Goal: Task Accomplishment & Management: Complete application form

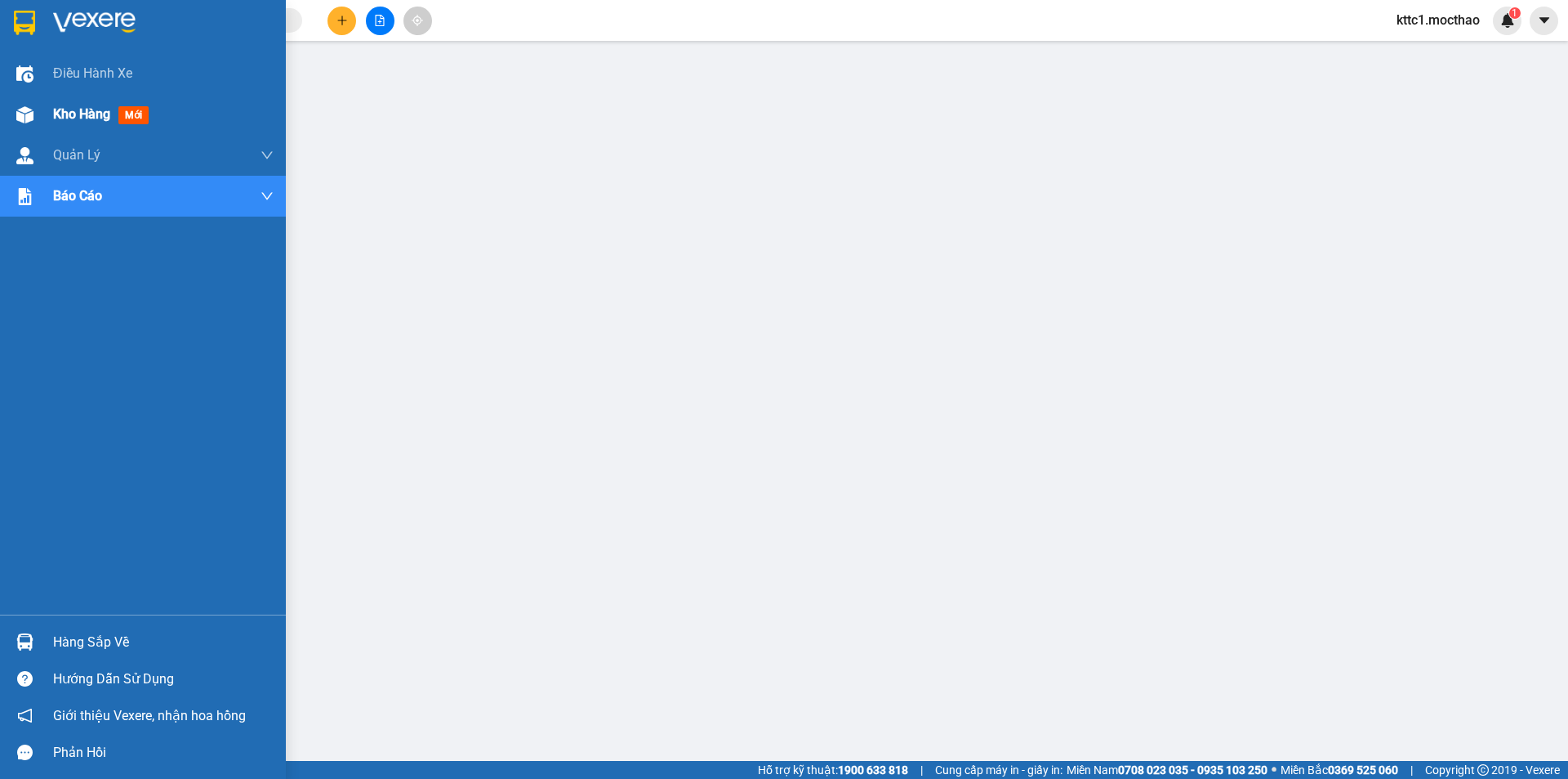
click at [62, 112] on span "Kho hàng" at bounding box center [82, 114] width 57 height 15
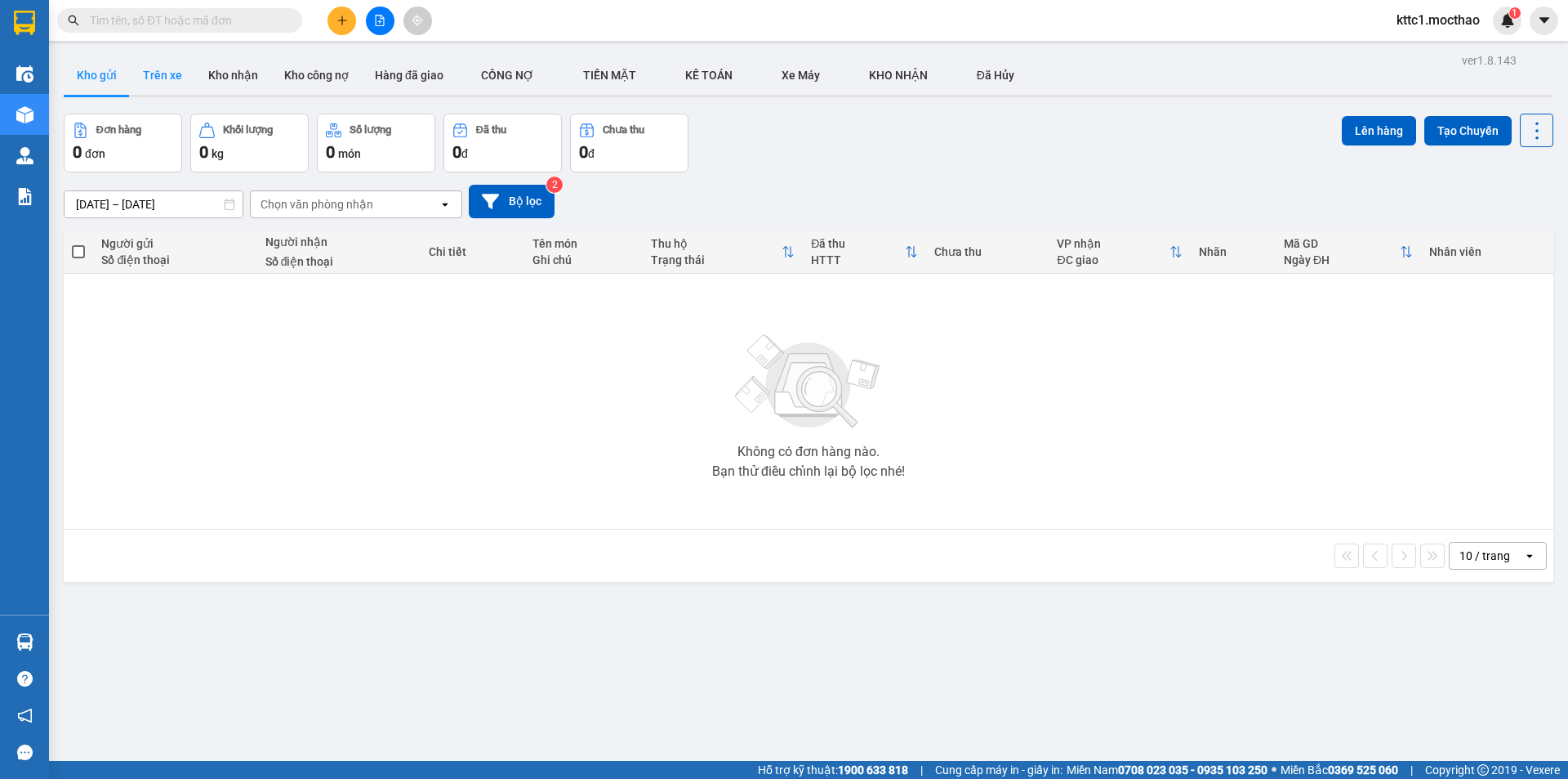
click at [176, 77] on button "Trên xe" at bounding box center [162, 75] width 65 height 39
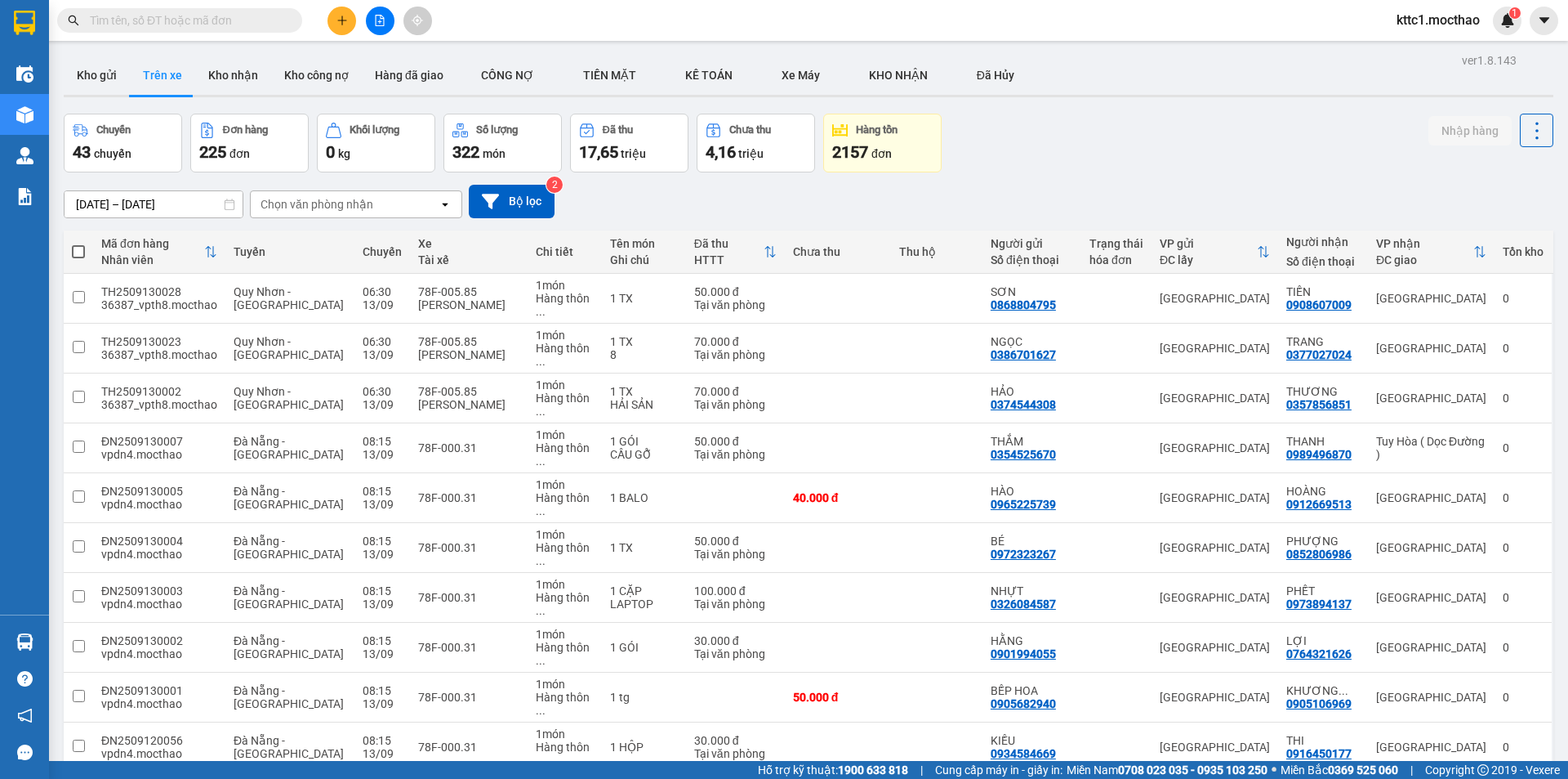
click at [1471, 633] on span "100 / trang" at bounding box center [1479, 631] width 59 height 16
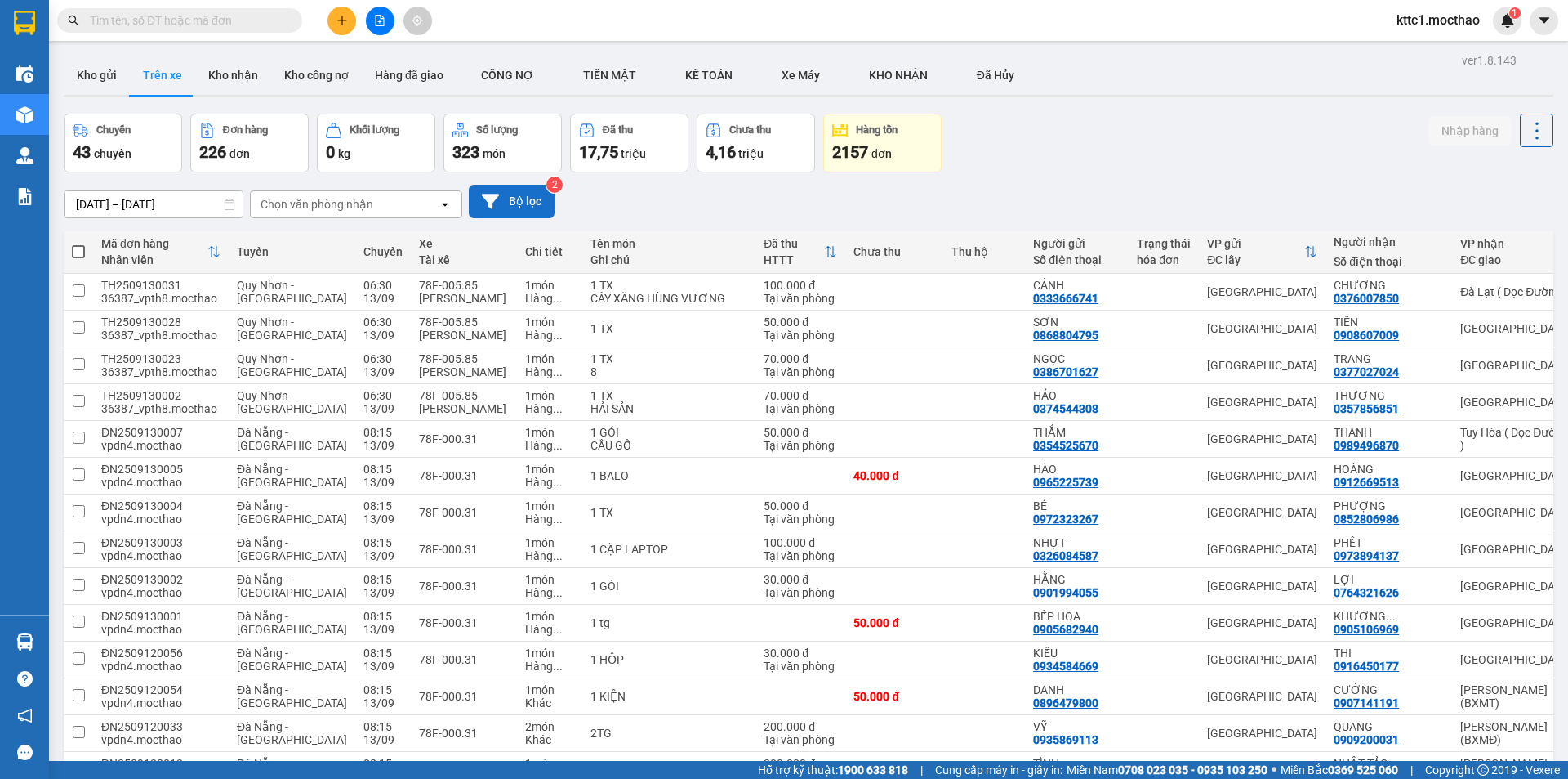
click at [524, 205] on button "Bộ lọc" at bounding box center [512, 202] width 86 height 34
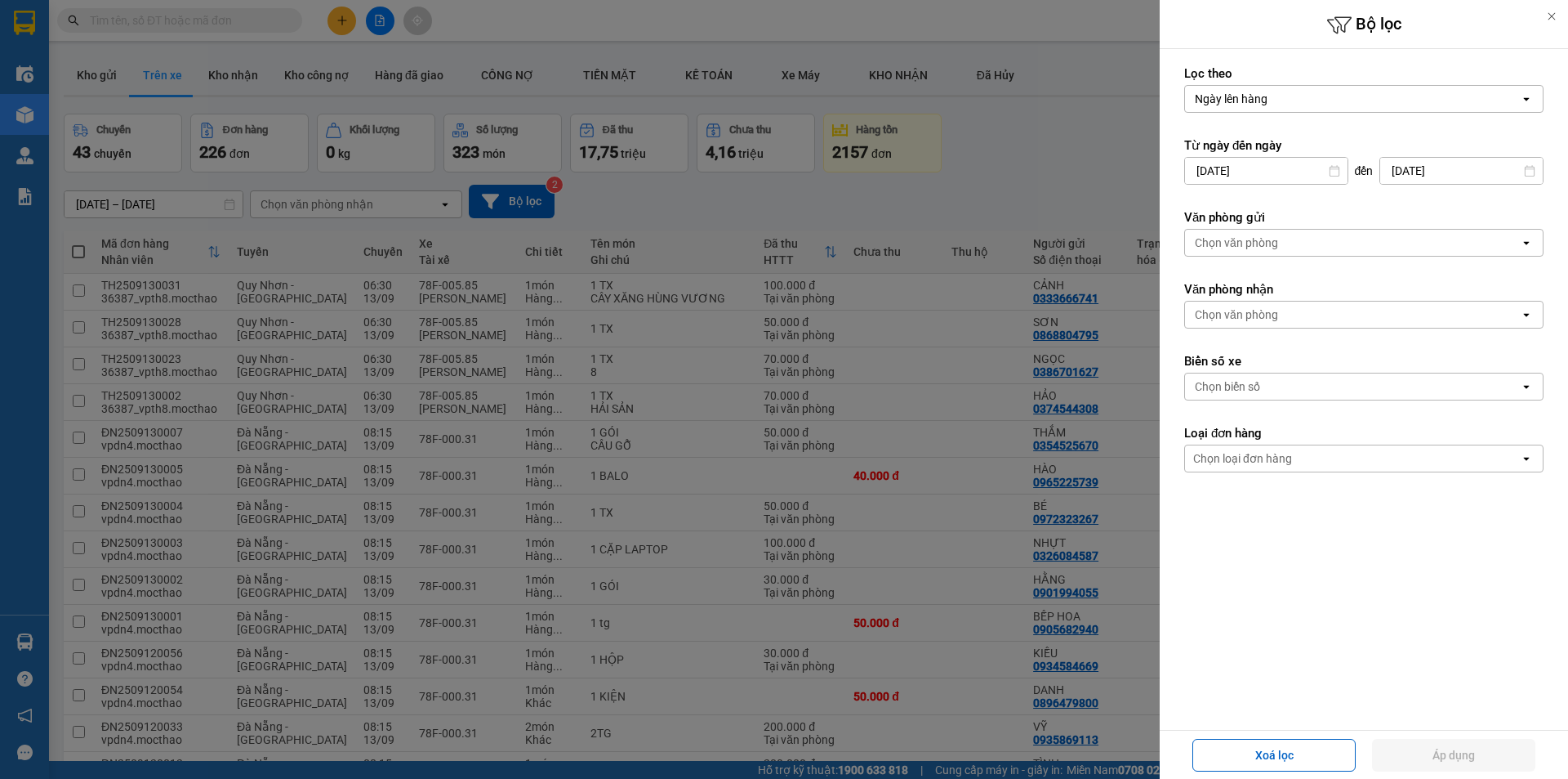
click at [1303, 171] on input "[DATE]" at bounding box center [1266, 171] width 162 height 26
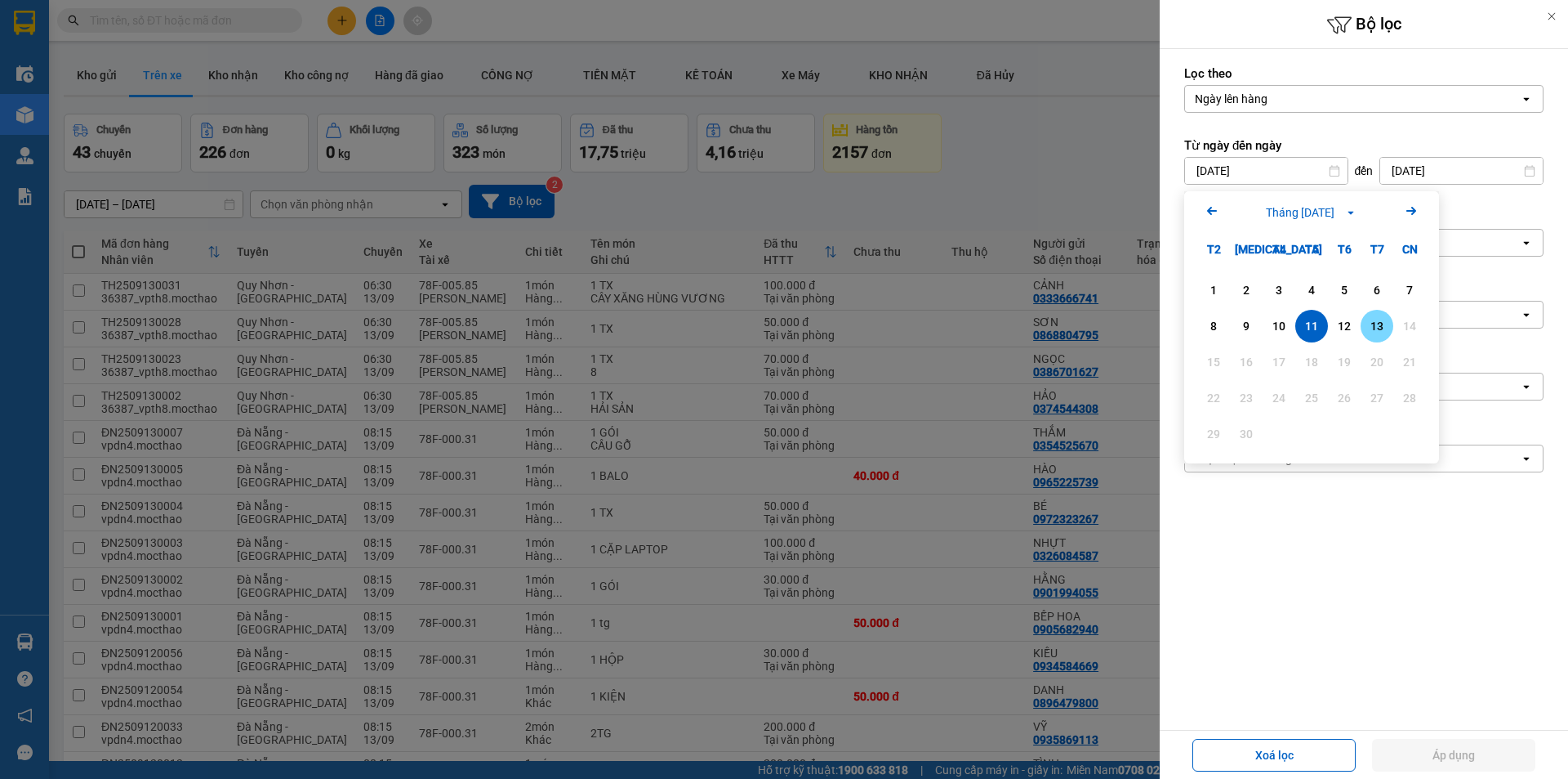
click at [1391, 331] on div "13" at bounding box center [1376, 326] width 33 height 33
type input "[DATE]"
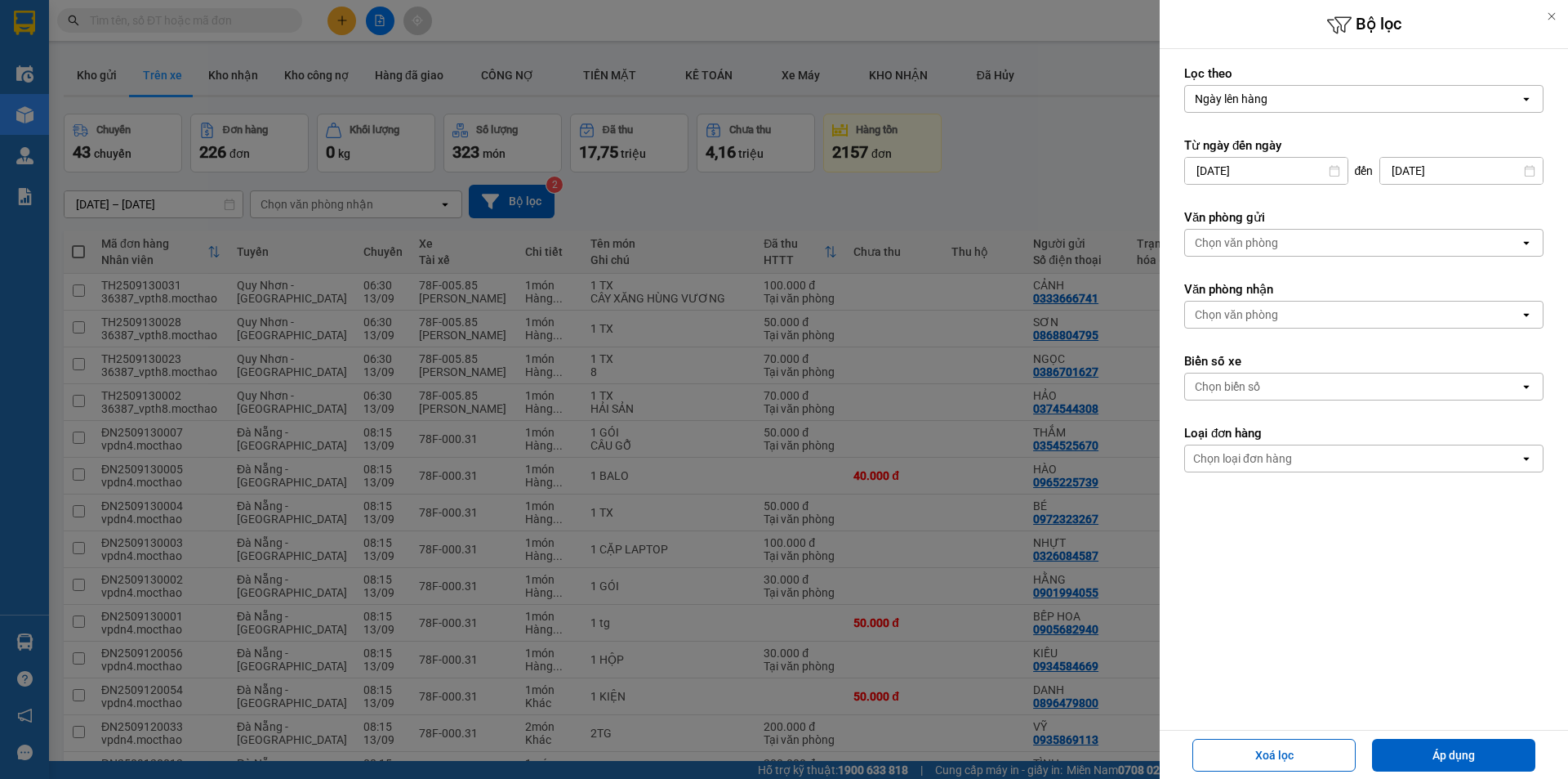
click at [1326, 248] on div "Chọn văn phòng" at bounding box center [1352, 242] width 335 height 26
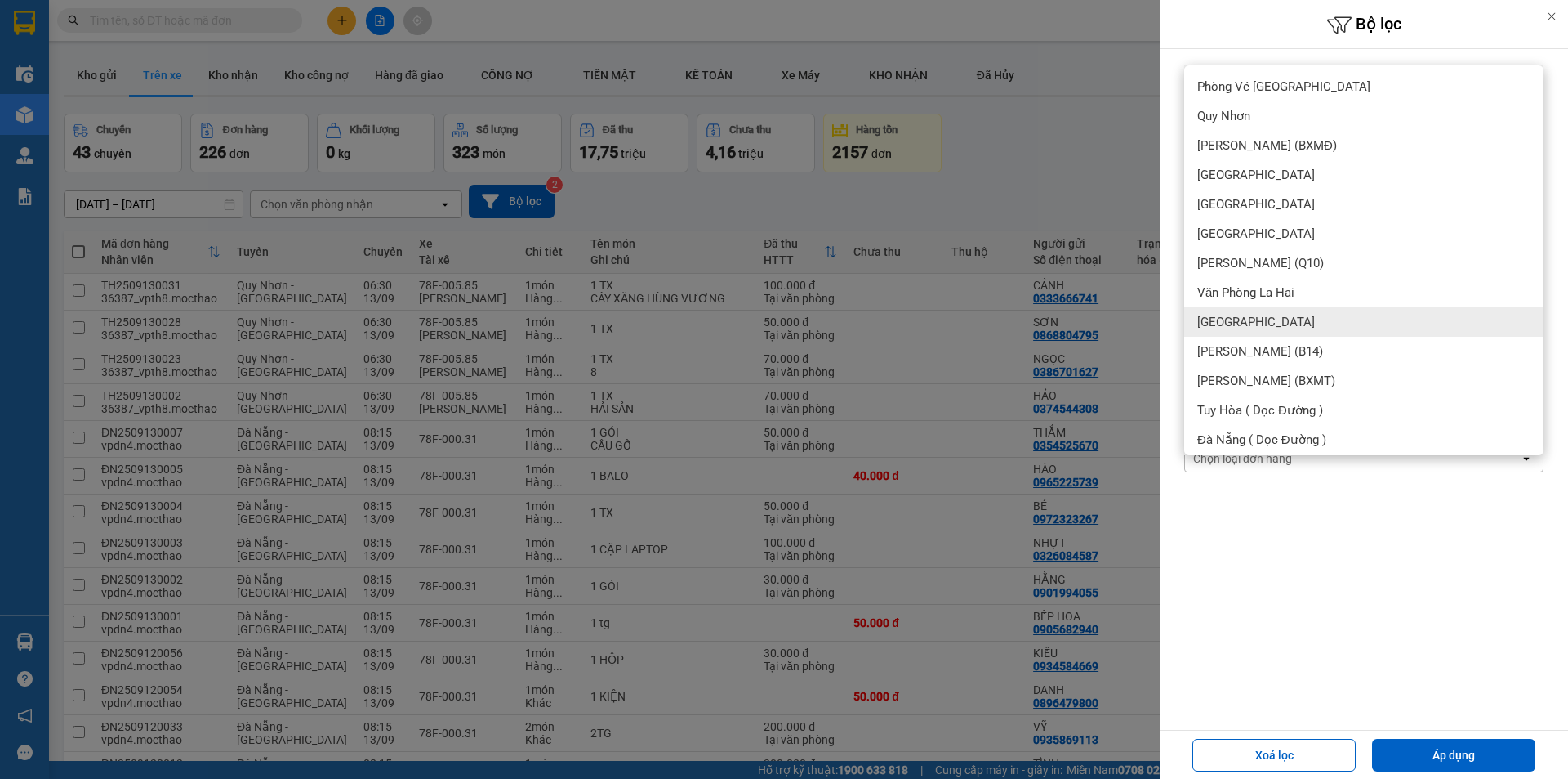
click at [1251, 310] on div "[GEOGRAPHIC_DATA]" at bounding box center [1364, 322] width 360 height 30
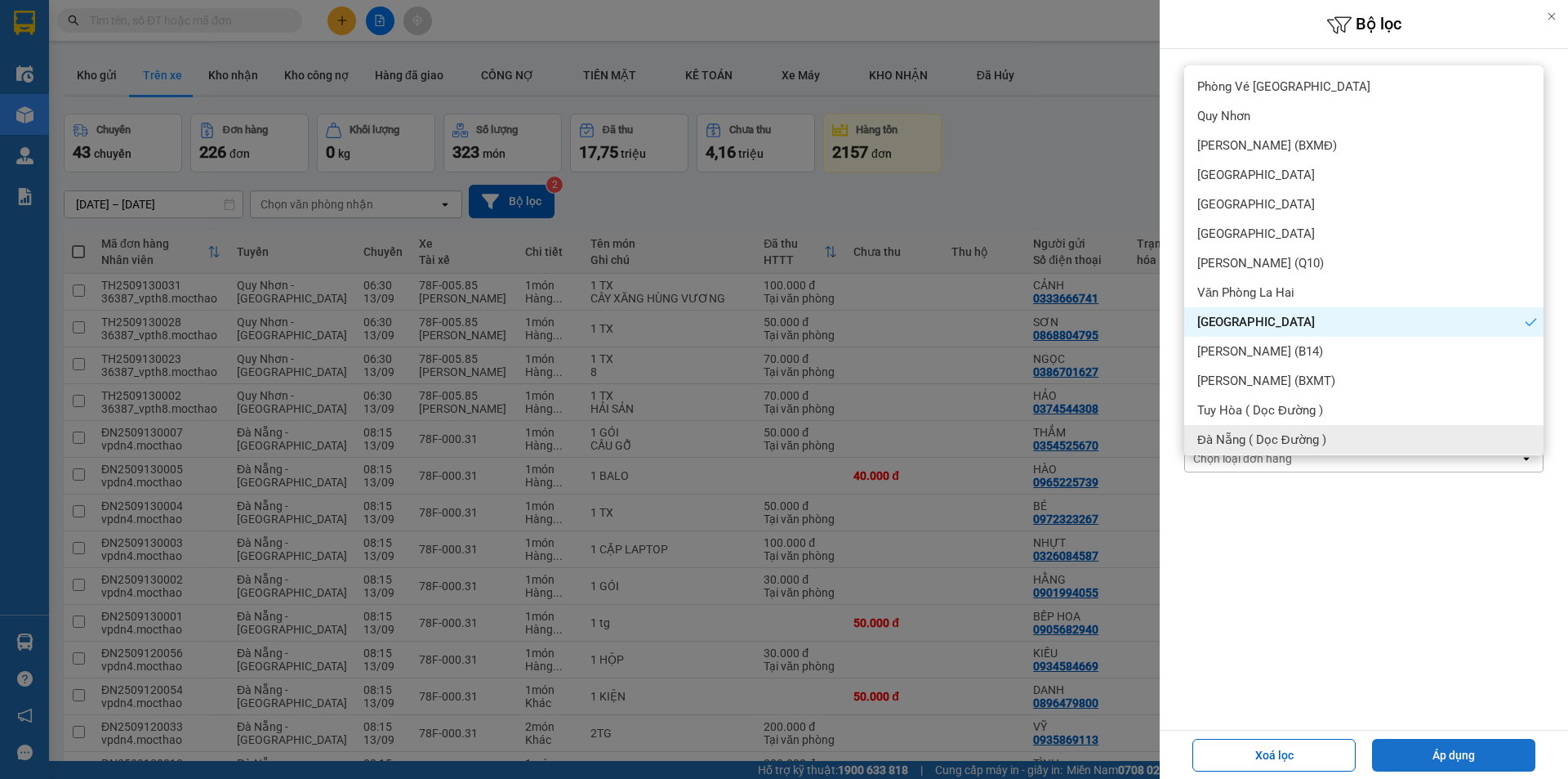
click at [1489, 749] on button "Áp dụng" at bounding box center [1453, 754] width 163 height 33
type input "[DATE] – [DATE]"
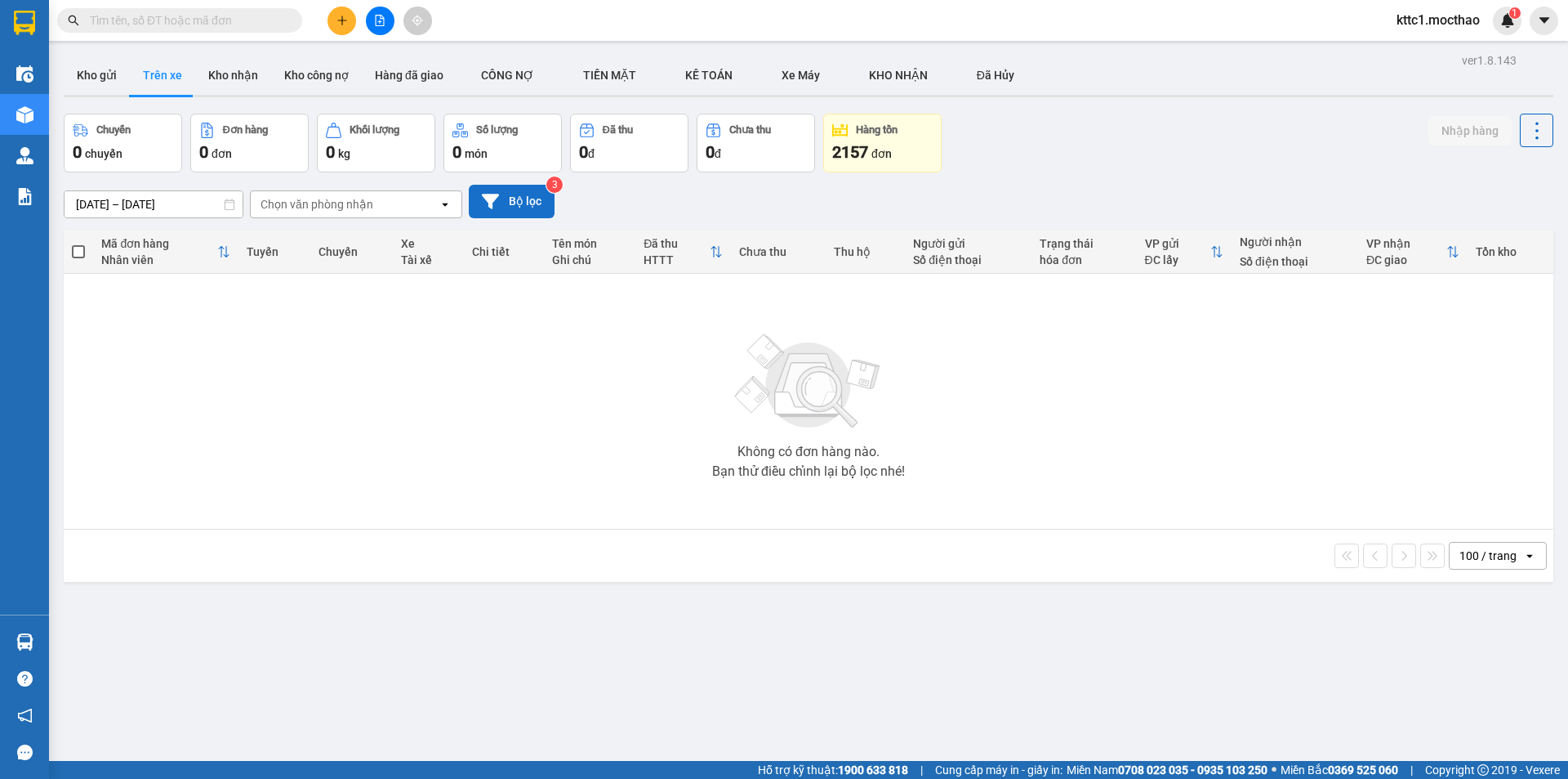
click at [517, 204] on button "Bộ lọc" at bounding box center [512, 202] width 86 height 34
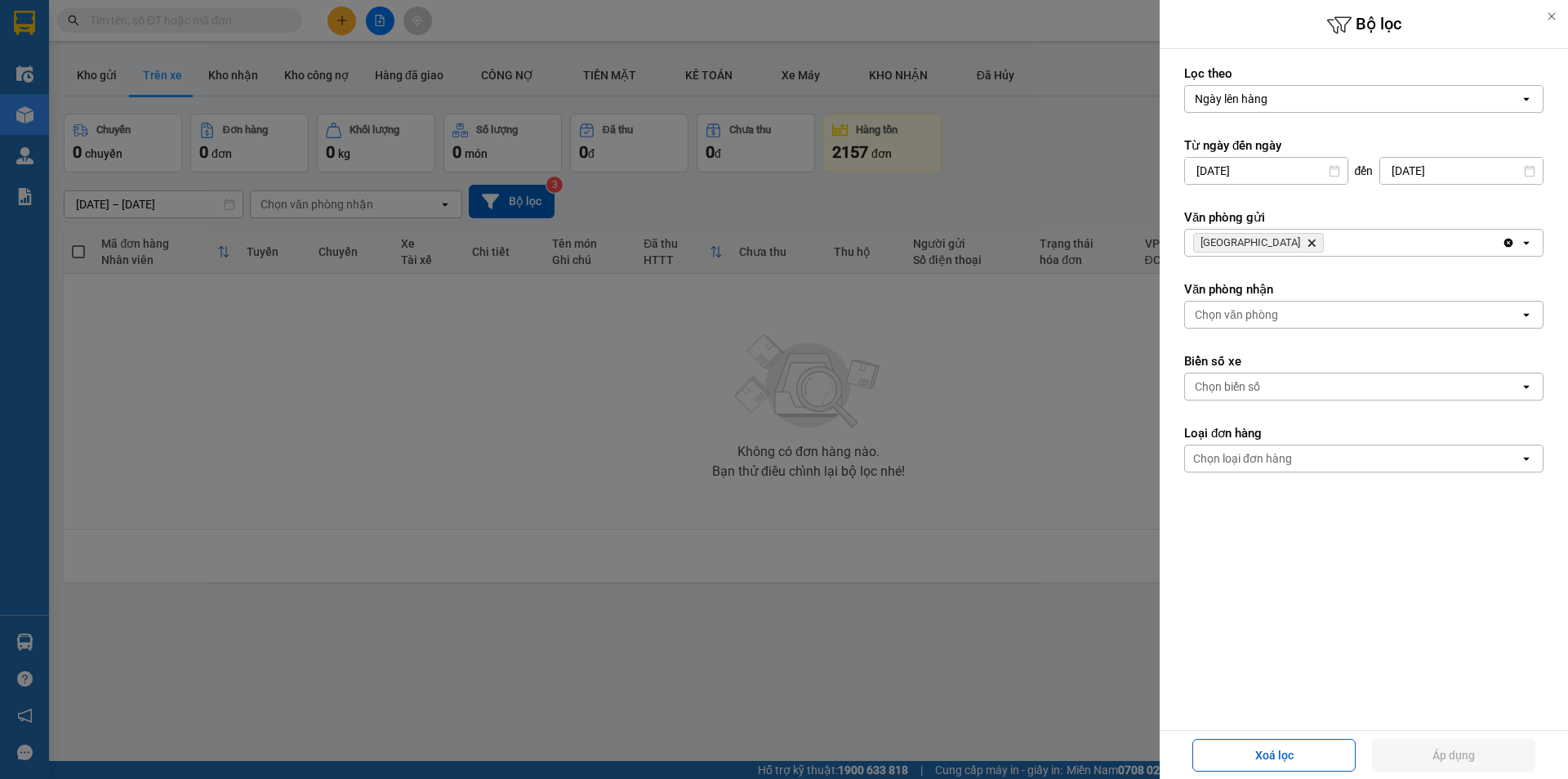
click at [1308, 243] on icon "Phú Lâm, close by backspace" at bounding box center [1311, 242] width 8 height 8
click at [1255, 243] on div "Chọn văn phòng" at bounding box center [1236, 242] width 84 height 16
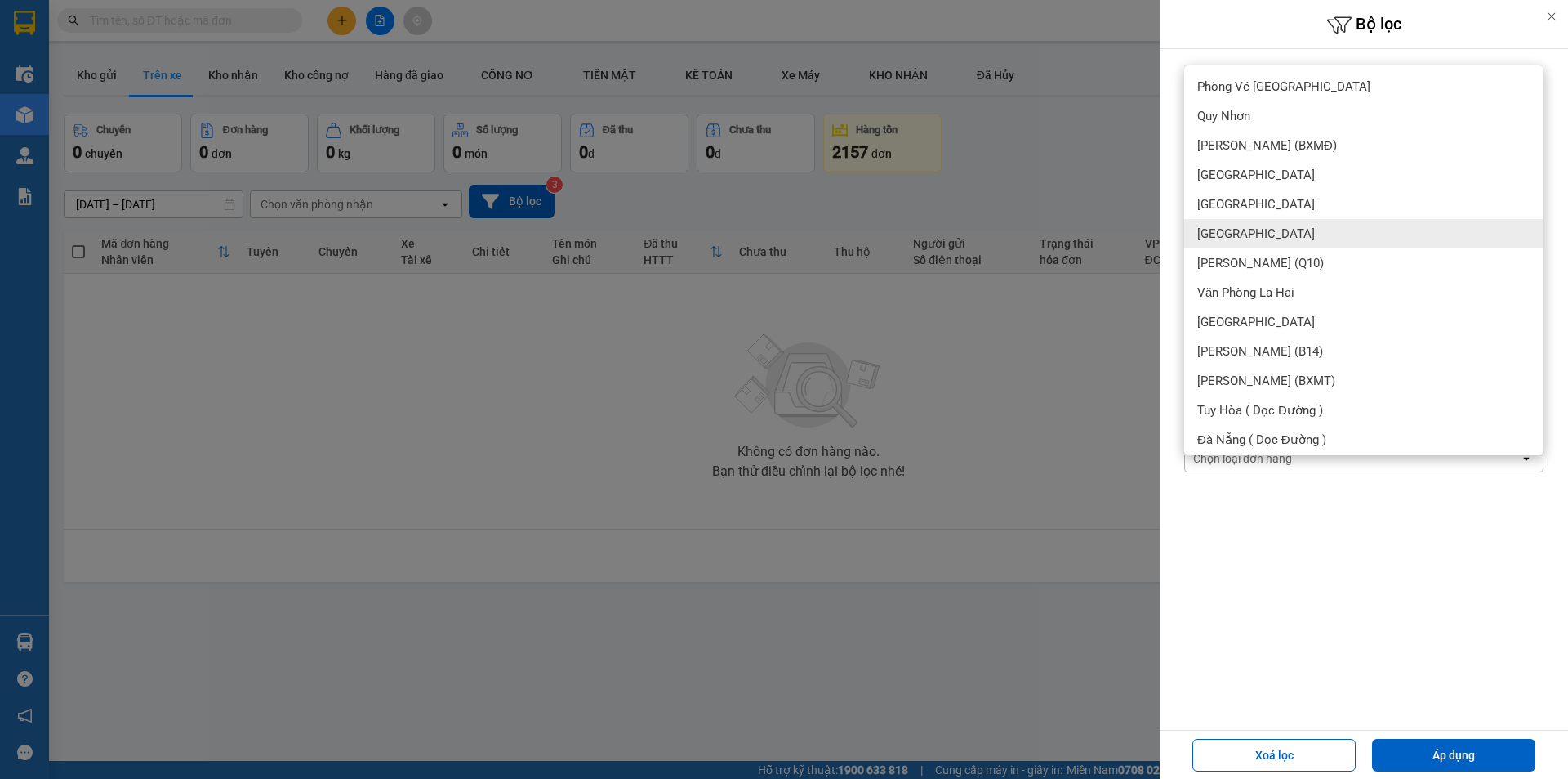
click at [1225, 237] on span "[GEOGRAPHIC_DATA]" at bounding box center [1256, 233] width 117 height 16
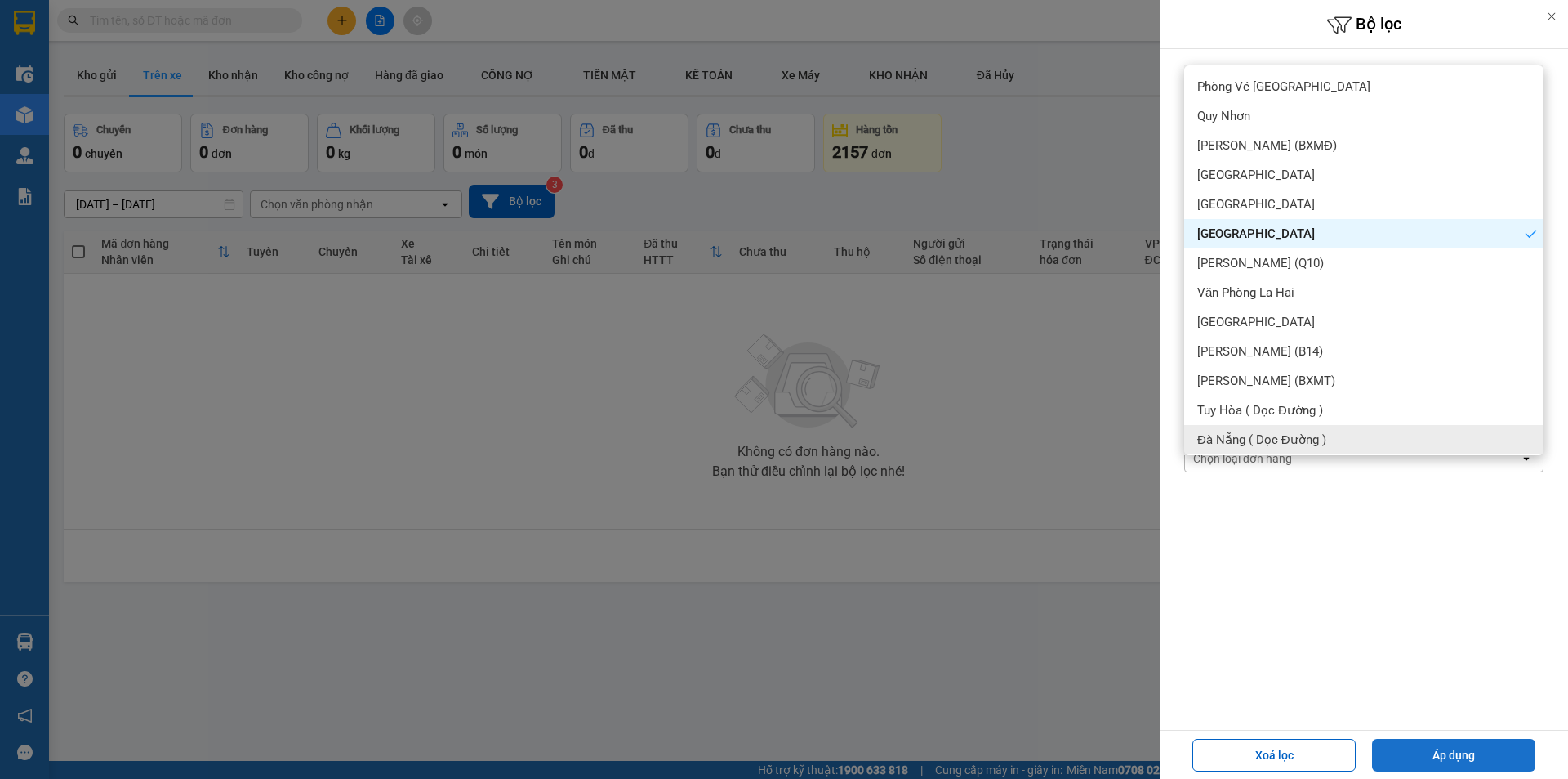
click at [1481, 745] on button "Áp dụng" at bounding box center [1453, 754] width 163 height 33
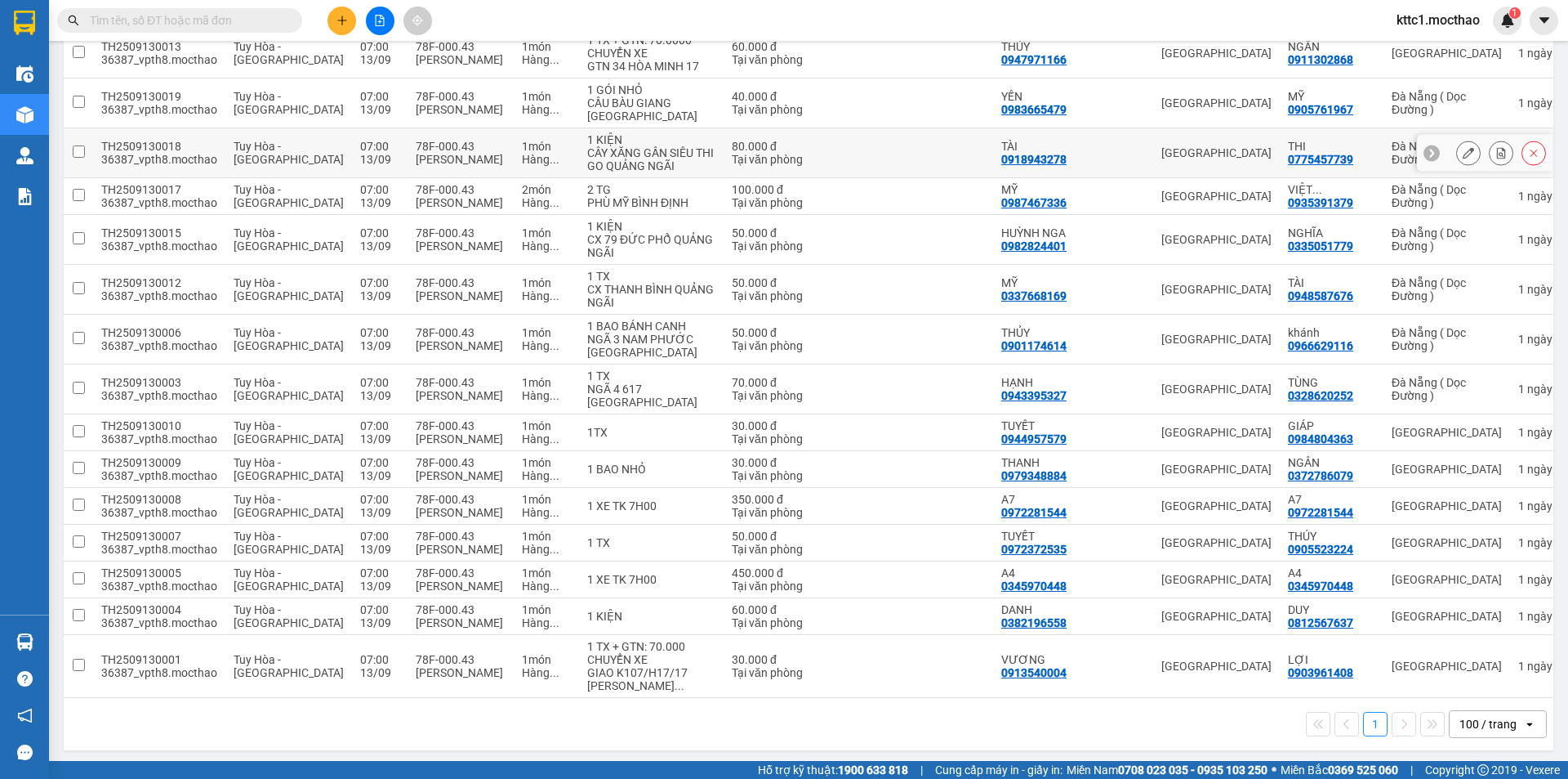
scroll to position [814, 0]
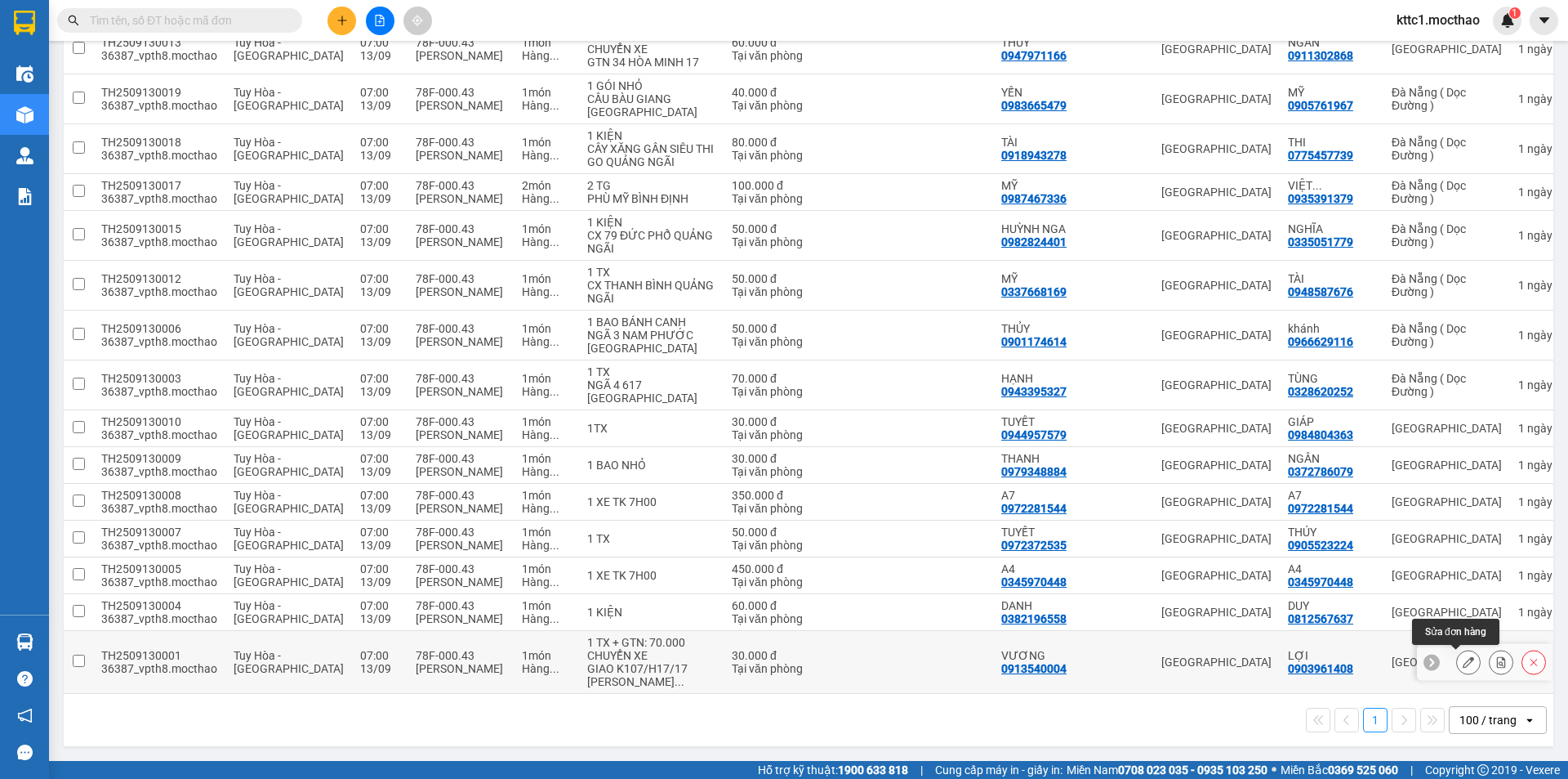
click at [1457, 667] on button at bounding box center [1468, 662] width 23 height 29
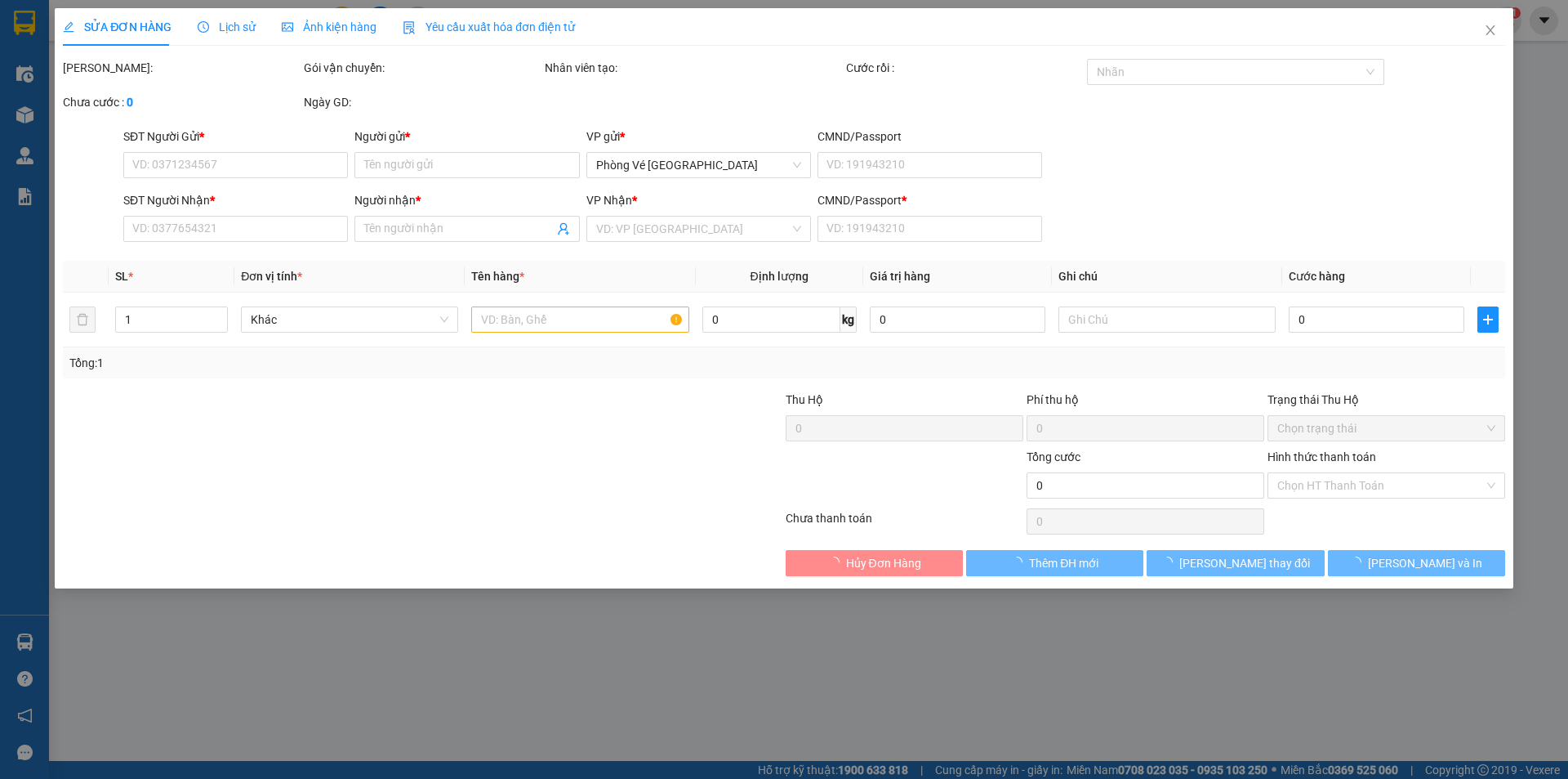
click at [502, 18] on div "Yêu cầu xuất hóa đơn điện tử" at bounding box center [489, 26] width 172 height 18
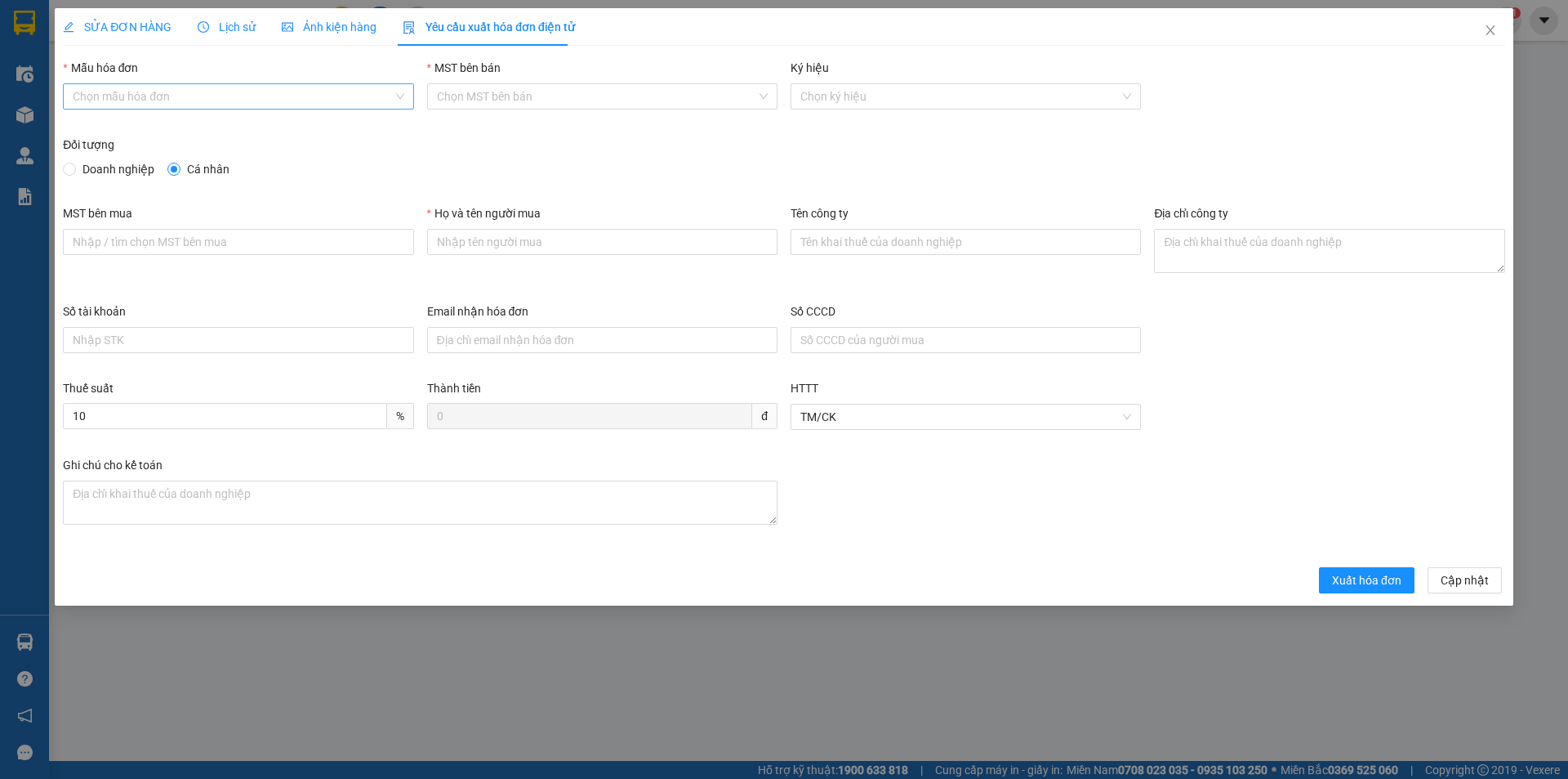
click at [198, 92] on input "Mẫu hóa đơn" at bounding box center [232, 96] width 319 height 25
type input "VƯƠNG"
type input "30.000"
click at [156, 131] on div at bounding box center [238, 141] width 331 height 29
click at [149, 123] on div "HĐH" at bounding box center [238, 128] width 331 height 18
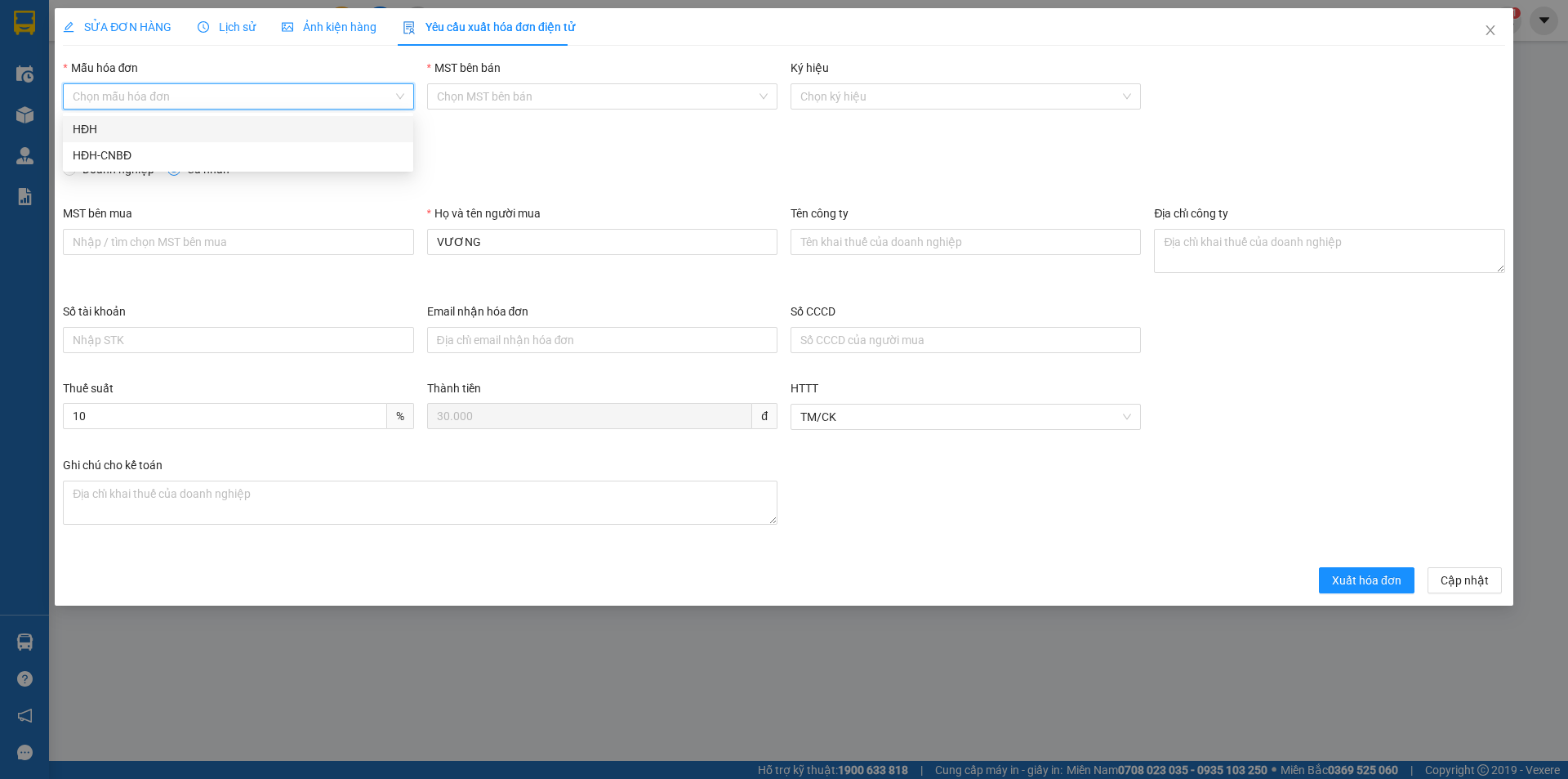
type input "8"
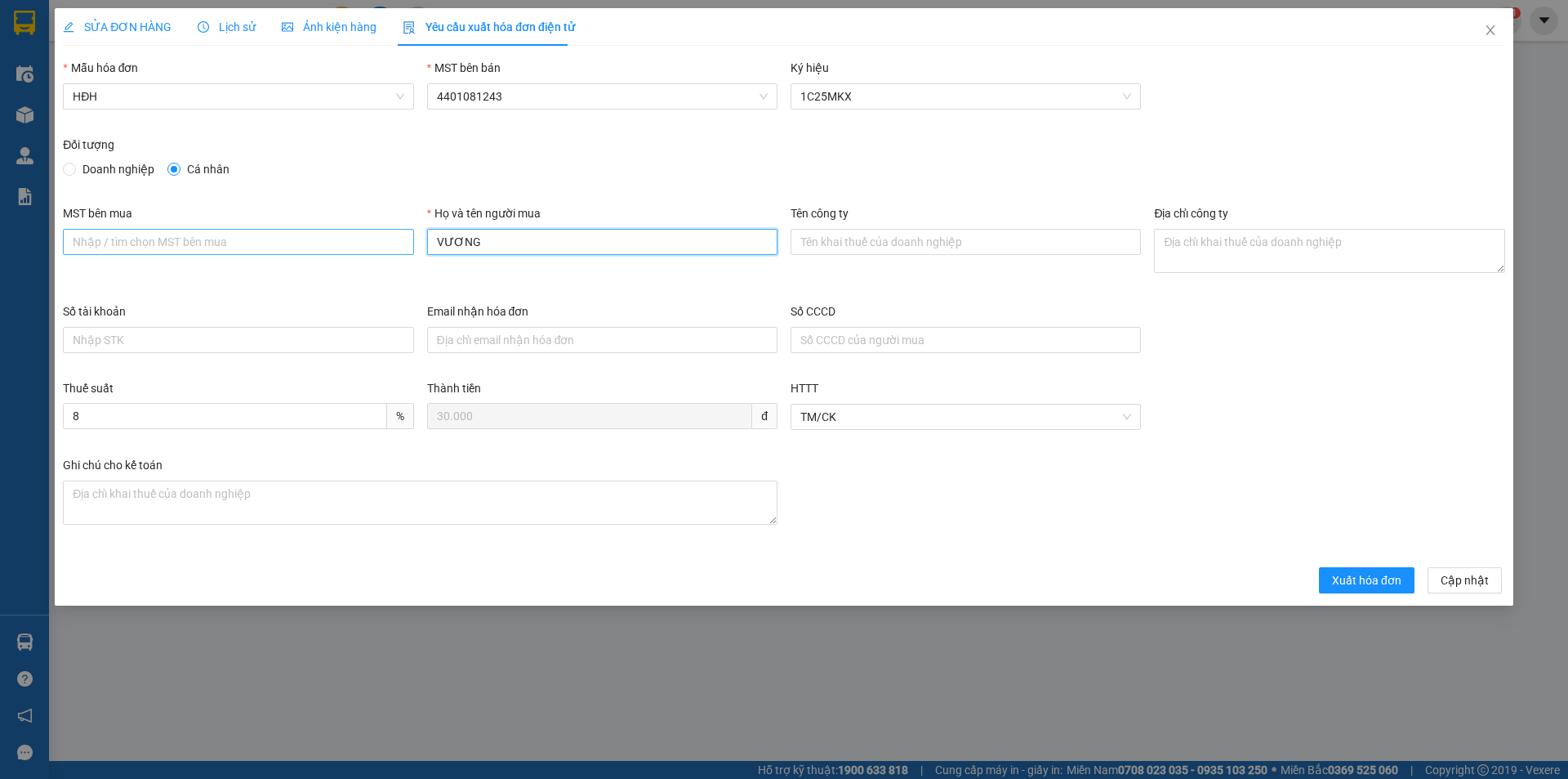
drag, startPoint x: 484, startPoint y: 233, endPoint x: 375, endPoint y: 236, distance: 109.0
click at [375, 236] on div "MST bên mua Họ và tên người mua VƯƠNG Tên công ty Địa chỉ công ty" at bounding box center [784, 253] width 1455 height 98
type input "Người mua không lấy hóa đơn"
click at [1357, 591] on button "Xuất hóa đơn" at bounding box center [1366, 580] width 95 height 26
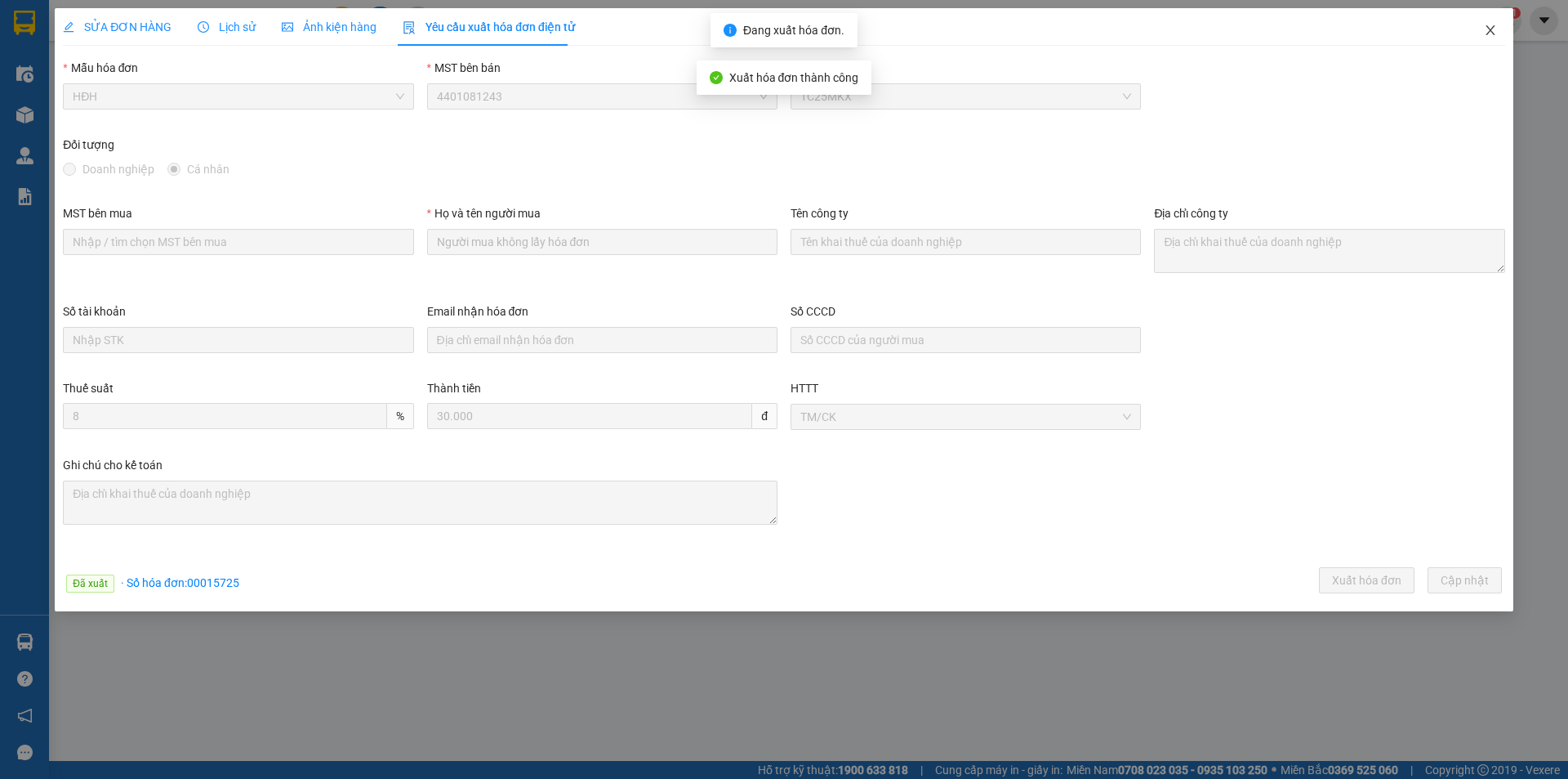
click at [1485, 31] on icon "close" at bounding box center [1489, 30] width 13 height 13
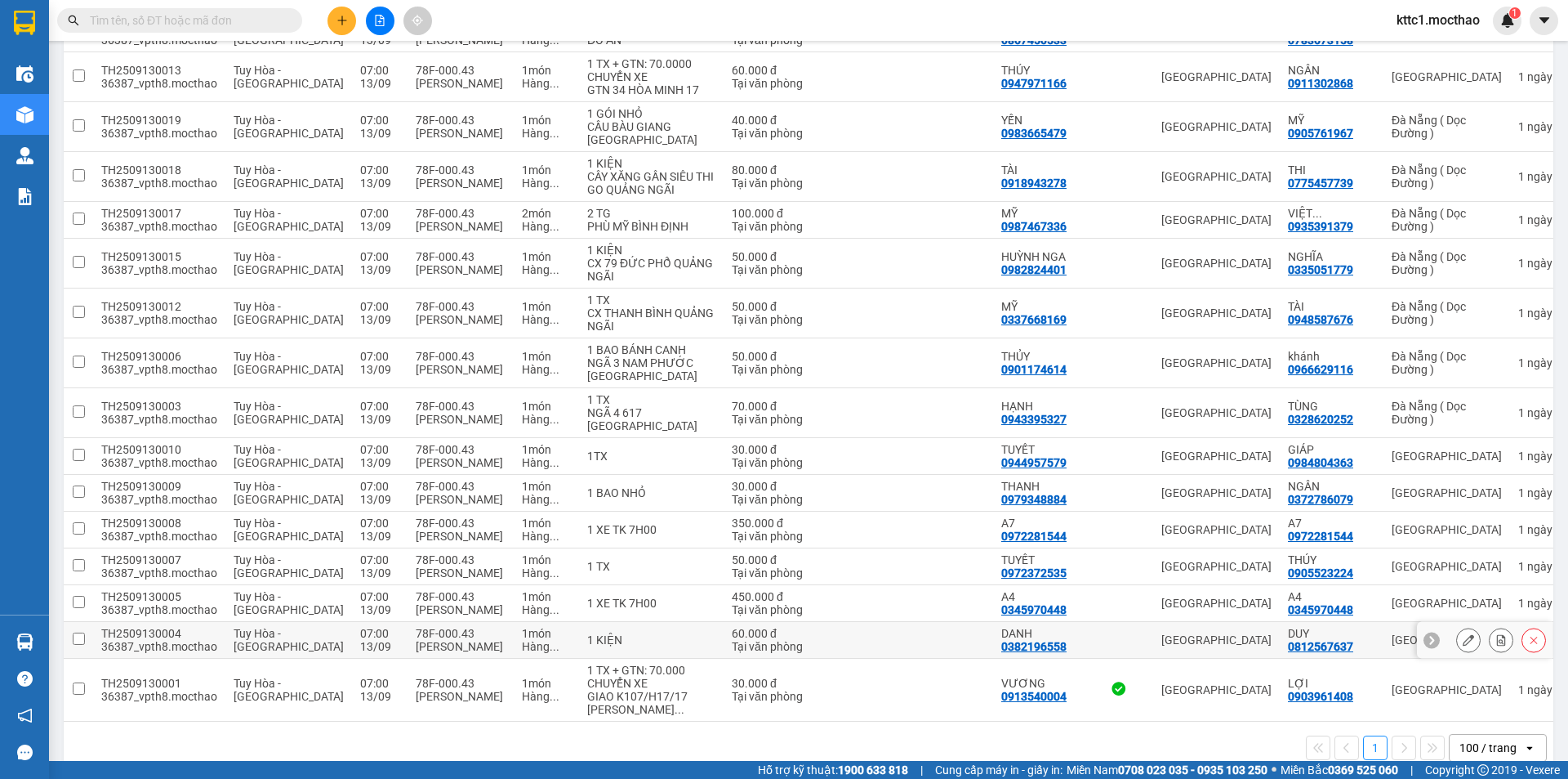
scroll to position [814, 0]
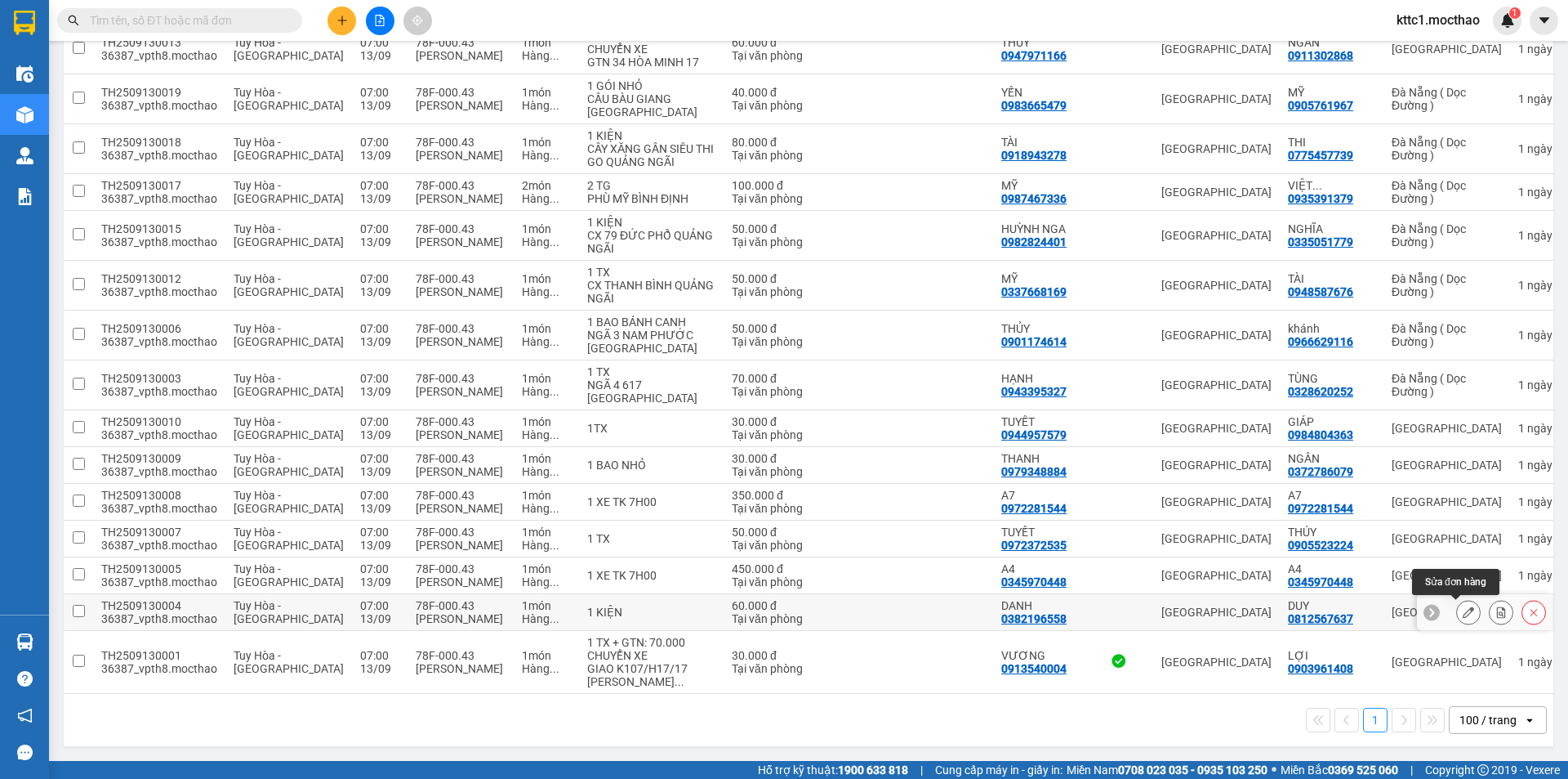
click at [1462, 613] on icon at bounding box center [1468, 613] width 12 height 12
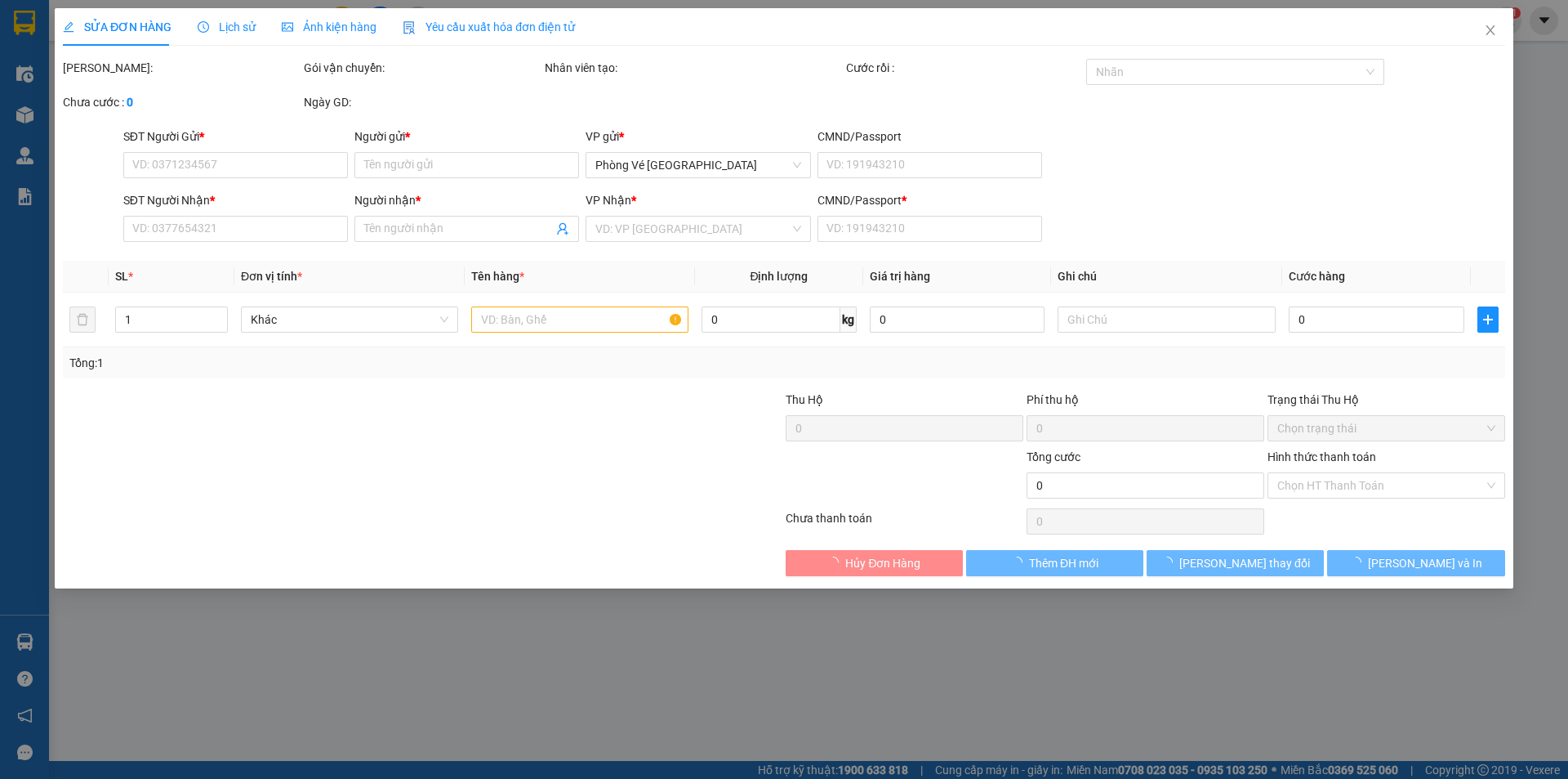
type input "0382196558"
type input "DANH"
type input "0812567637"
type input "DUY"
type input "1"
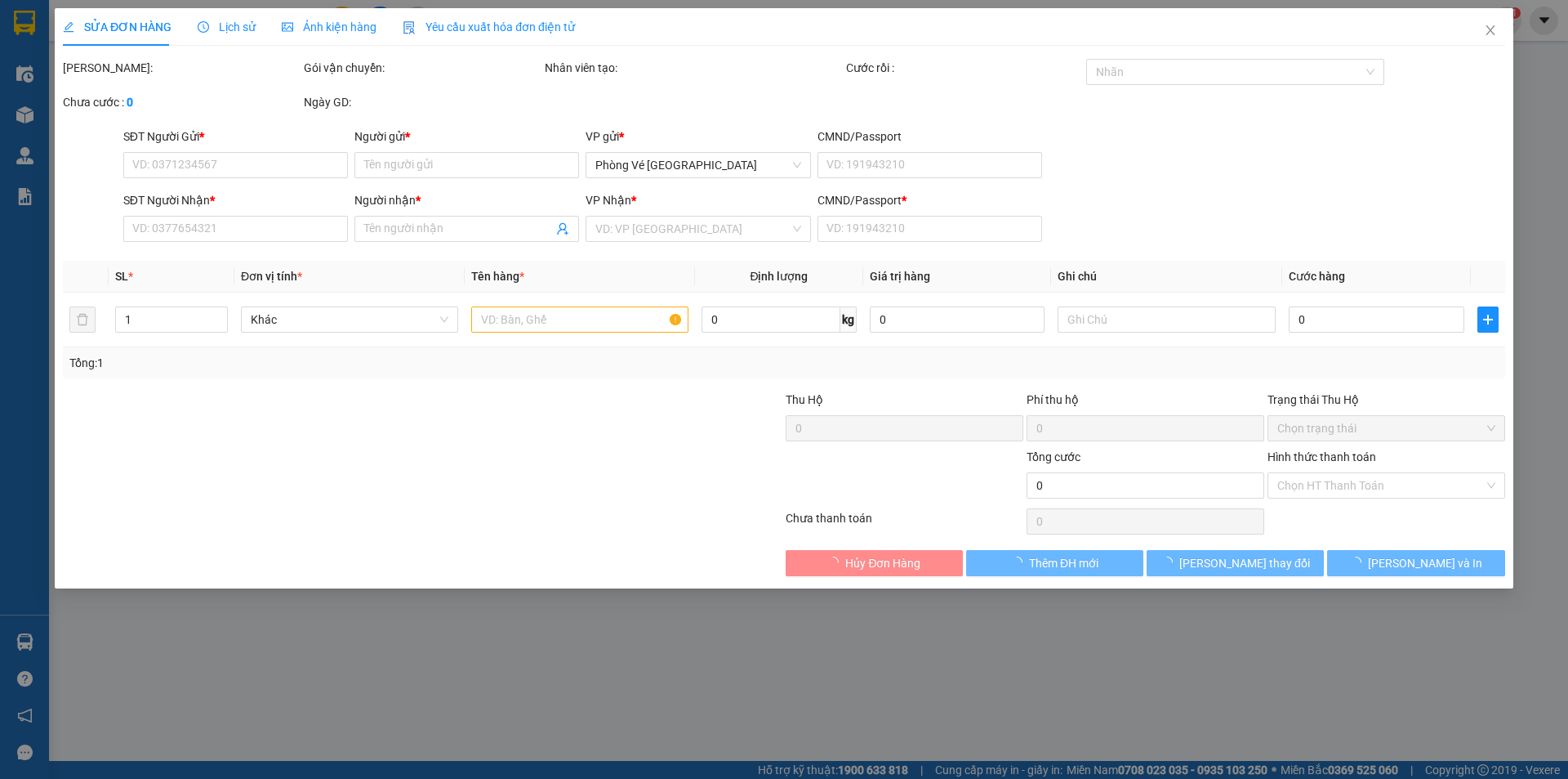
type input "60.000"
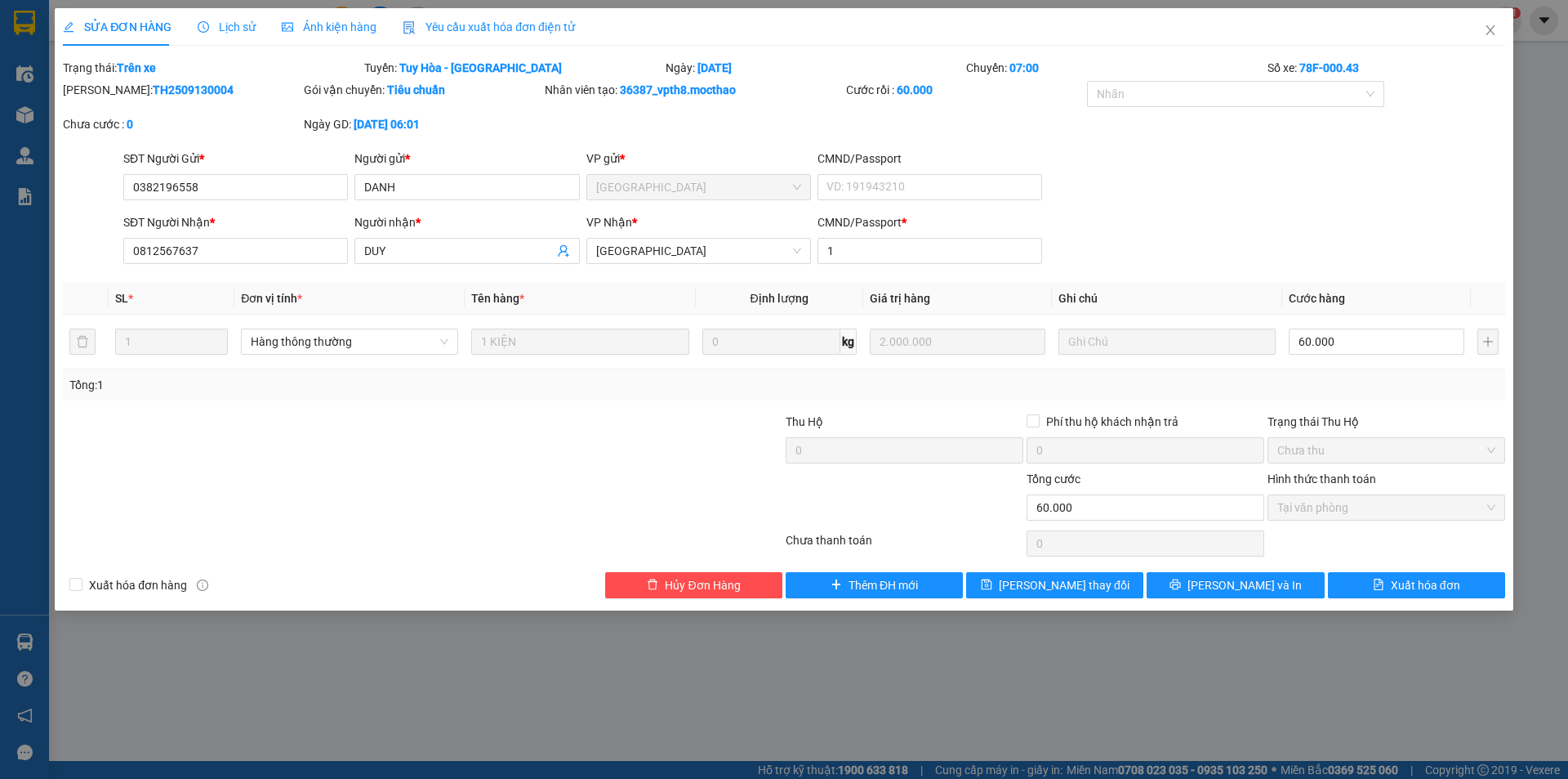
click at [477, 25] on span "Yêu cầu xuất hóa đơn điện tử" at bounding box center [489, 26] width 172 height 13
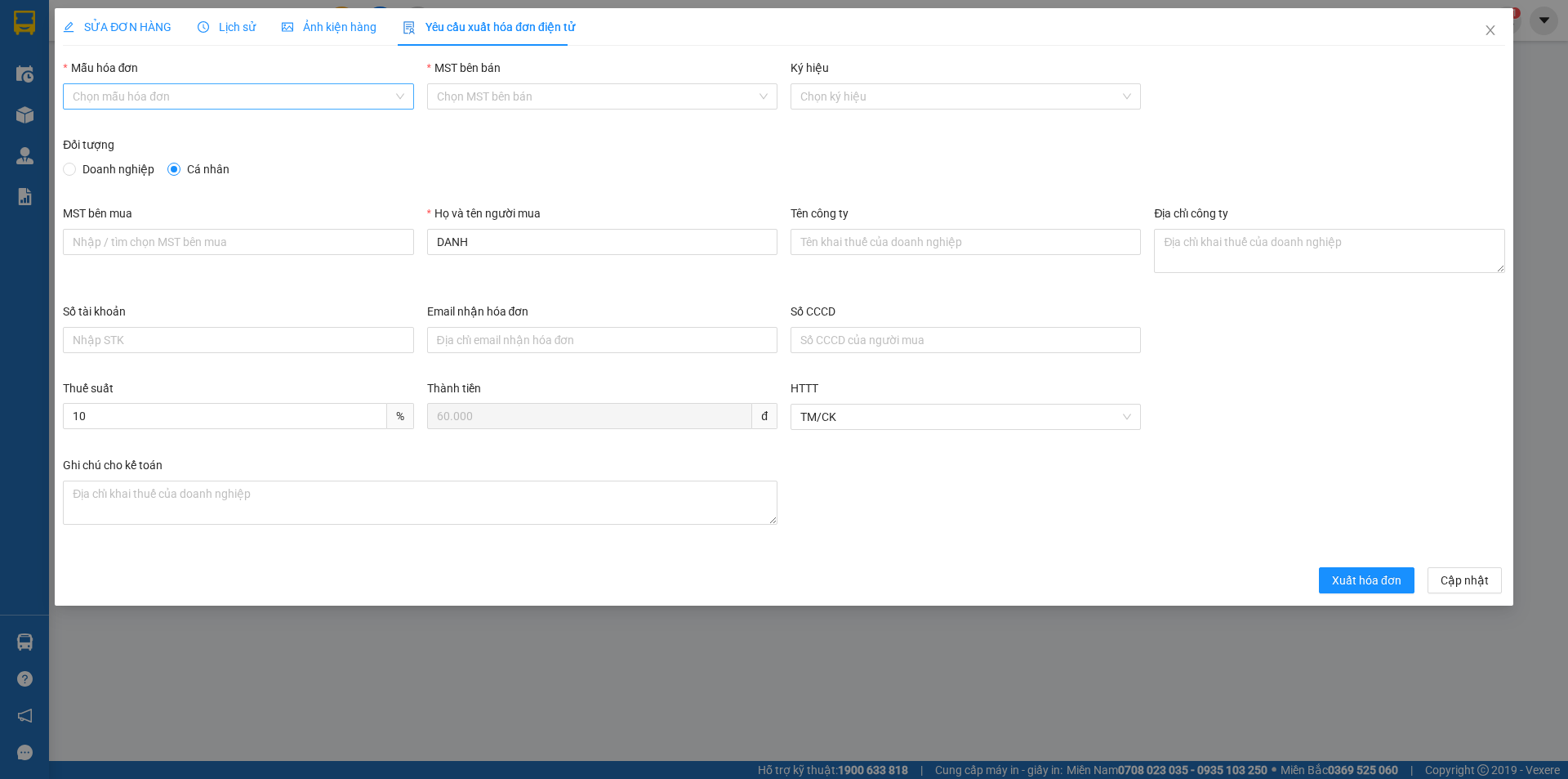
click at [211, 96] on input "Mẫu hóa đơn" at bounding box center [232, 96] width 319 height 25
click at [149, 122] on div "HĐH" at bounding box center [238, 128] width 331 height 18
type input "8"
drag, startPoint x: 503, startPoint y: 255, endPoint x: 428, endPoint y: 243, distance: 76.0
click at [428, 243] on div "Họ và tên người mua DANH" at bounding box center [602, 233] width 350 height 57
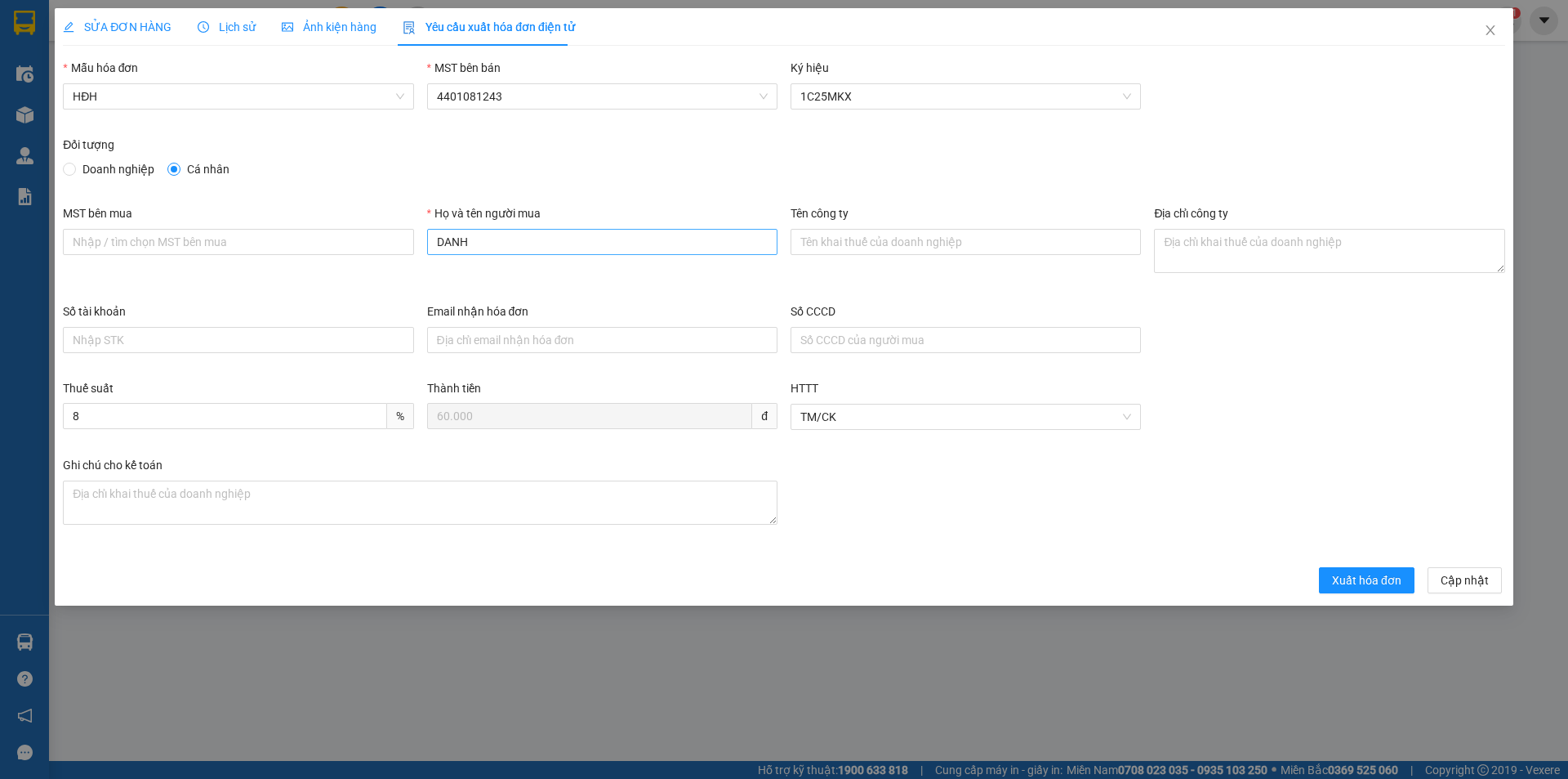
click at [489, 243] on input "DANH" at bounding box center [602, 242] width 350 height 26
drag, startPoint x: 489, startPoint y: 243, endPoint x: 434, endPoint y: 245, distance: 55.0
click at [434, 245] on input "DANH" at bounding box center [602, 242] width 350 height 26
type input "Người mua không lấy hóa đơn"
drag, startPoint x: 1345, startPoint y: 581, endPoint x: 1322, endPoint y: 560, distance: 31.1
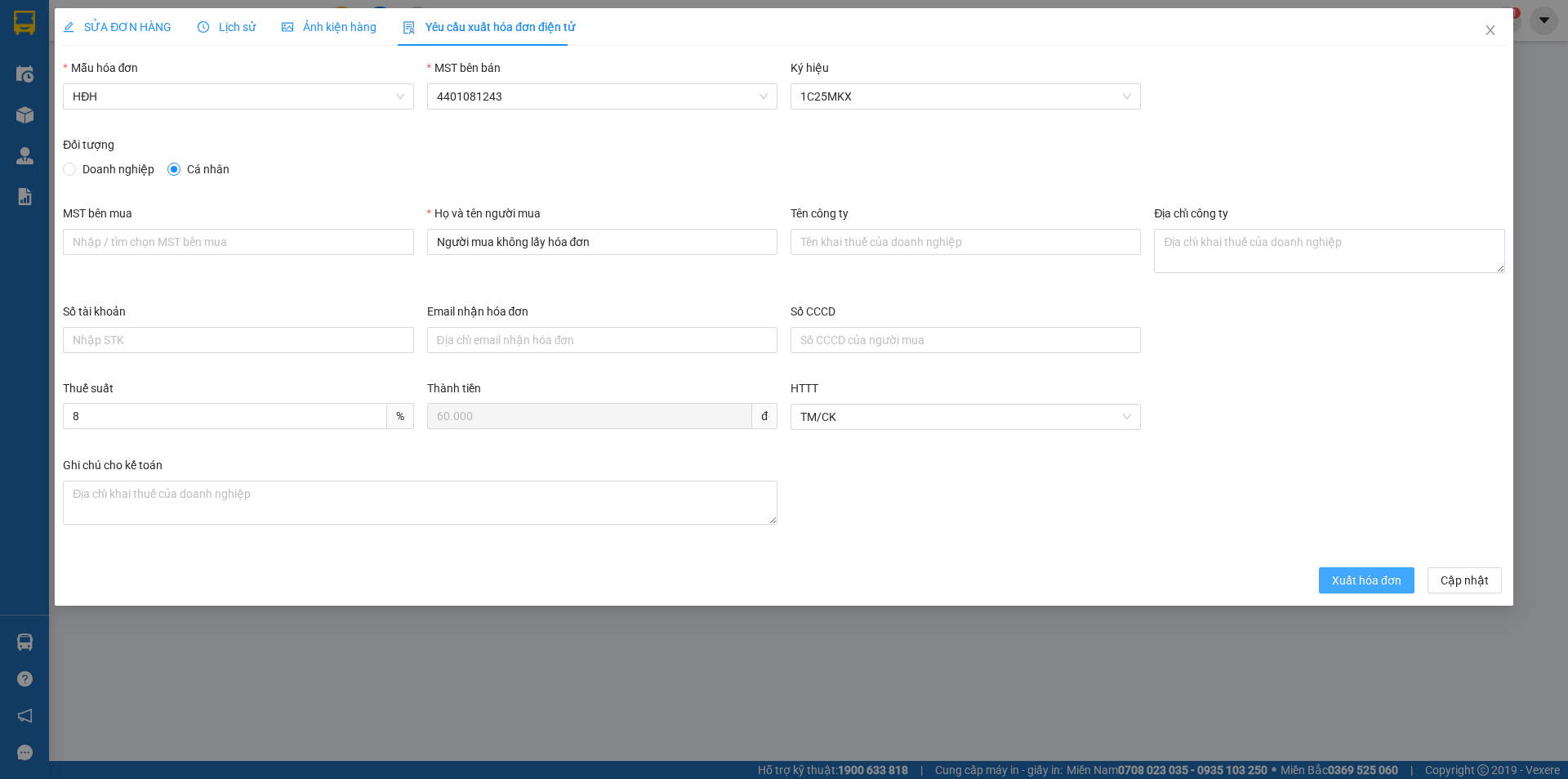
click at [1345, 582] on span "Xuất hóa đơn" at bounding box center [1366, 580] width 69 height 18
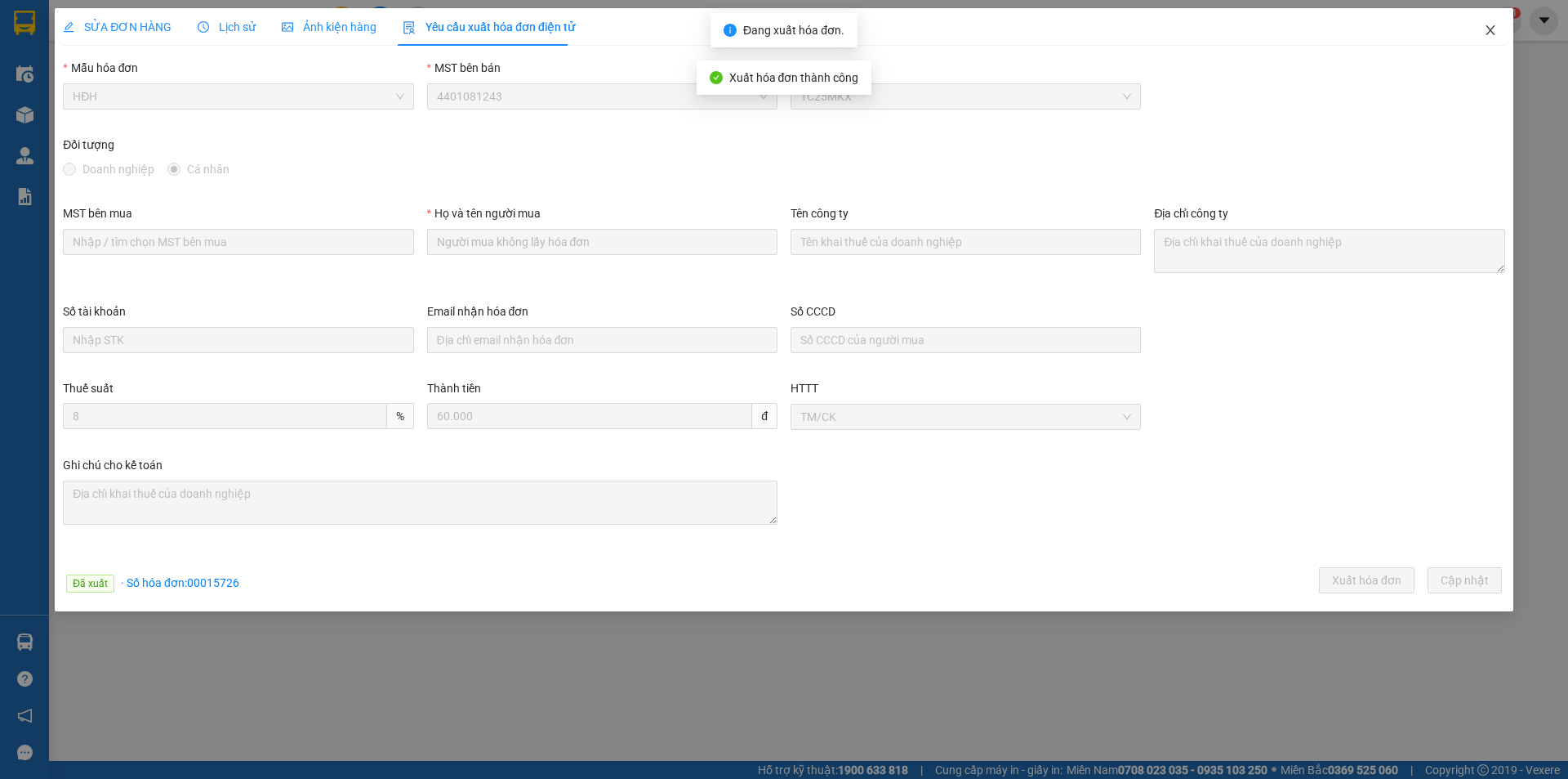
click at [1490, 26] on icon "close" at bounding box center [1489, 30] width 13 height 13
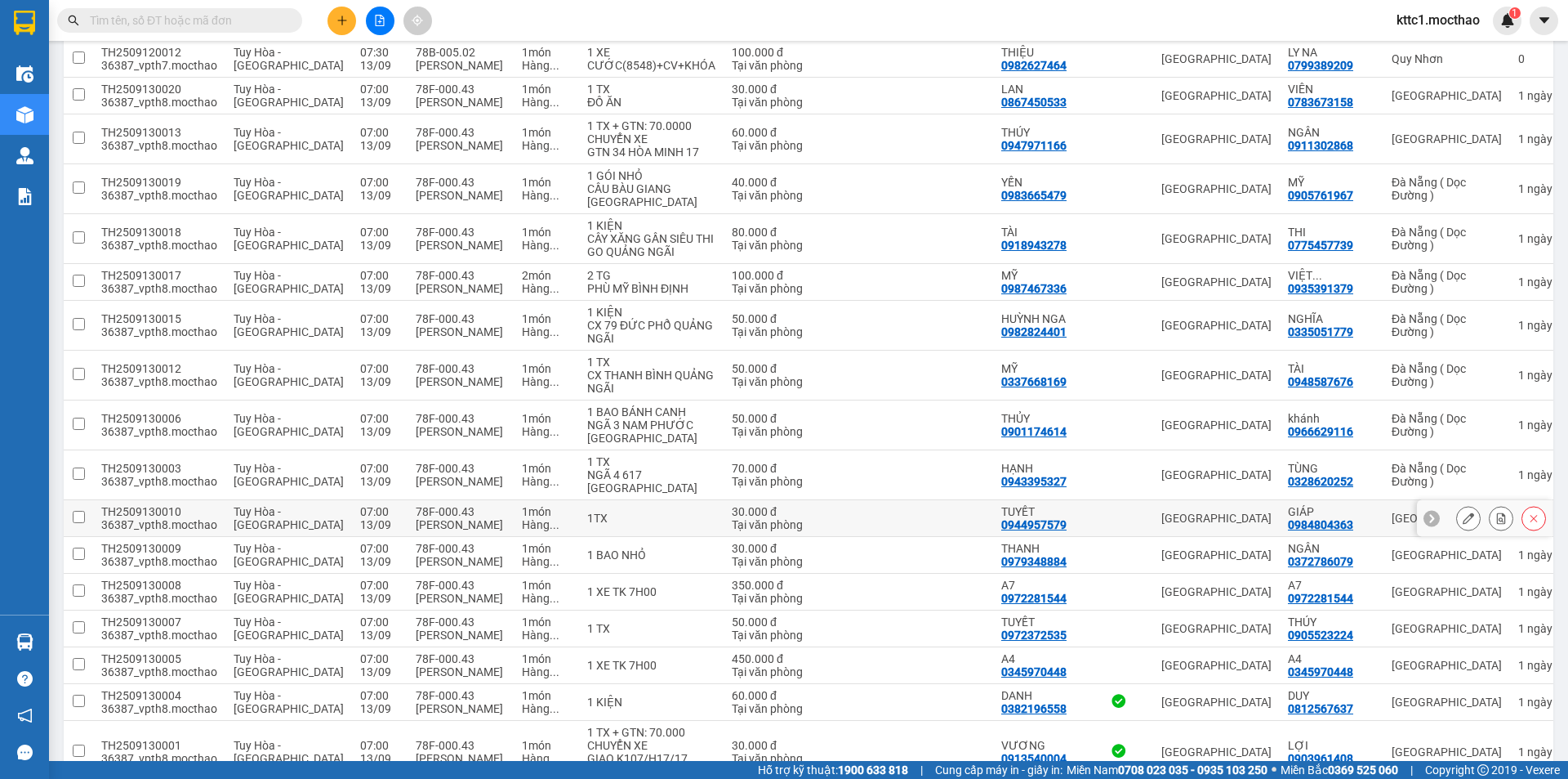
scroll to position [814, 0]
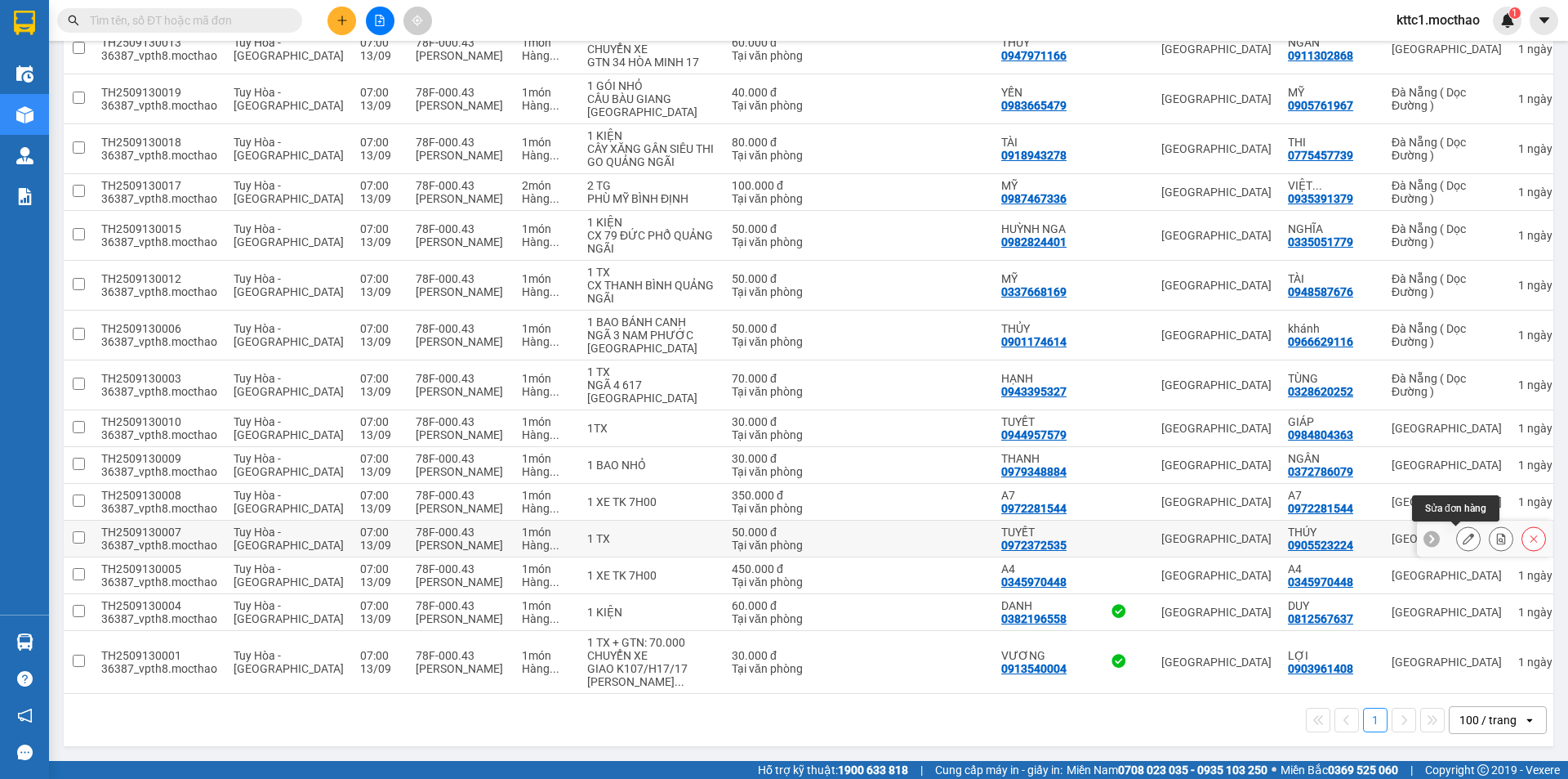
click at [1462, 534] on icon at bounding box center [1468, 539] width 12 height 12
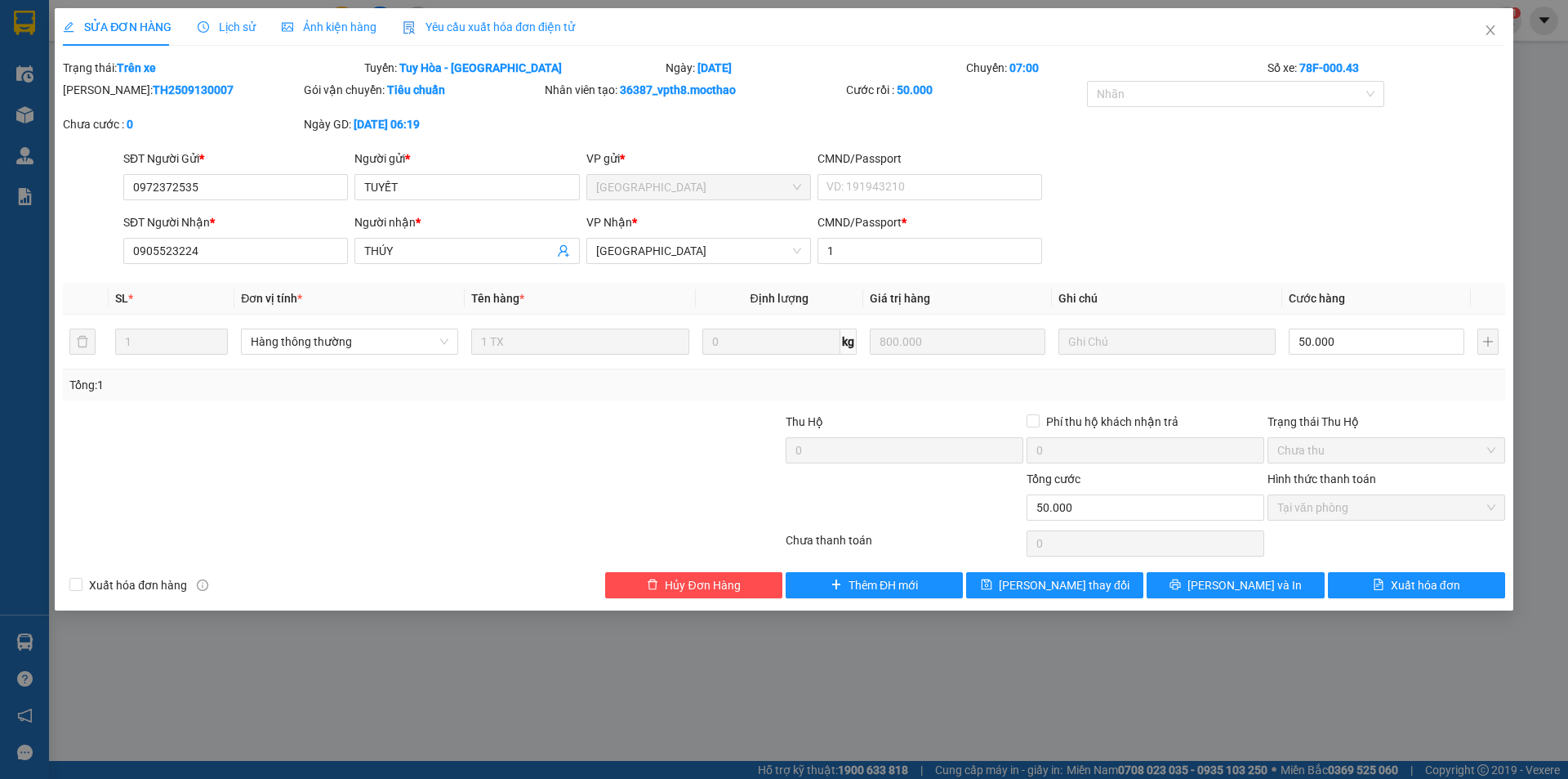
click at [481, 30] on span "Yêu cầu xuất hóa đơn điện tử" at bounding box center [489, 26] width 172 height 13
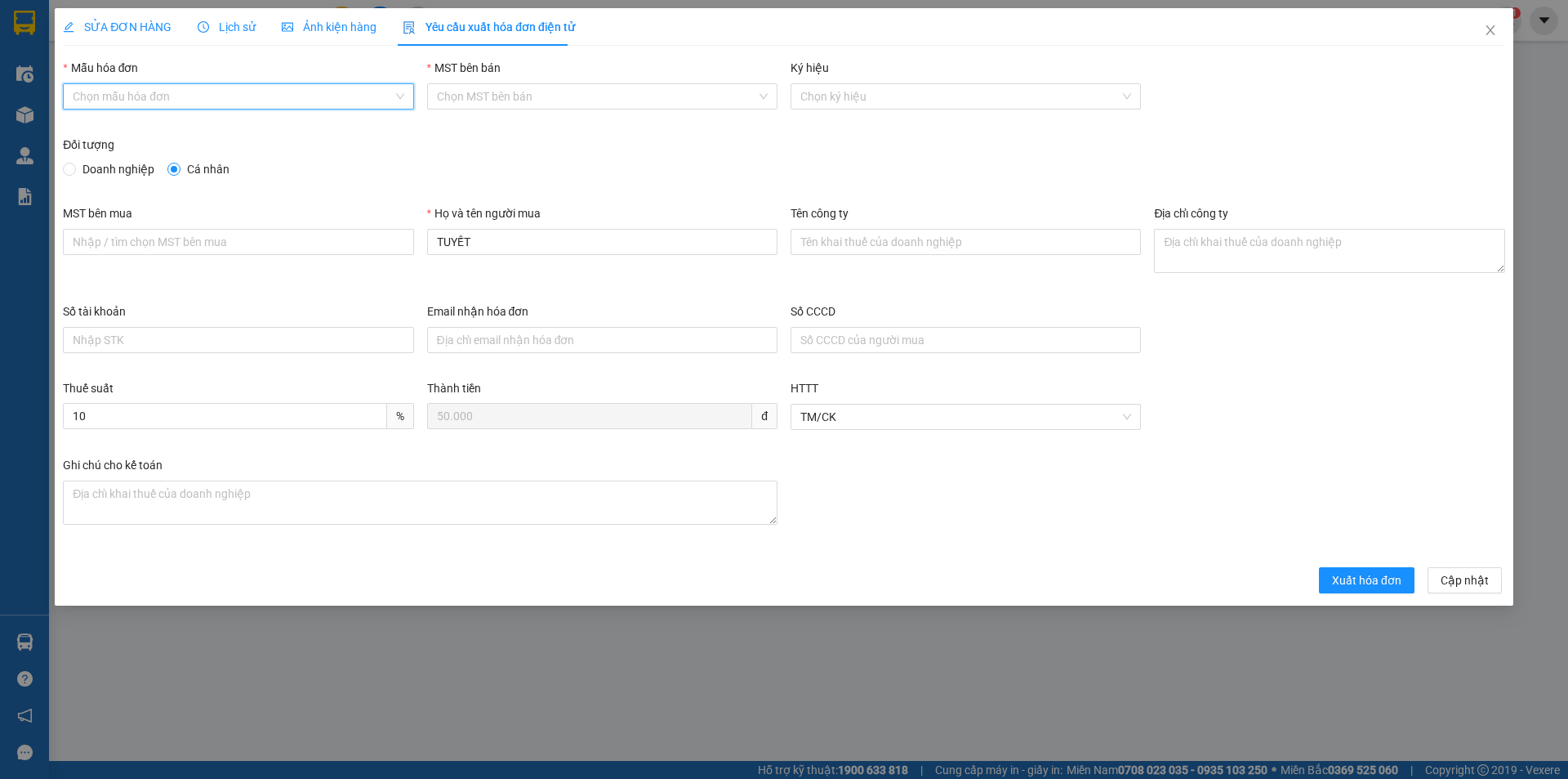
click at [259, 90] on input "Mẫu hóa đơn" at bounding box center [232, 96] width 319 height 25
click at [230, 126] on div "HĐH" at bounding box center [238, 128] width 331 height 18
type input "8"
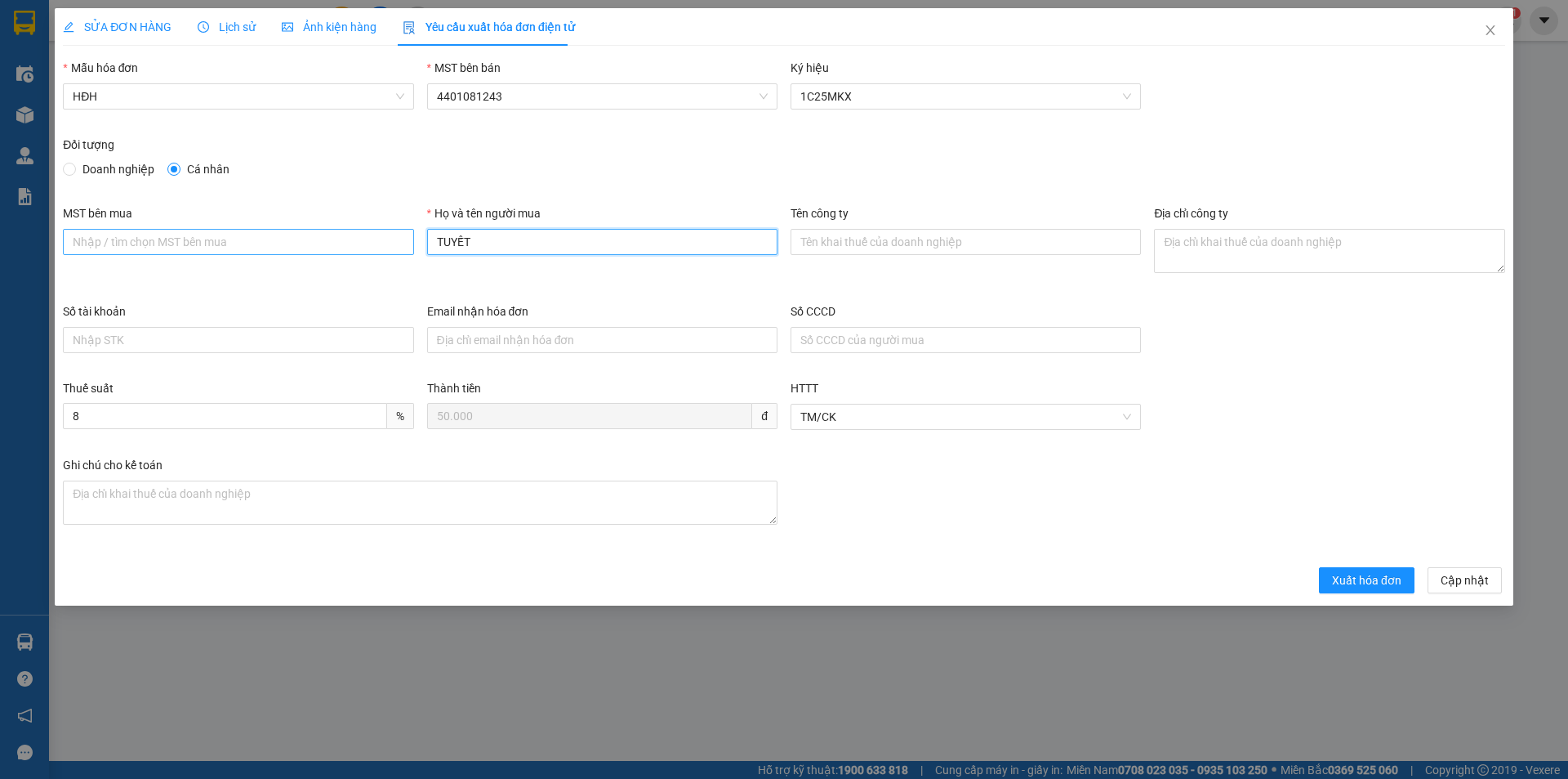
drag, startPoint x: 437, startPoint y: 250, endPoint x: 404, endPoint y: 253, distance: 33.1
click at [404, 253] on div "MST bên mua Họ và tên người mua TUYẾT Tên công ty Địa chỉ công ty" at bounding box center [784, 253] width 1455 height 98
type input "Người mua không lấy hóa đơn"
click at [1379, 576] on span "Xuất hóa đơn" at bounding box center [1366, 580] width 69 height 18
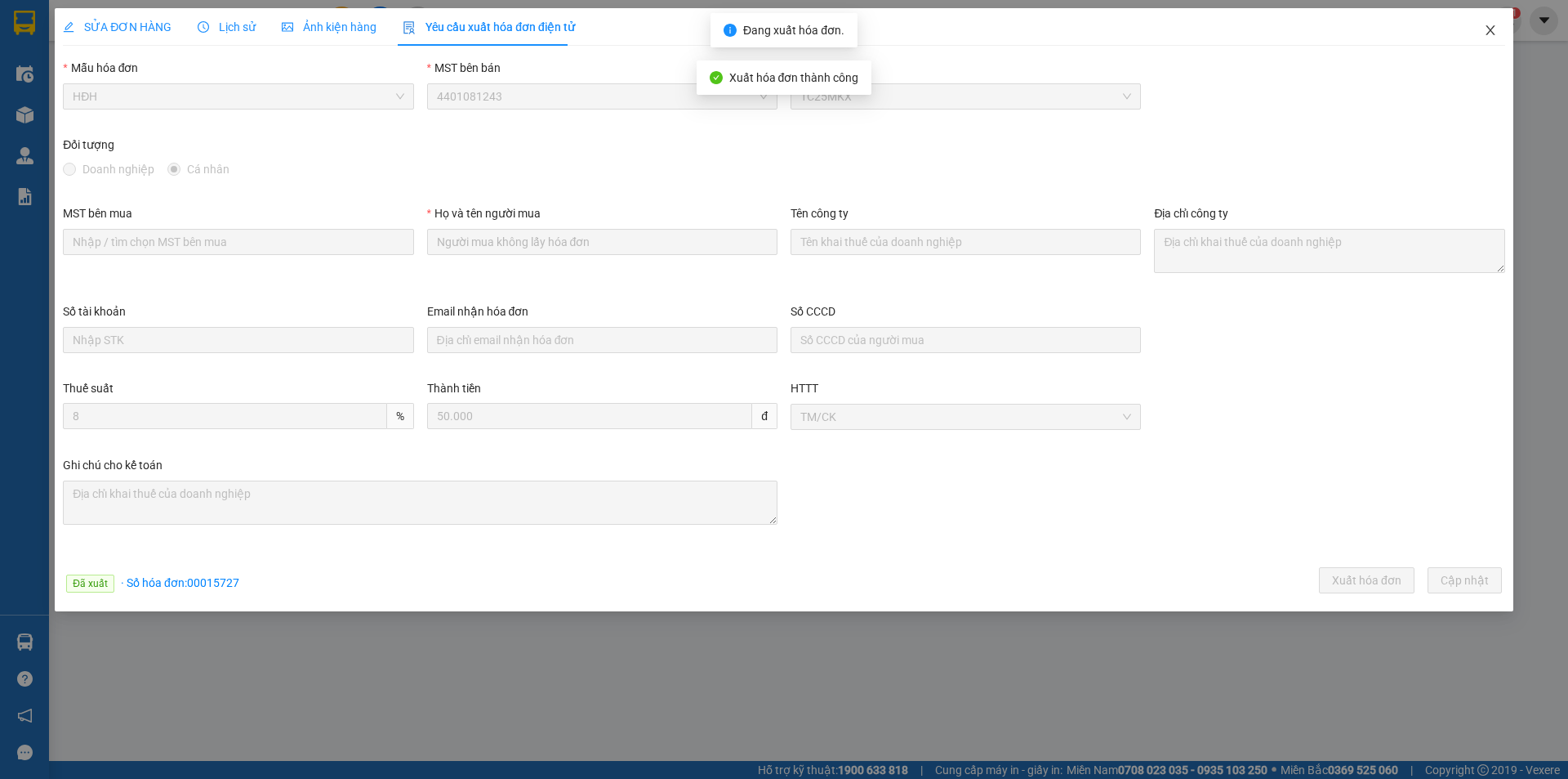
click at [1492, 25] on icon "close" at bounding box center [1489, 30] width 13 height 13
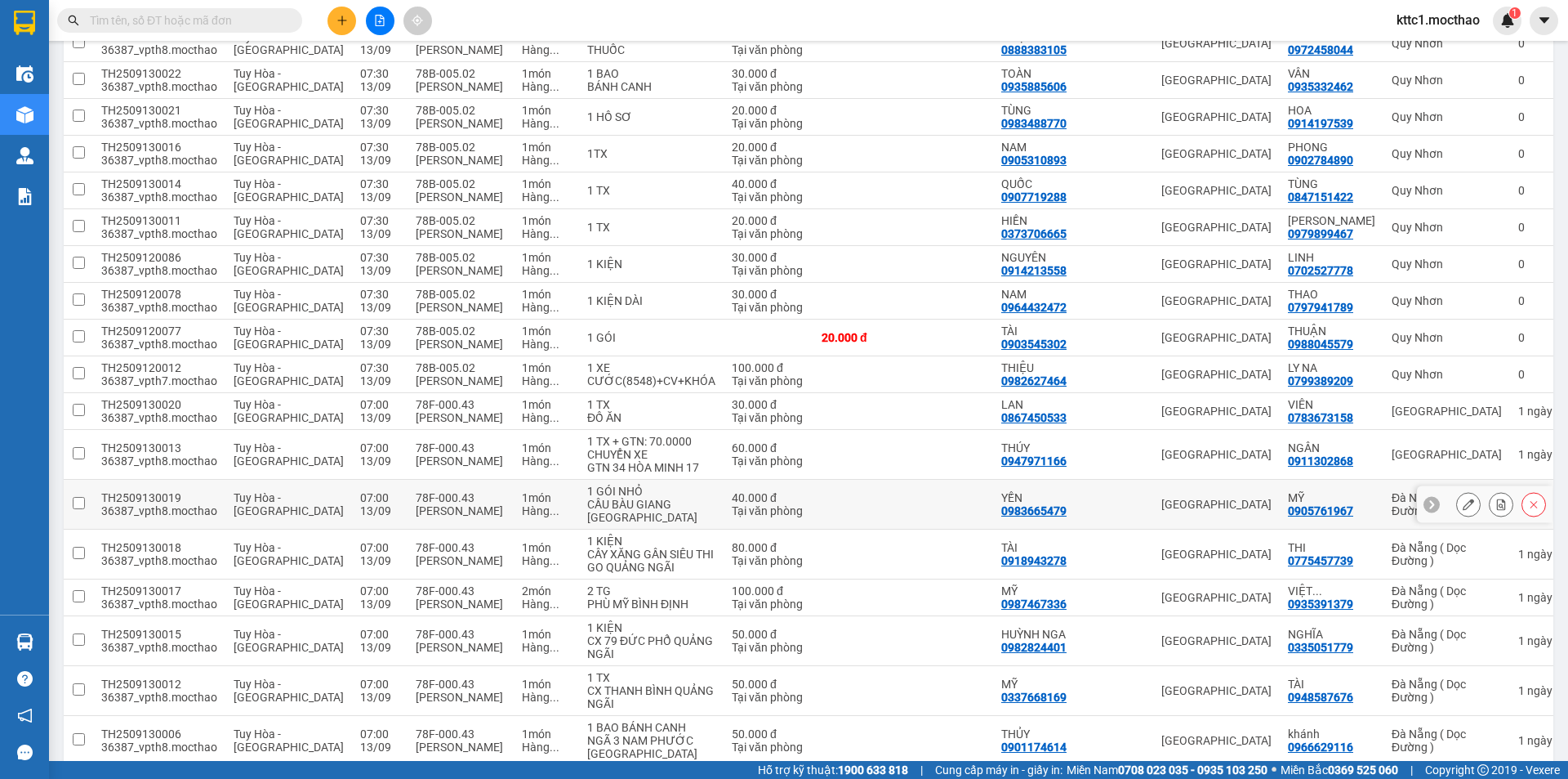
scroll to position [814, 0]
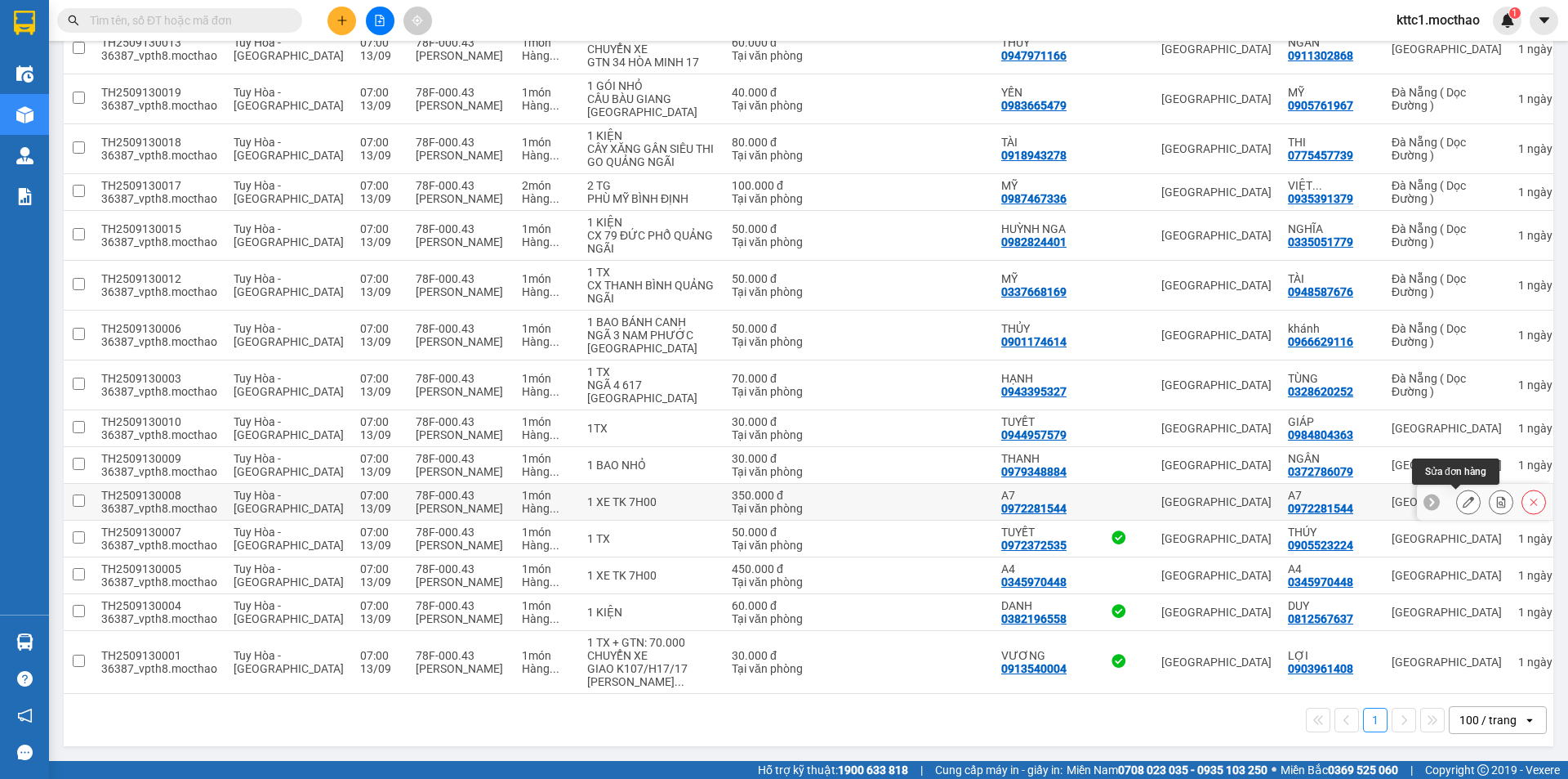
click at [1462, 501] on icon at bounding box center [1468, 502] width 12 height 12
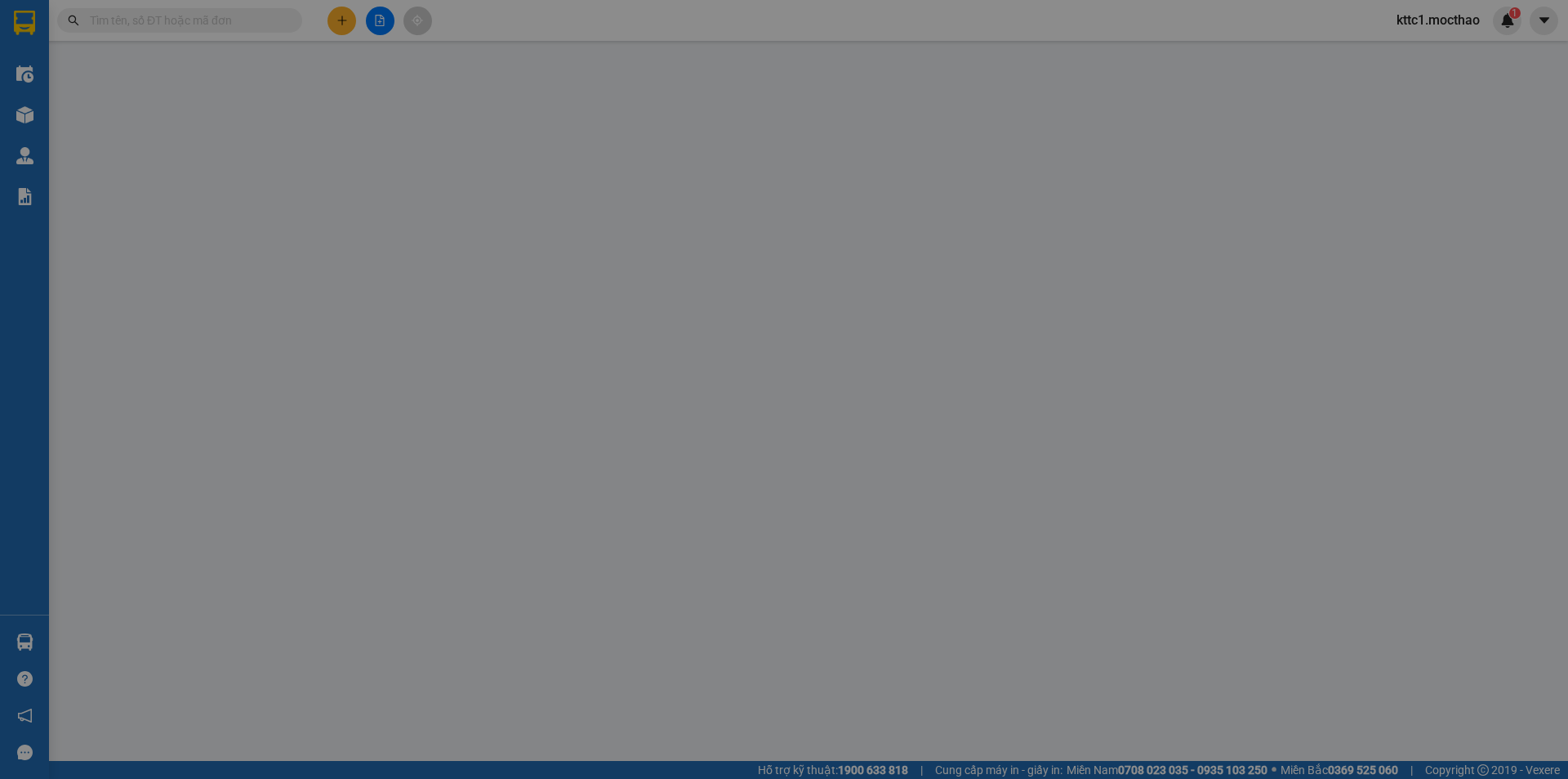
type input "0972281544"
type input "A7"
type input "0972281544"
type input "A7"
type input "1"
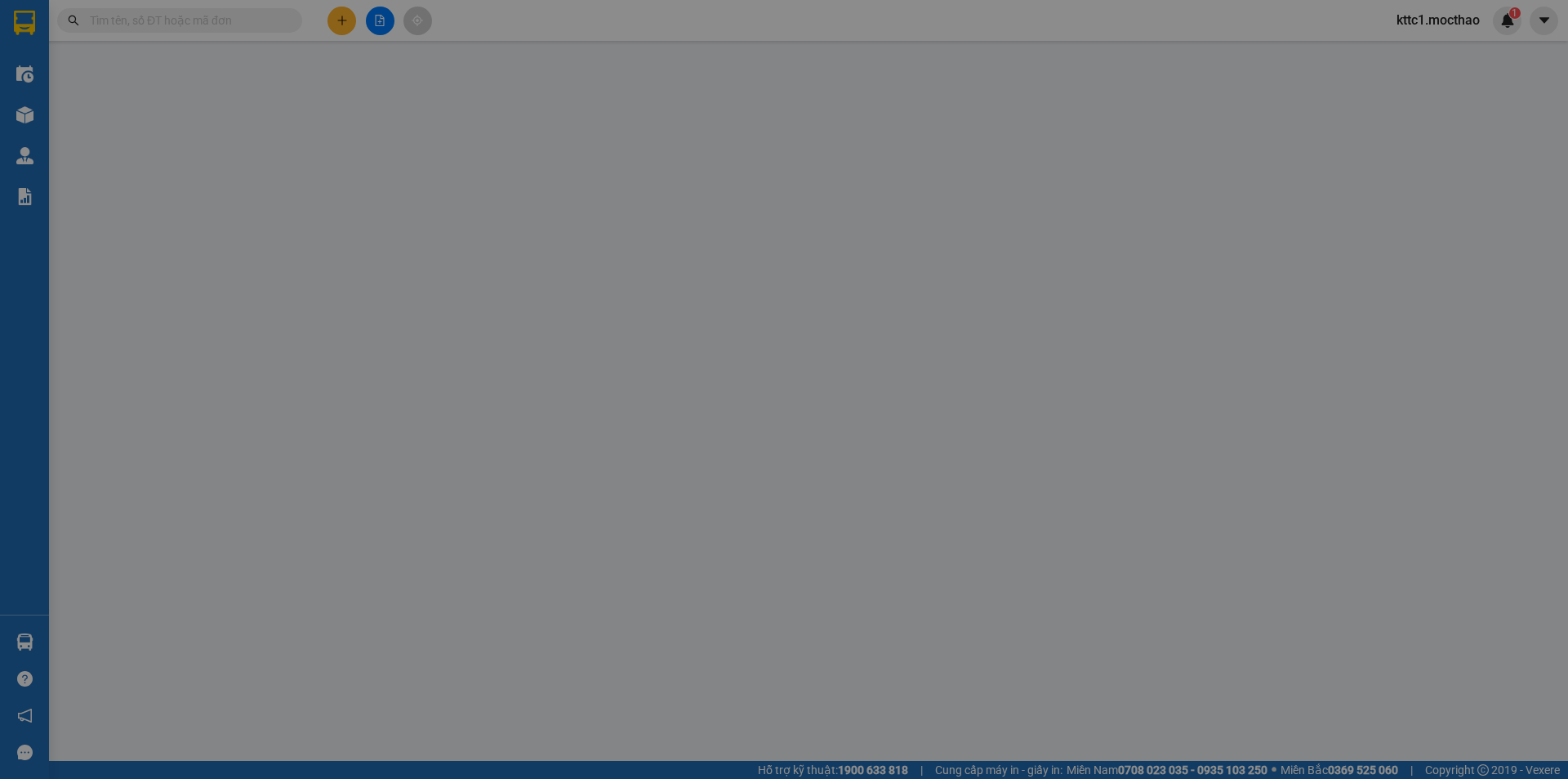
type input "350.000"
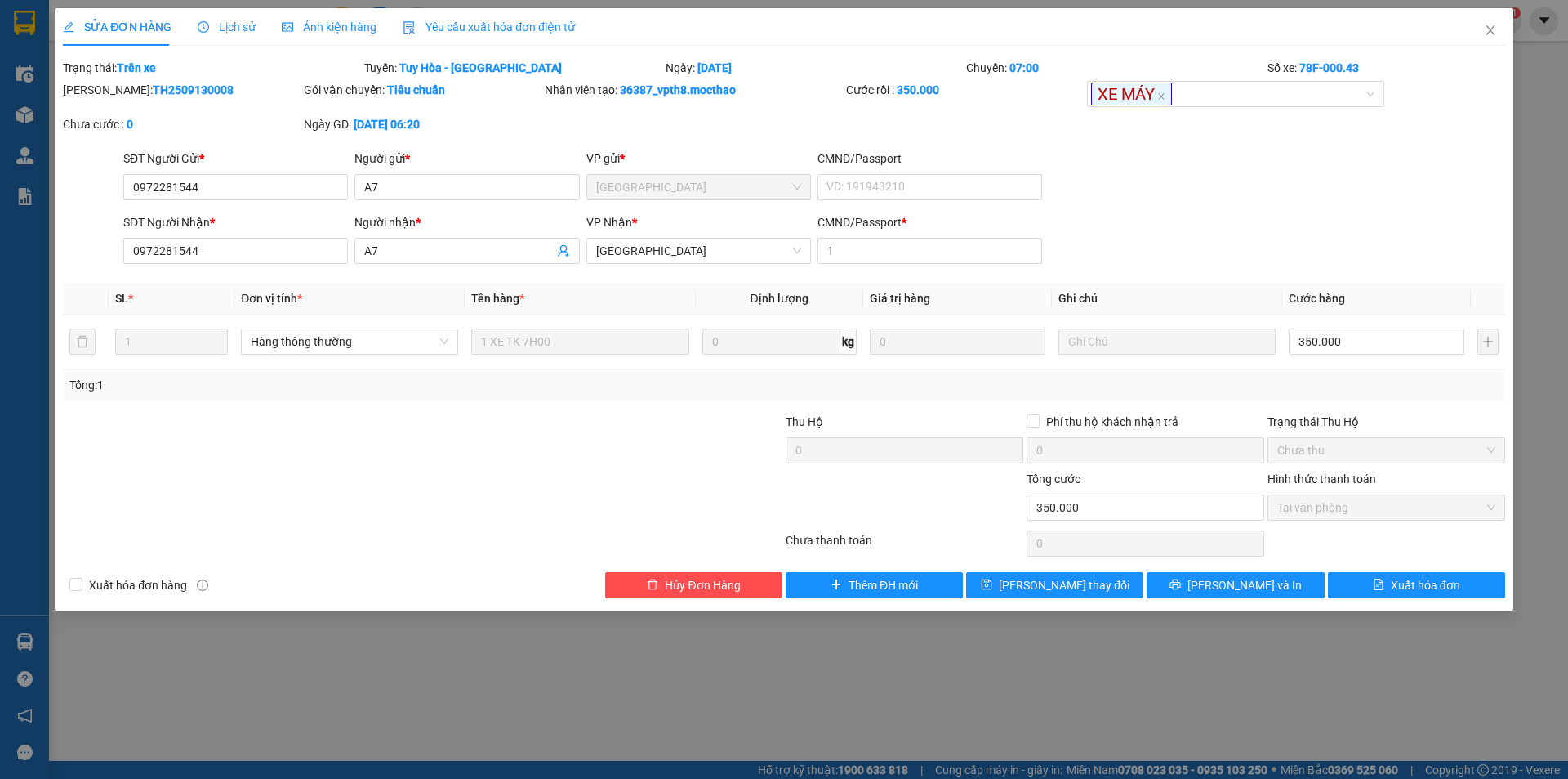
click at [488, 23] on span "Yêu cầu xuất hóa đơn điện tử" at bounding box center [489, 26] width 172 height 13
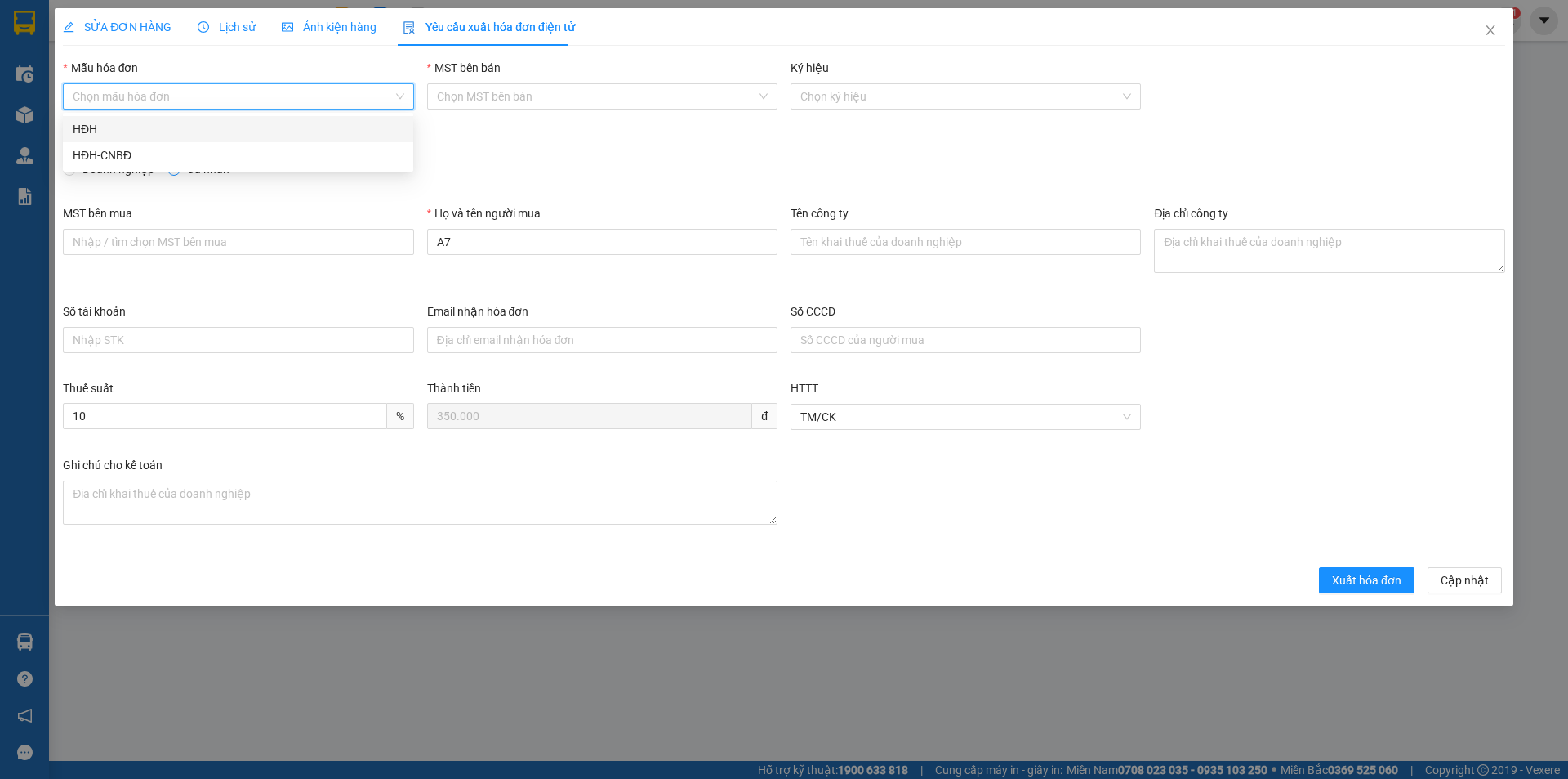
click at [283, 87] on input "Mẫu hóa đơn" at bounding box center [232, 96] width 319 height 25
click at [231, 120] on div "HĐH" at bounding box center [238, 128] width 331 height 18
type input "8"
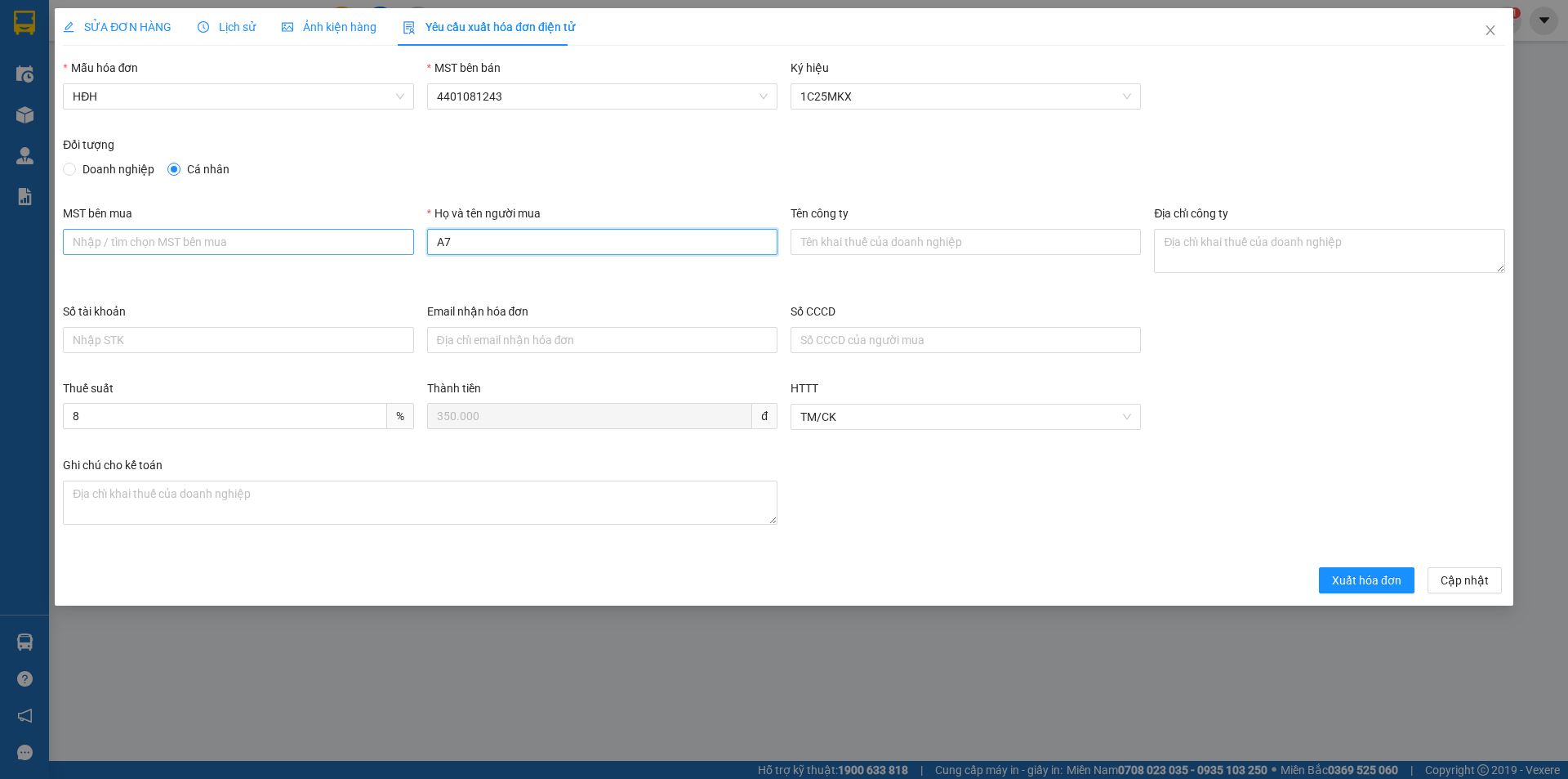
drag, startPoint x: 466, startPoint y: 250, endPoint x: 401, endPoint y: 249, distance: 65.0
click at [401, 249] on div "MST bên mua Họ và tên người mua A7 Tên công ty Địa chỉ công ty" at bounding box center [784, 253] width 1455 height 98
type input "Người mua không lấy hóa đơn"
click at [1353, 580] on span "Xuất hóa đơn" at bounding box center [1366, 580] width 69 height 18
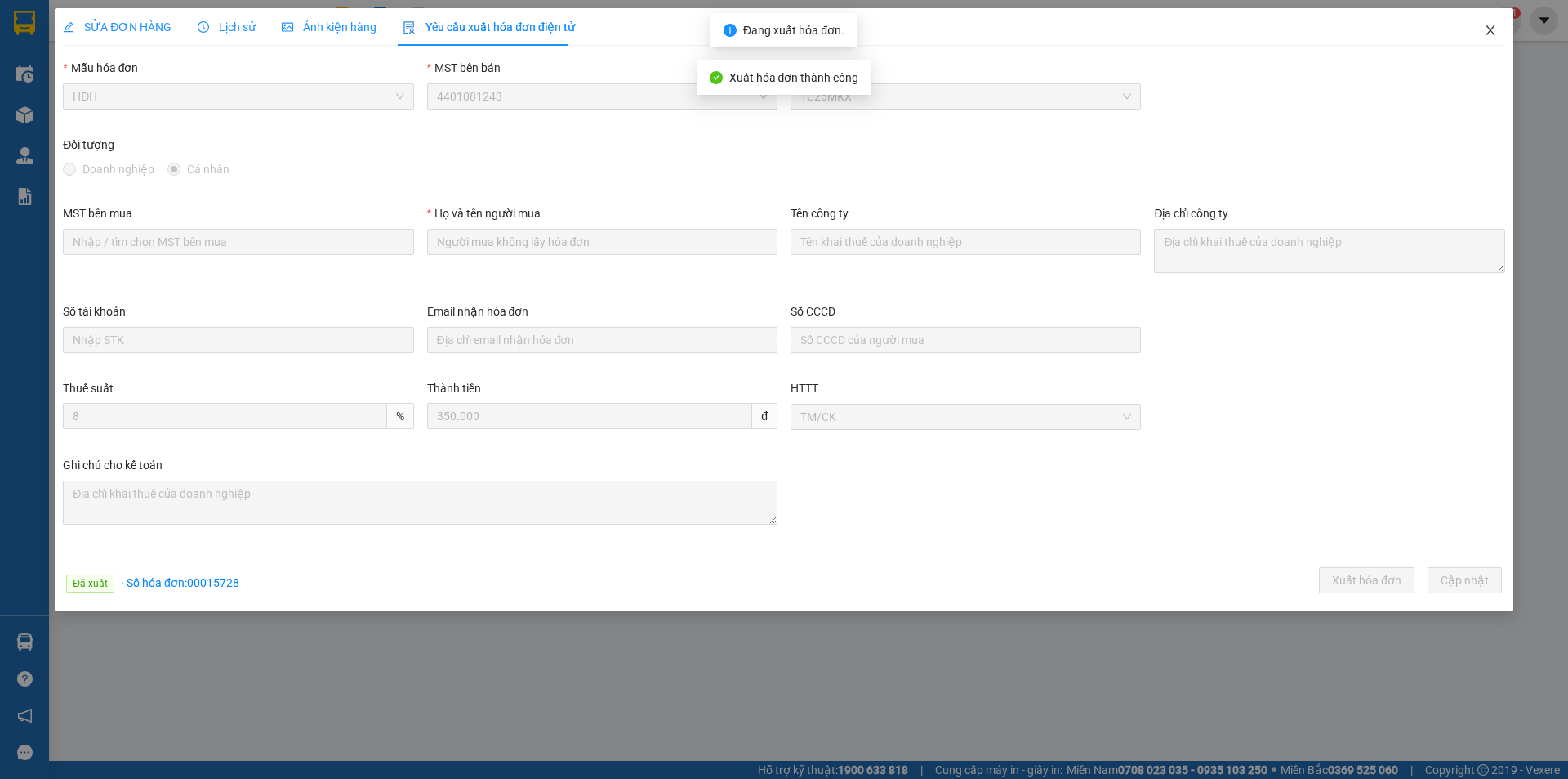
click at [1490, 27] on icon "close" at bounding box center [1489, 30] width 13 height 13
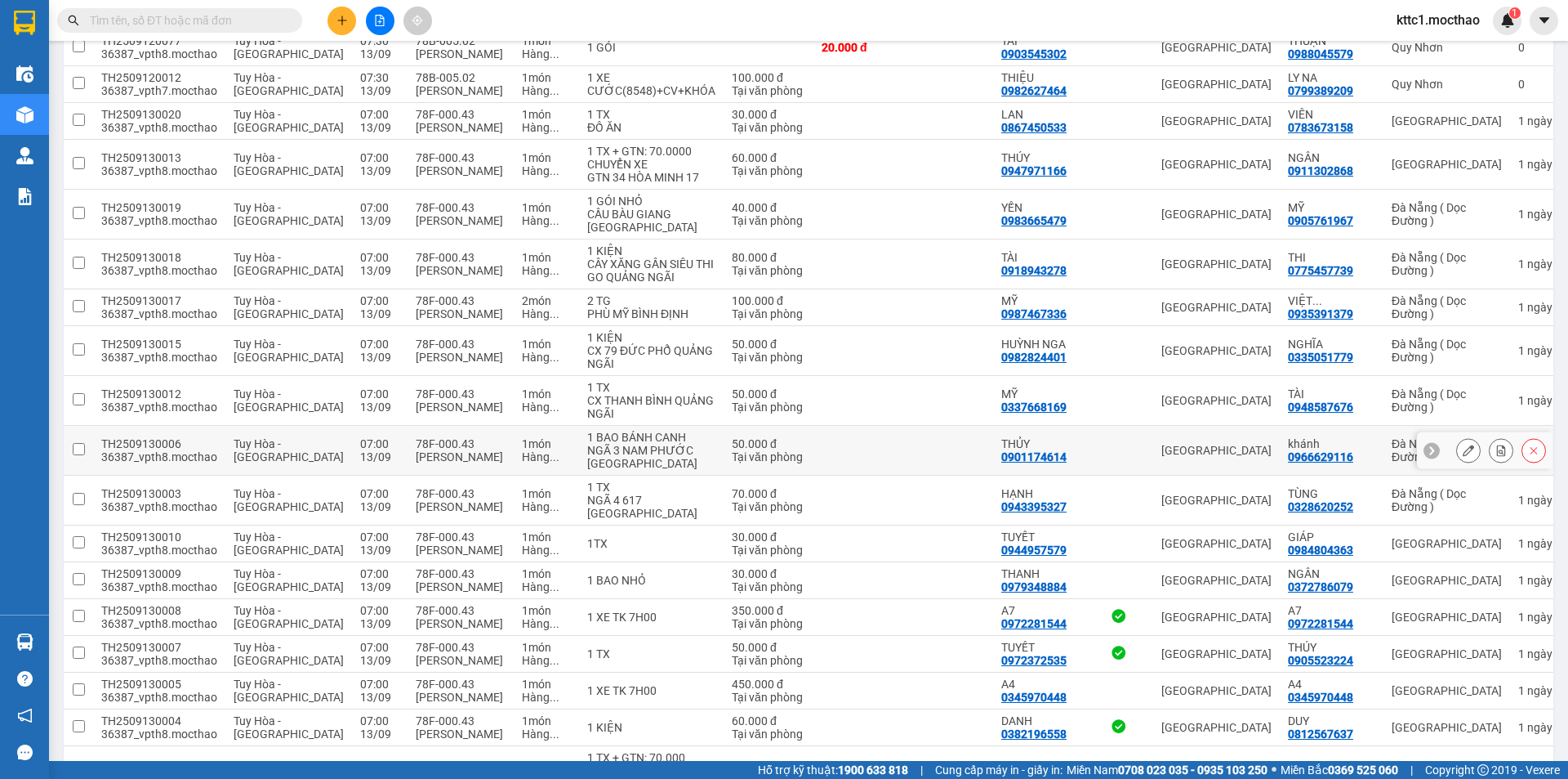
scroll to position [814, 0]
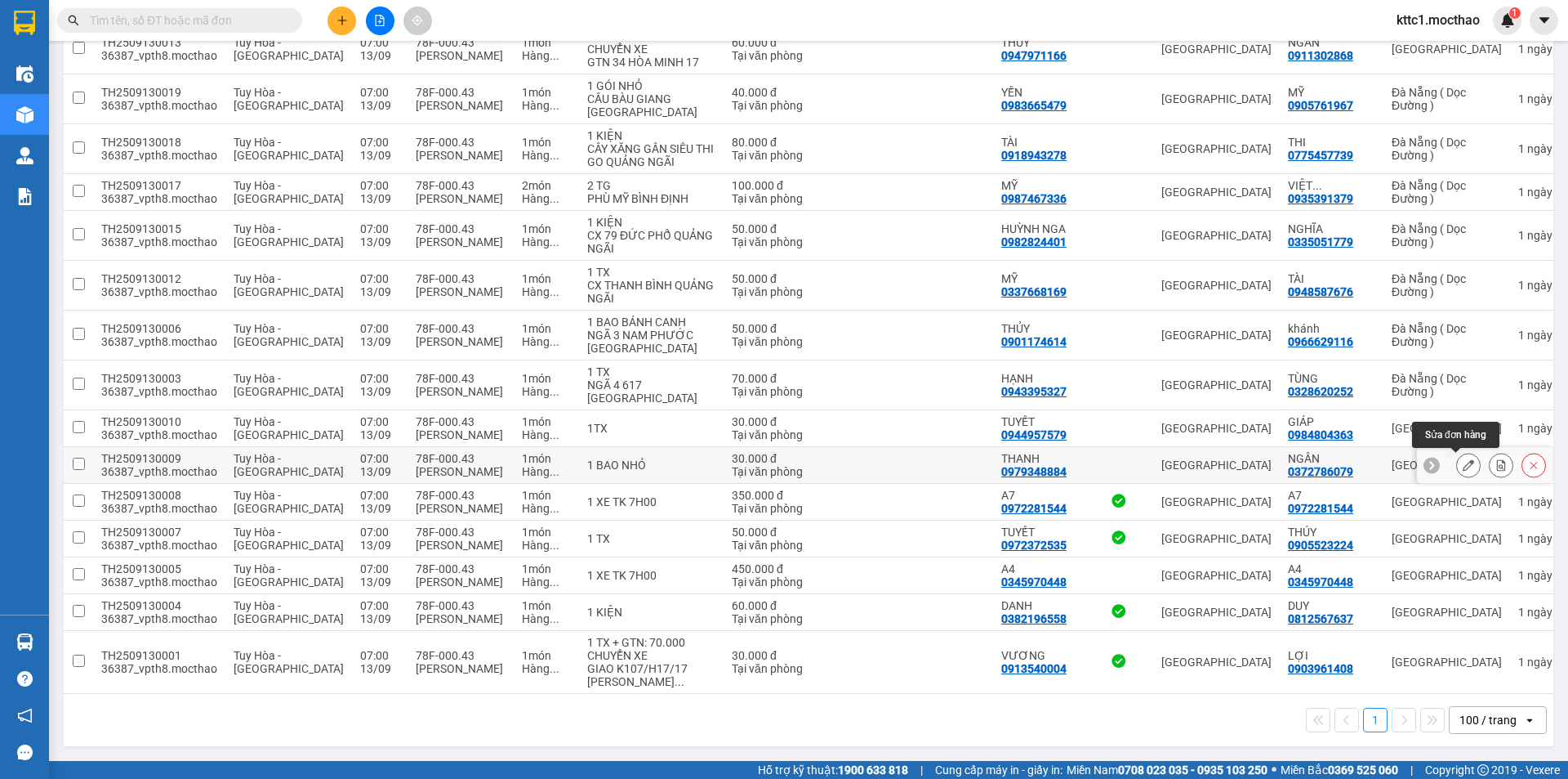
click at [1462, 466] on icon at bounding box center [1468, 466] width 12 height 12
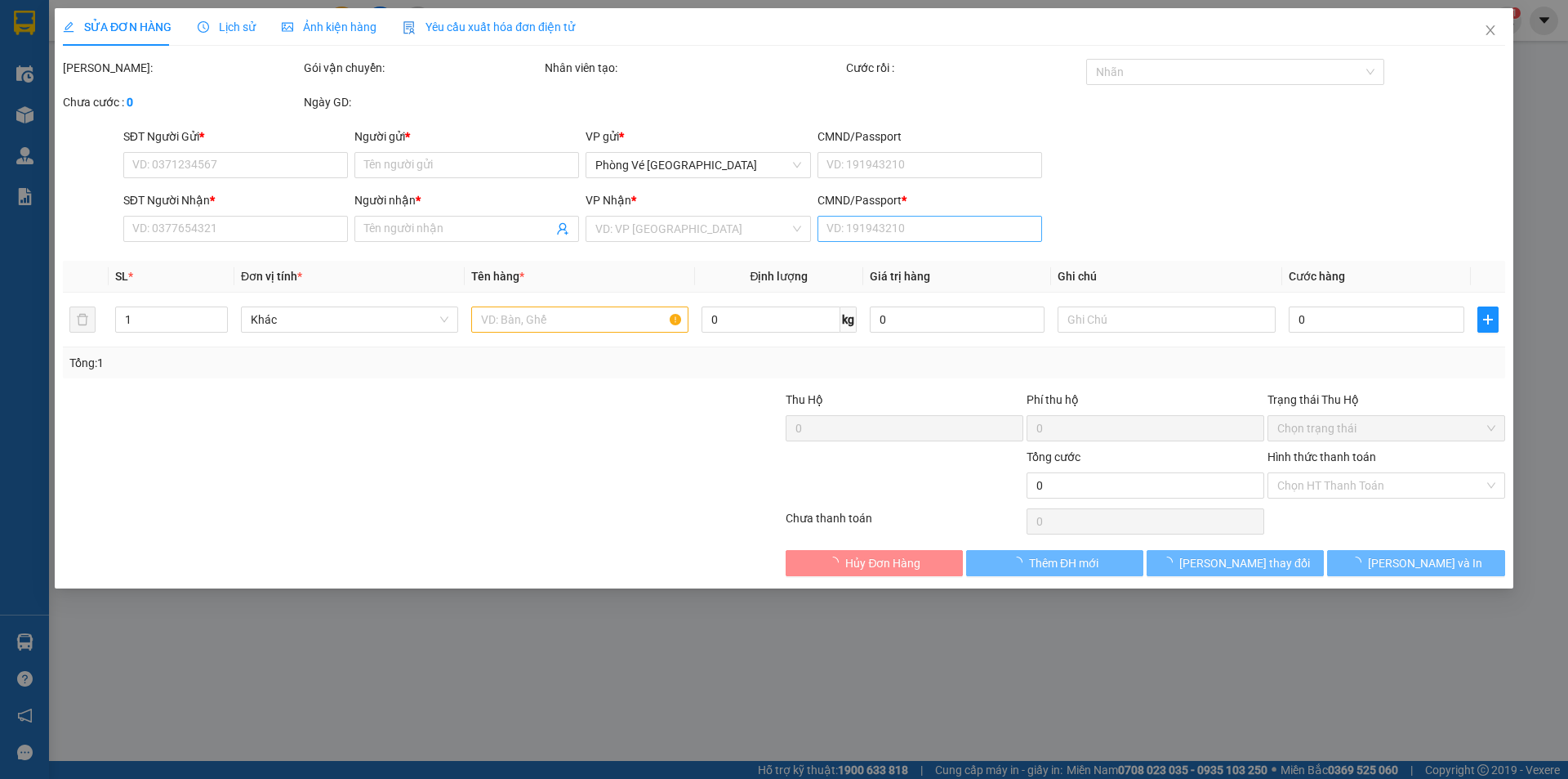
type input "0979348884"
type input "THANH"
type input "0372786079"
type input "NGÂN"
type input "1"
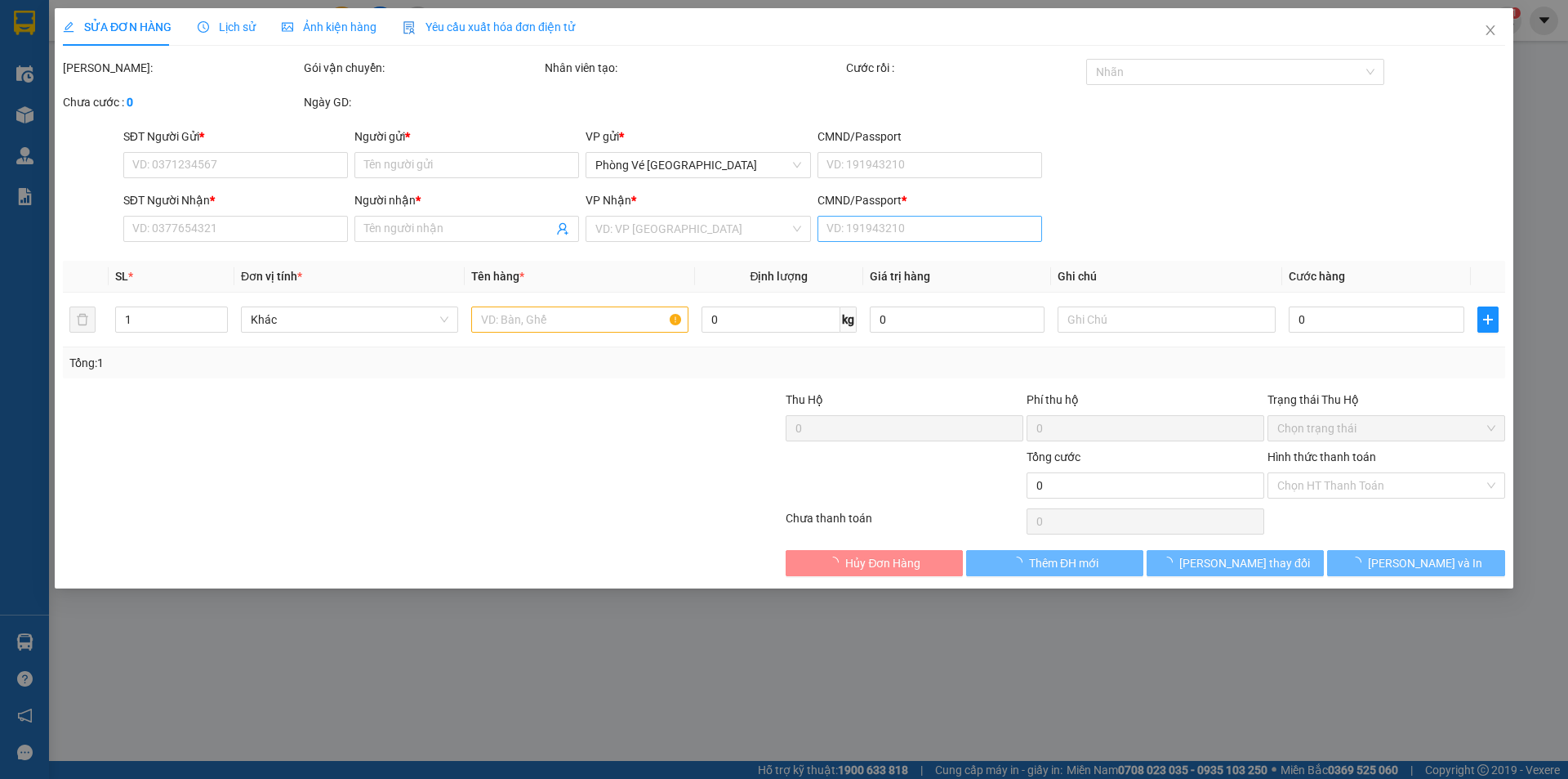
type input "30.000"
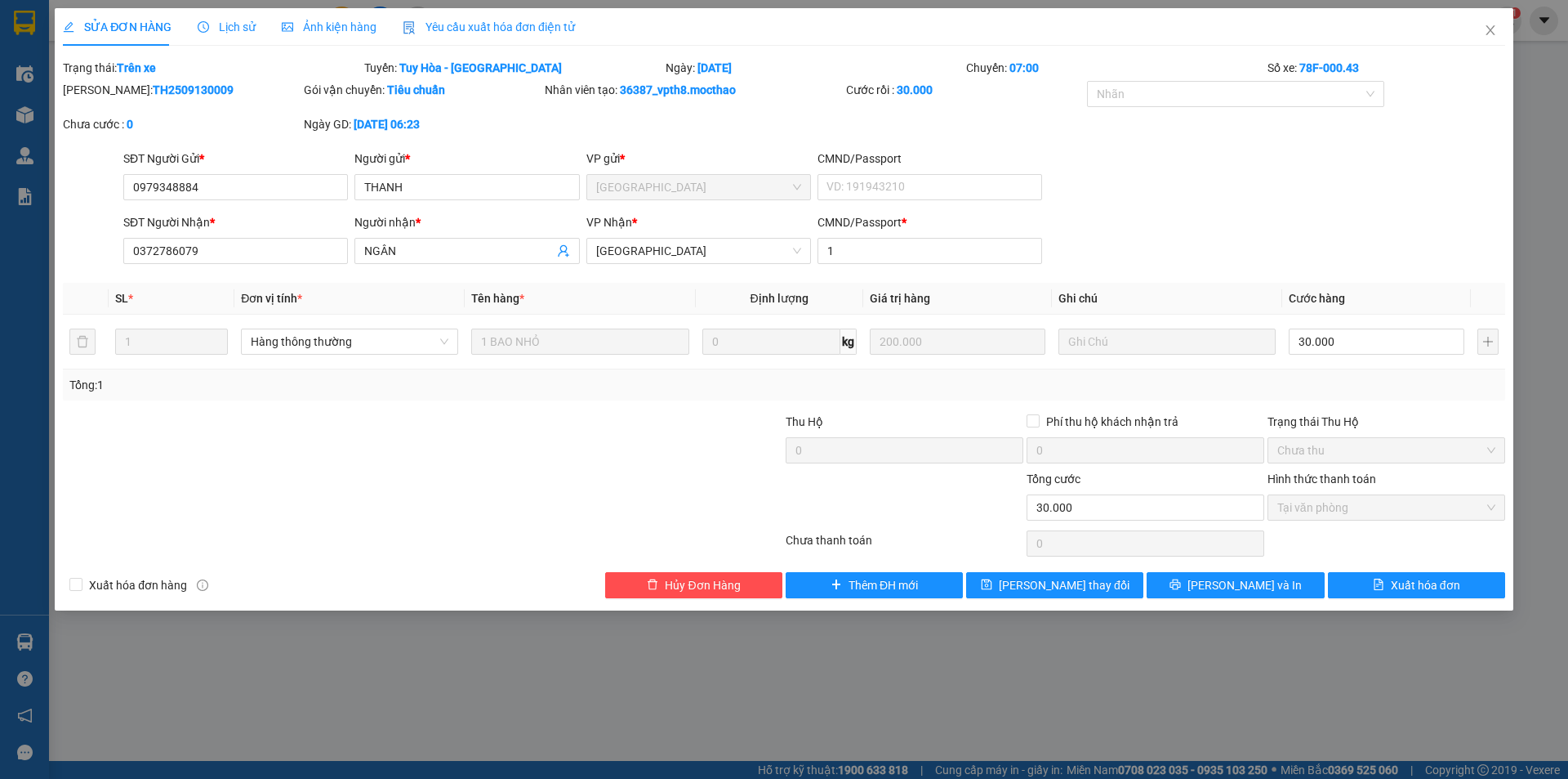
click at [486, 26] on span "Yêu cầu xuất hóa đơn điện tử" at bounding box center [489, 26] width 172 height 13
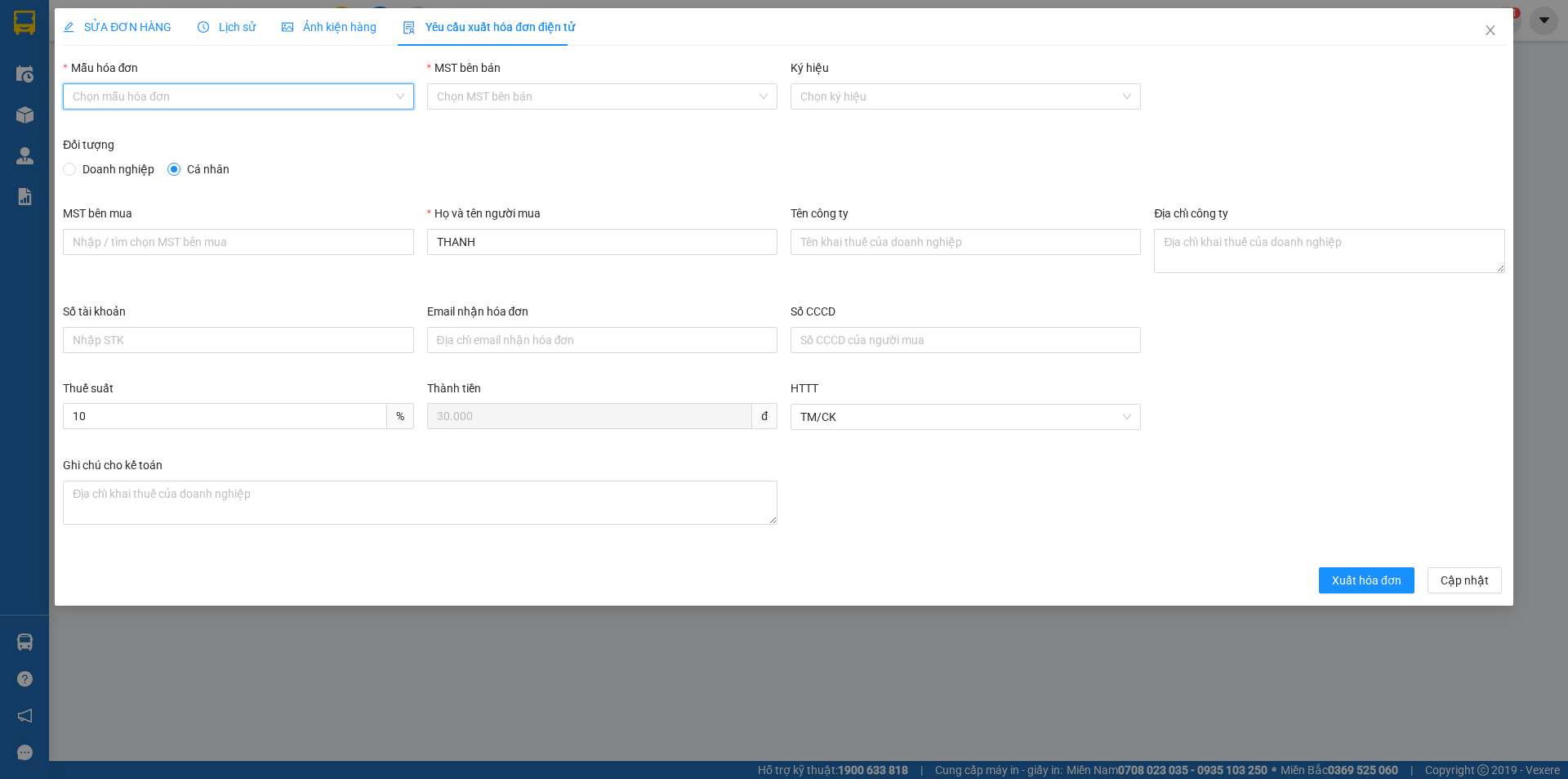
click at [143, 90] on input "Mẫu hóa đơn" at bounding box center [232, 96] width 319 height 25
click at [127, 123] on div "HĐH" at bounding box center [238, 128] width 331 height 18
type input "8"
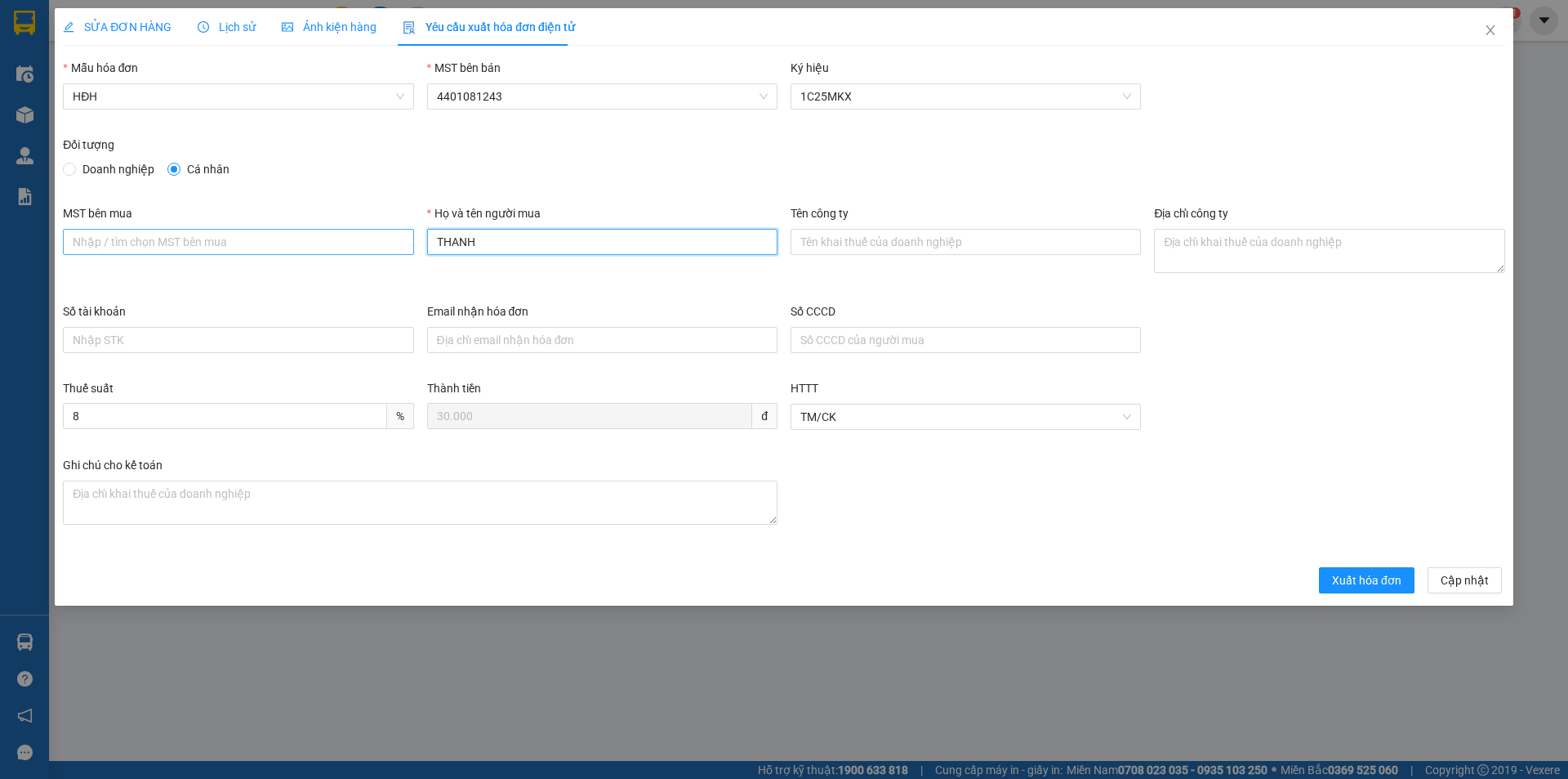
drag, startPoint x: 443, startPoint y: 243, endPoint x: 383, endPoint y: 246, distance: 60.1
click at [383, 246] on div "MST bên mua Họ và tên người mua THANH Tên công ty Địa chỉ công ty" at bounding box center [784, 253] width 1455 height 98
type input "Người mua không lấy hóa đơn"
click at [1372, 575] on span "Xuất hóa đơn" at bounding box center [1366, 580] width 69 height 18
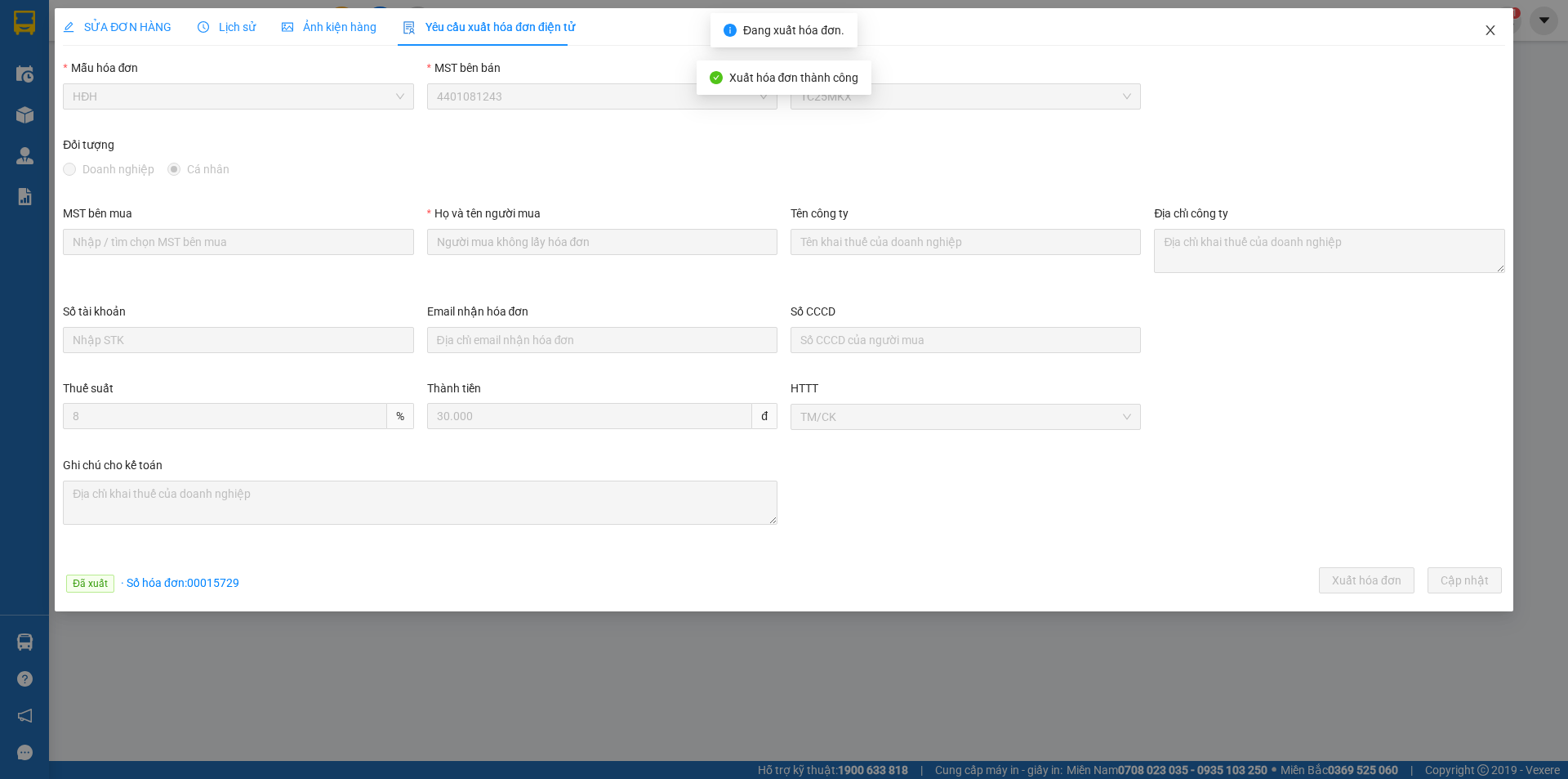
click at [1489, 27] on icon "close" at bounding box center [1489, 30] width 13 height 13
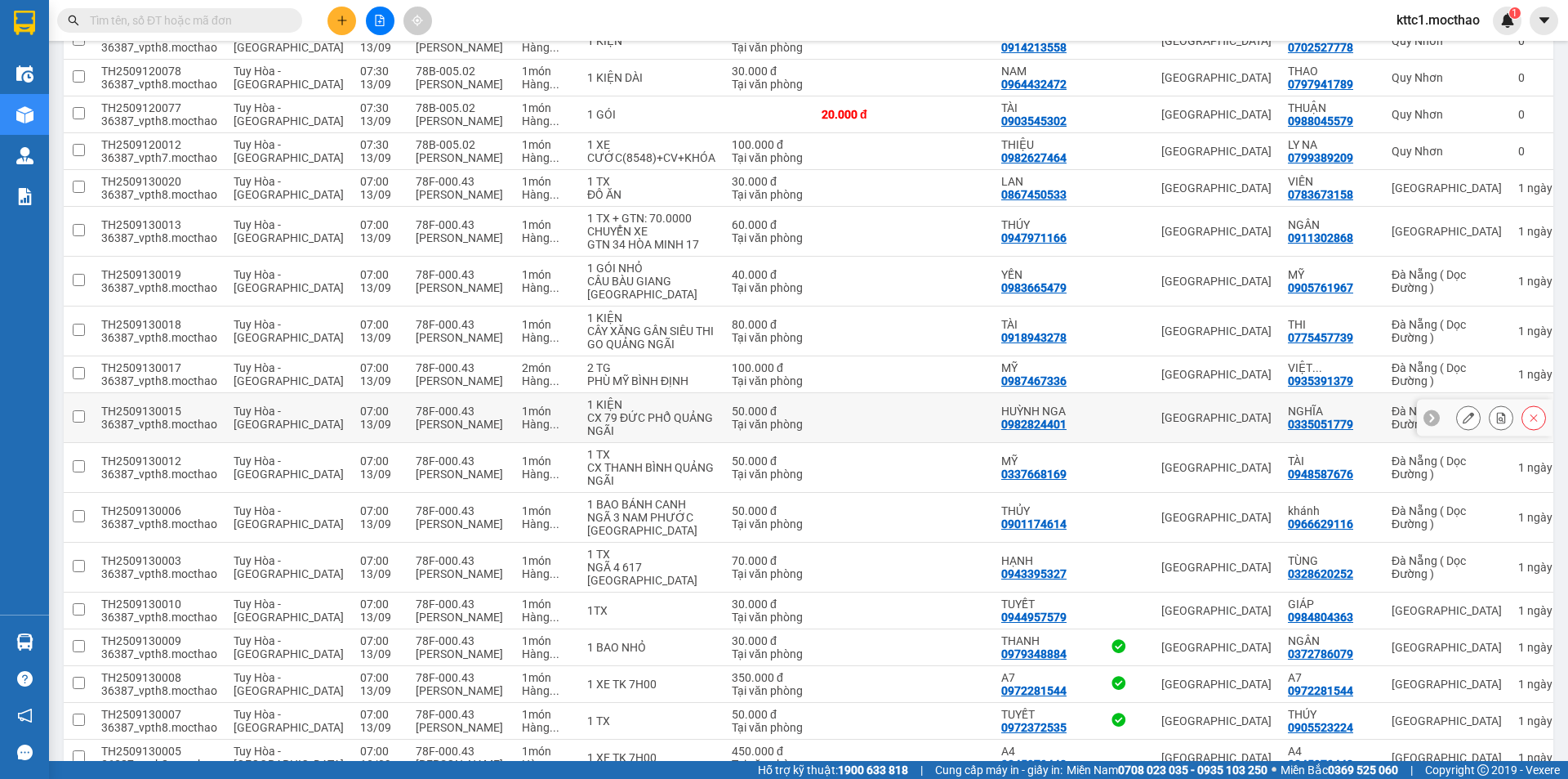
scroll to position [814, 0]
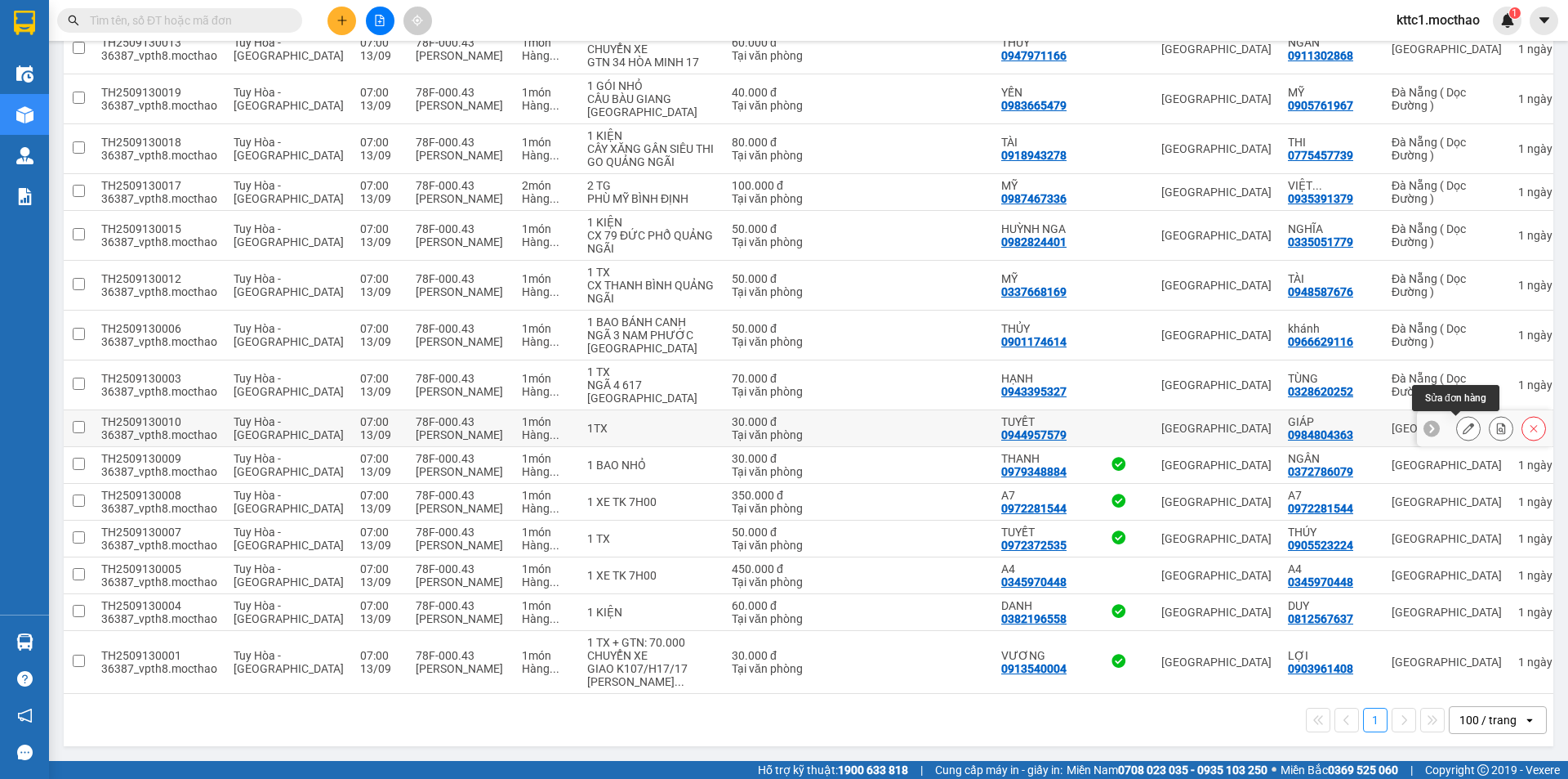
click at [1462, 428] on icon at bounding box center [1468, 428] width 12 height 12
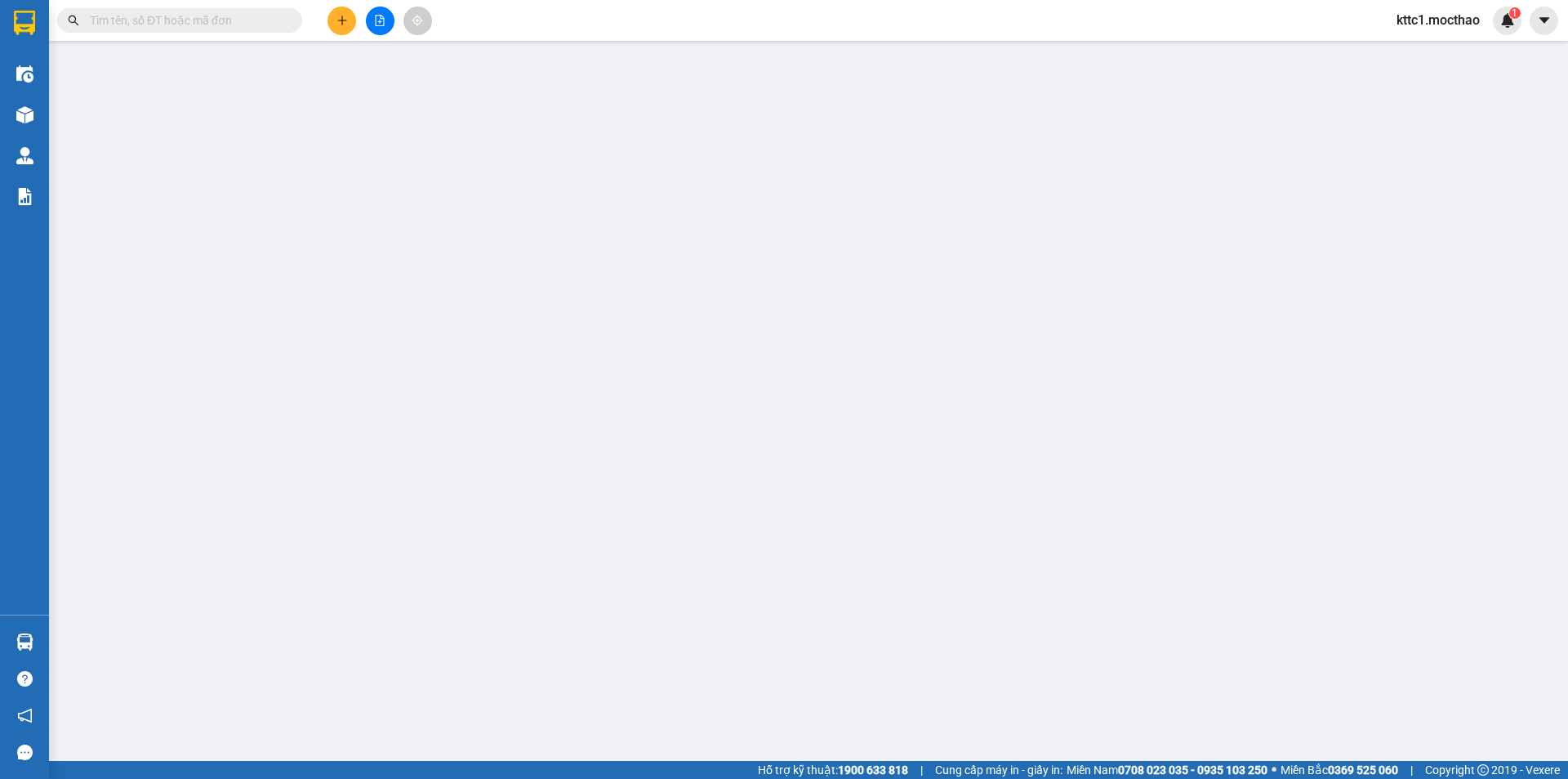
type input "0944957579"
type input "TUYẾT"
type input "0984804363"
type input "GIÁP"
type input "1"
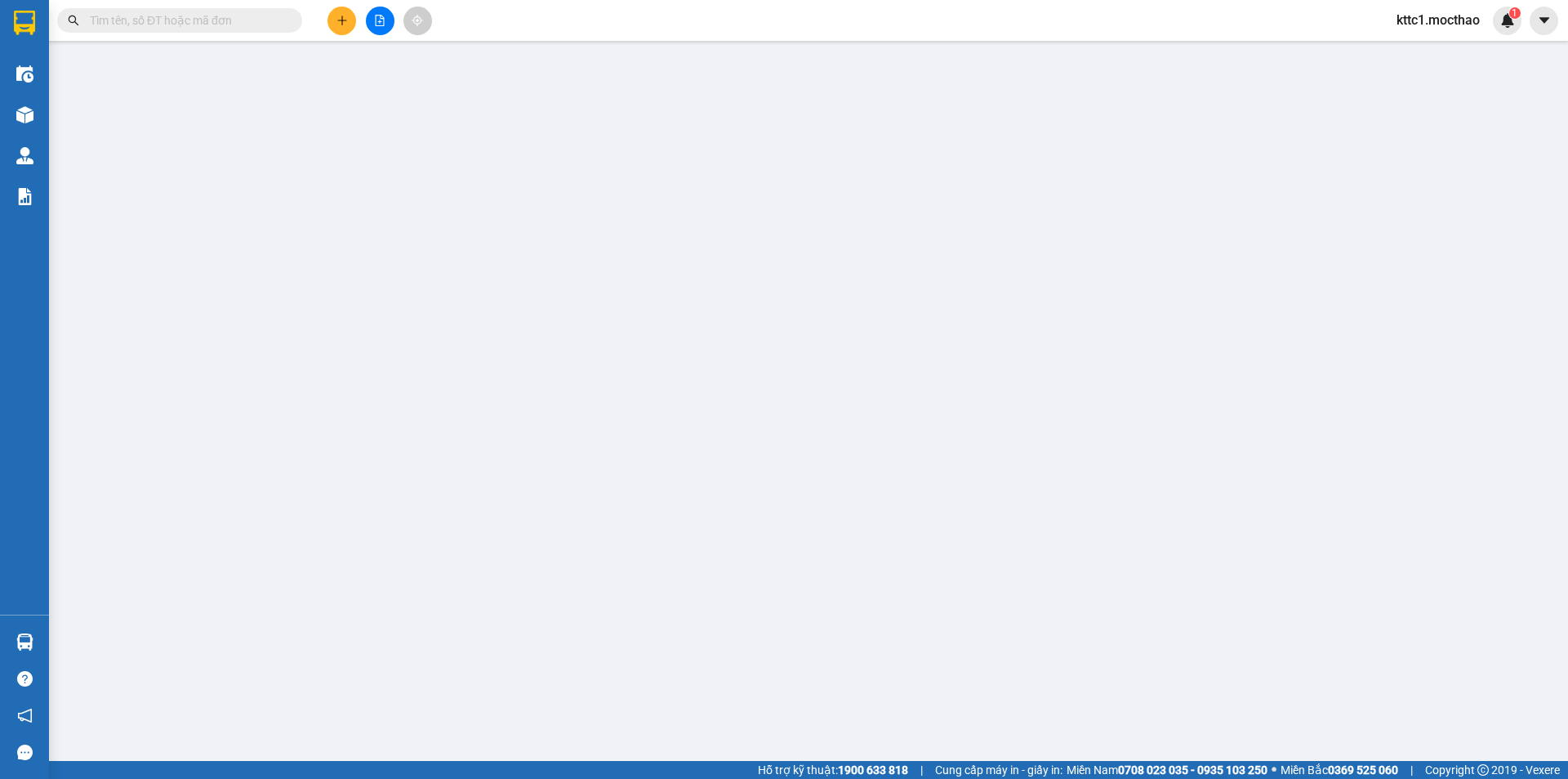
type input "30.000"
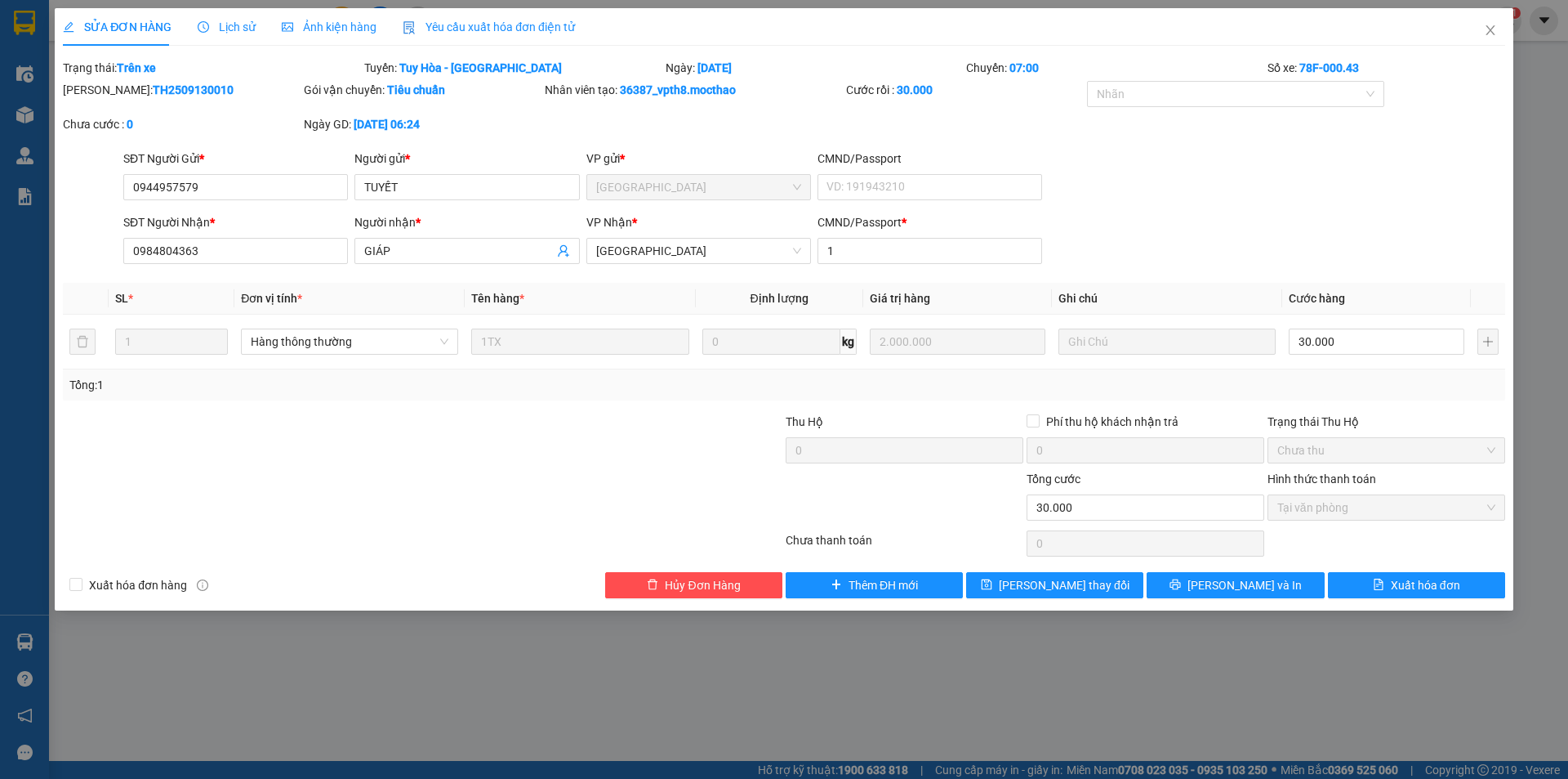
drag, startPoint x: 451, startPoint y: 27, endPoint x: 444, endPoint y: 33, distance: 9.2
click at [452, 29] on span "Yêu cầu xuất hóa đơn điện tử" at bounding box center [489, 26] width 172 height 13
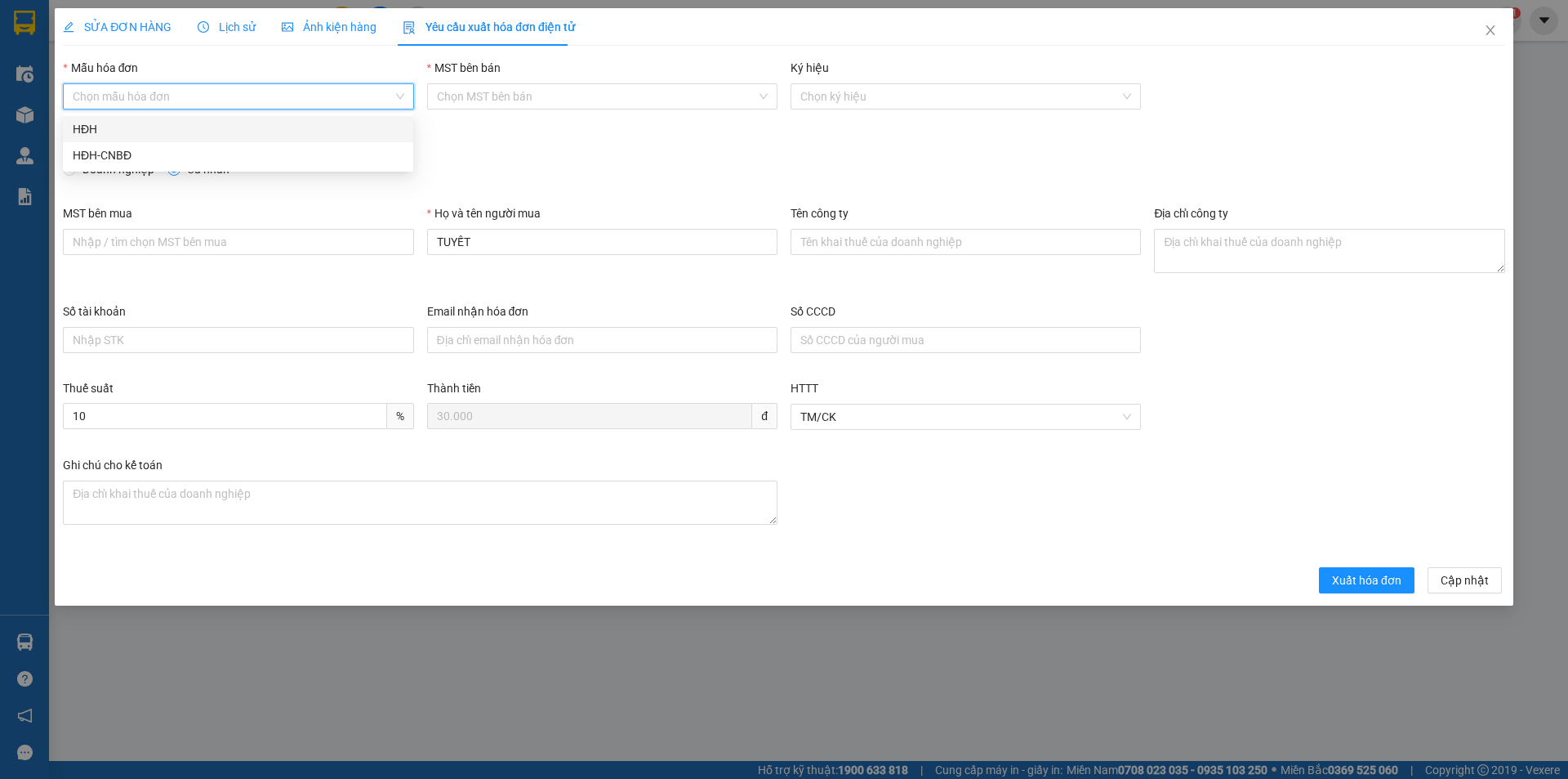
click at [204, 90] on input "Mẫu hóa đơn" at bounding box center [232, 96] width 319 height 25
click at [186, 117] on div "HĐH" at bounding box center [237, 128] width 350 height 26
type input "8"
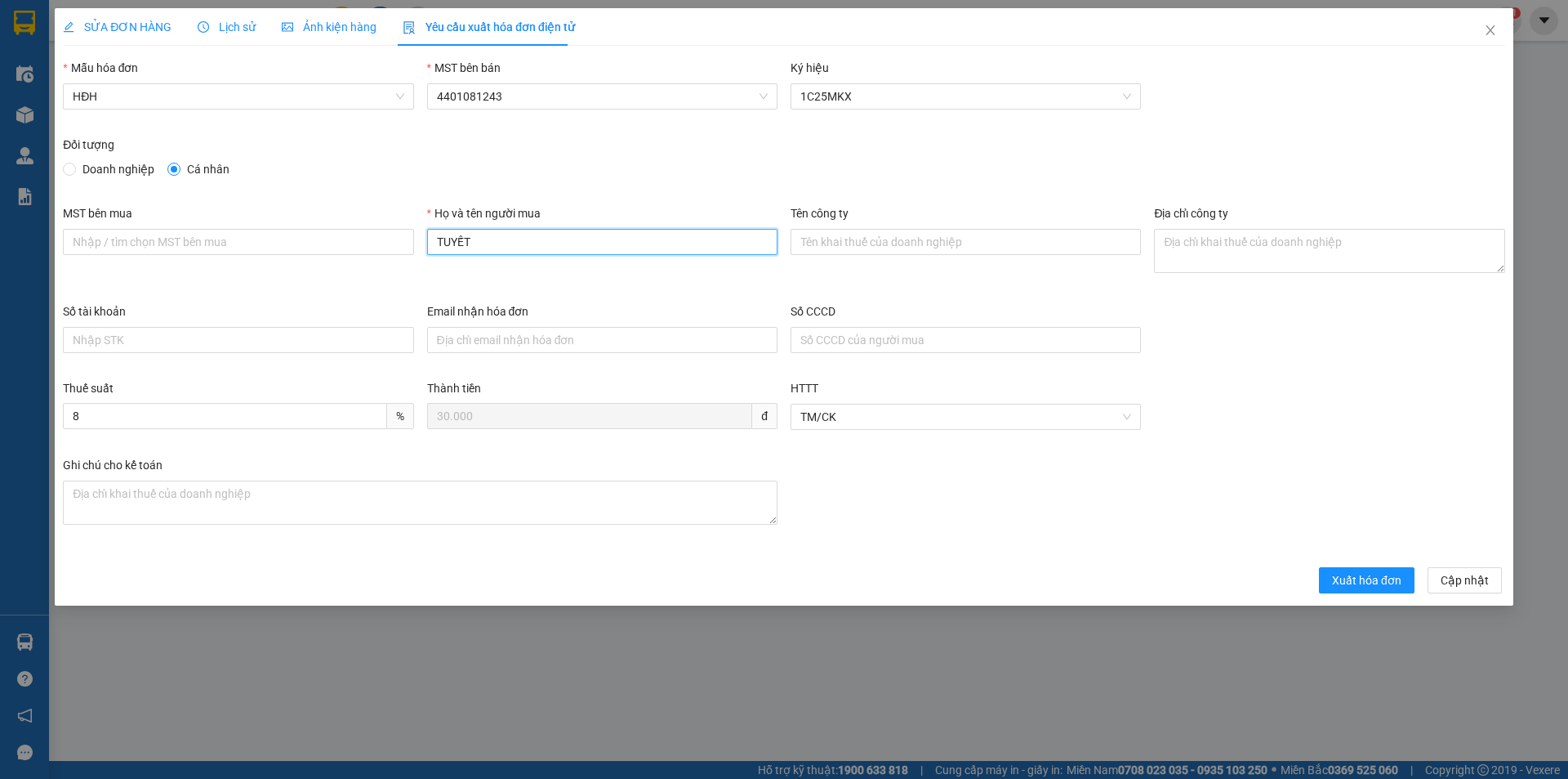
drag, startPoint x: 471, startPoint y: 247, endPoint x: 423, endPoint y: 247, distance: 48.0
click at [423, 247] on div "Họ và tên người mua TUYẾT" at bounding box center [602, 253] width 363 height 98
type input "Người mua không lấy hóa đơn"
click at [1377, 588] on span "Xuất hóa đơn" at bounding box center [1366, 580] width 69 height 18
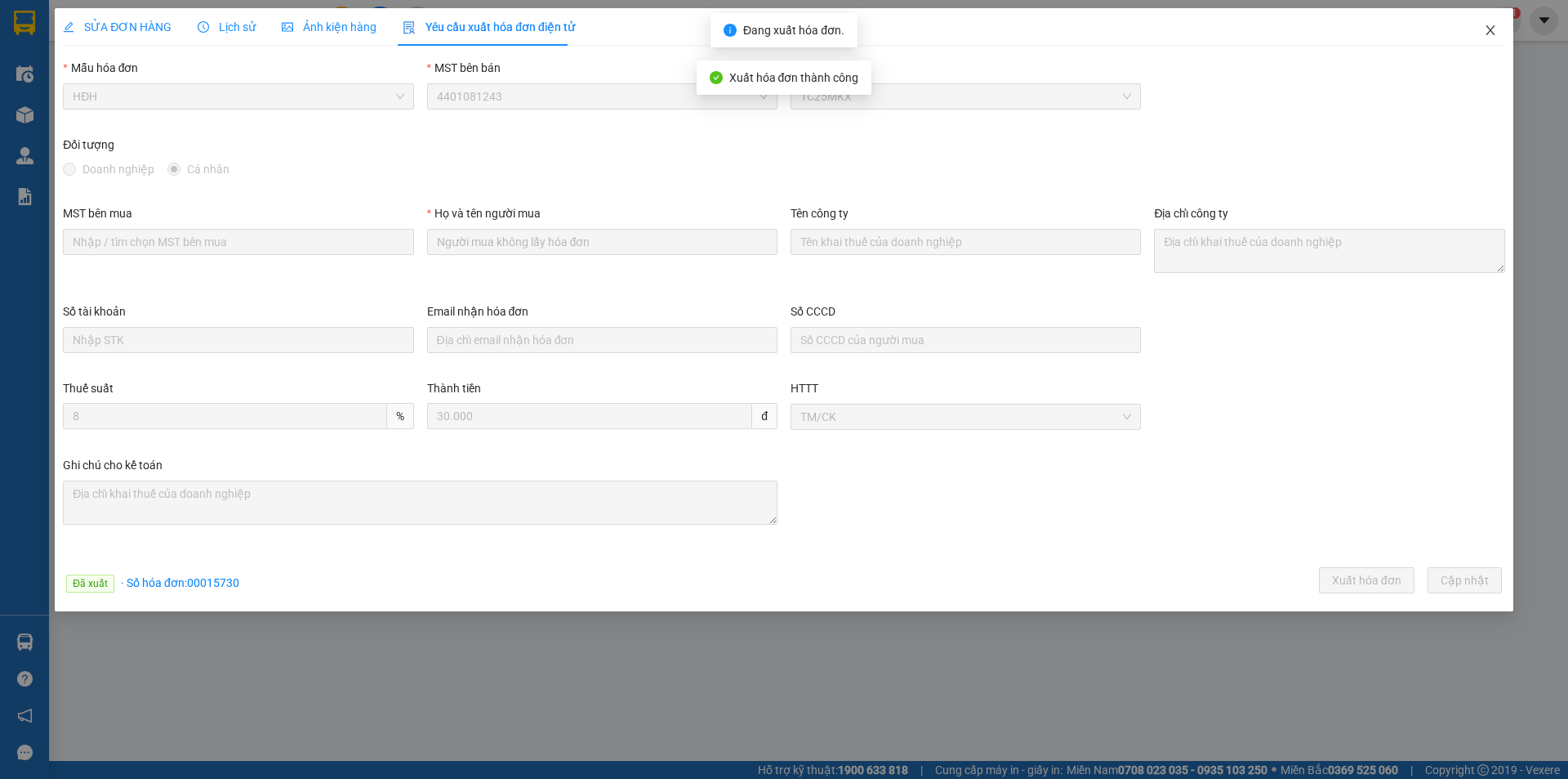
click at [1498, 34] on span "Close" at bounding box center [1490, 31] width 46 height 46
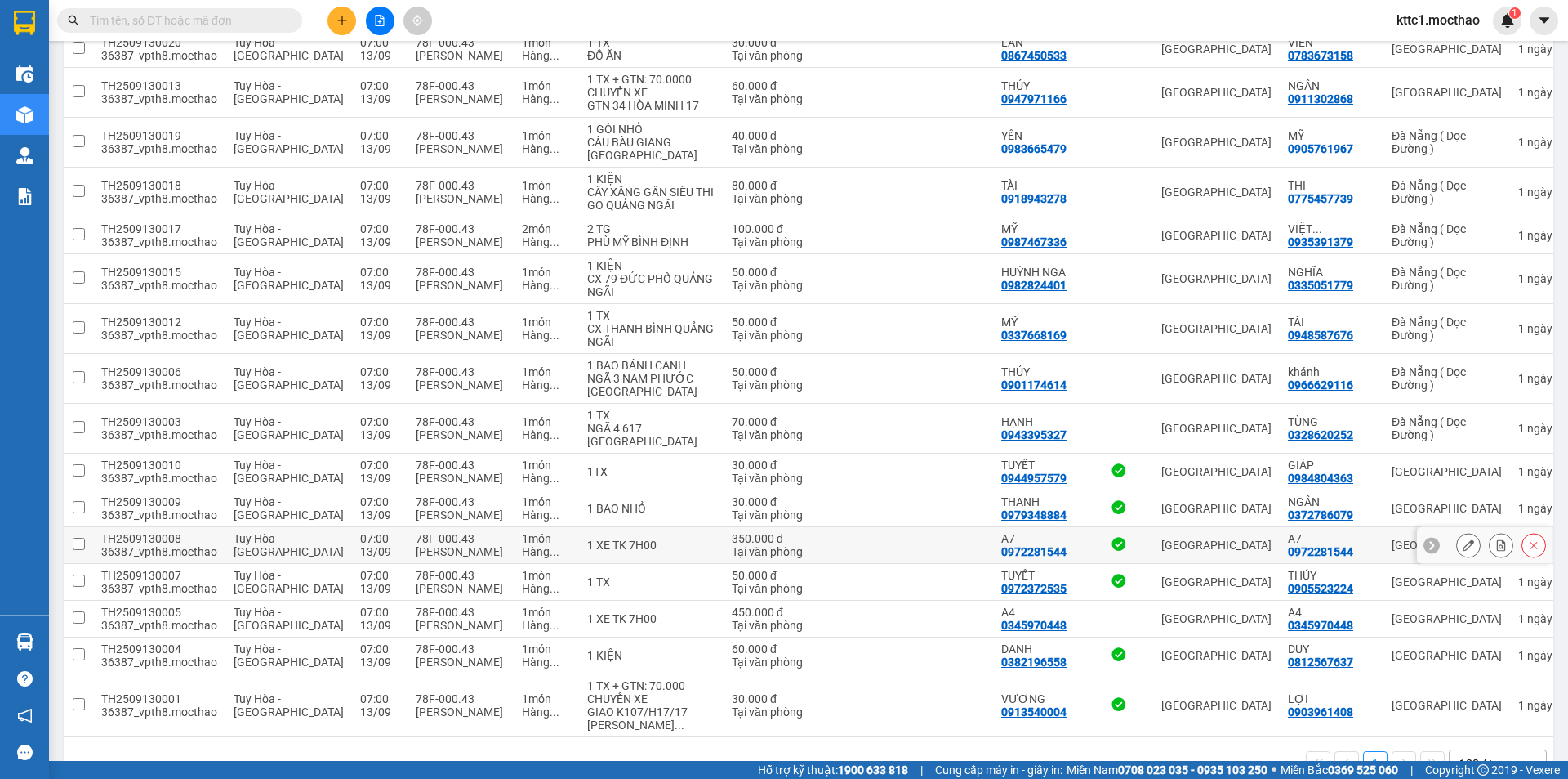
scroll to position [651, 0]
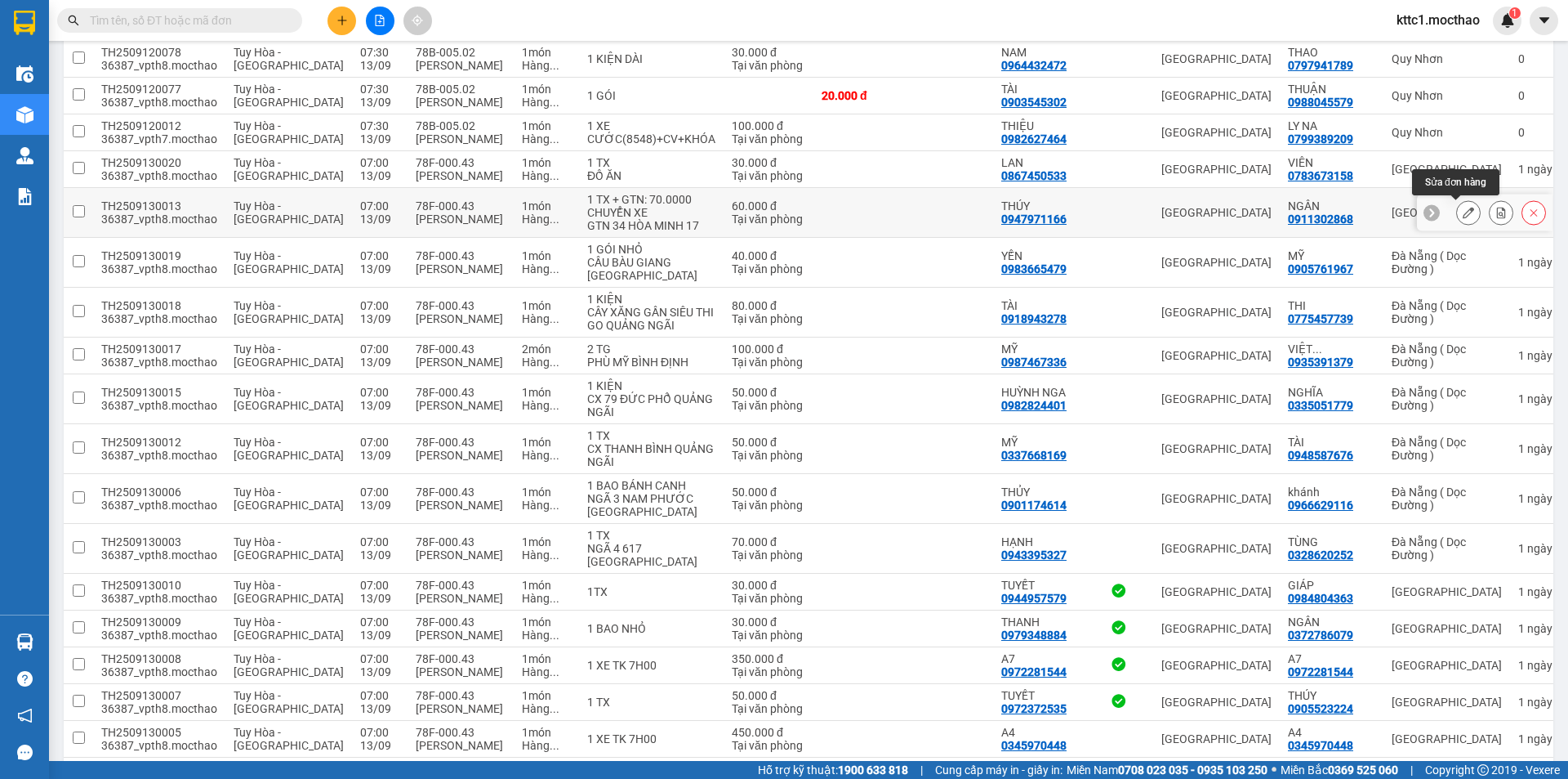
click at [1462, 214] on icon at bounding box center [1468, 213] width 12 height 12
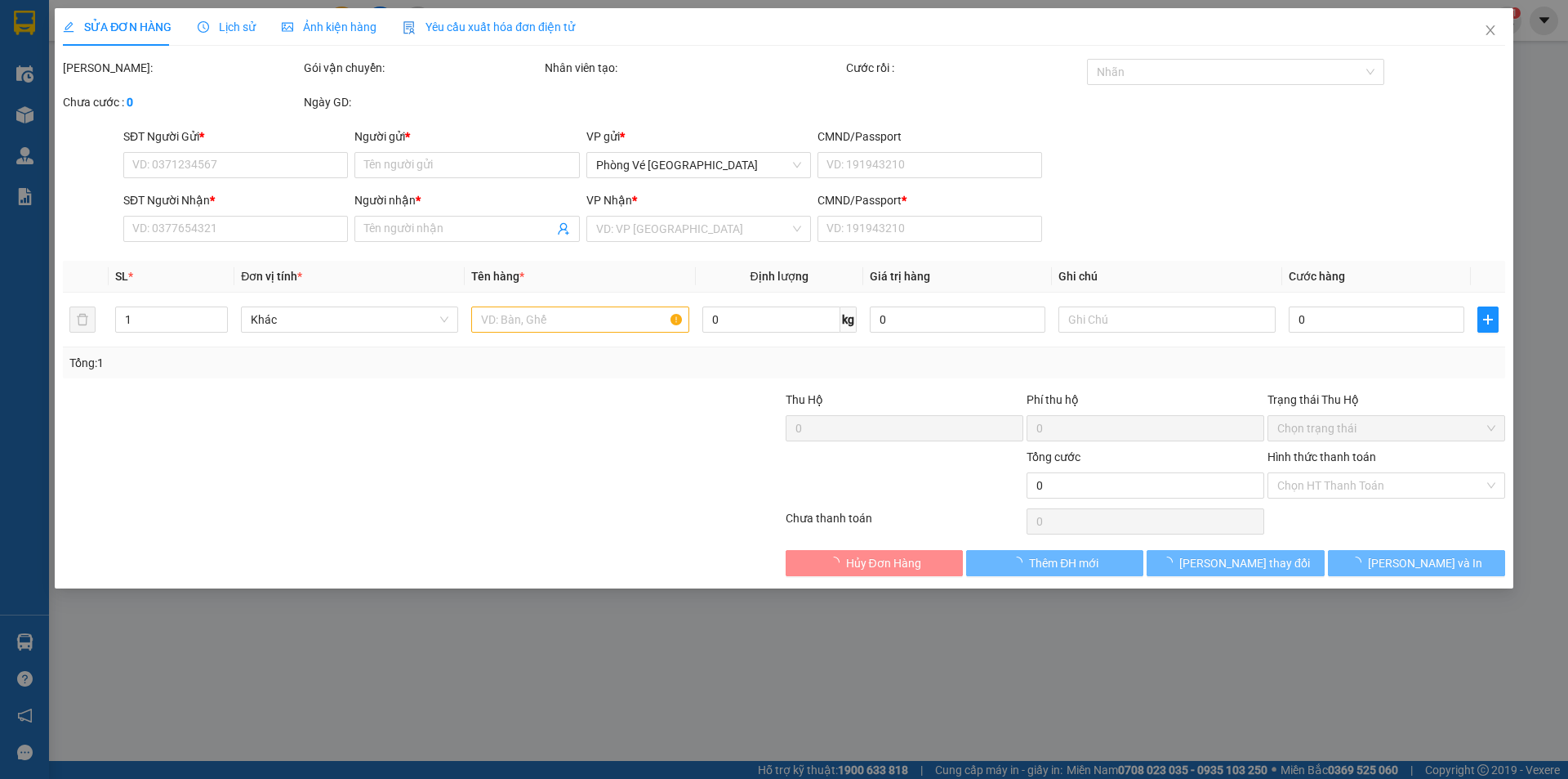
type input "0947971166"
type input "THÚY"
type input "0911302868"
type input "NGÂN"
type input "1"
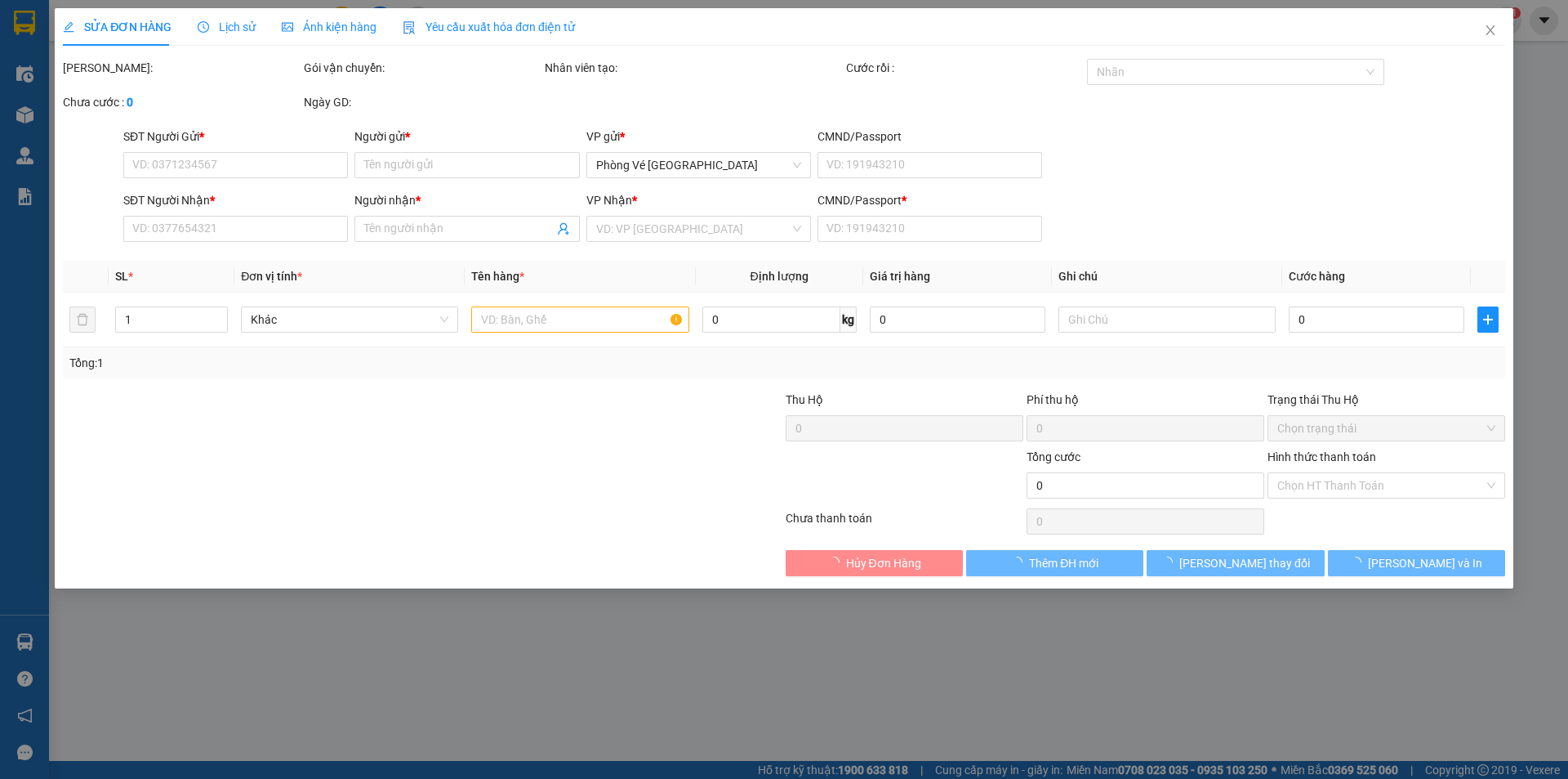
type input "60.000"
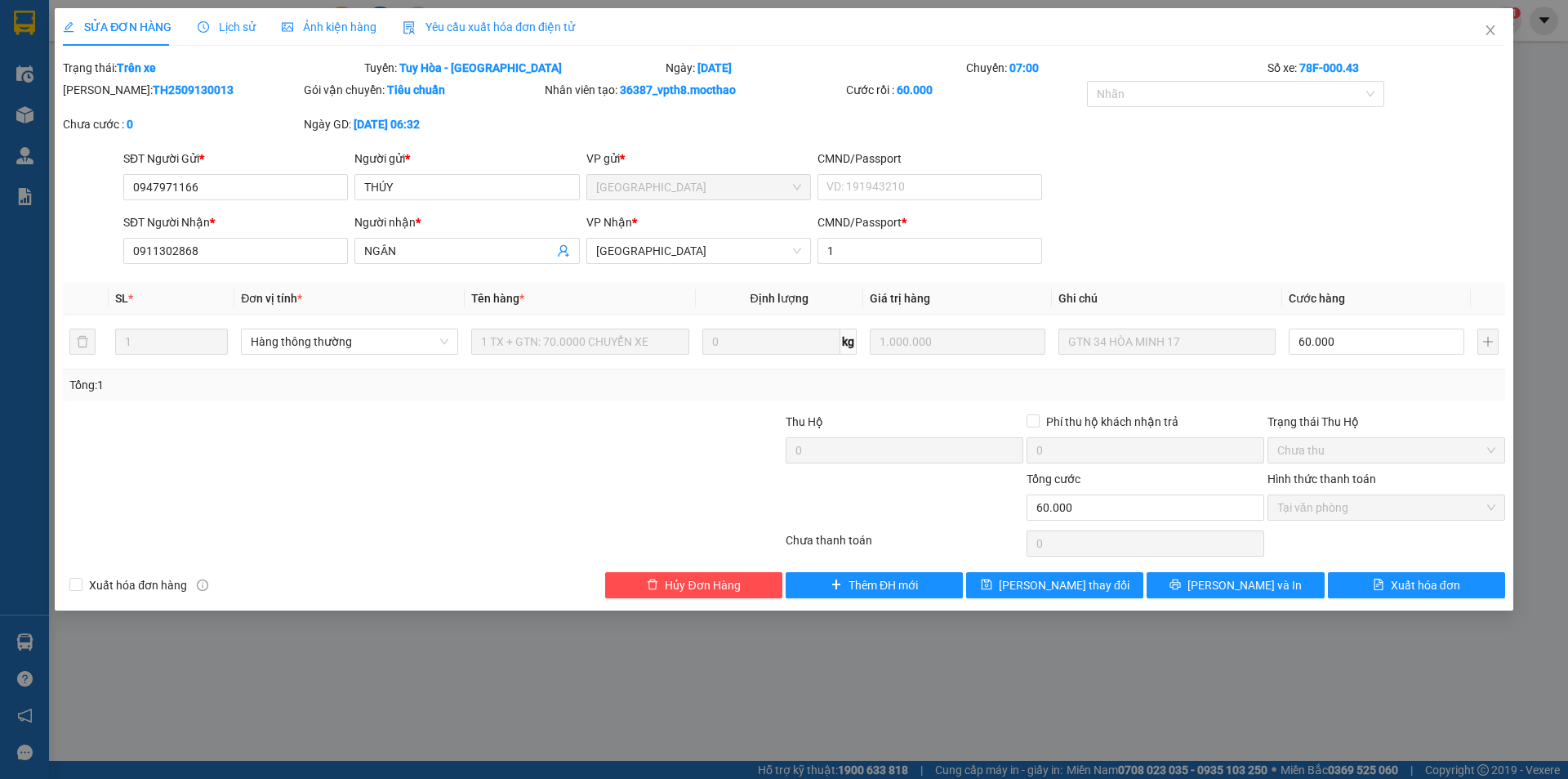
click at [461, 25] on span "Yêu cầu xuất hóa đơn điện tử" at bounding box center [489, 26] width 172 height 13
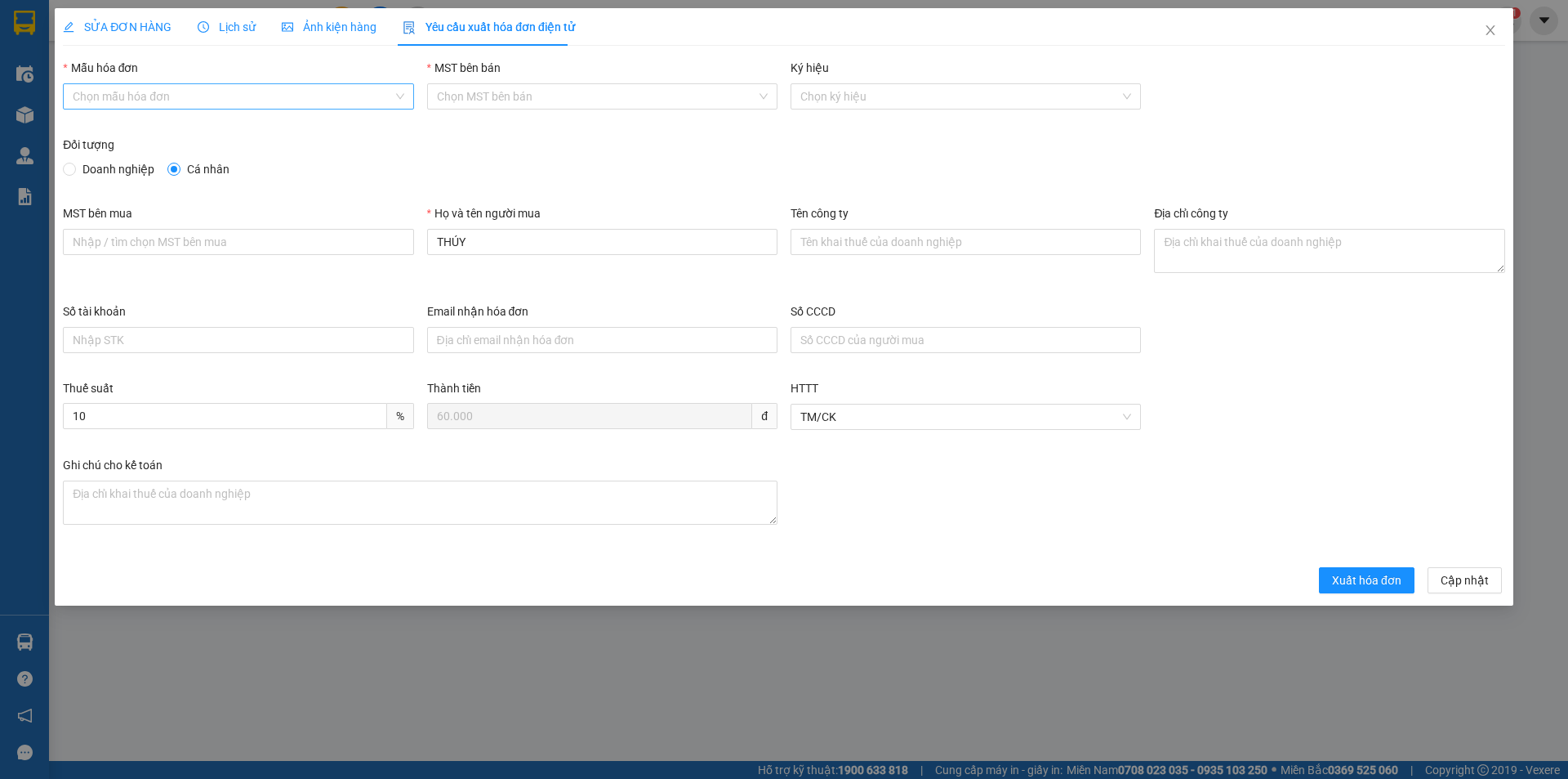
click at [215, 91] on input "Mẫu hóa đơn" at bounding box center [232, 96] width 319 height 25
click at [187, 131] on div "HĐH" at bounding box center [238, 128] width 331 height 18
type input "8"
drag, startPoint x: 407, startPoint y: 244, endPoint x: 383, endPoint y: 246, distance: 24.1
click at [383, 246] on div "MST bên mua Họ và tên người mua THÚY Tên công ty Địa chỉ công ty" at bounding box center [784, 253] width 1455 height 98
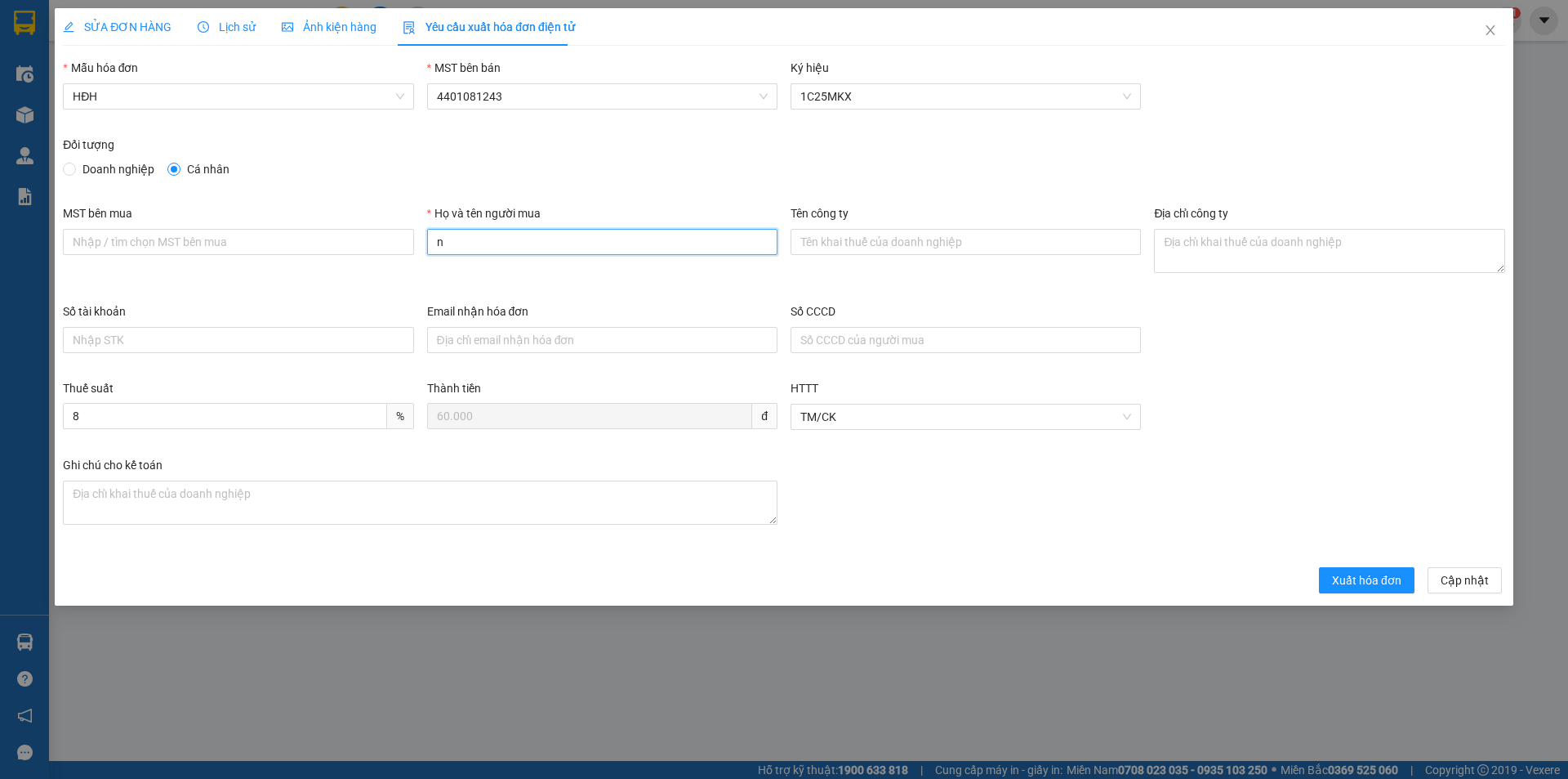
type input "Người mua không lấy hóa đơn"
click at [1390, 582] on span "Xuất hóa đơn" at bounding box center [1366, 580] width 69 height 18
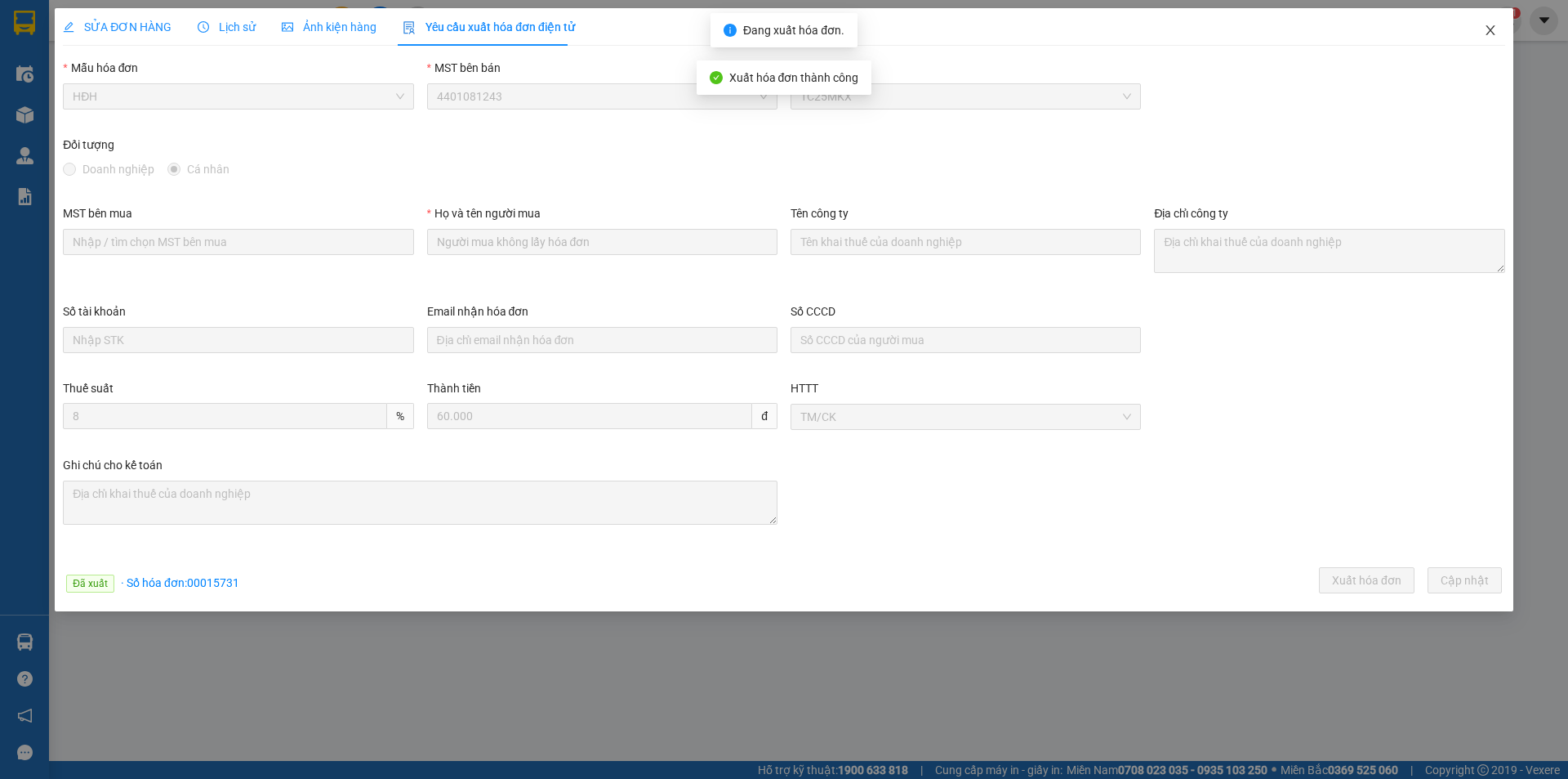
click at [1492, 32] on icon "close" at bounding box center [1489, 30] width 13 height 13
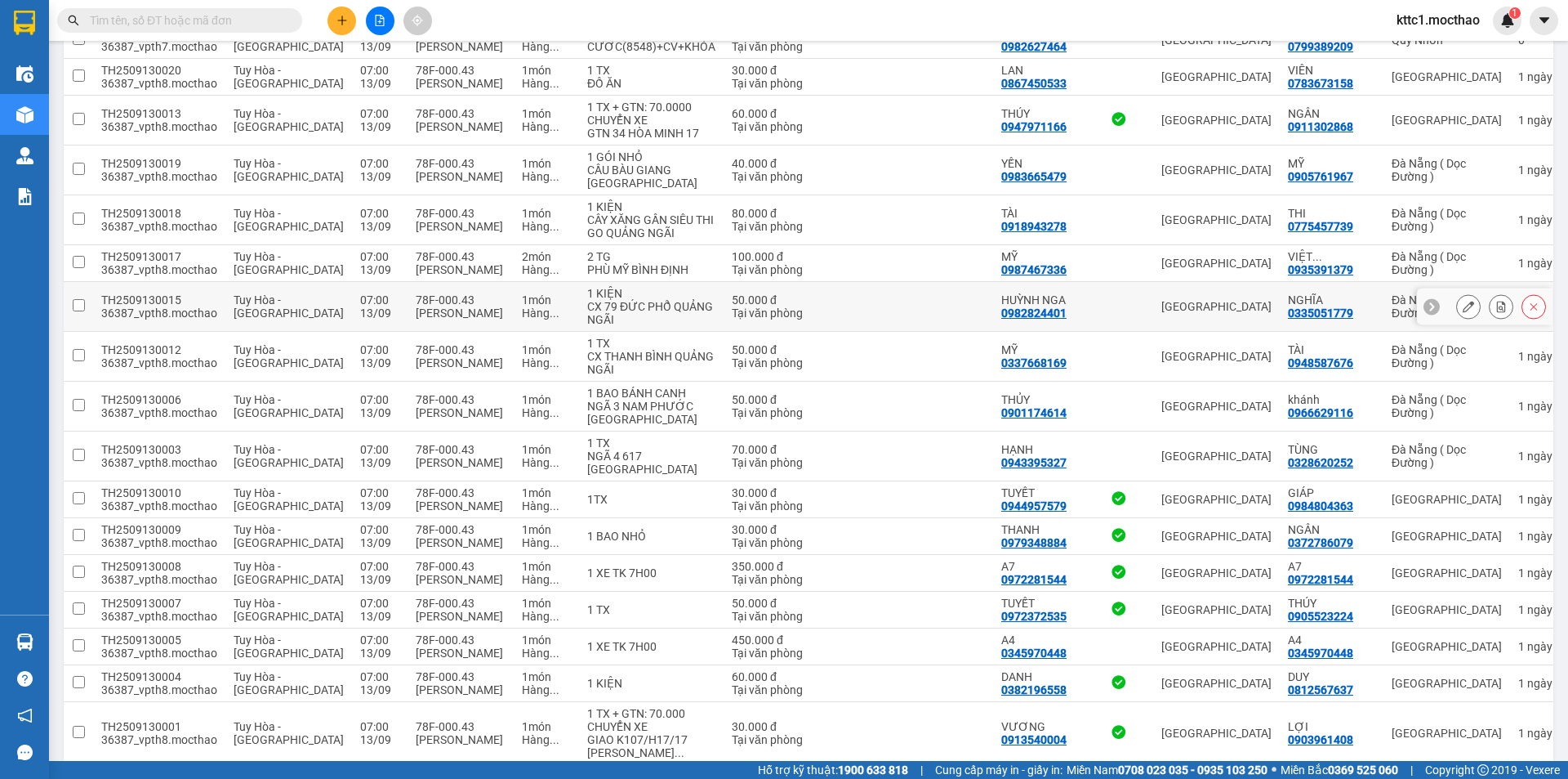
scroll to position [569, 0]
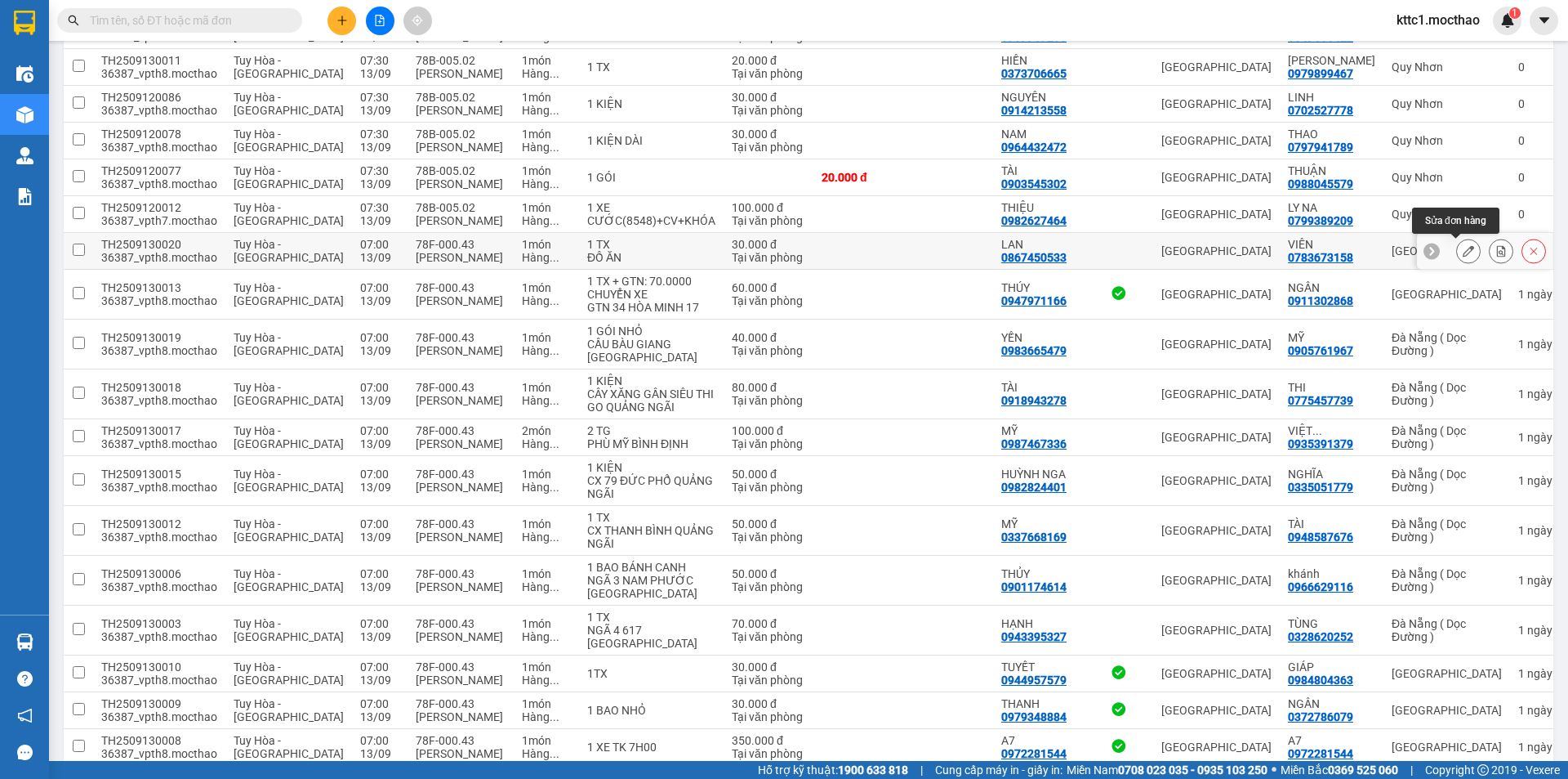
click at [1462, 248] on icon at bounding box center [1468, 251] width 12 height 12
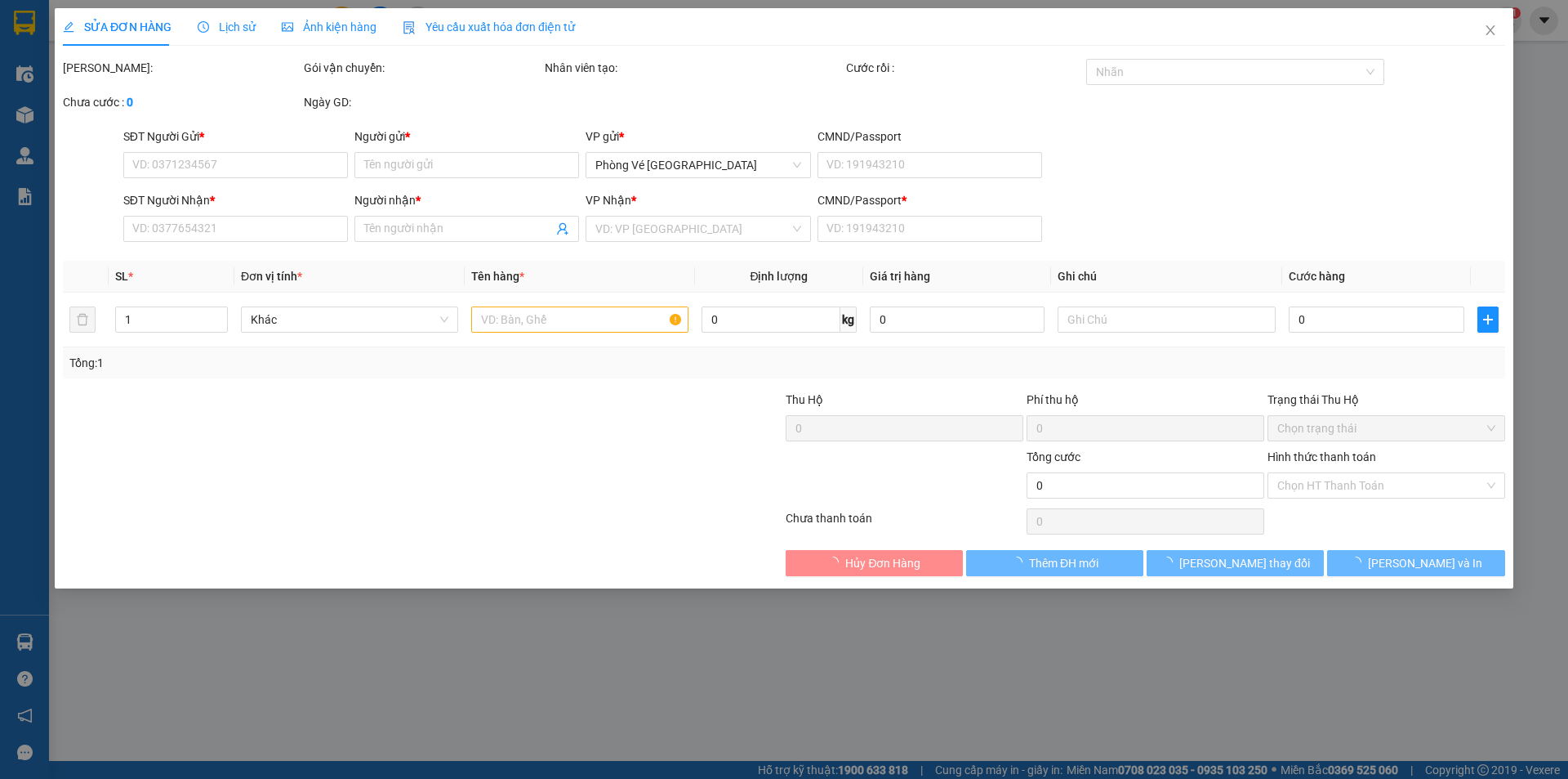
type input "0867450533"
type input "LAN"
type input "0783673158"
type input "VIÊN"
type input "1"
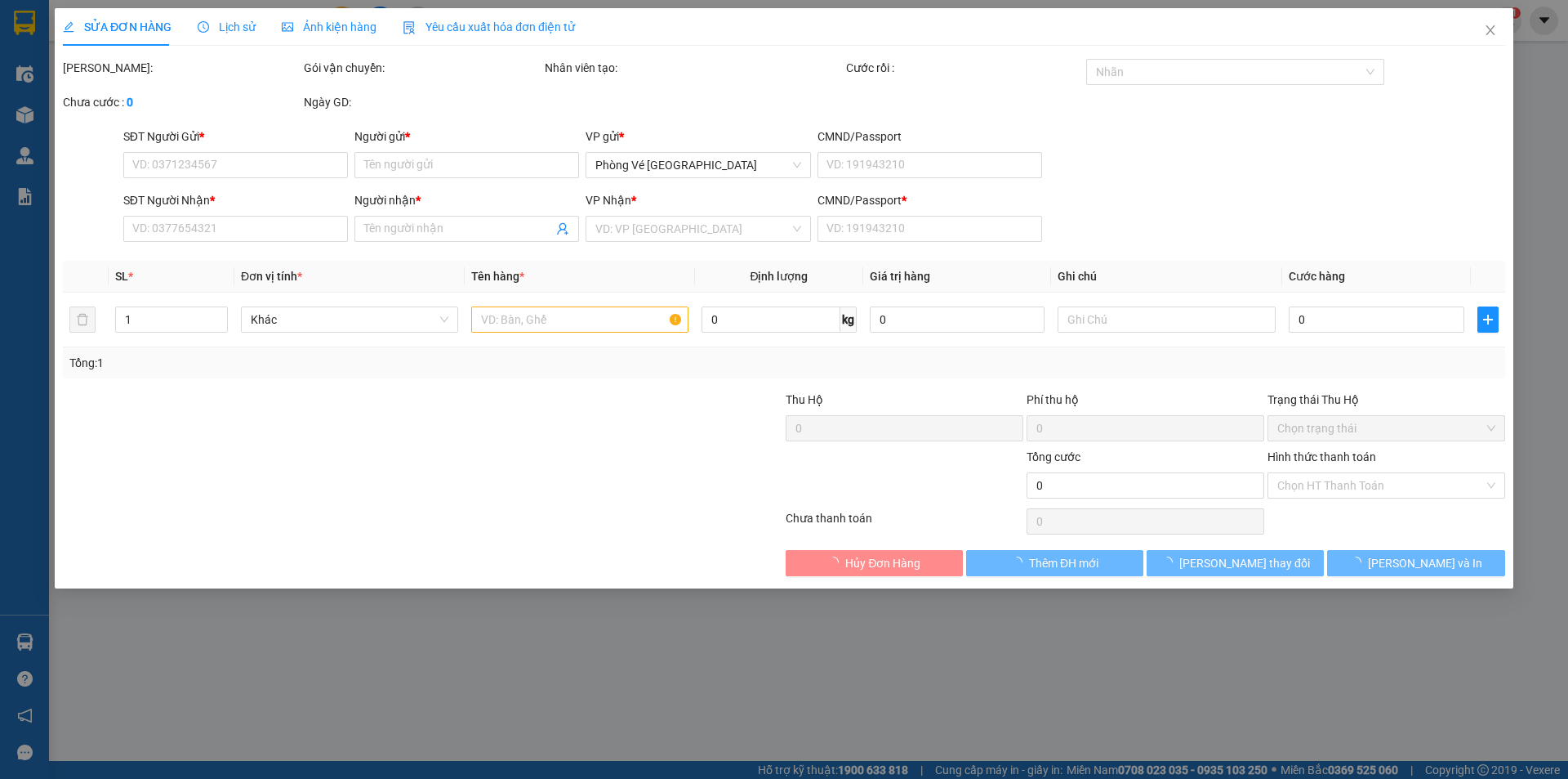
type input "30.000"
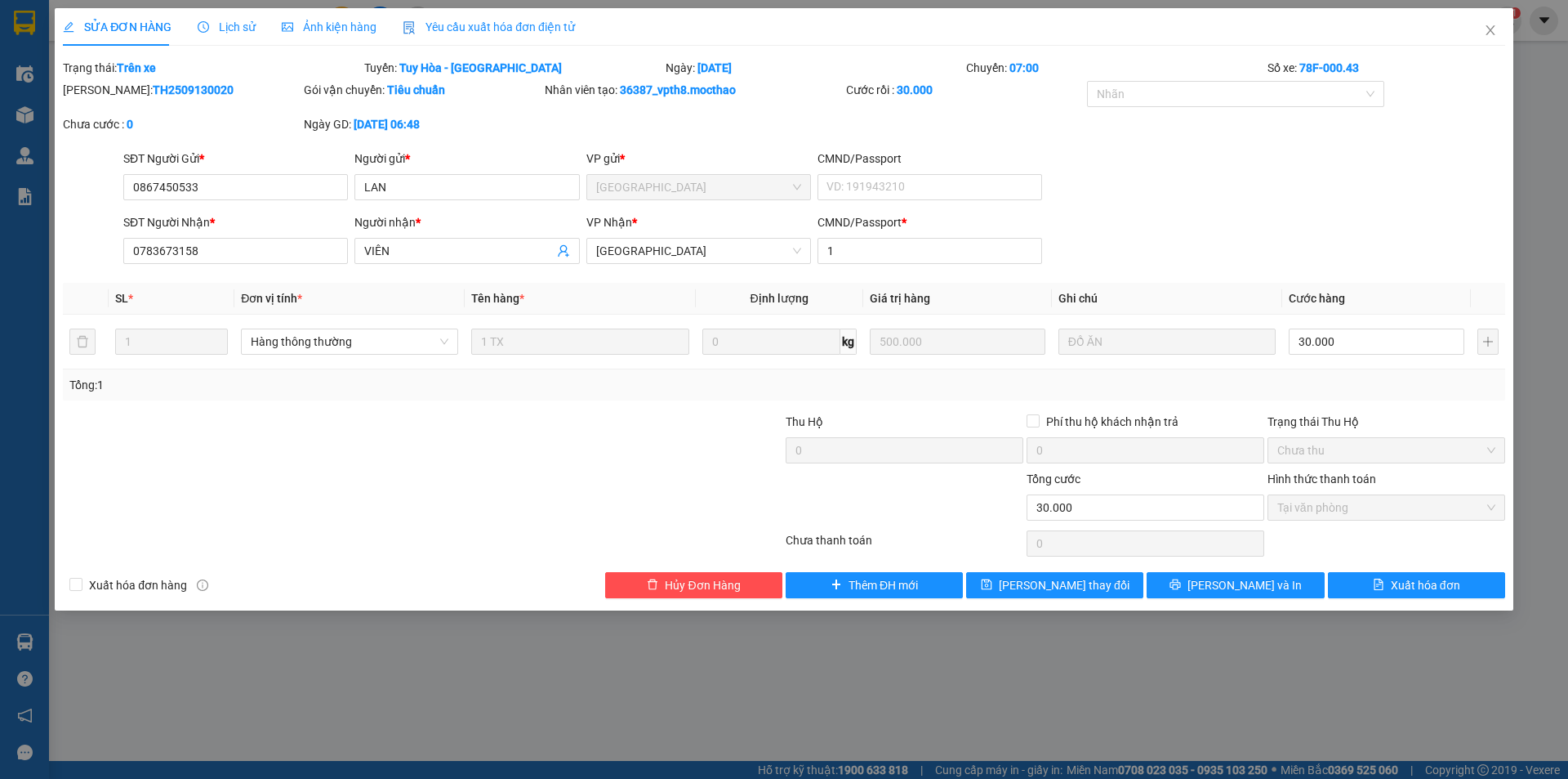
click at [456, 29] on span "Yêu cầu xuất hóa đơn điện tử" at bounding box center [489, 26] width 172 height 13
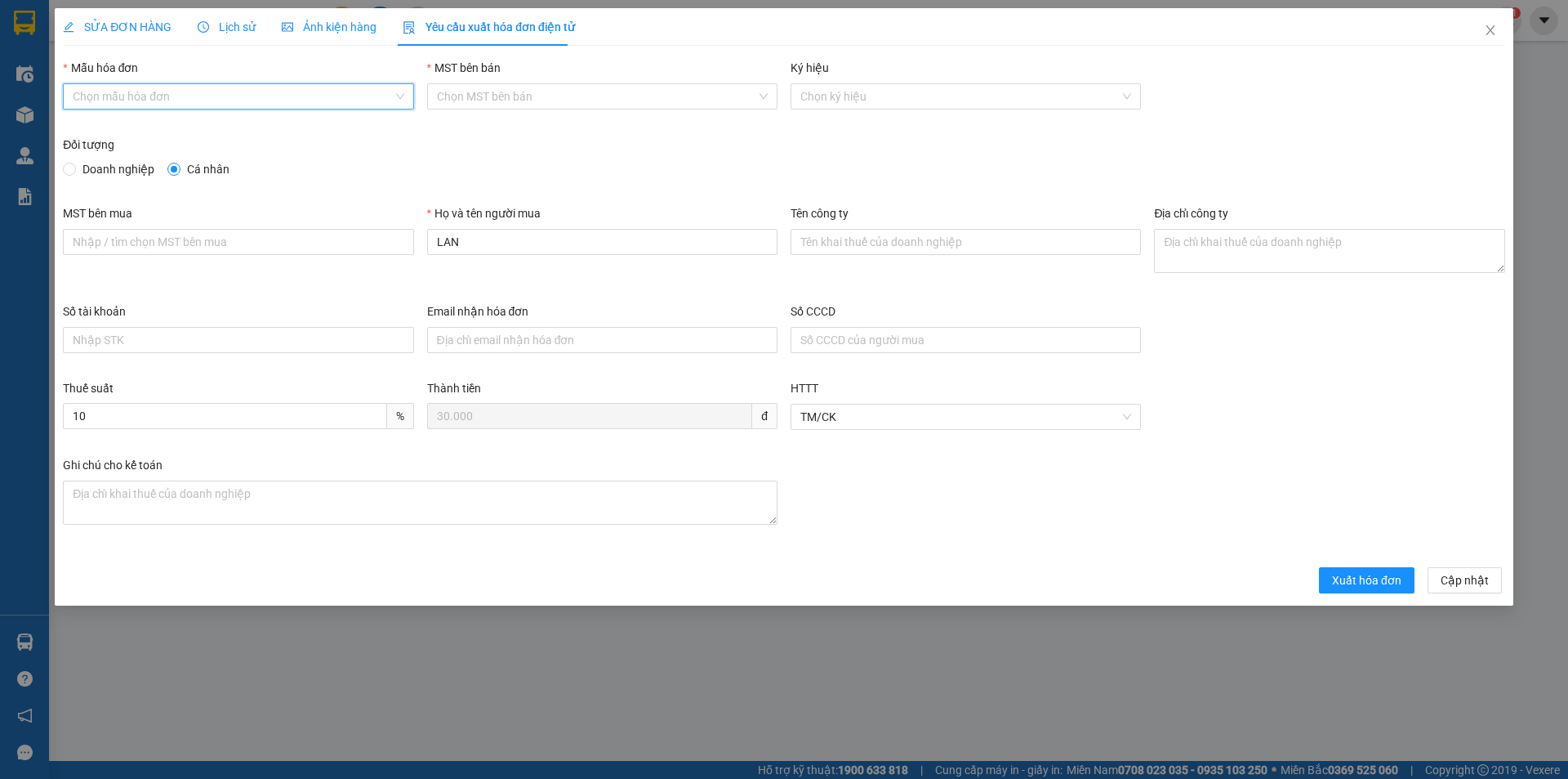
click at [193, 94] on input "Mẫu hóa đơn" at bounding box center [232, 96] width 319 height 25
click at [146, 131] on div "HĐH" at bounding box center [238, 128] width 331 height 18
type input "8"
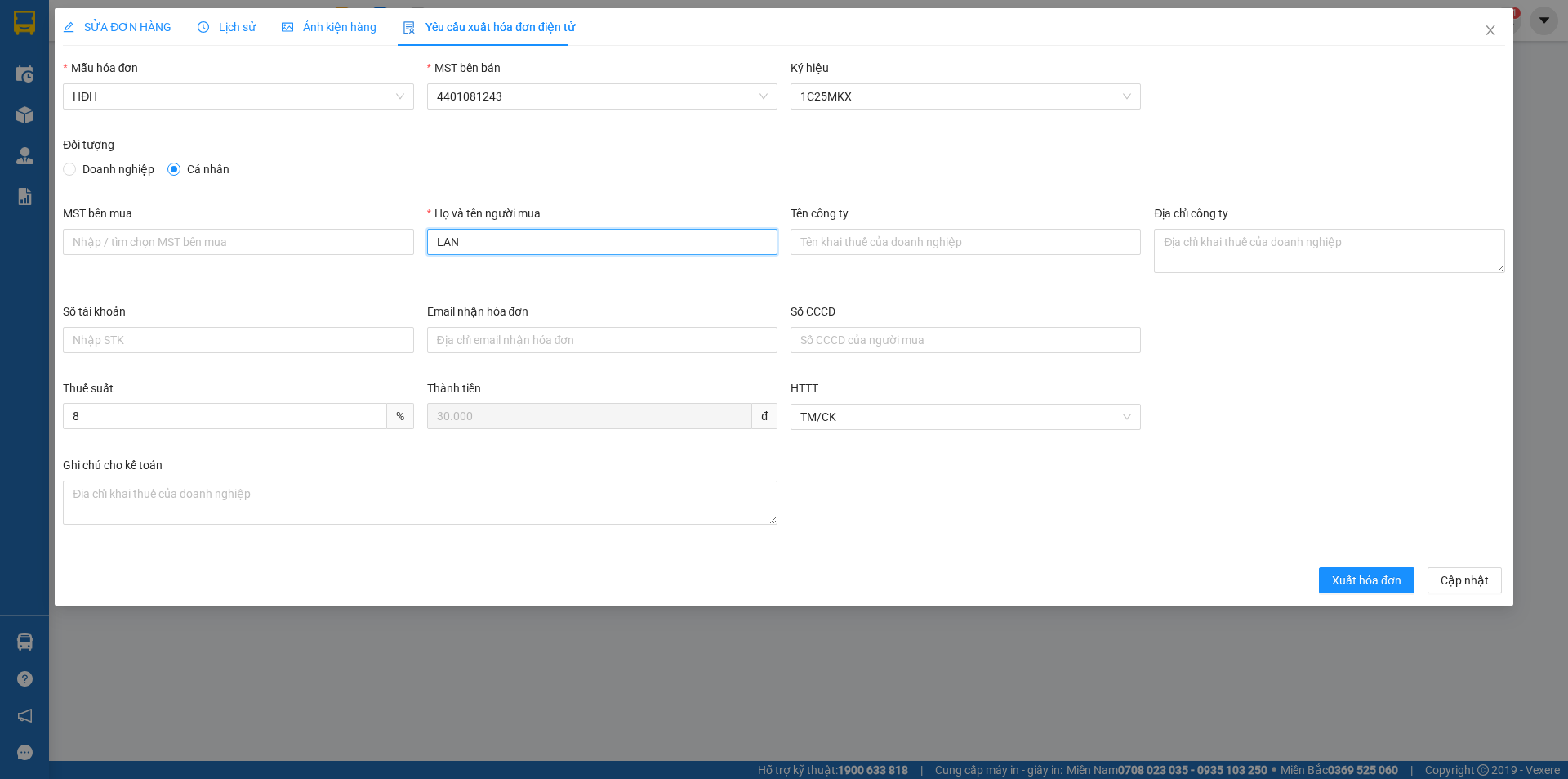
drag, startPoint x: 489, startPoint y: 240, endPoint x: 350, endPoint y: 269, distance: 142.0
click at [350, 269] on div "MST bên mua Họ và tên người mua LAN Tên công ty Địa chỉ công ty" at bounding box center [784, 253] width 1455 height 98
type input "Người mua không lấy hóa đơn"
click at [1369, 584] on span "Xuất hóa đơn" at bounding box center [1366, 580] width 69 height 18
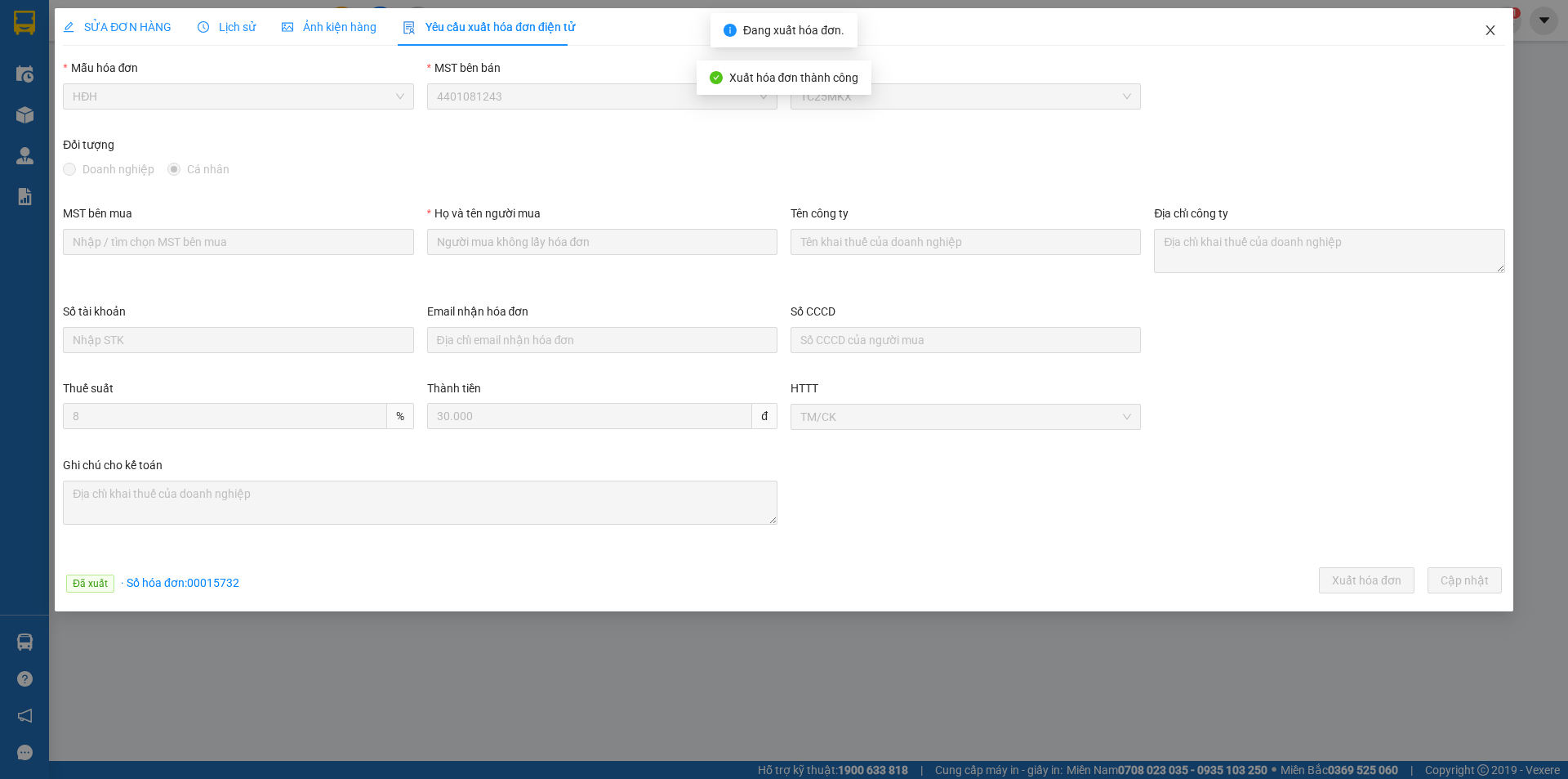
click at [1493, 30] on icon "close" at bounding box center [1489, 30] width 13 height 13
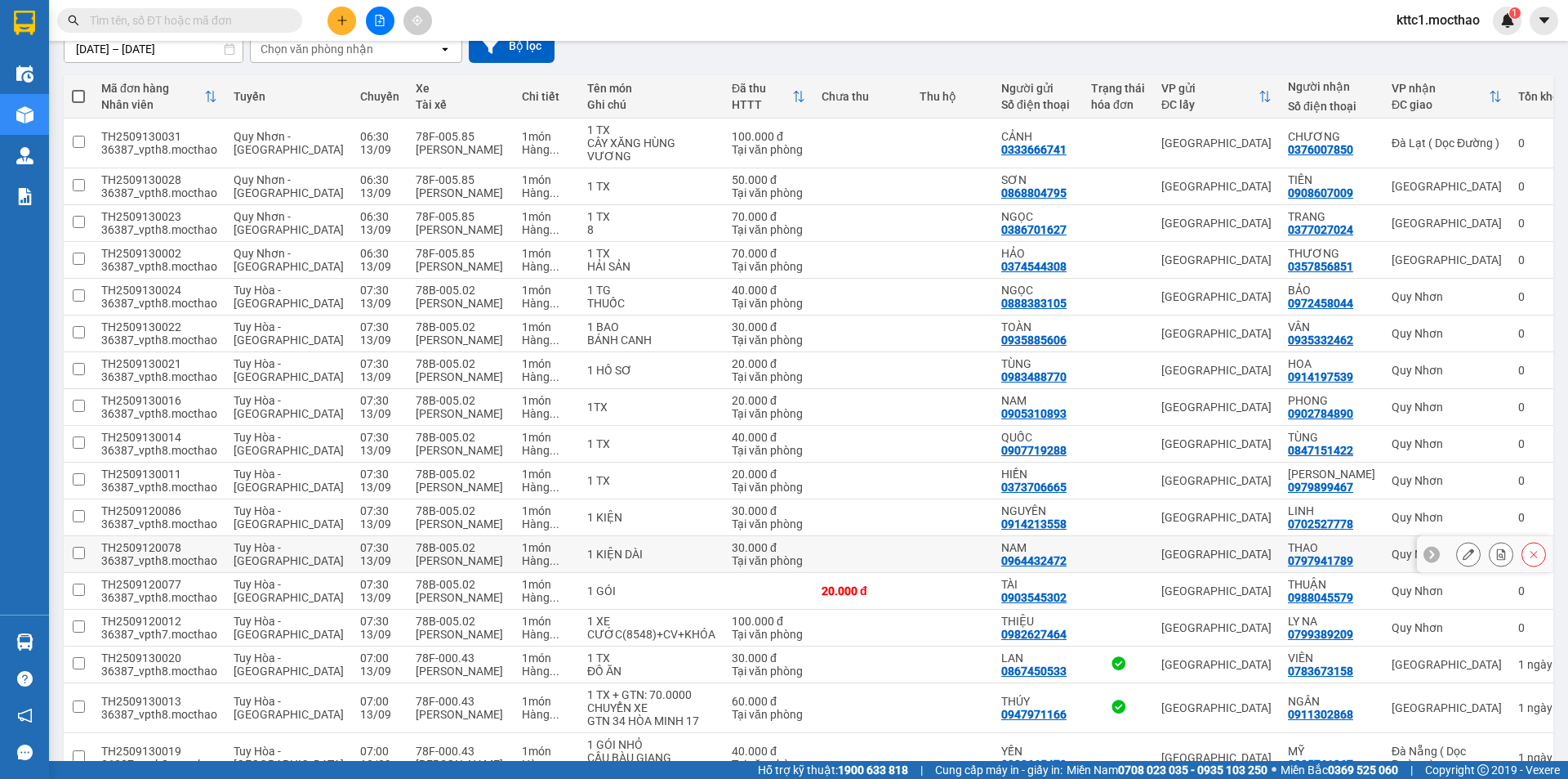
scroll to position [409, 0]
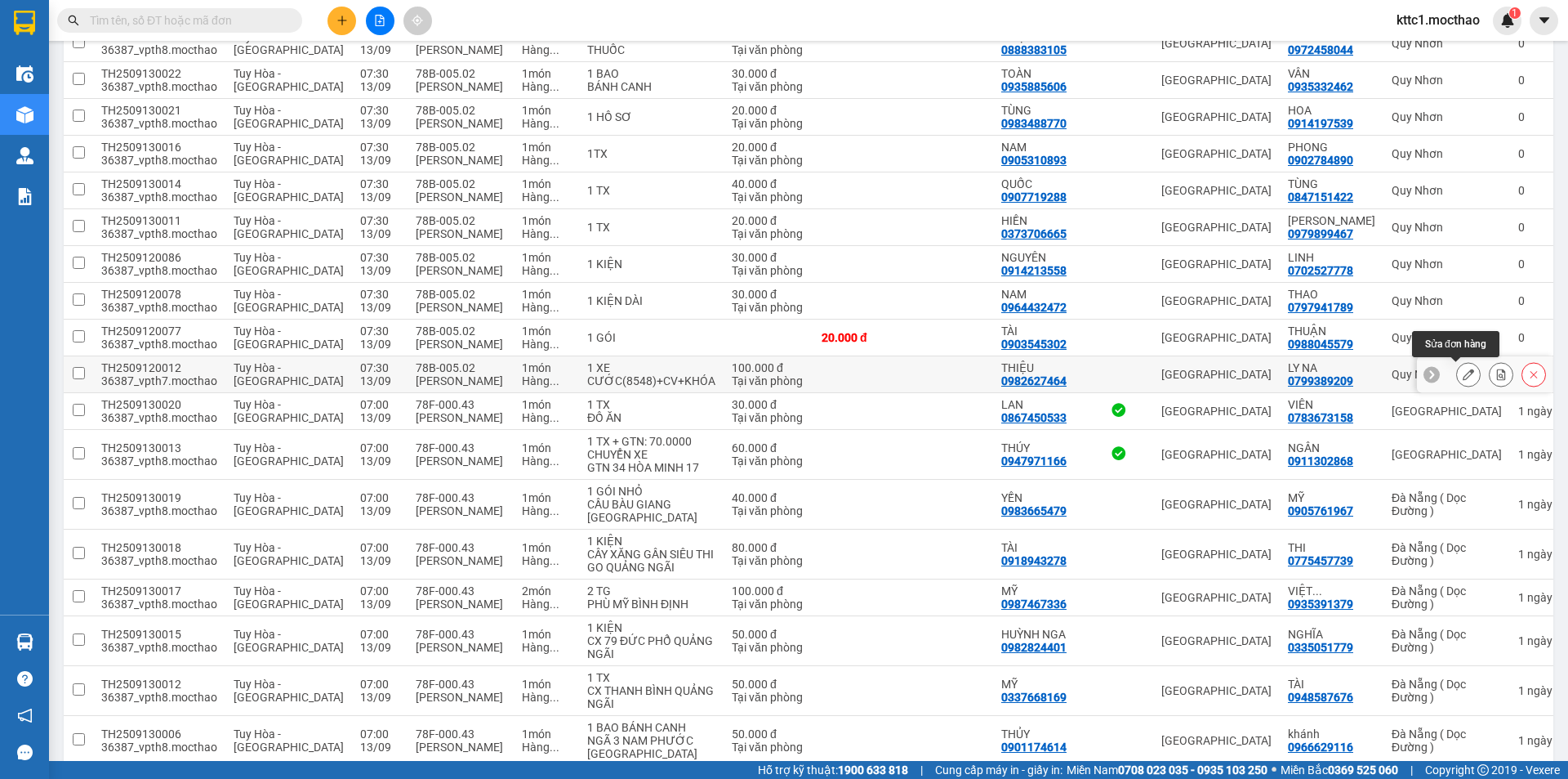
click at [1457, 368] on button at bounding box center [1468, 374] width 23 height 29
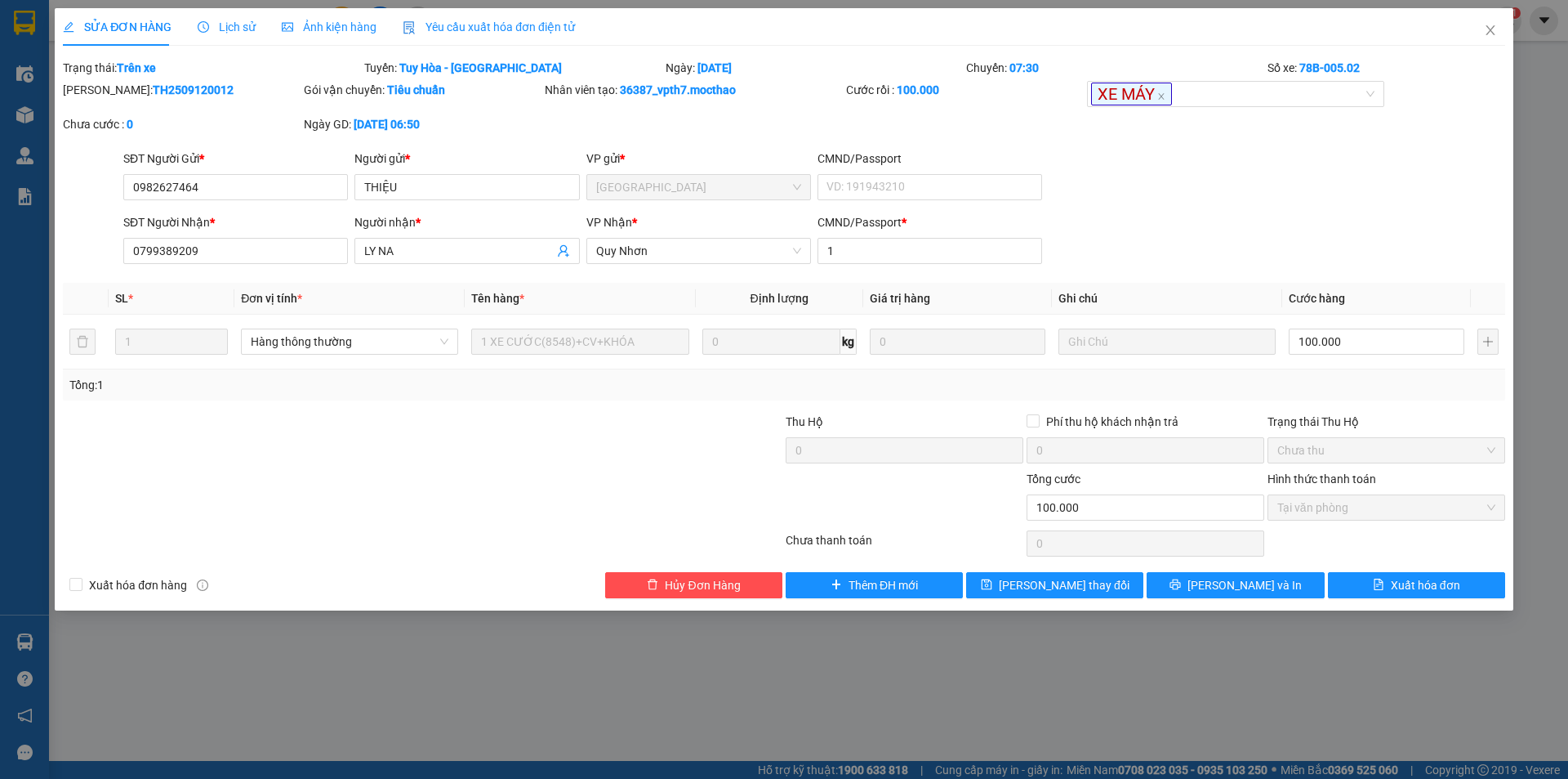
click at [522, 28] on span "Yêu cầu xuất hóa đơn điện tử" at bounding box center [489, 26] width 172 height 13
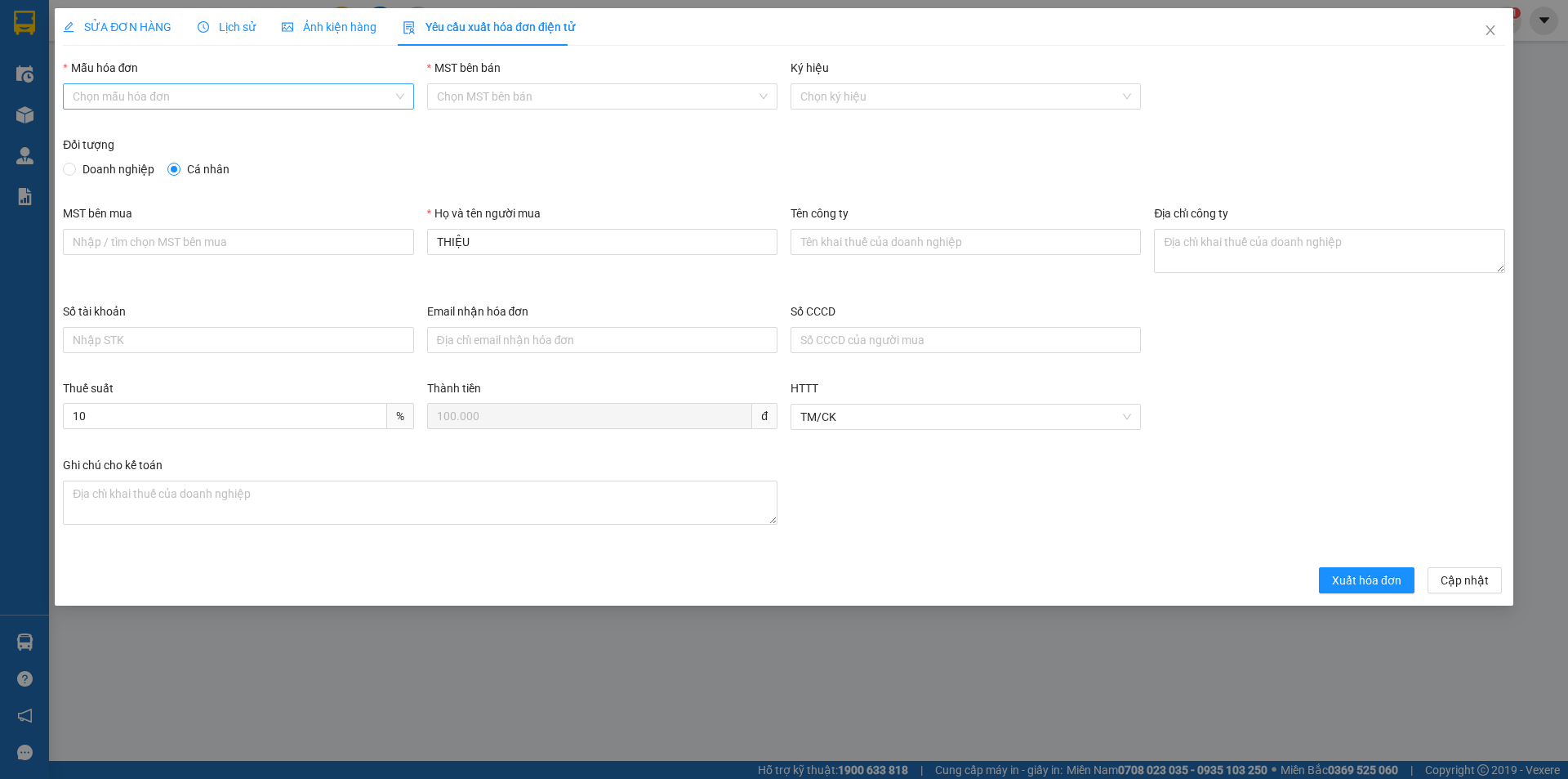
click at [243, 104] on input "Mẫu hóa đơn" at bounding box center [232, 96] width 319 height 25
click at [185, 140] on div "HĐH" at bounding box center [237, 128] width 350 height 26
type input "8"
drag, startPoint x: 504, startPoint y: 243, endPoint x: 409, endPoint y: 245, distance: 95.0
click at [409, 245] on div "MST bên mua Họ và tên người mua THIỆU Tên công ty Địa chỉ công ty" at bounding box center [784, 253] width 1455 height 98
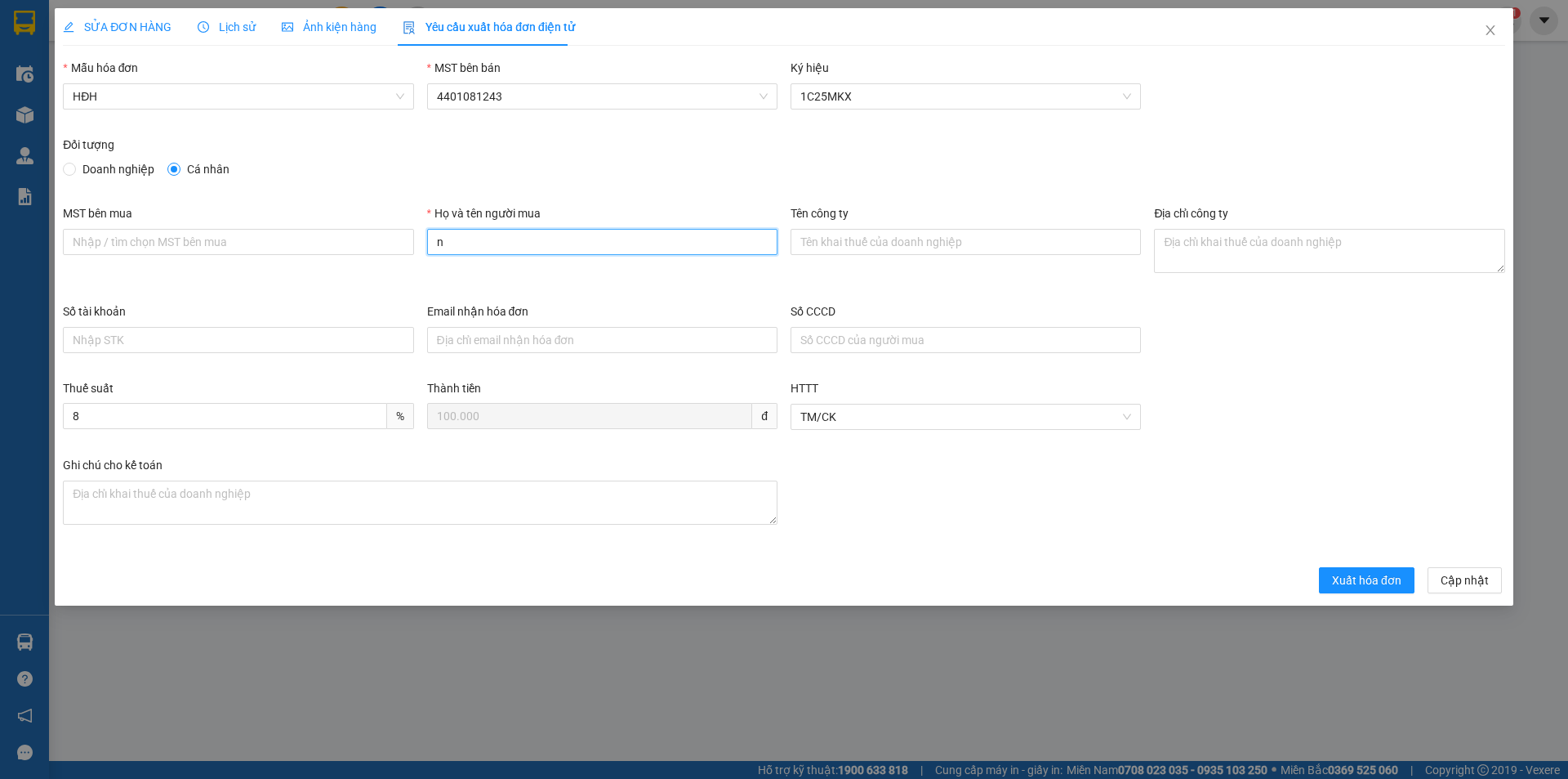
type input "Người mua không lấy hóa đơn"
click at [1348, 582] on span "Xuất hóa đơn" at bounding box center [1366, 580] width 69 height 18
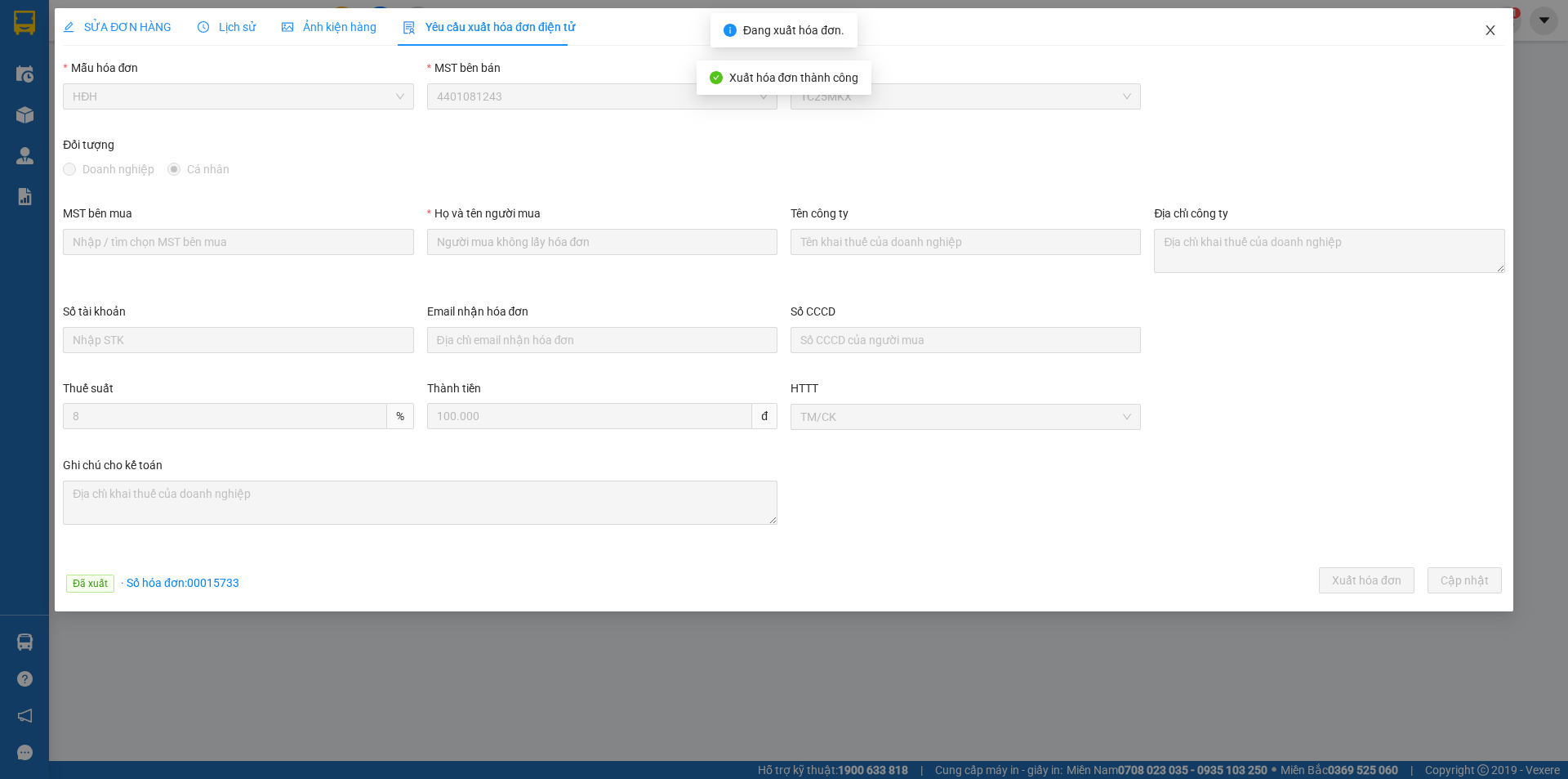
click at [1491, 32] on icon "close" at bounding box center [1489, 30] width 9 height 10
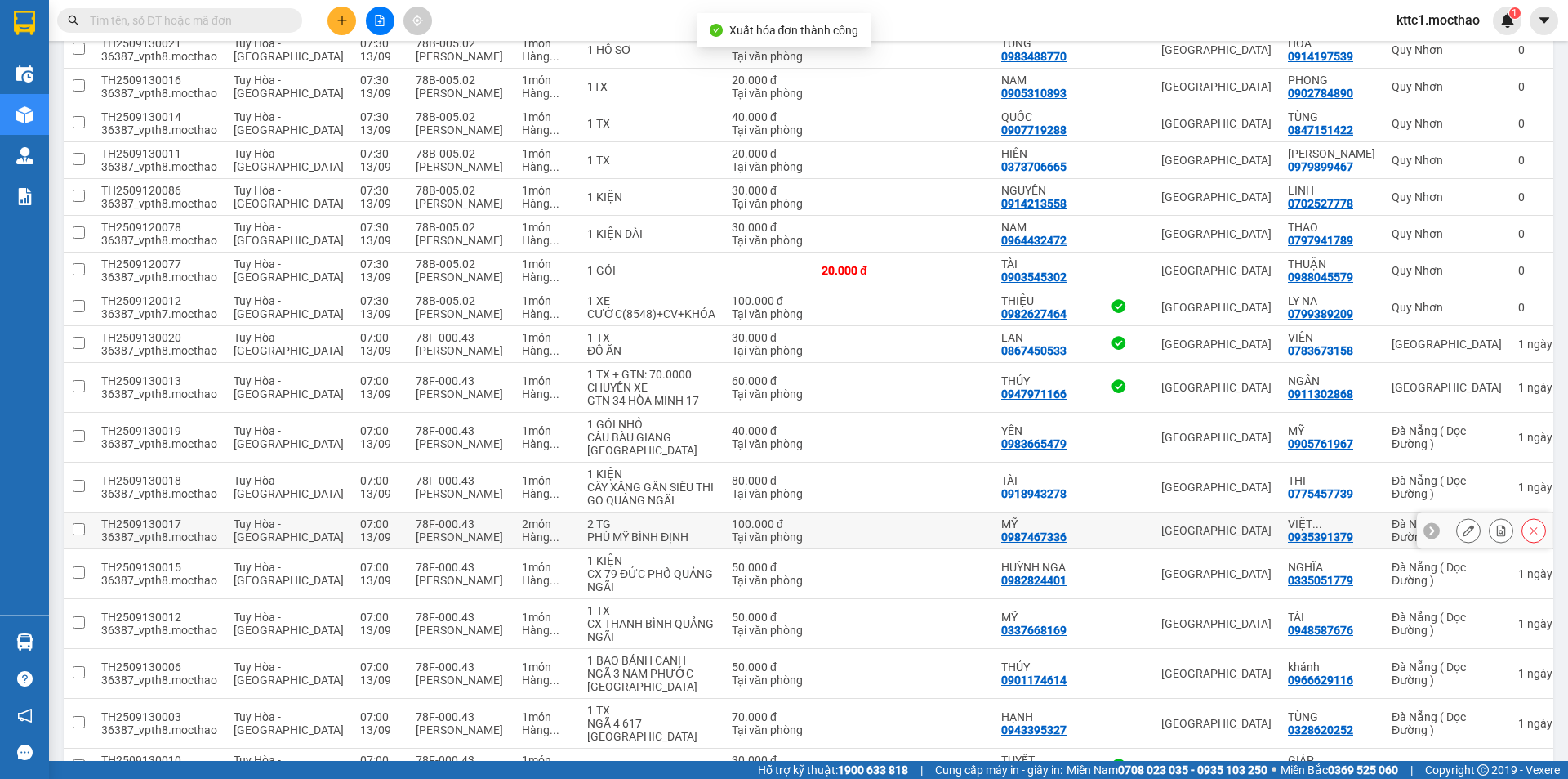
scroll to position [490, 0]
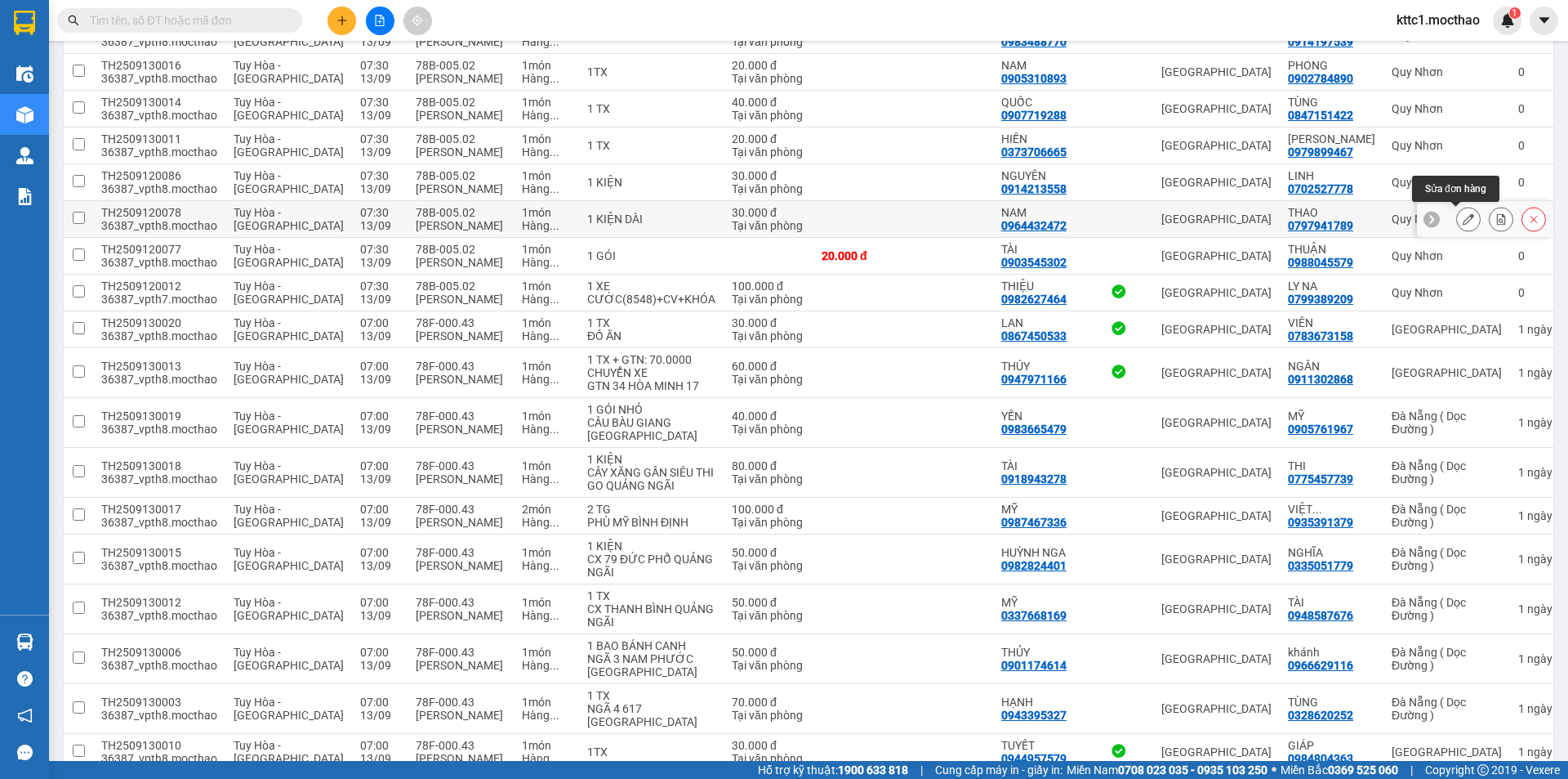
click at [1462, 219] on icon at bounding box center [1468, 219] width 12 height 12
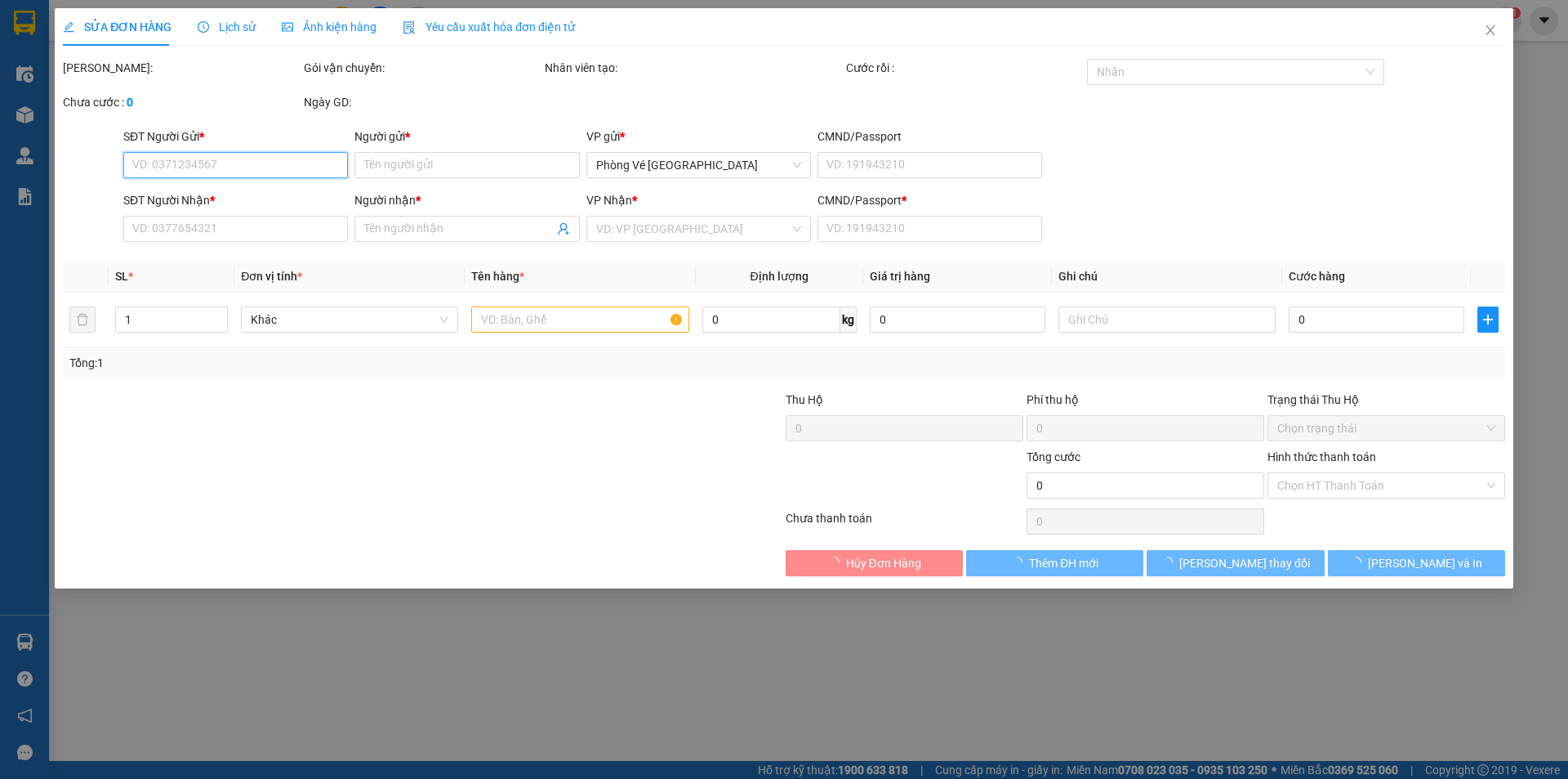
type input "0964432472"
type input "NAM"
type input "0797941789"
type input "THAO"
type input "1"
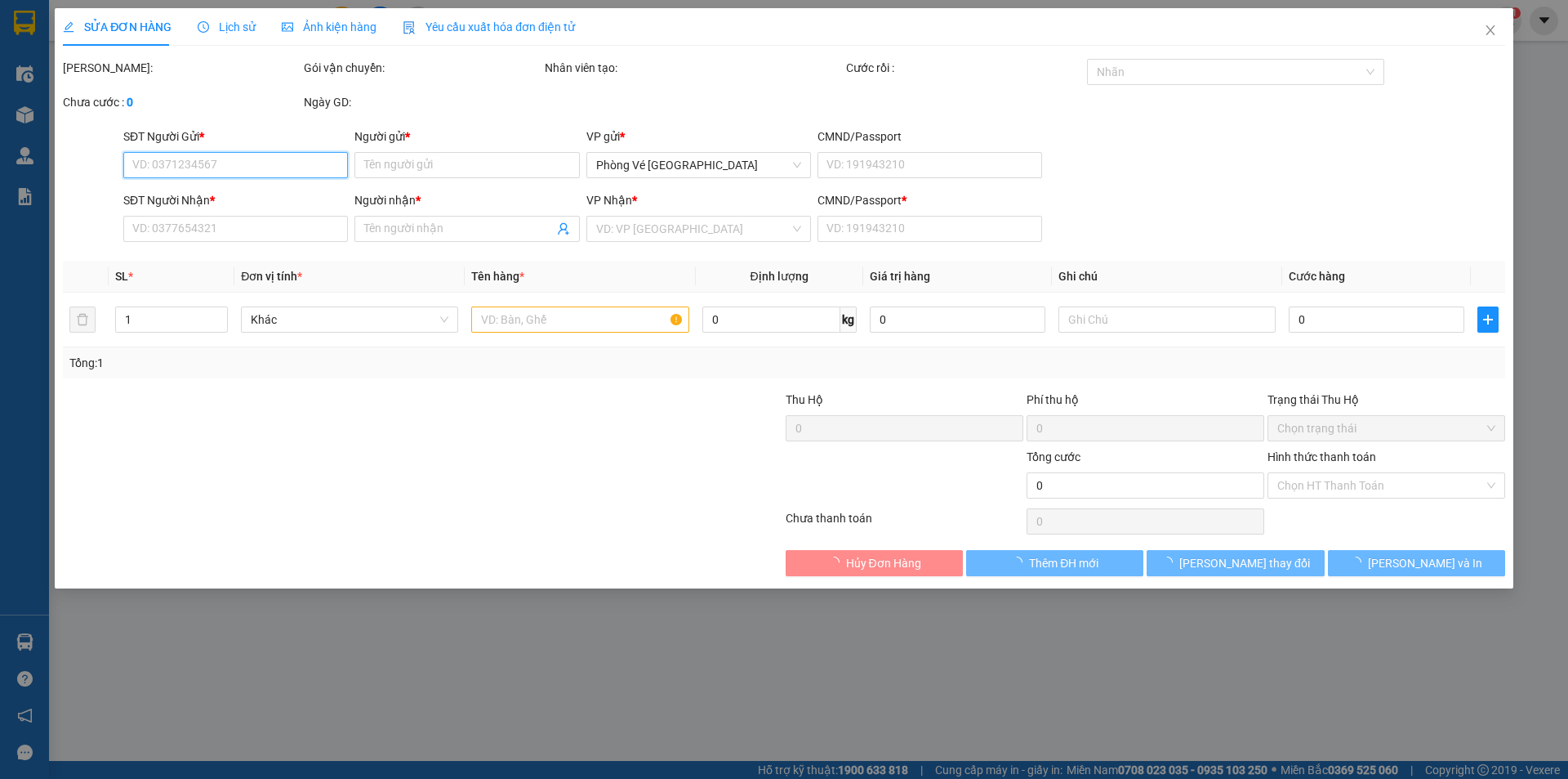
type input "30.000"
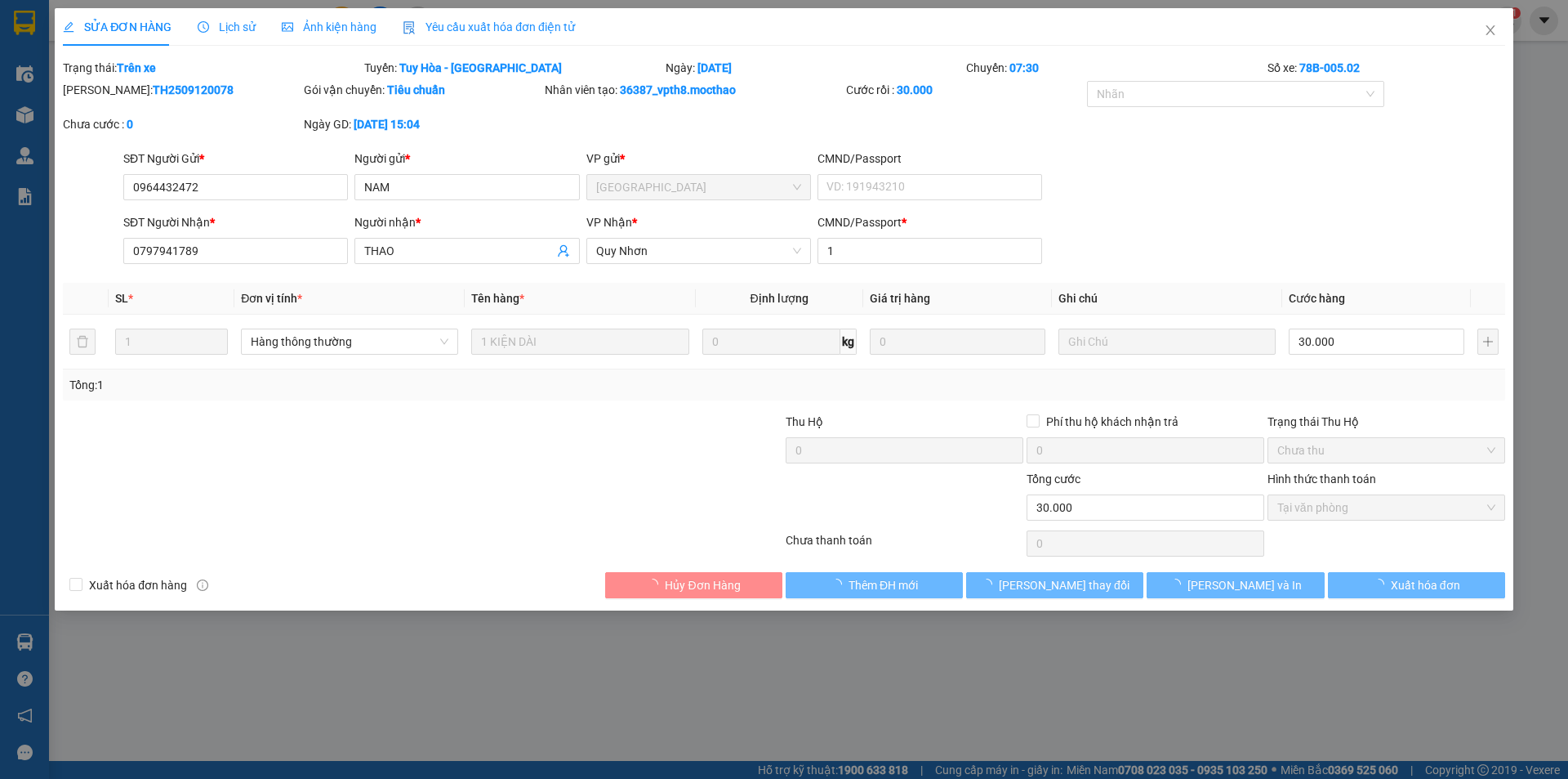
click at [469, 30] on span "Yêu cầu xuất hóa đơn điện tử" at bounding box center [489, 26] width 172 height 13
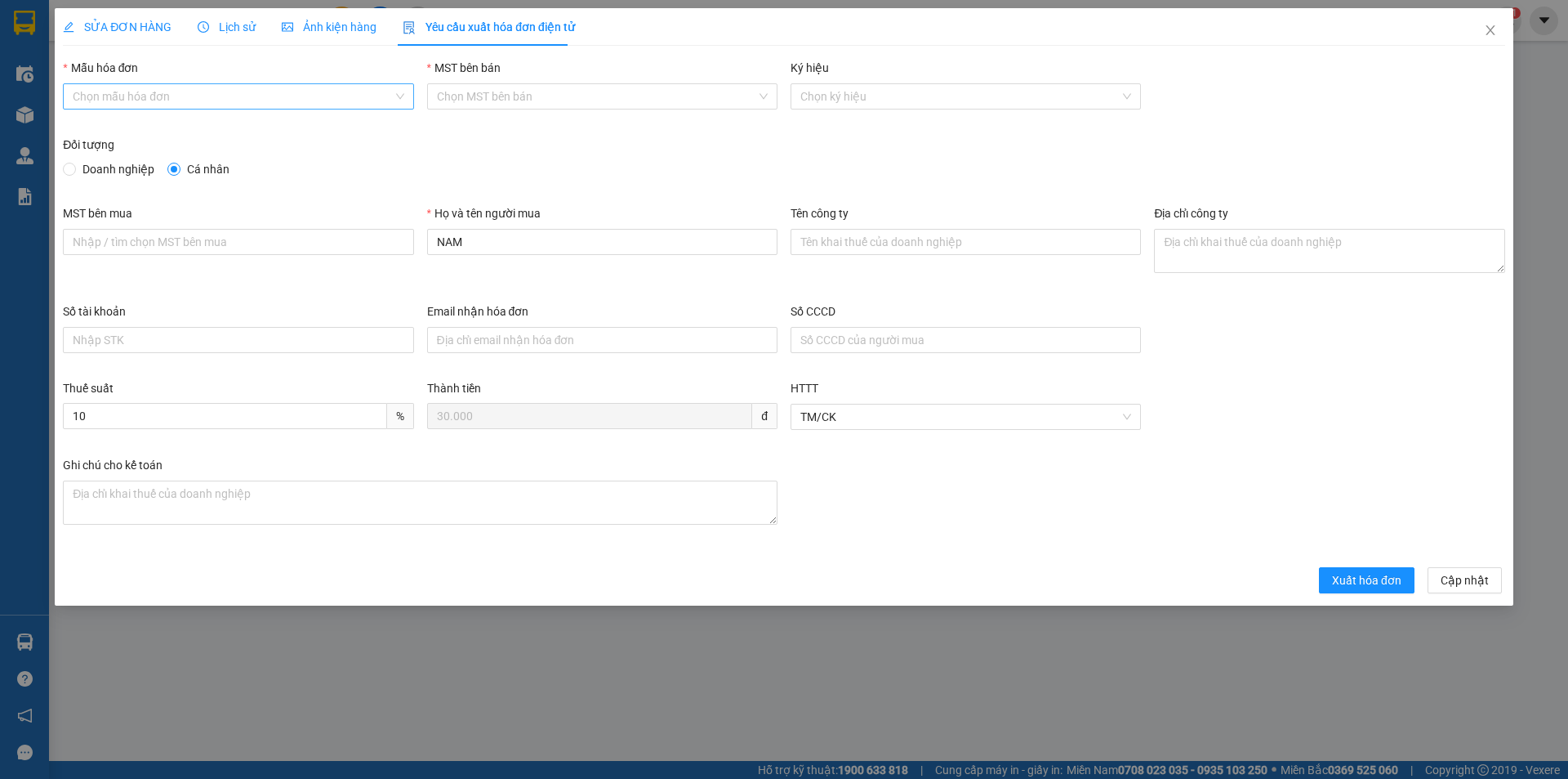
click at [137, 92] on input "Mẫu hóa đơn" at bounding box center [232, 96] width 319 height 25
click at [126, 123] on div "HĐH" at bounding box center [238, 128] width 331 height 18
type input "8"
drag, startPoint x: 495, startPoint y: 244, endPoint x: 371, endPoint y: 266, distance: 125.9
click at [371, 266] on div "MST bên mua Họ và tên người mua NAM Tên công ty Địa chỉ công ty" at bounding box center [784, 253] width 1455 height 98
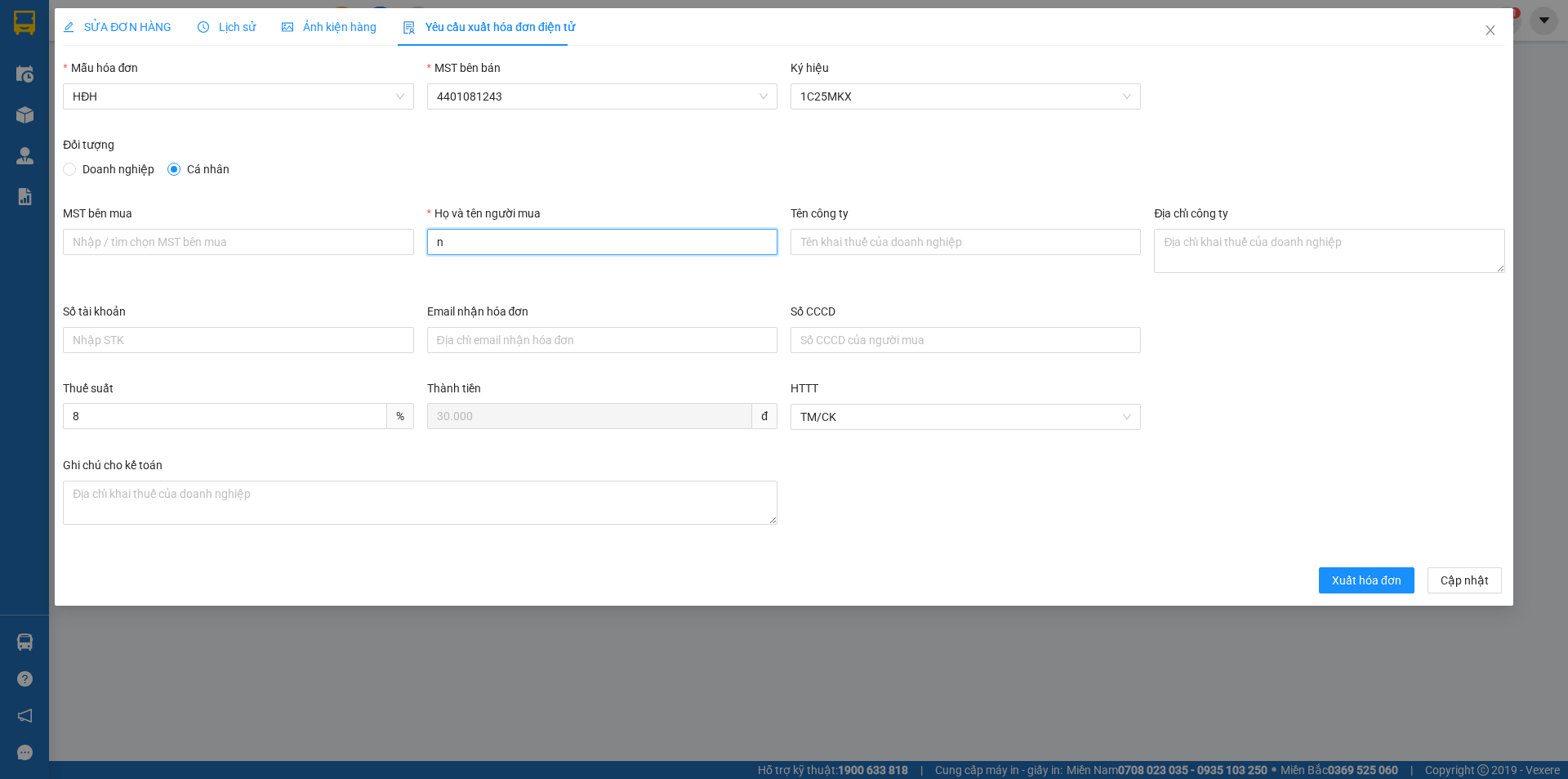
type input "Người mua không lấy hóa đơn"
click at [1361, 587] on span "Xuất hóa đơn" at bounding box center [1366, 580] width 69 height 18
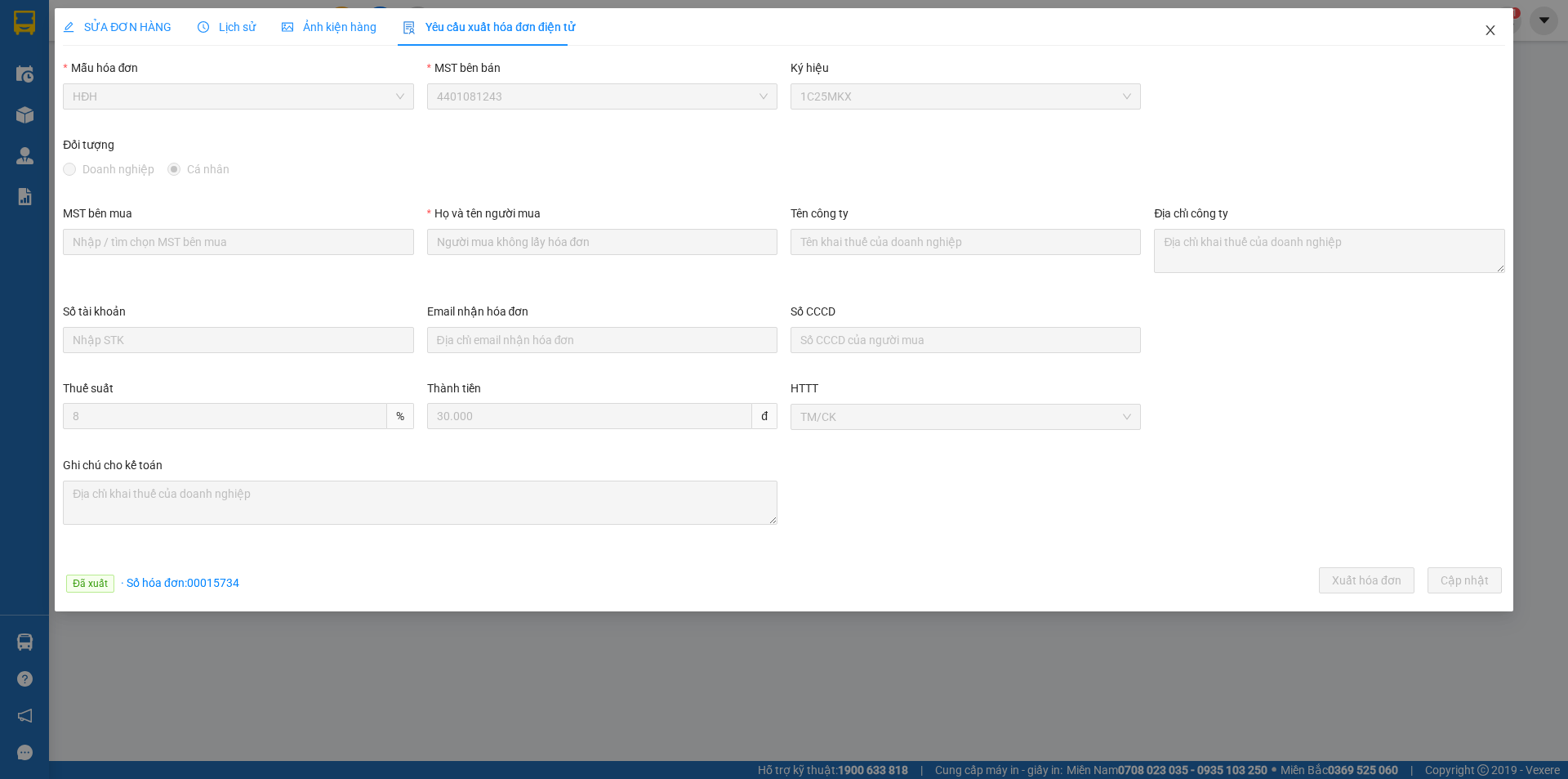
click at [1489, 30] on icon "close" at bounding box center [1489, 30] width 9 height 10
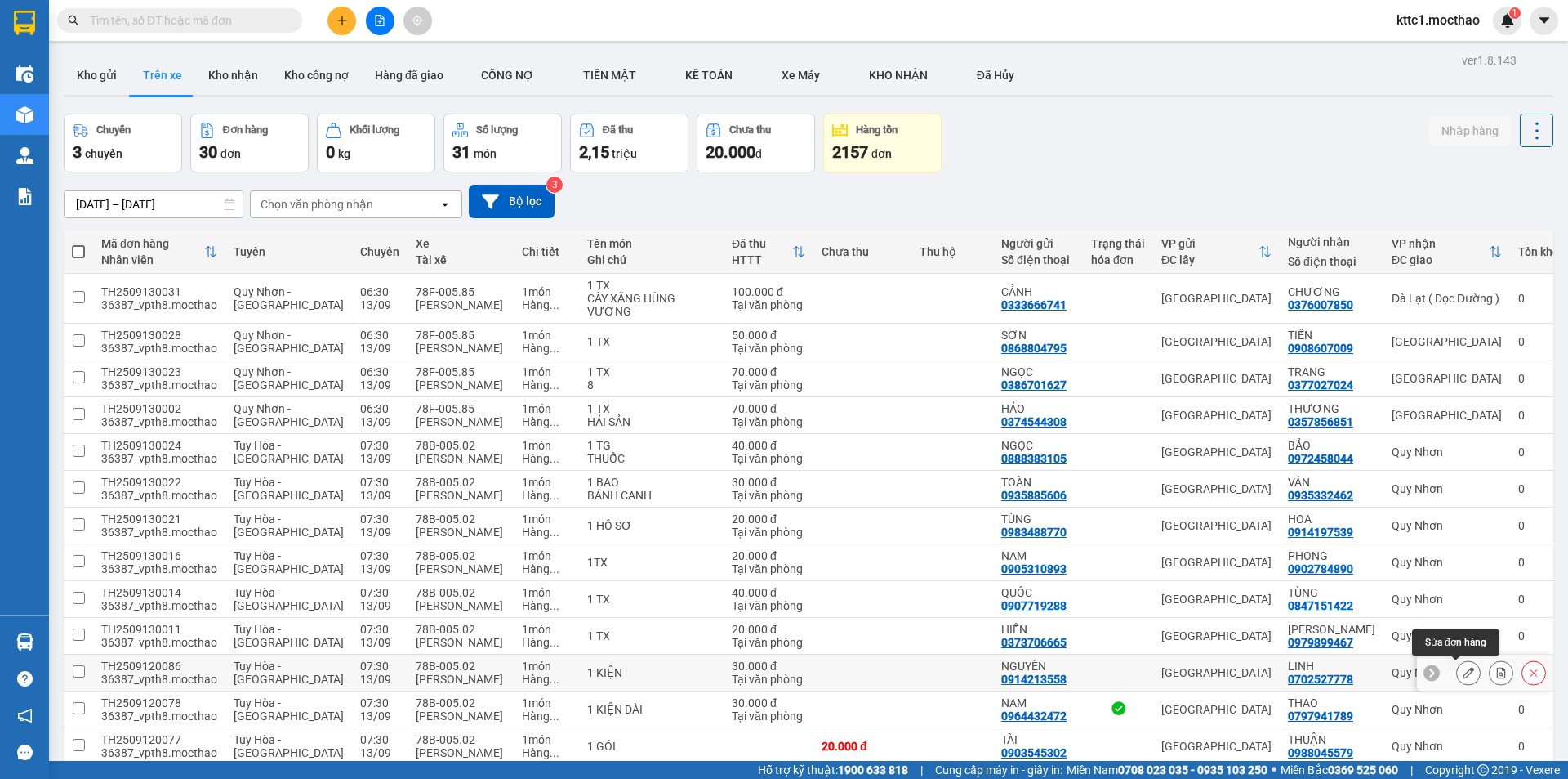
click at [1462, 673] on icon at bounding box center [1468, 673] width 12 height 12
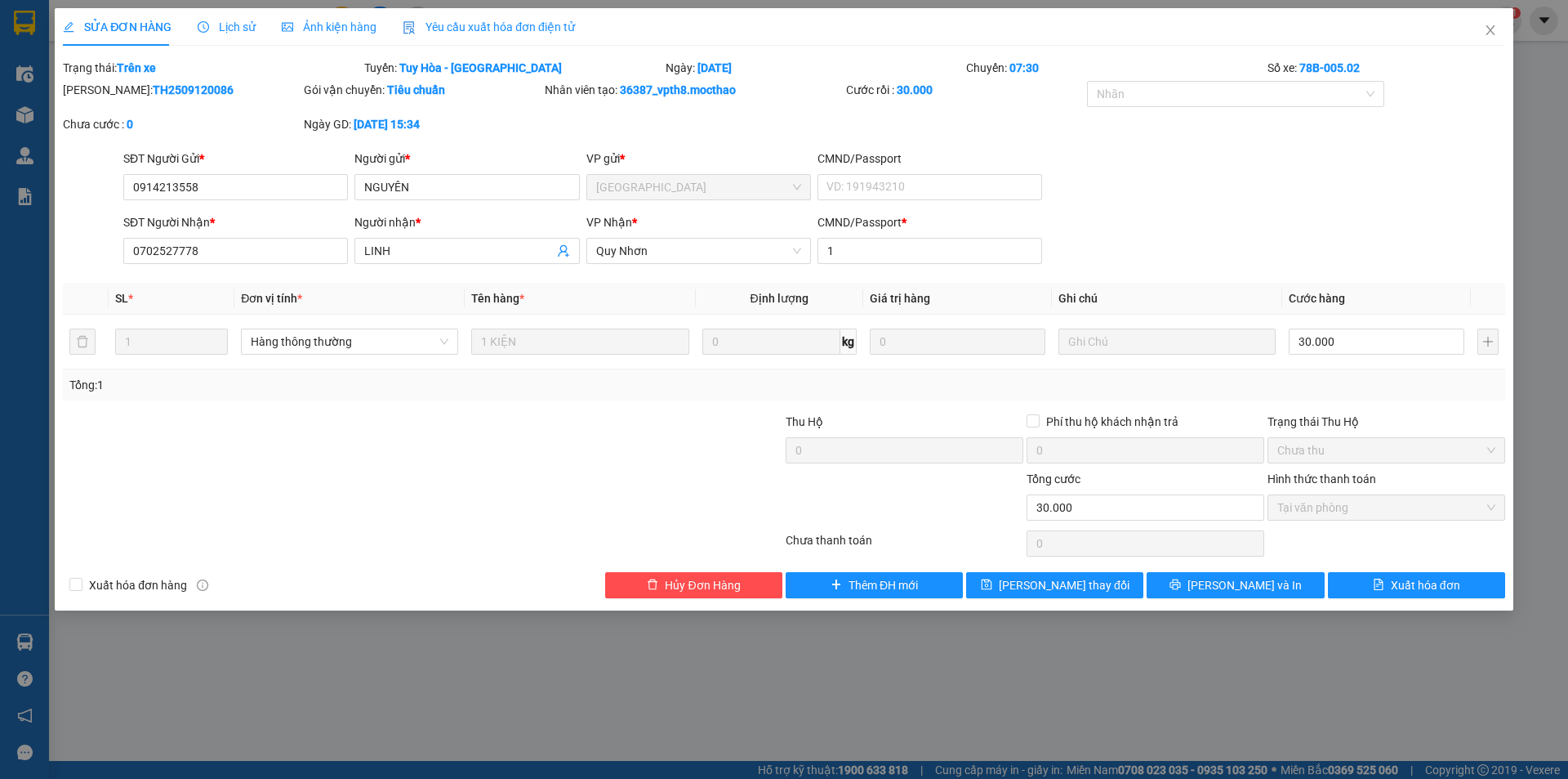
click at [474, 24] on span "Yêu cầu xuất hóa đơn điện tử" at bounding box center [489, 26] width 172 height 13
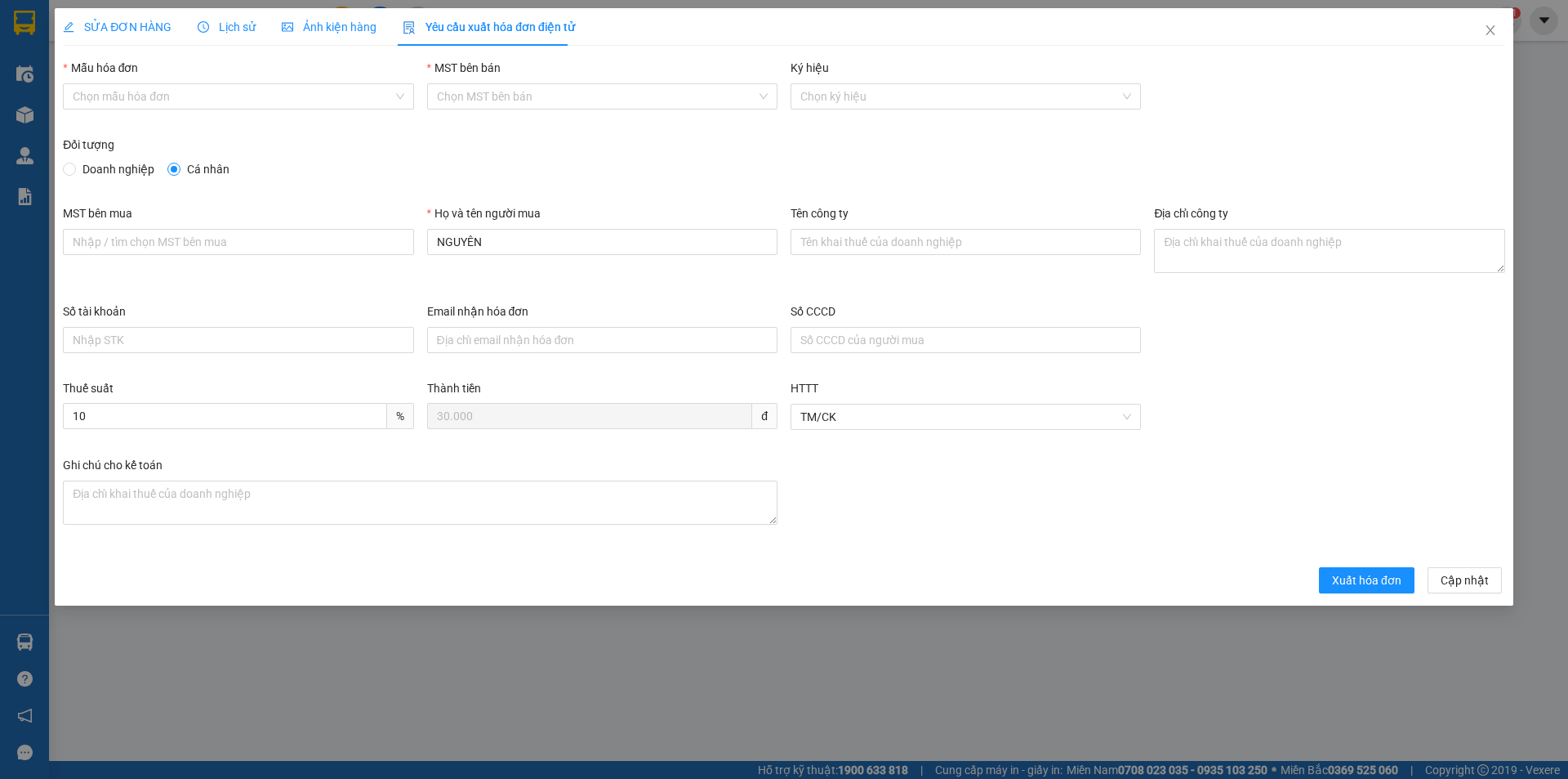
click at [247, 82] on div "Mẫu hóa đơn" at bounding box center [237, 71] width 350 height 25
click at [234, 101] on input "Mẫu hóa đơn" at bounding box center [232, 96] width 319 height 25
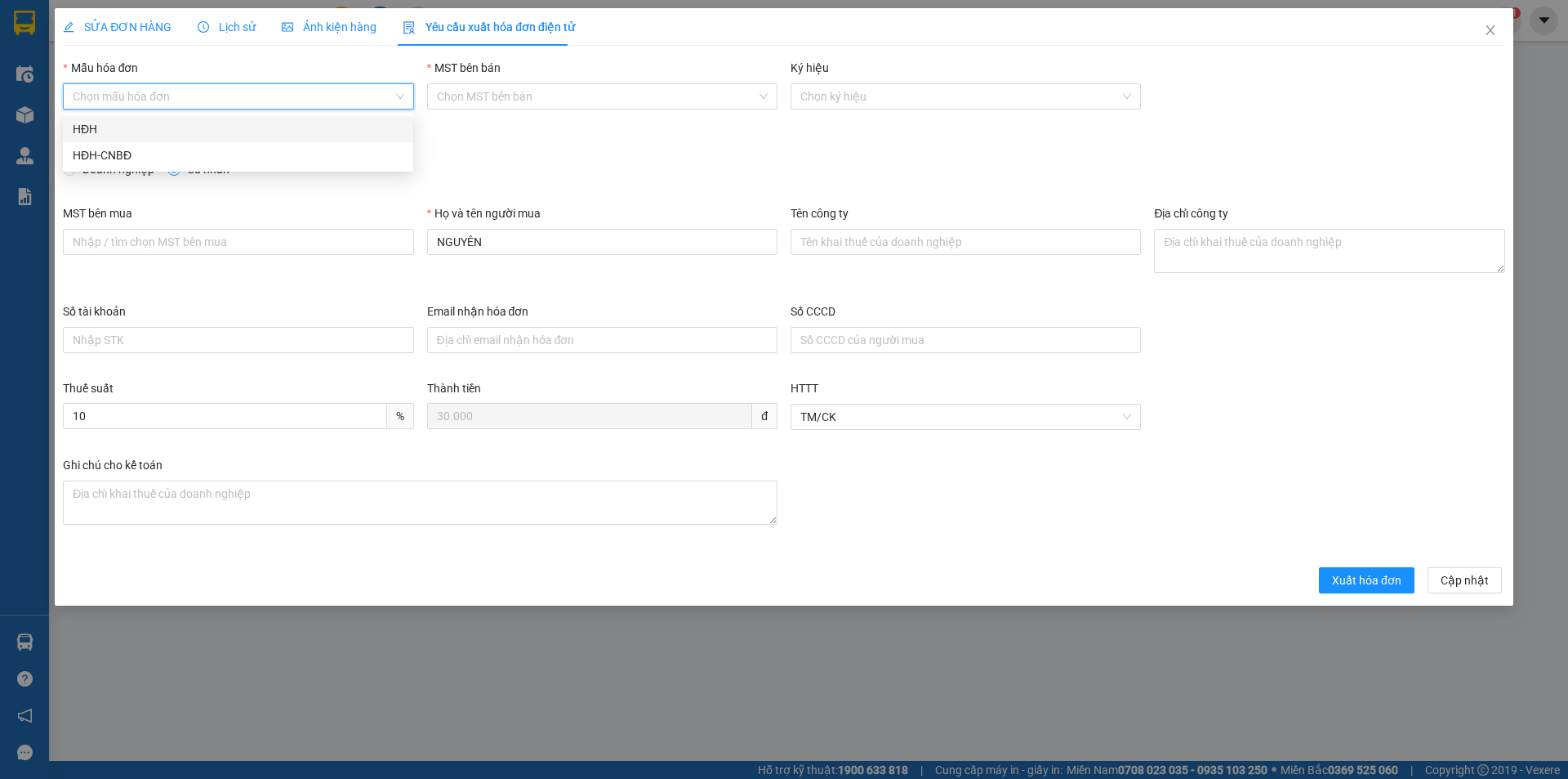
click at [199, 124] on div "HĐH" at bounding box center [238, 128] width 331 height 18
type input "8"
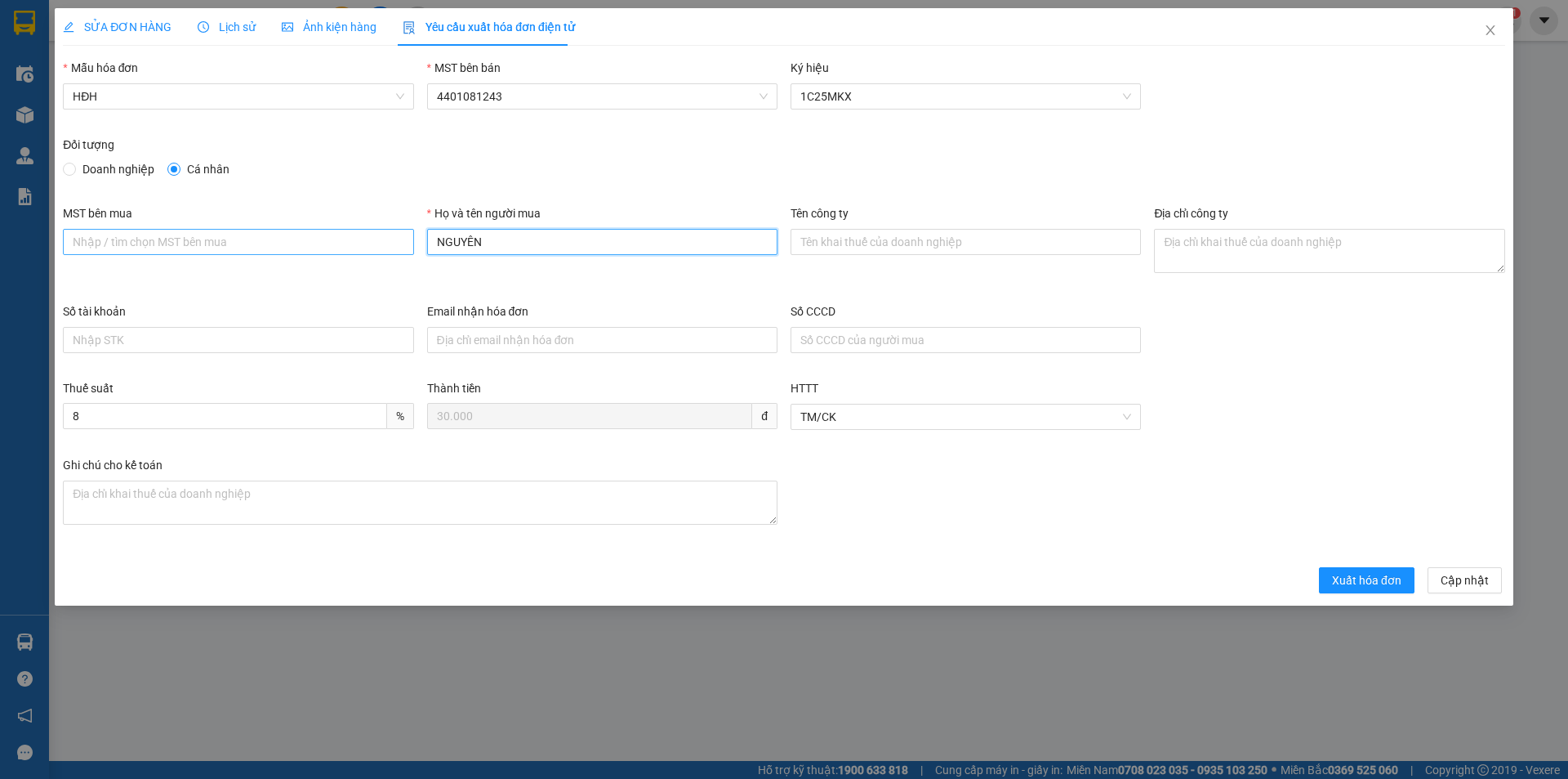
drag, startPoint x: 470, startPoint y: 251, endPoint x: 384, endPoint y: 253, distance: 86.0
click at [384, 253] on div "MST bên mua Họ và tên người mua NGUYÊN Tên công ty Địa chỉ công ty" at bounding box center [784, 253] width 1455 height 98
type input "Người mua không lấy hóa đơn"
click at [1402, 584] on span "Xuất hóa đơn" at bounding box center [1366, 580] width 69 height 18
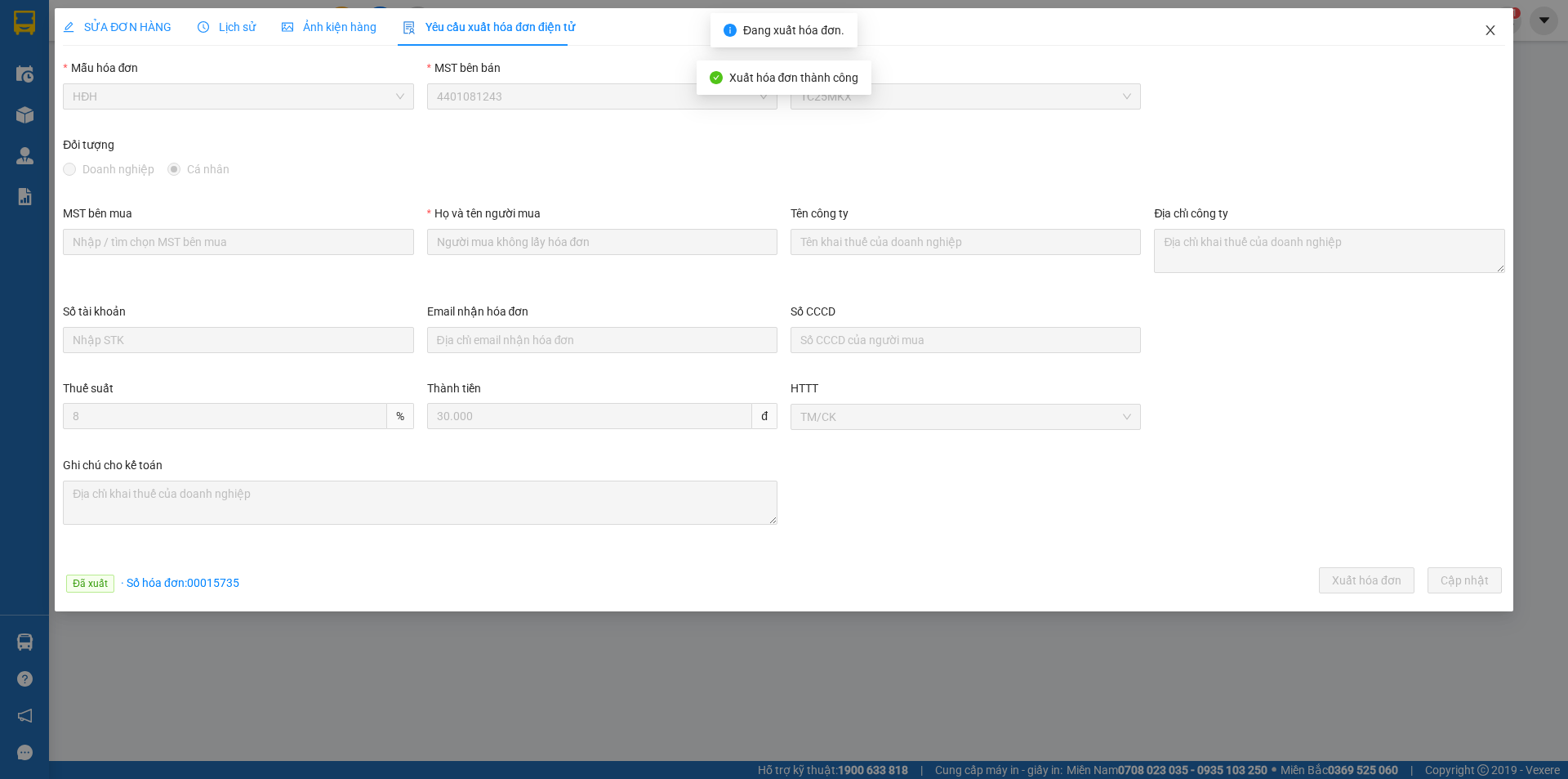
click at [1495, 32] on icon "close" at bounding box center [1489, 30] width 13 height 13
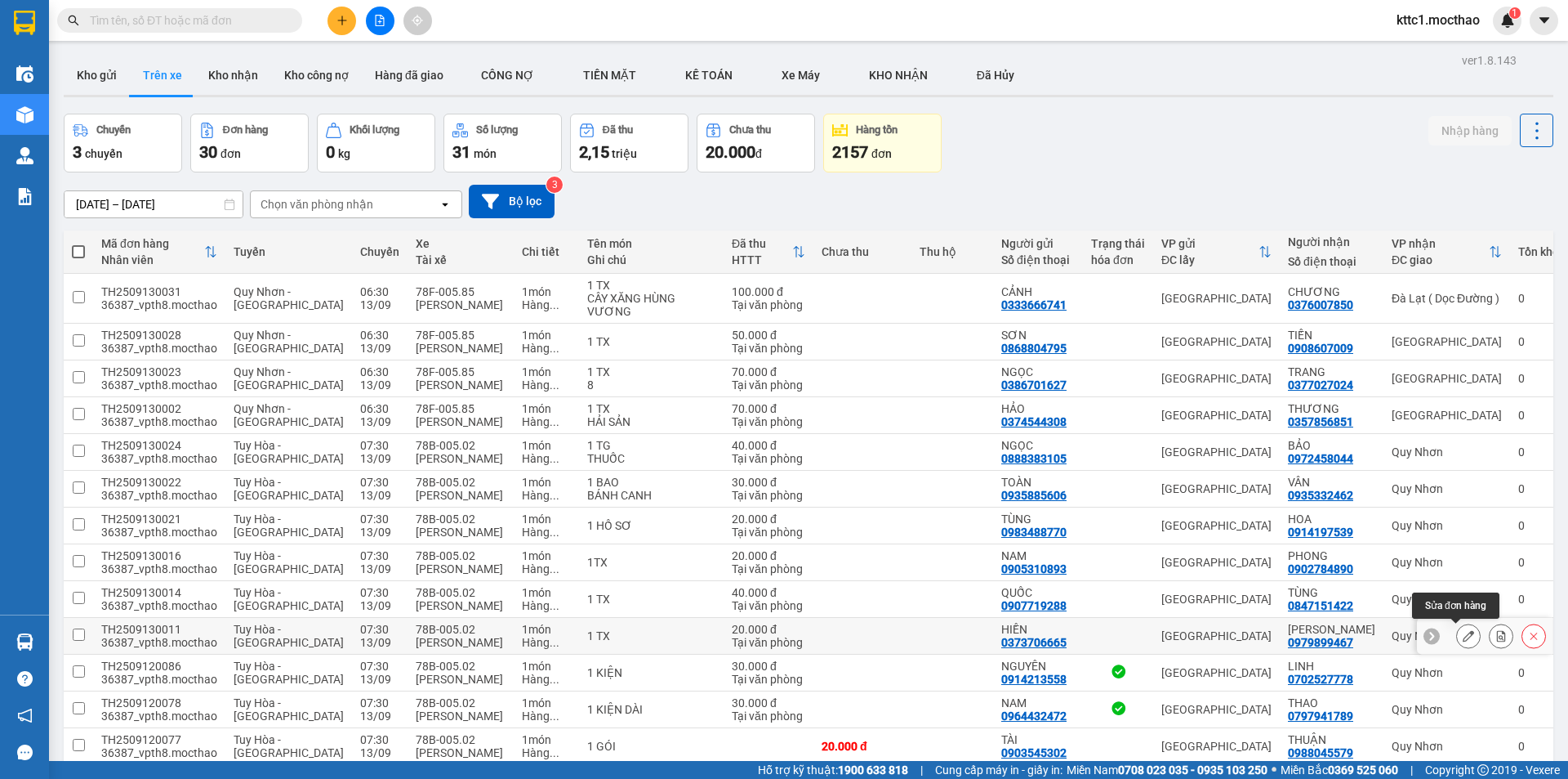
click at [1462, 633] on icon at bounding box center [1468, 636] width 12 height 12
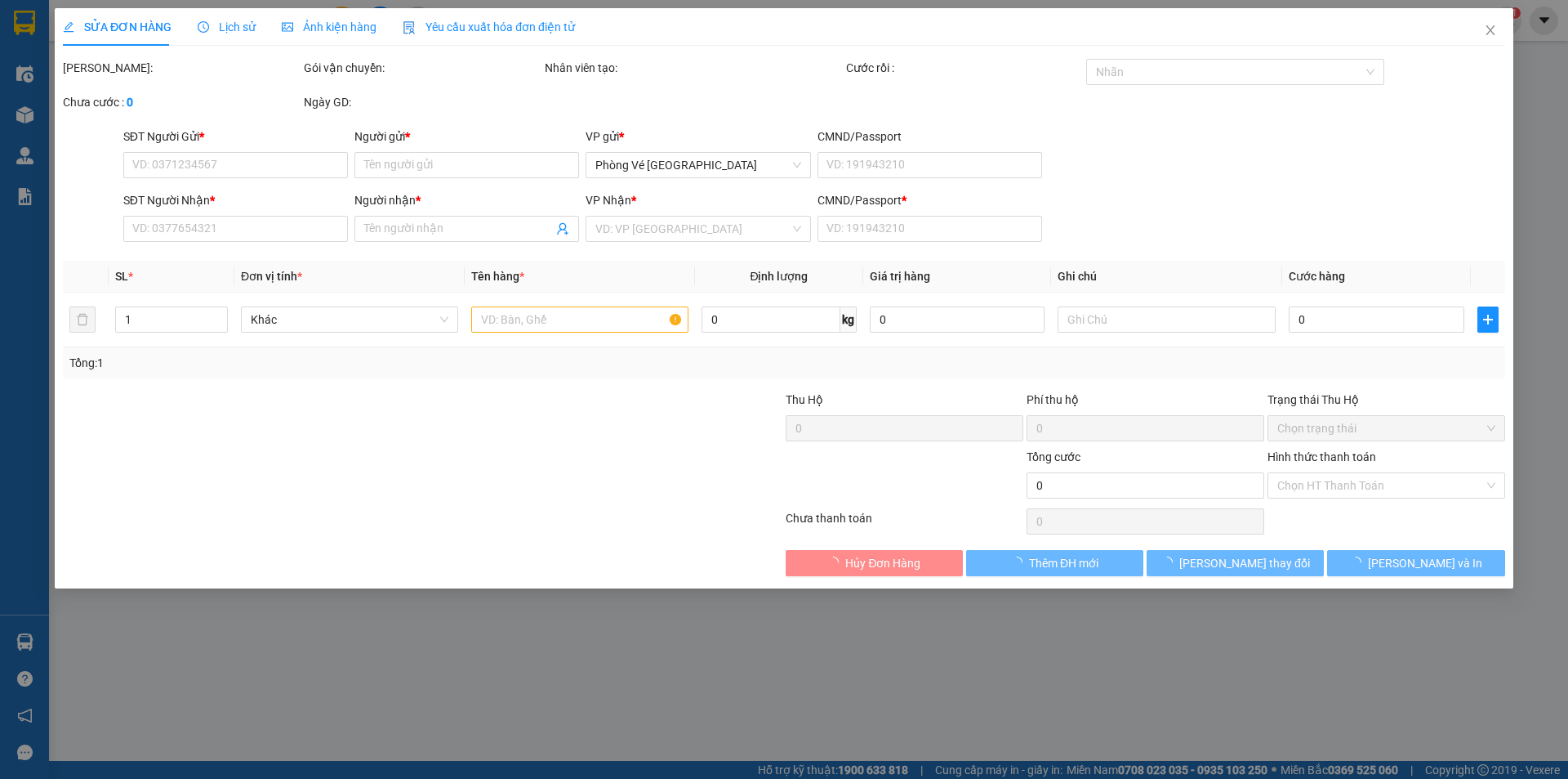
type input "0373706665"
type input "HIỀN"
type input "0979899467"
type input "[PERSON_NAME]"
type input "1"
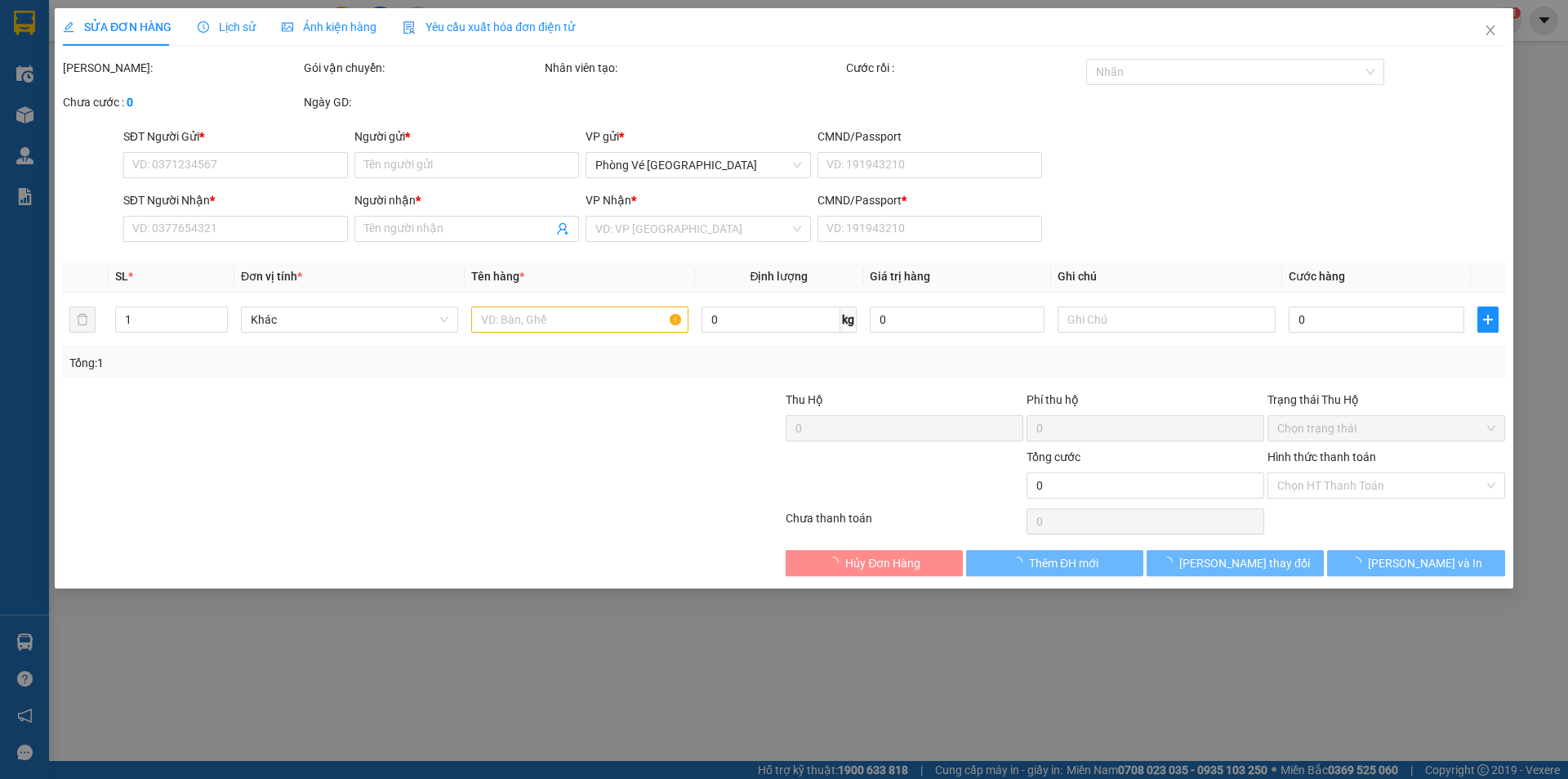
type input "20.000"
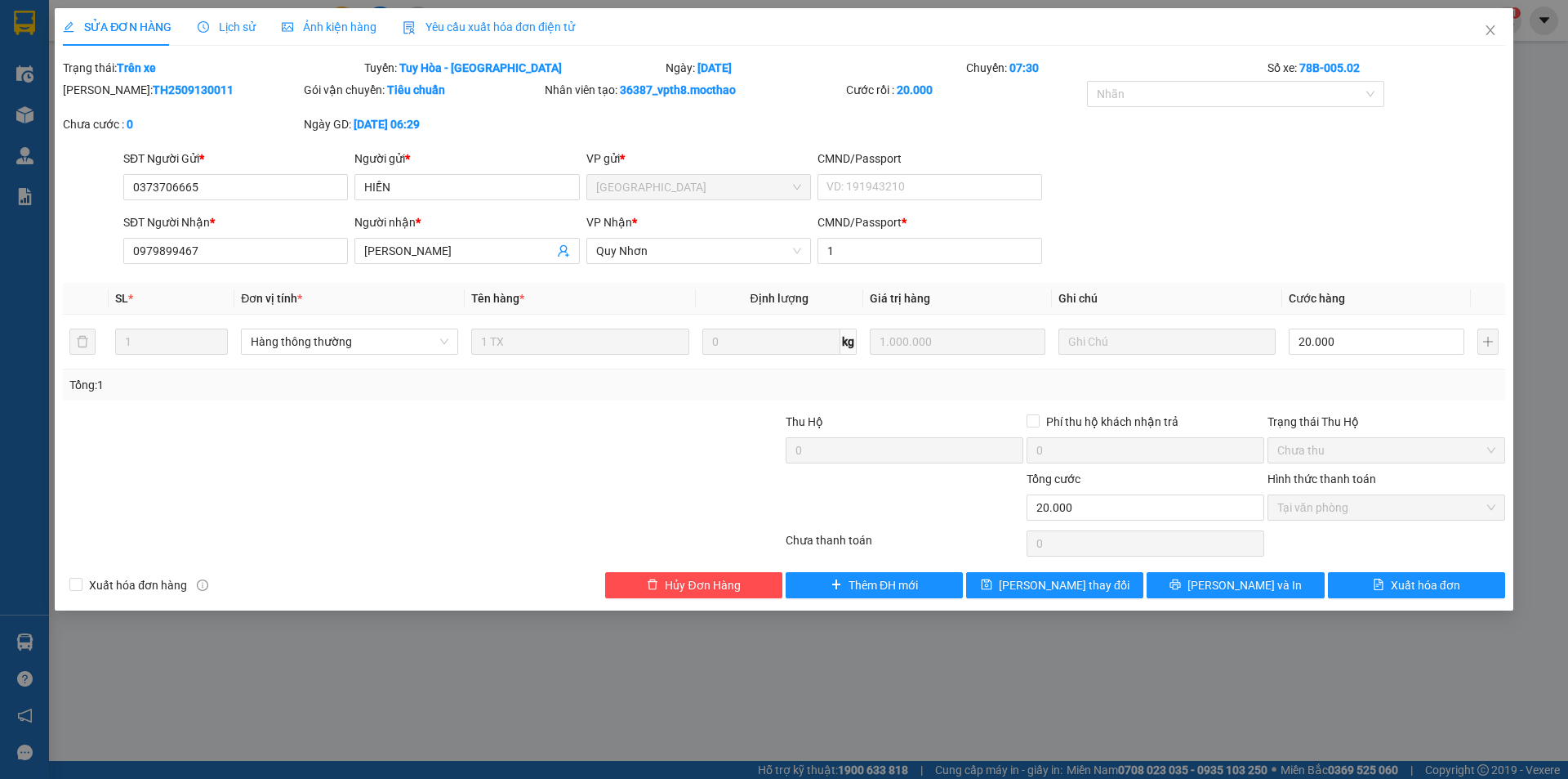
click at [442, 31] on span "Yêu cầu xuất hóa đơn điện tử" at bounding box center [489, 26] width 172 height 13
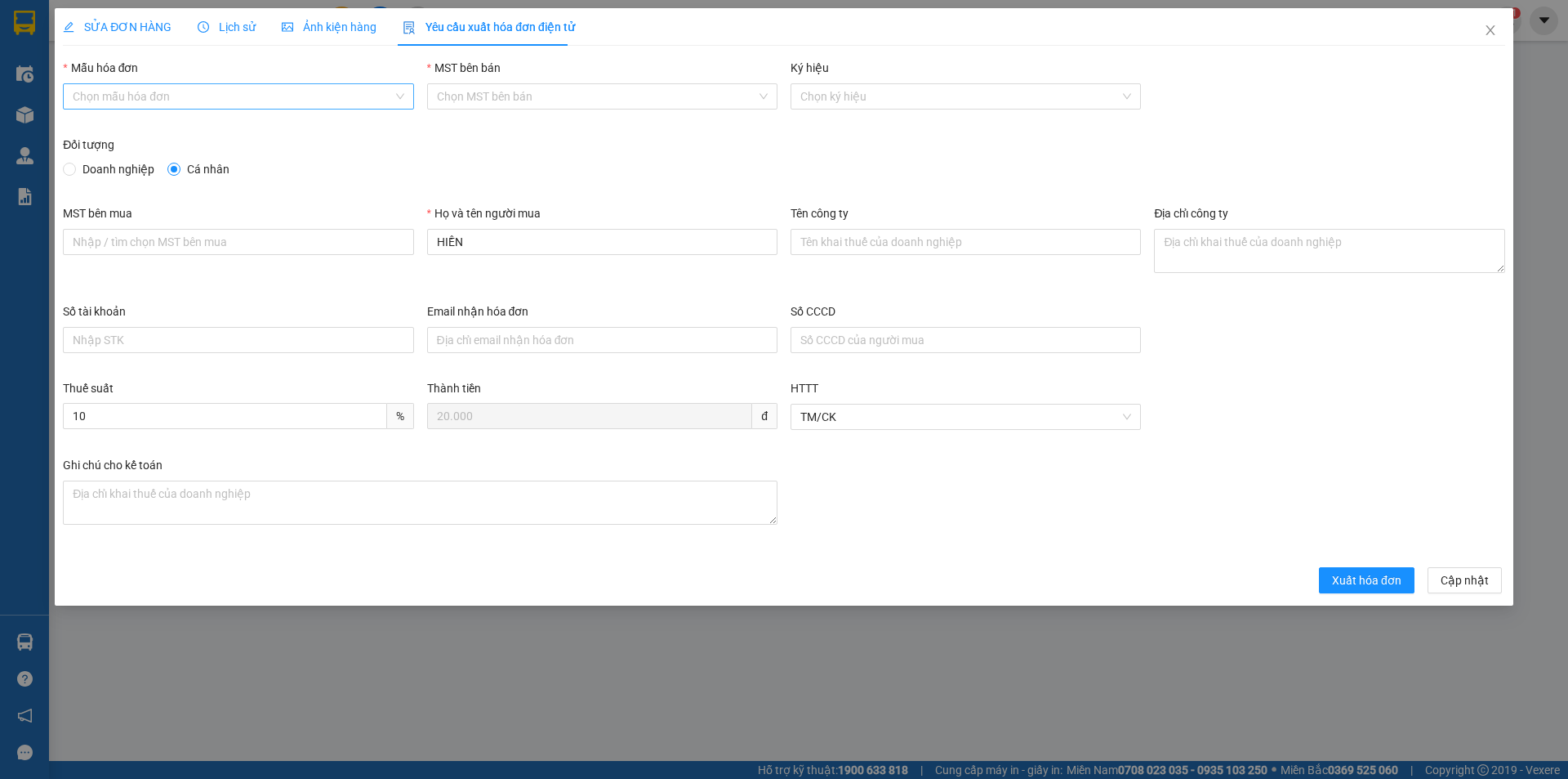
click at [203, 87] on input "Mẫu hóa đơn" at bounding box center [232, 96] width 319 height 25
click at [160, 127] on div "HĐH" at bounding box center [238, 128] width 331 height 18
type input "8"
drag, startPoint x: 481, startPoint y: 245, endPoint x: 387, endPoint y: 239, distance: 94.2
click at [387, 239] on div "MST bên mua Họ và tên người mua HIỀN Tên công ty Địa chỉ công ty" at bounding box center [784, 253] width 1455 height 98
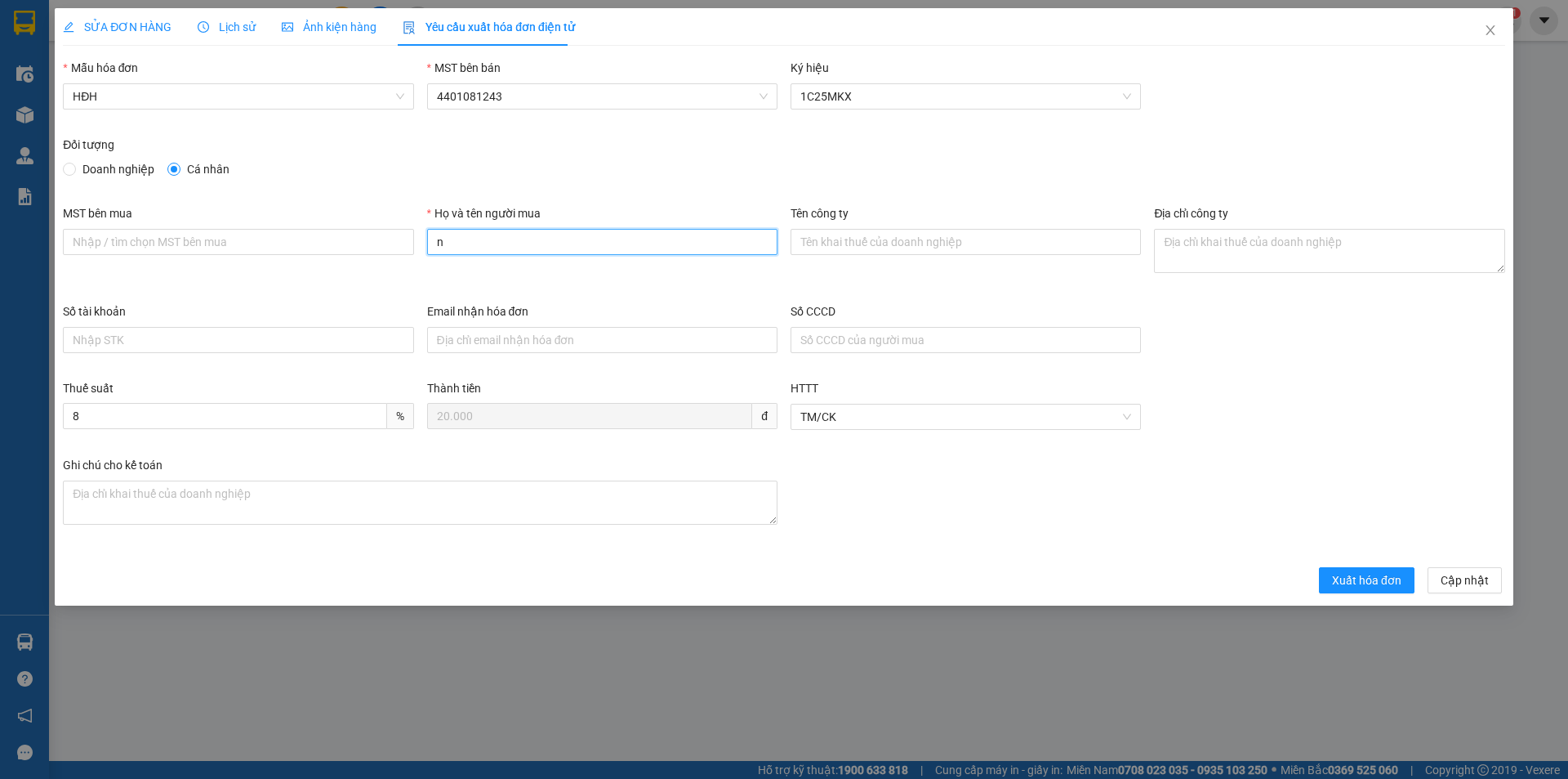
type input "Người mua không lấy hóa đơn"
click at [1336, 588] on span "Xuất hóa đơn" at bounding box center [1366, 580] width 69 height 18
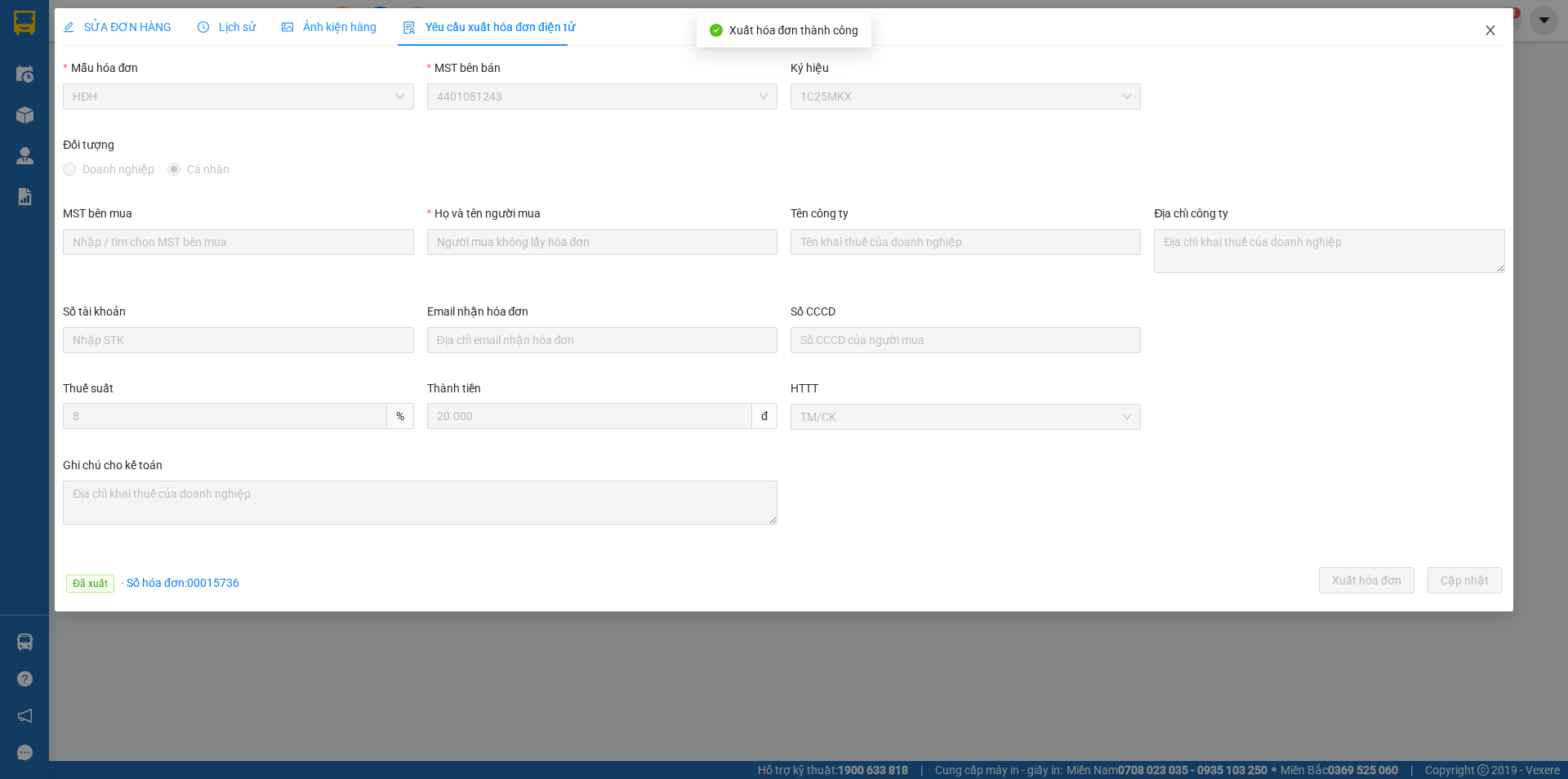
click at [1493, 31] on icon "close" at bounding box center [1489, 30] width 13 height 13
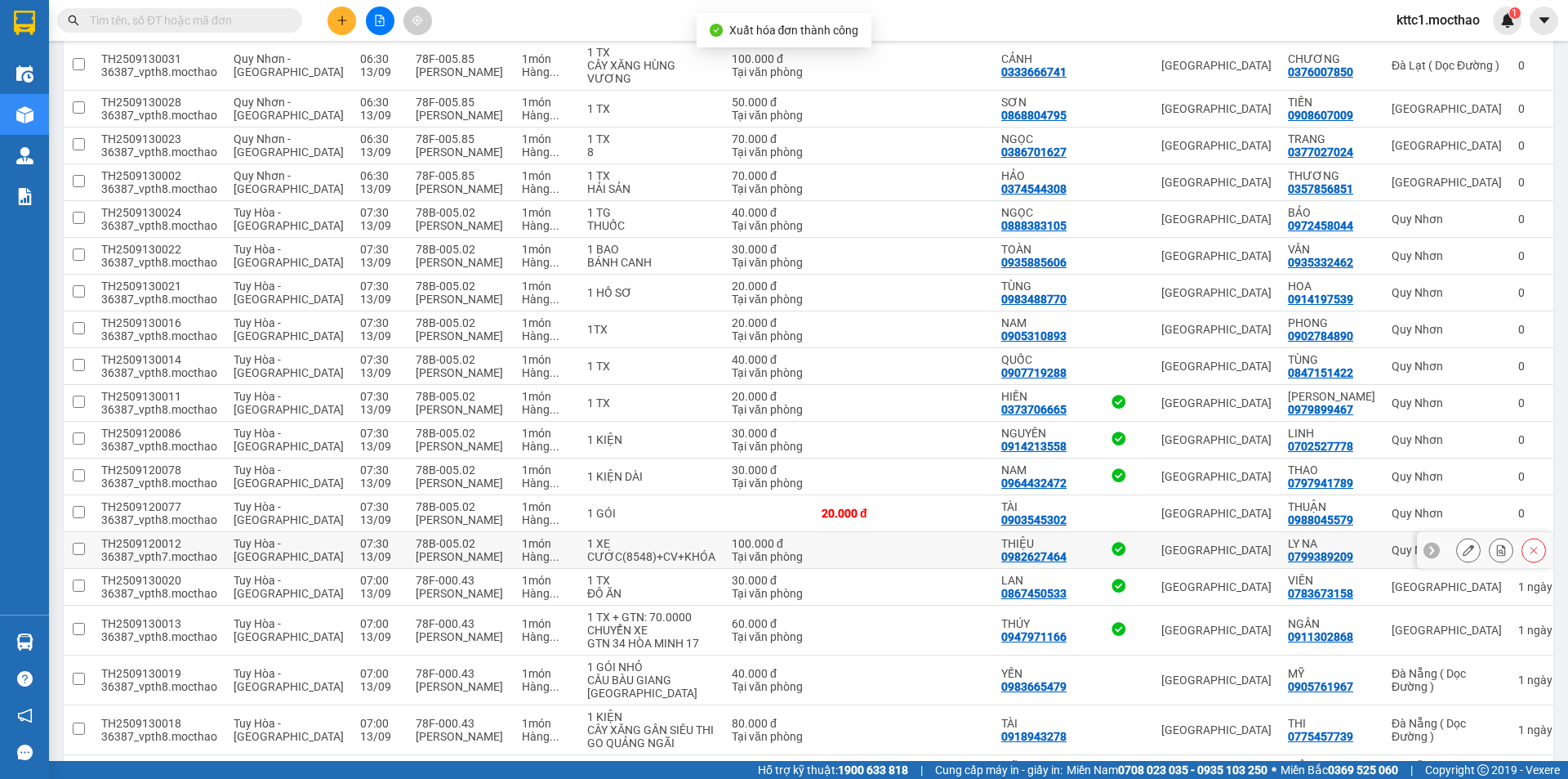
scroll to position [248, 0]
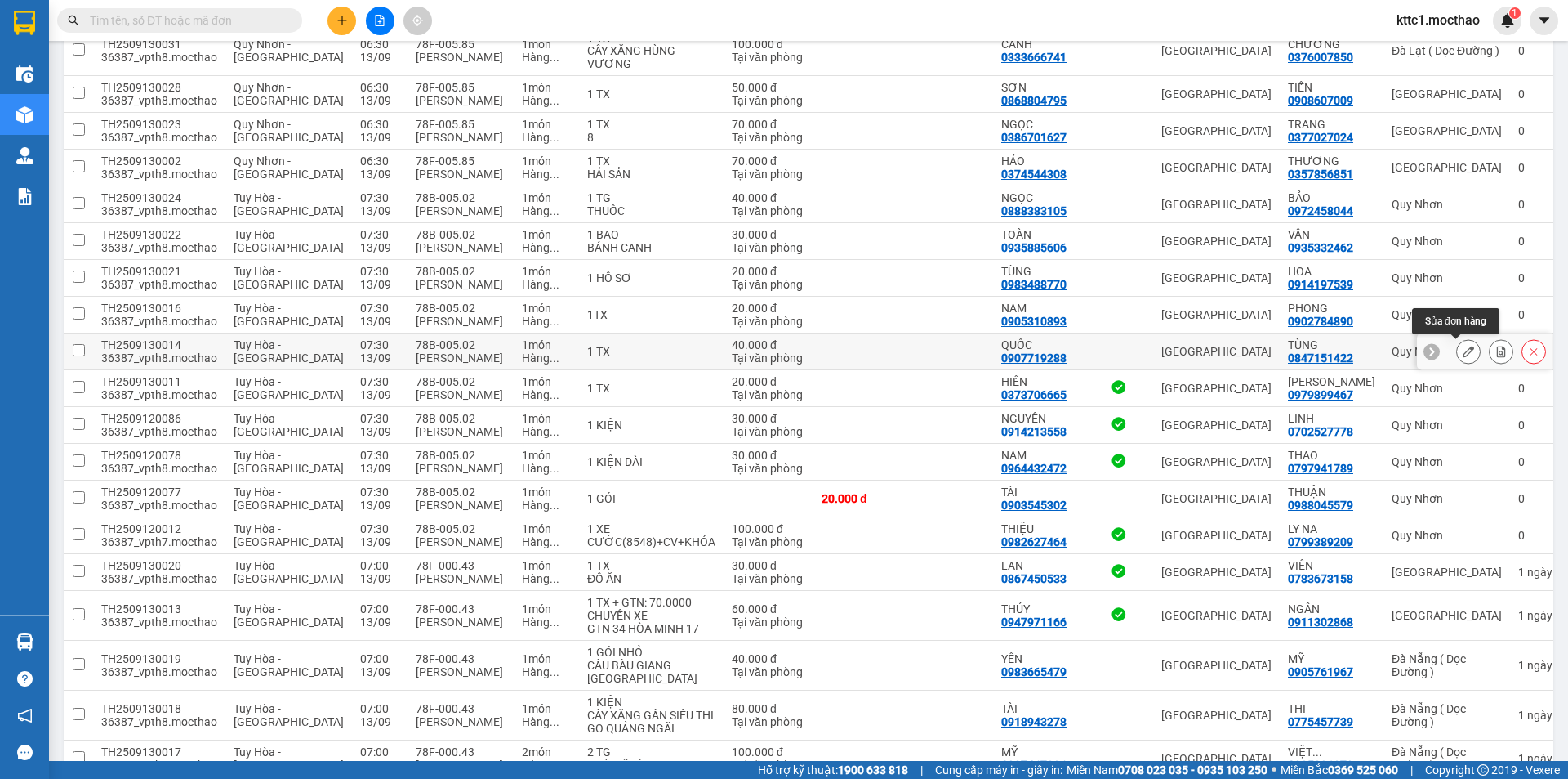
click at [1462, 352] on icon at bounding box center [1468, 351] width 12 height 12
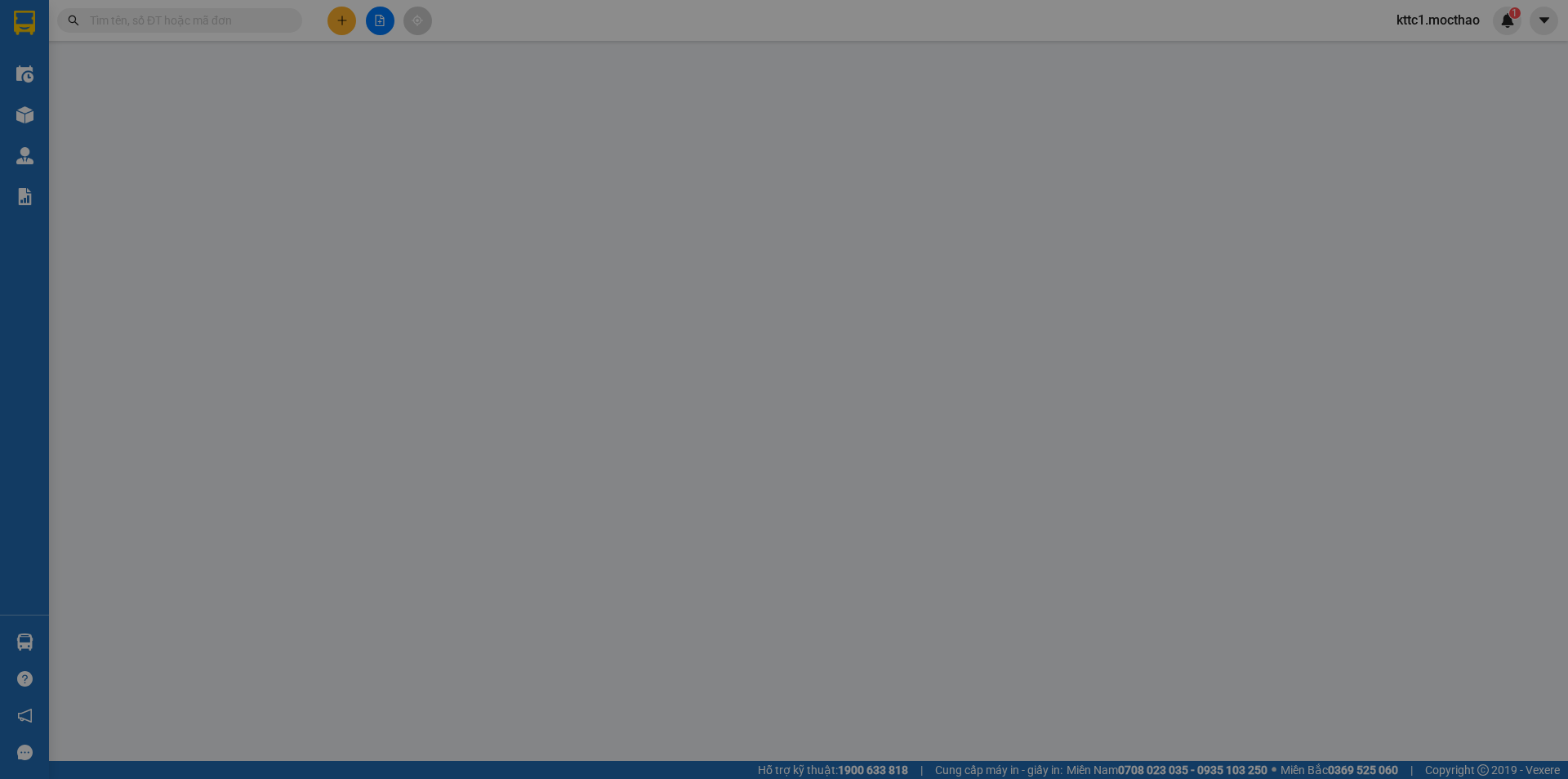
type input "0907719288"
type input "QUỐC"
type input "0847151422"
type input "TÙNG"
type input "1"
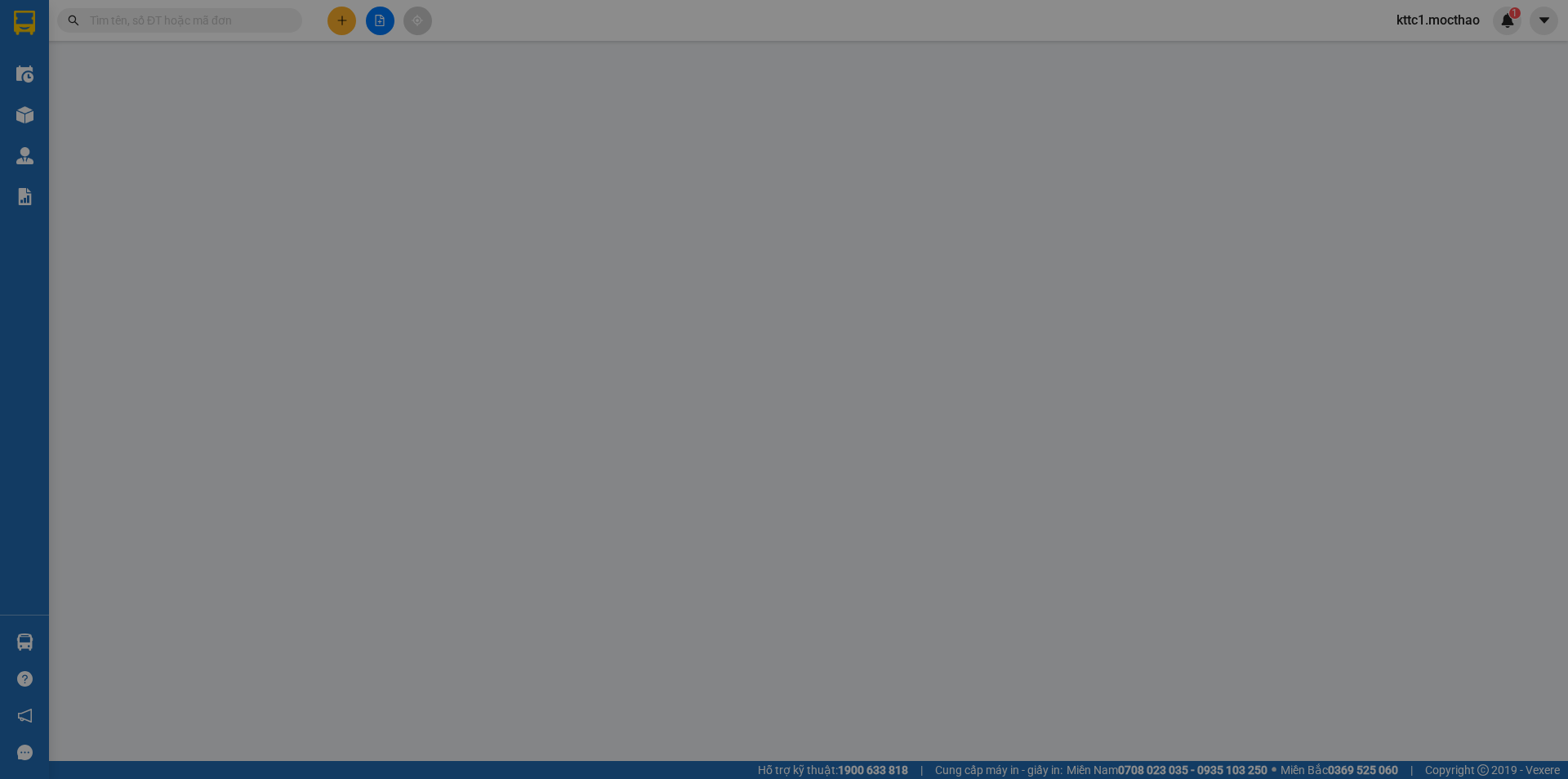
type input "40.000"
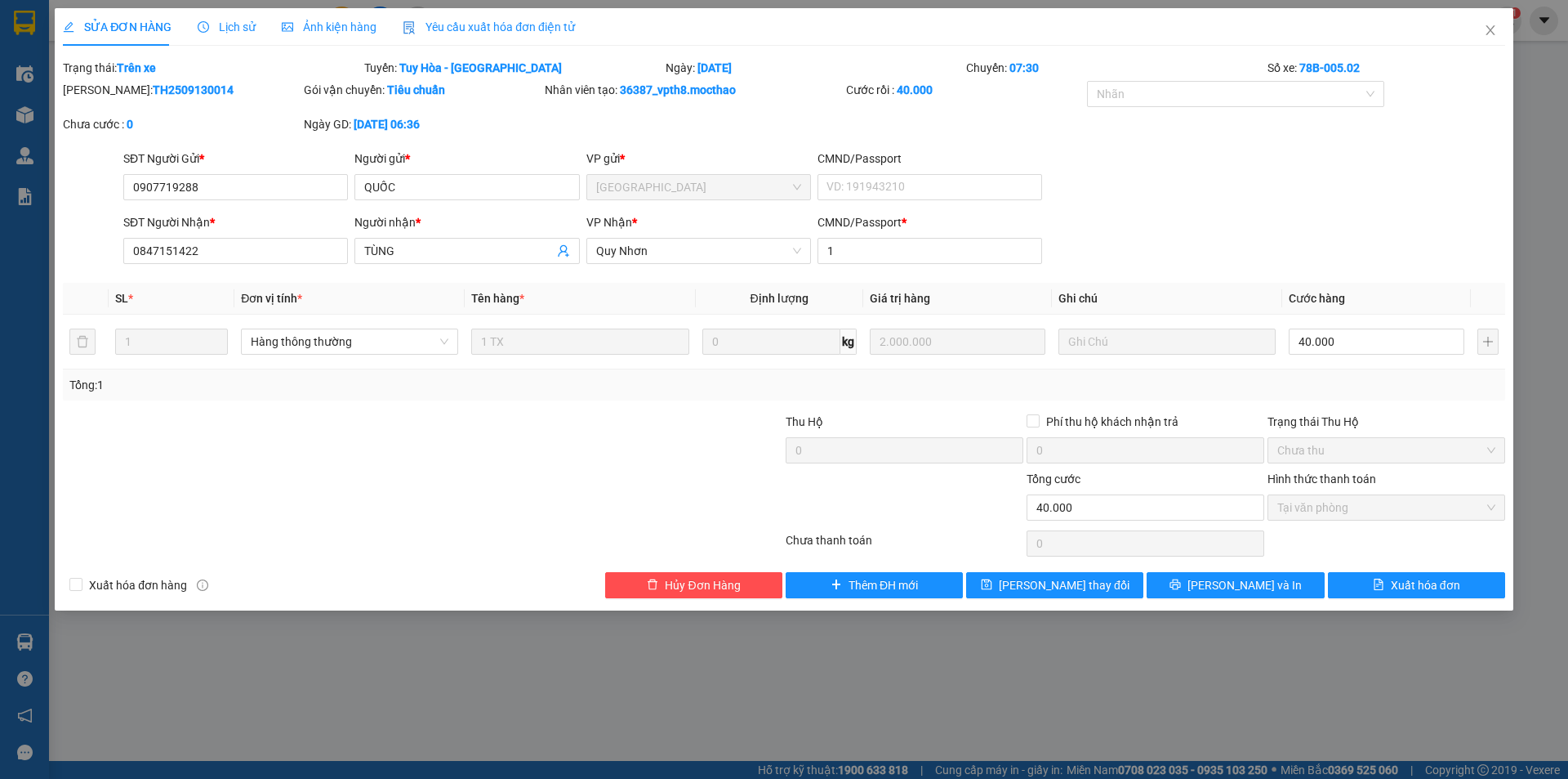
click at [454, 24] on span "Yêu cầu xuất hóa đơn điện tử" at bounding box center [489, 26] width 172 height 13
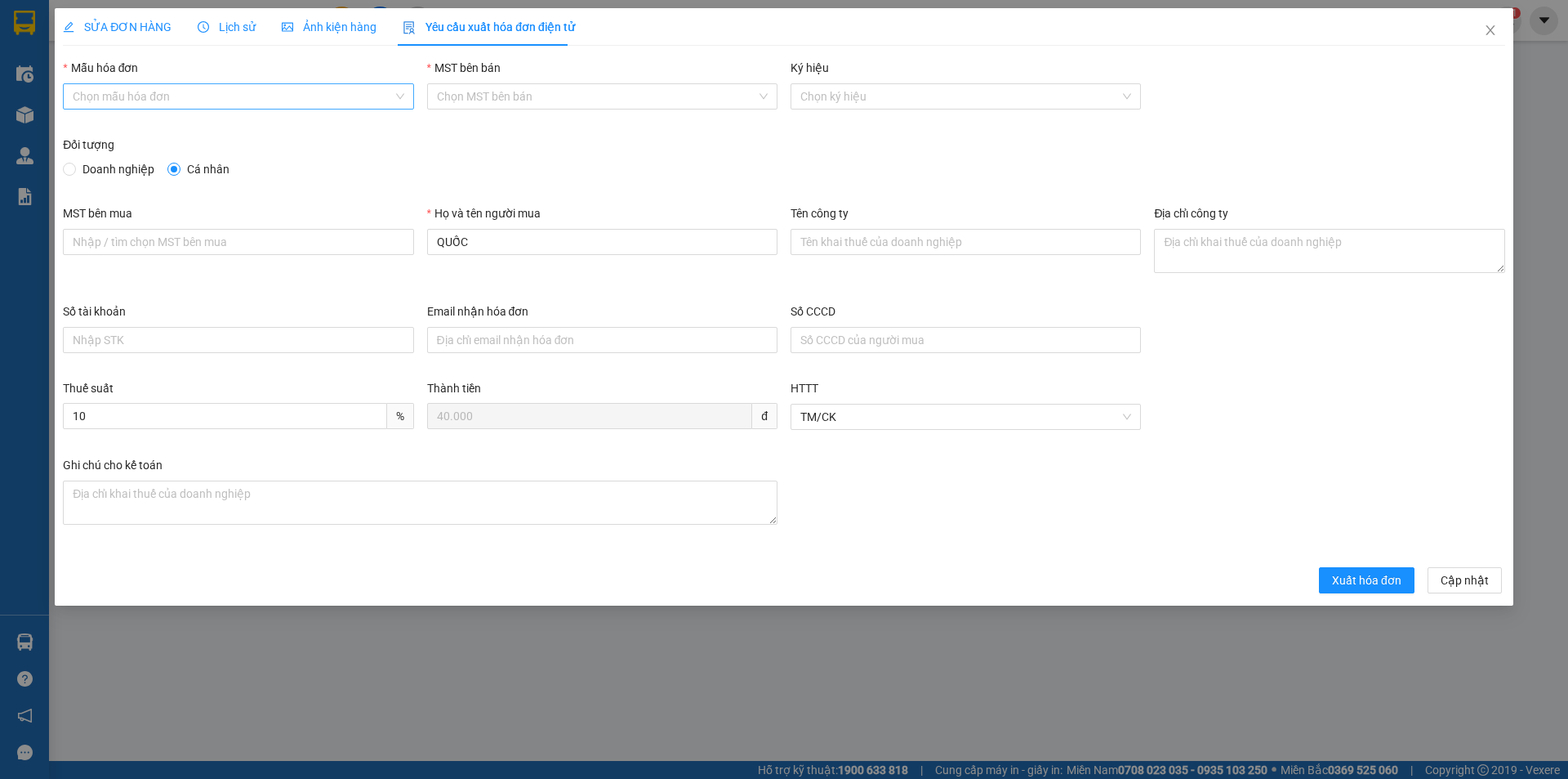
drag, startPoint x: 246, startPoint y: 97, endPoint x: 213, endPoint y: 109, distance: 35.1
click at [245, 97] on input "Mẫu hóa đơn" at bounding box center [232, 96] width 319 height 25
click at [163, 129] on div "HĐH" at bounding box center [238, 128] width 331 height 18
type input "8"
drag, startPoint x: 483, startPoint y: 237, endPoint x: 380, endPoint y: 239, distance: 103.0
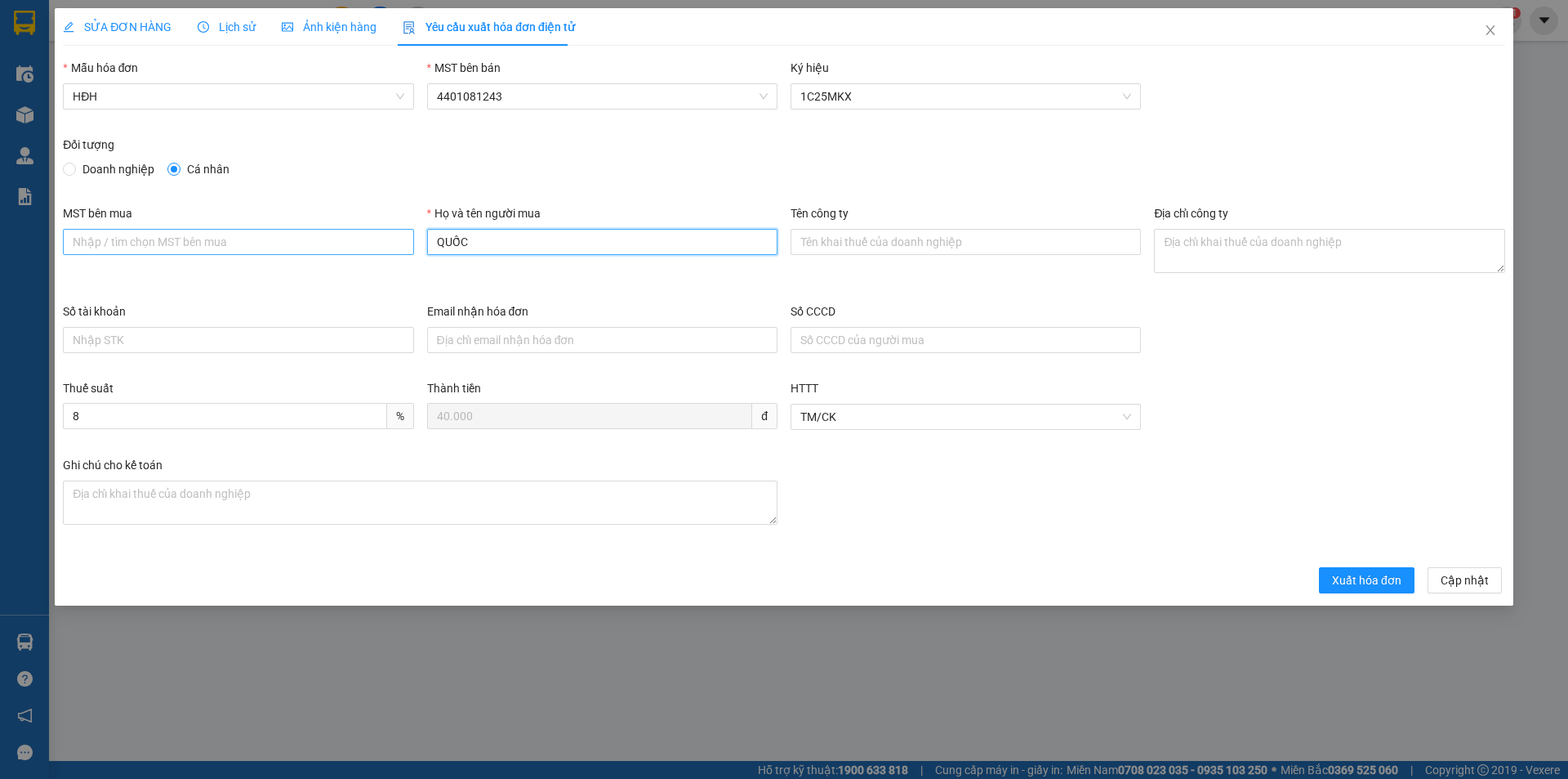
click at [380, 239] on div "MST bên mua Họ và tên người mua QUỐC Tên công ty Địa chỉ công ty" at bounding box center [784, 253] width 1455 height 98
type input "Người mua không lấy hóa đơn"
click at [1371, 576] on span "Xuất hóa đơn" at bounding box center [1366, 580] width 69 height 18
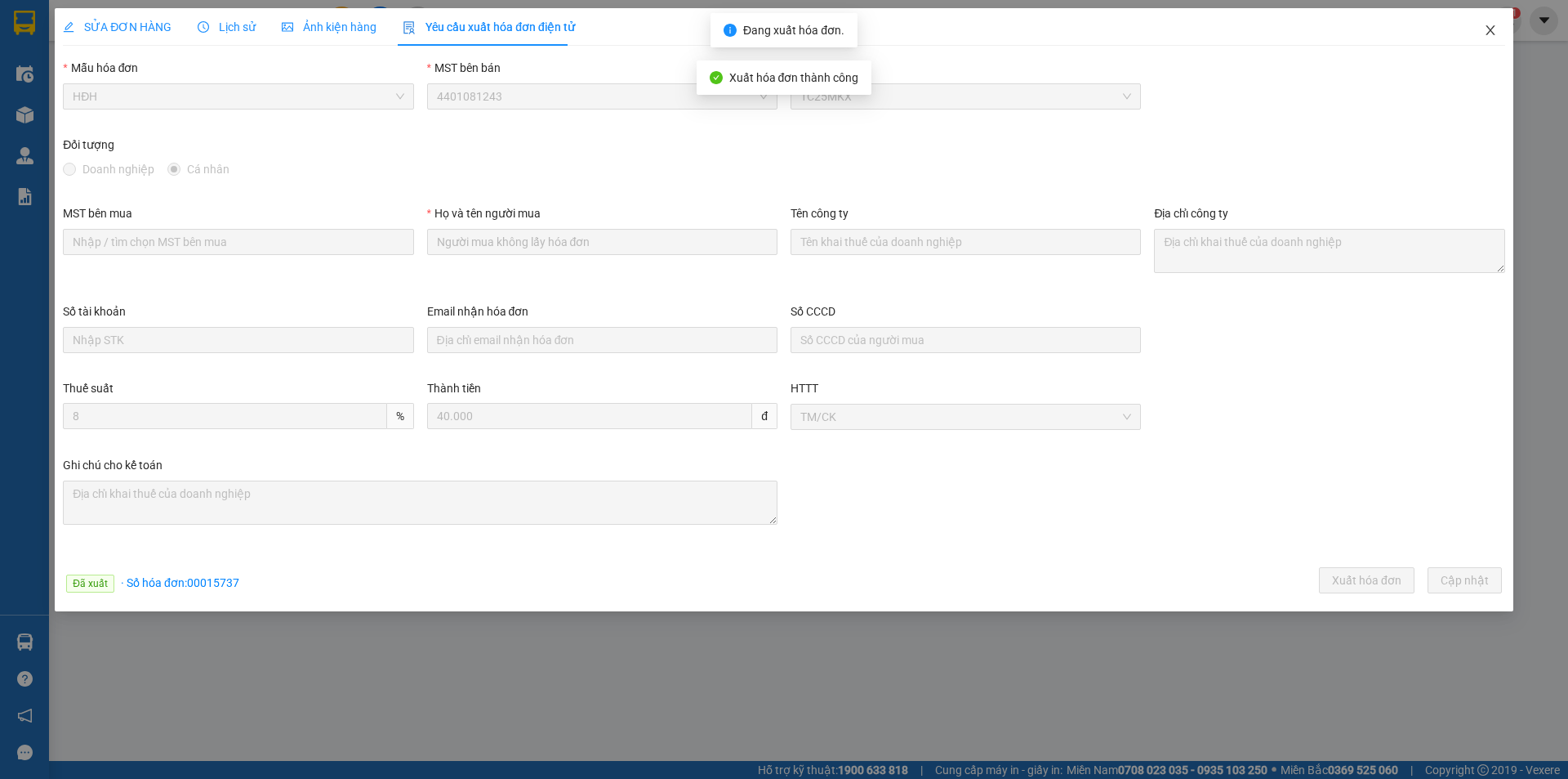
click at [1490, 29] on icon "close" at bounding box center [1489, 30] width 13 height 13
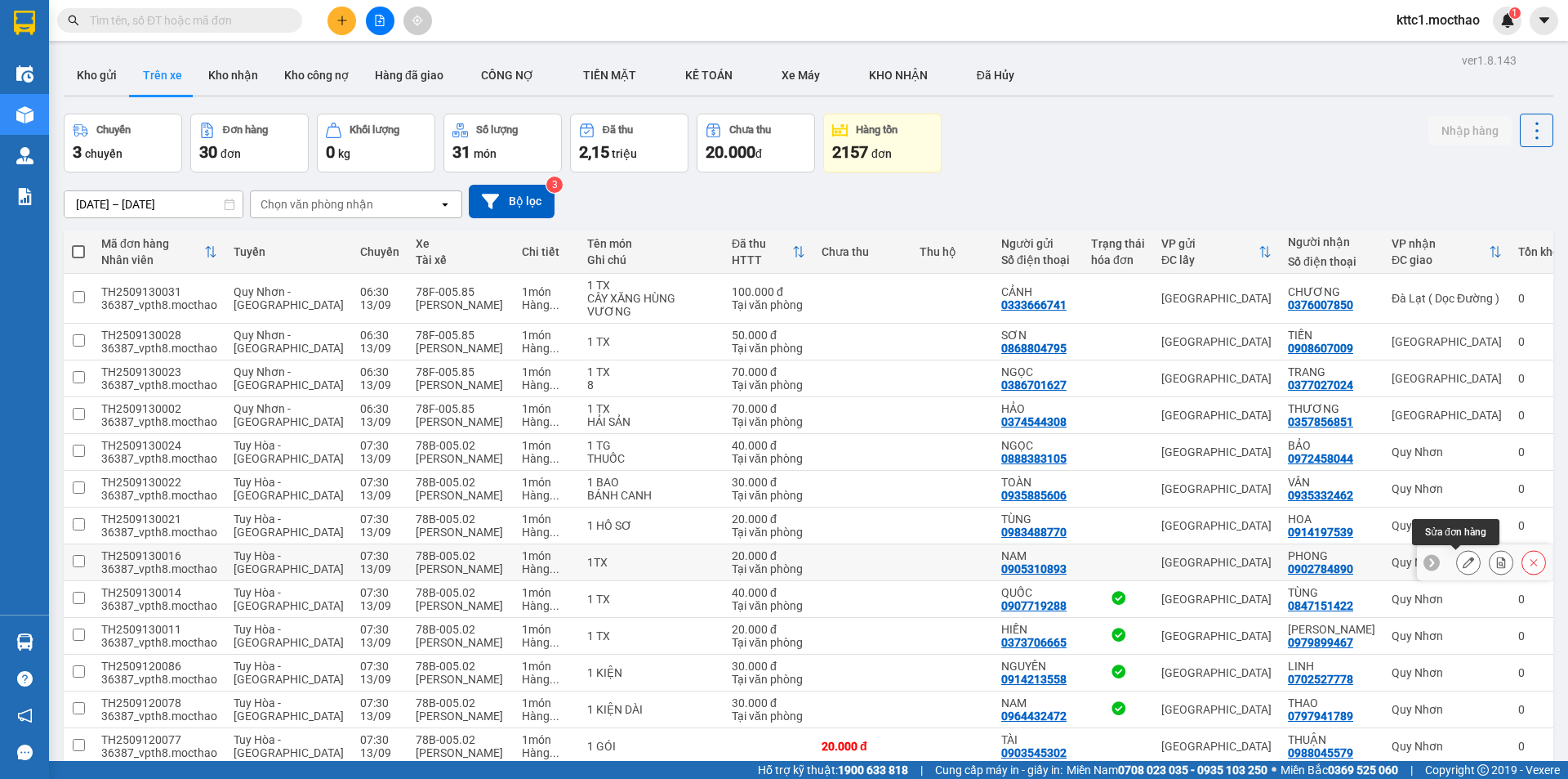
click at [1462, 565] on icon at bounding box center [1468, 563] width 12 height 12
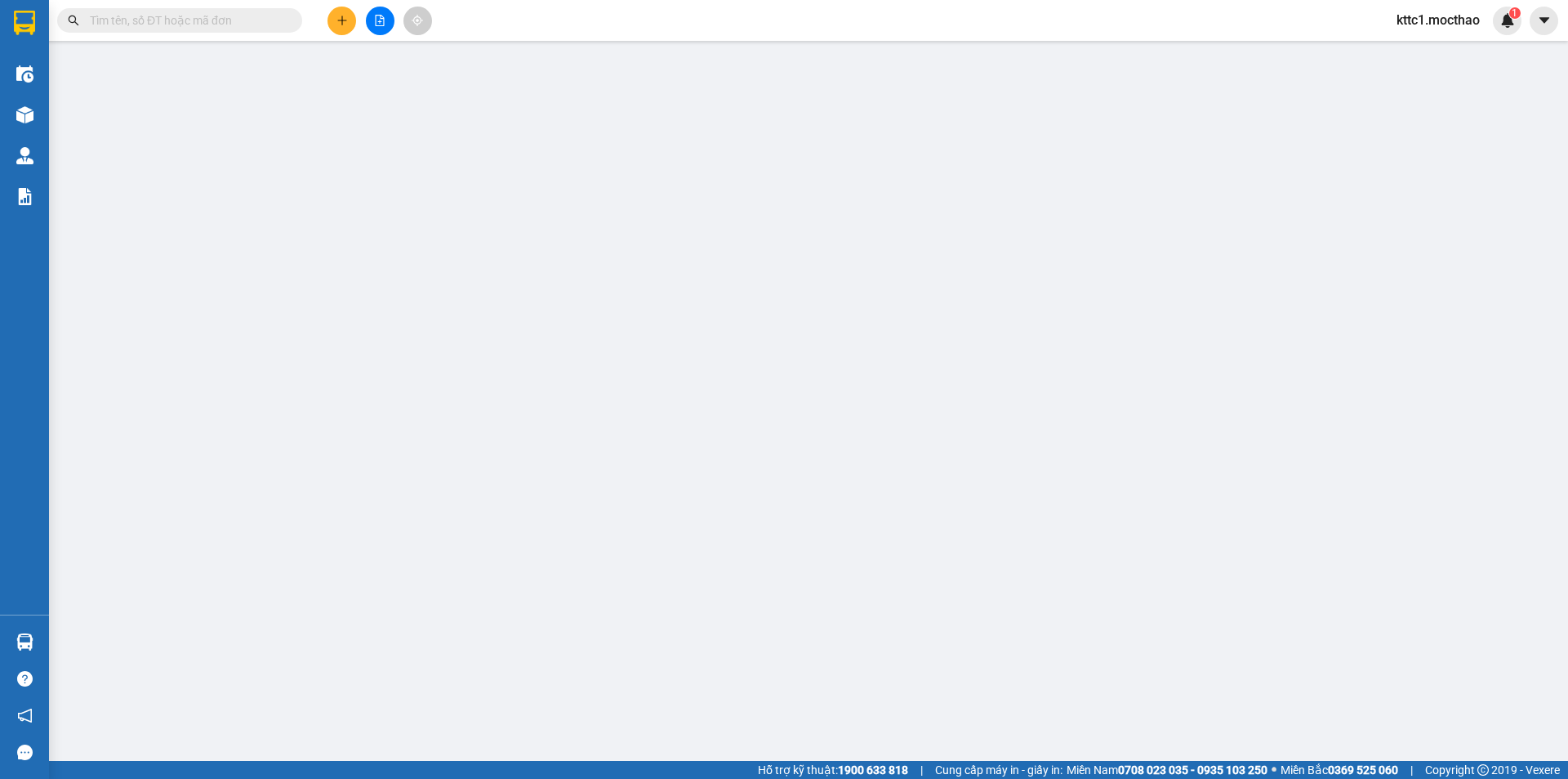
type input "0905310893"
type input "NAM"
type input "0902784890"
type input "PHONG"
type input "1"
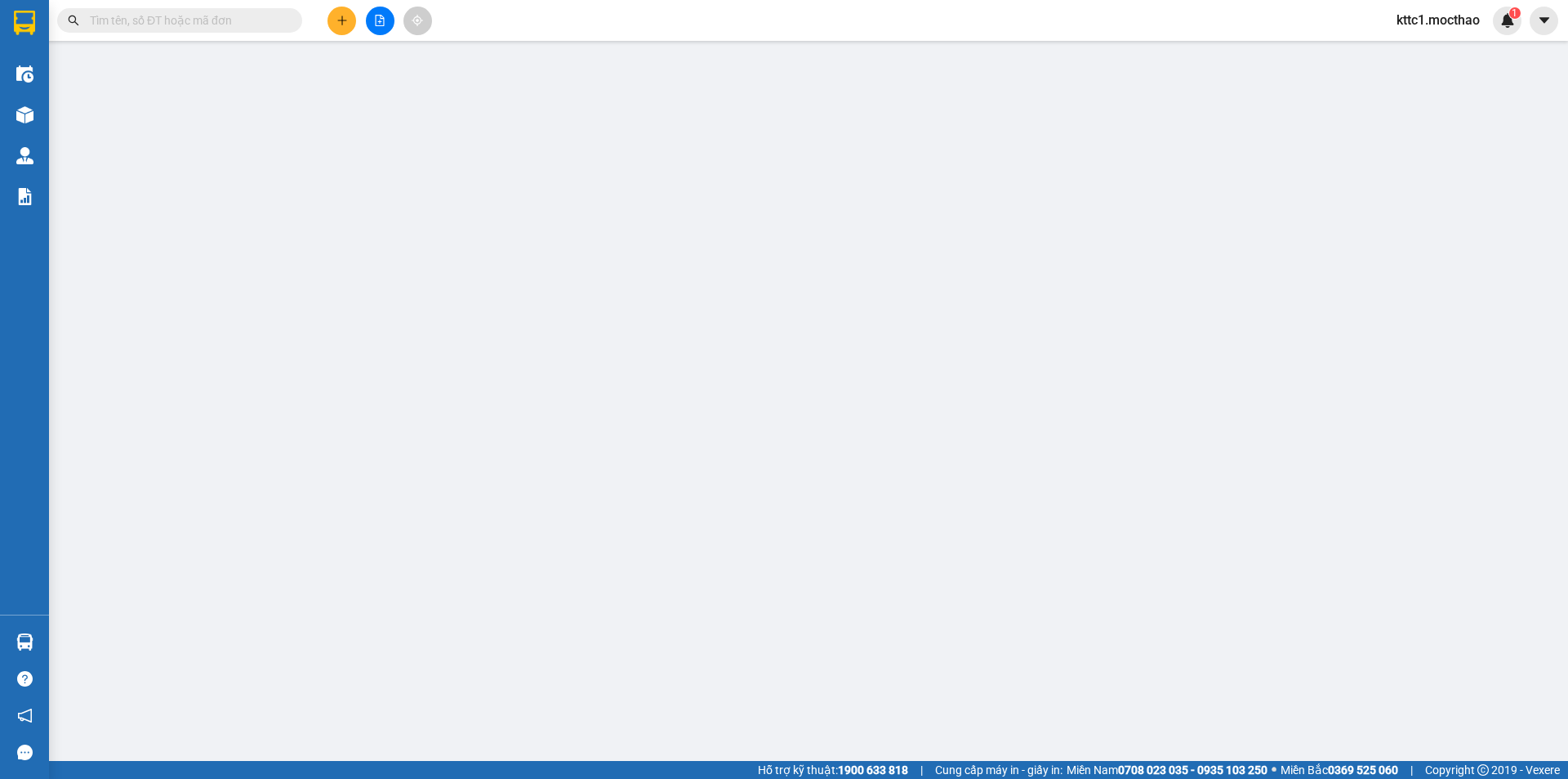
type input "20.000"
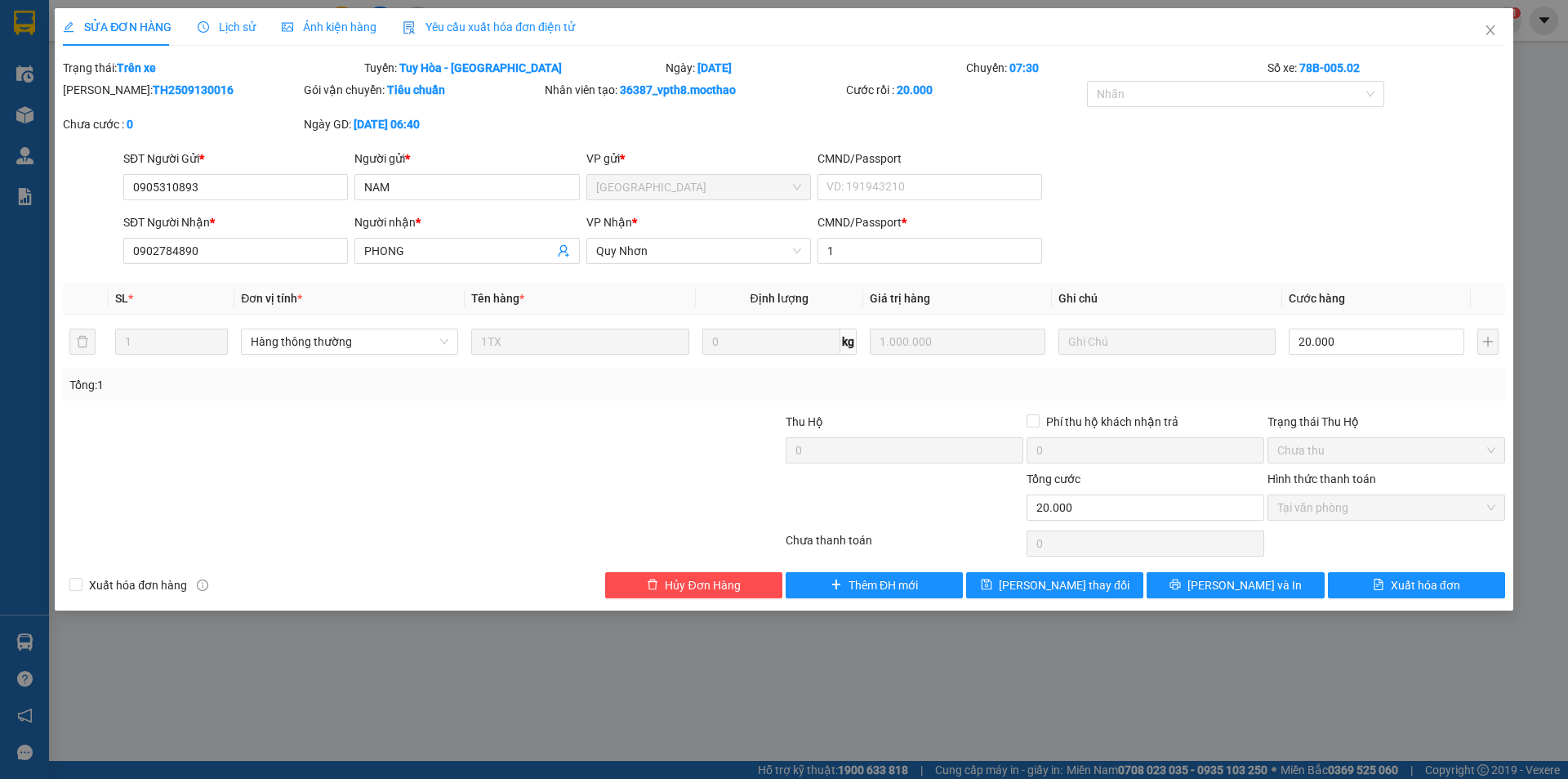
click at [452, 27] on span "Yêu cầu xuất hóa đơn điện tử" at bounding box center [489, 26] width 172 height 13
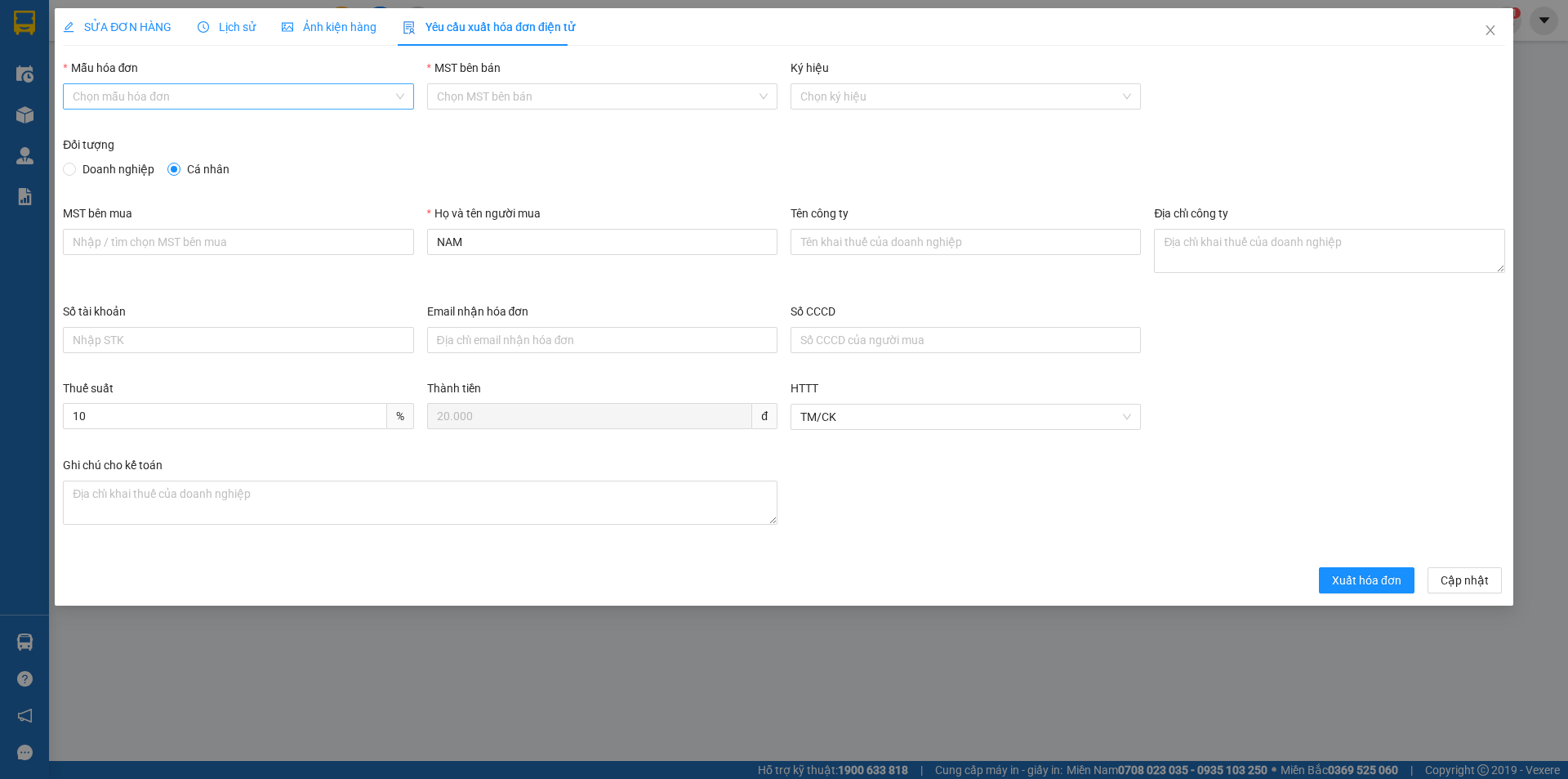
click at [211, 100] on input "Mẫu hóa đơn" at bounding box center [232, 96] width 319 height 25
click at [155, 123] on div "HĐH" at bounding box center [238, 128] width 331 height 18
type input "8"
drag, startPoint x: 504, startPoint y: 257, endPoint x: 427, endPoint y: 248, distance: 77.5
click at [427, 248] on div "Họ và tên người mua NAM" at bounding box center [602, 233] width 350 height 57
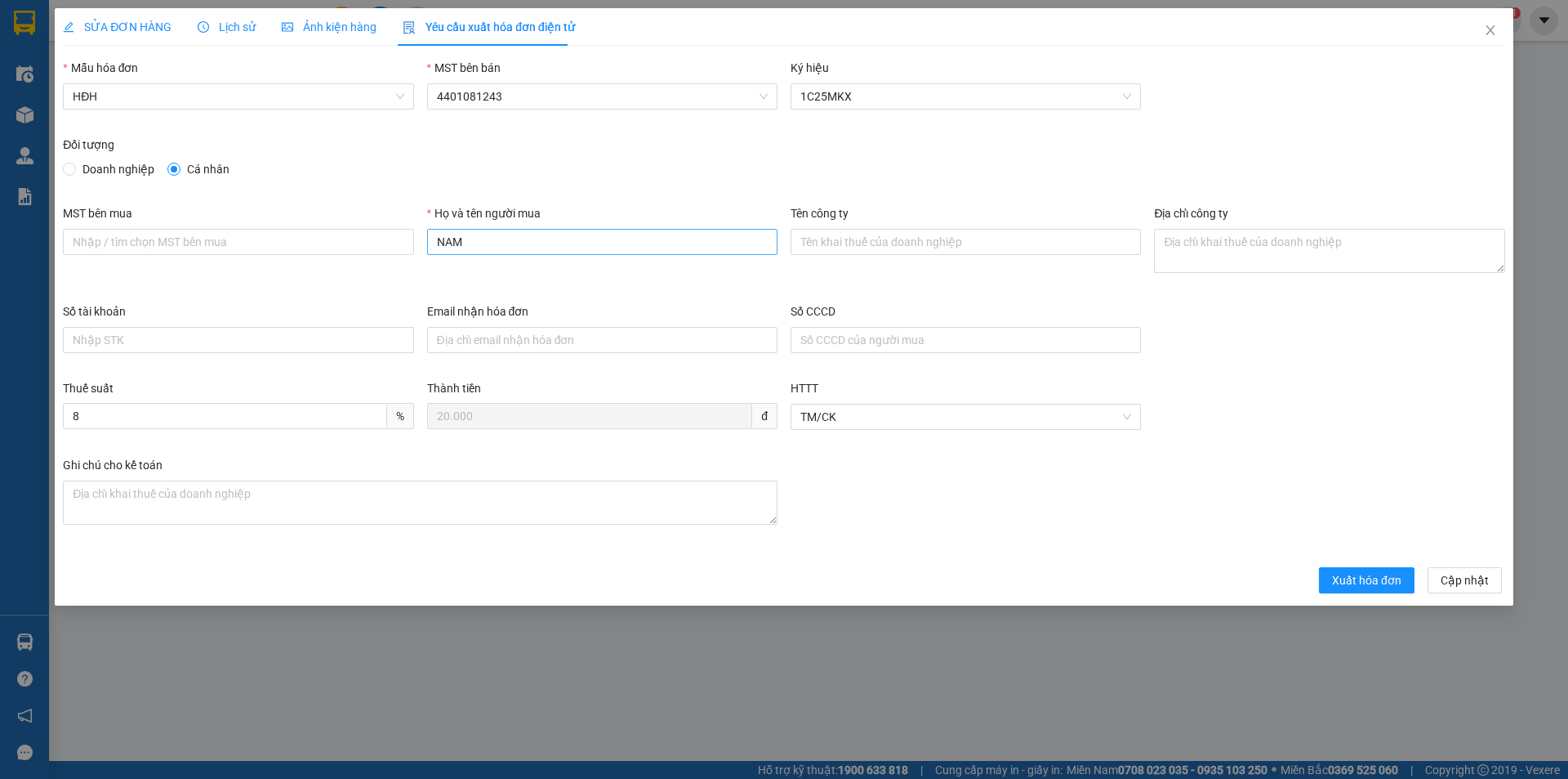
click at [498, 242] on input "NAM" at bounding box center [602, 242] width 350 height 26
drag, startPoint x: 506, startPoint y: 242, endPoint x: 427, endPoint y: 242, distance: 79.0
click at [427, 242] on input "NAM" at bounding box center [602, 242] width 350 height 26
type input "Người mua không lấy hóa đơn"
click at [1343, 579] on span "Xuất hóa đơn" at bounding box center [1366, 580] width 69 height 18
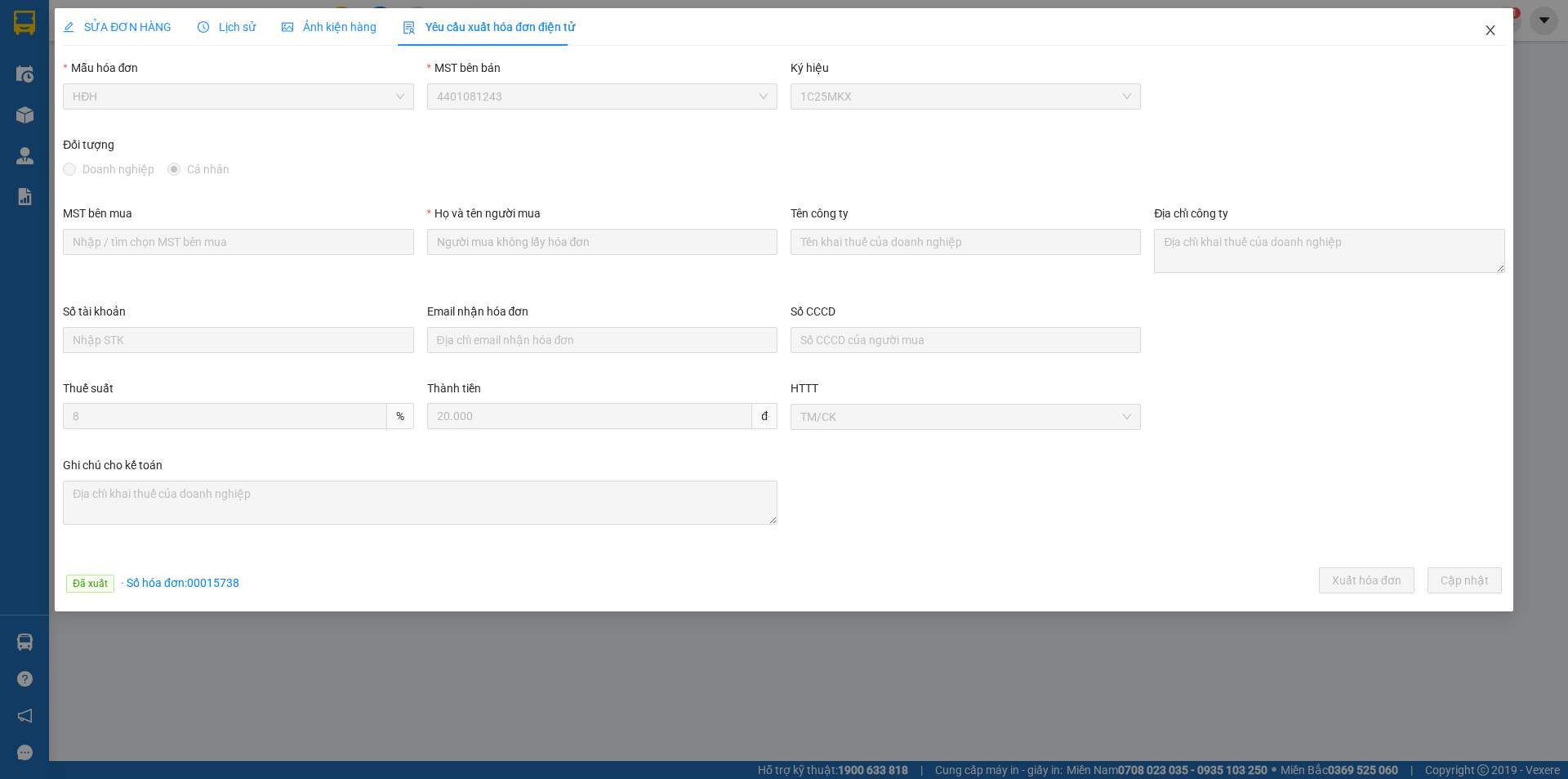
click at [1493, 33] on icon "close" at bounding box center [1489, 30] width 13 height 13
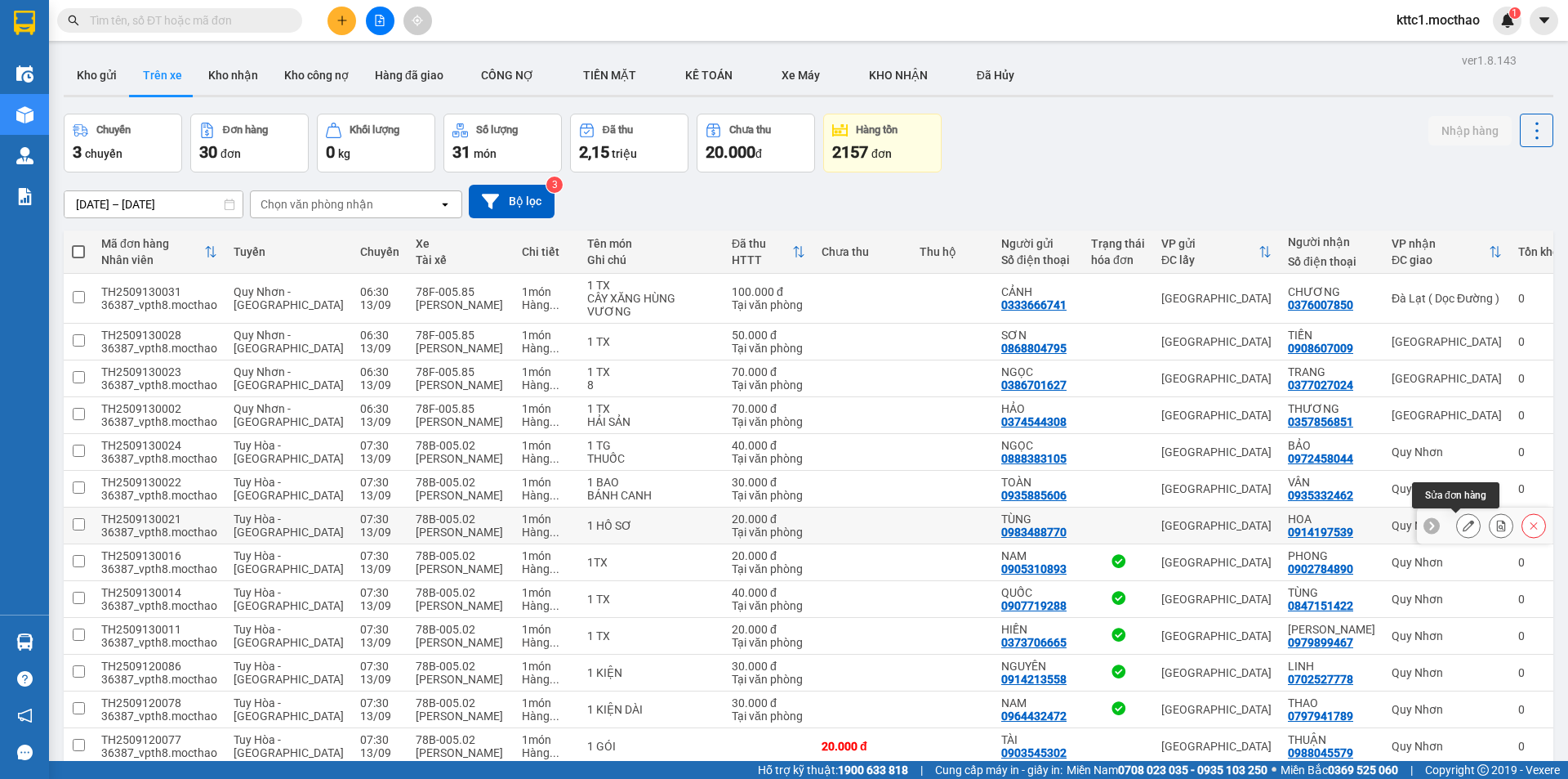
click at [1462, 527] on icon at bounding box center [1468, 526] width 12 height 12
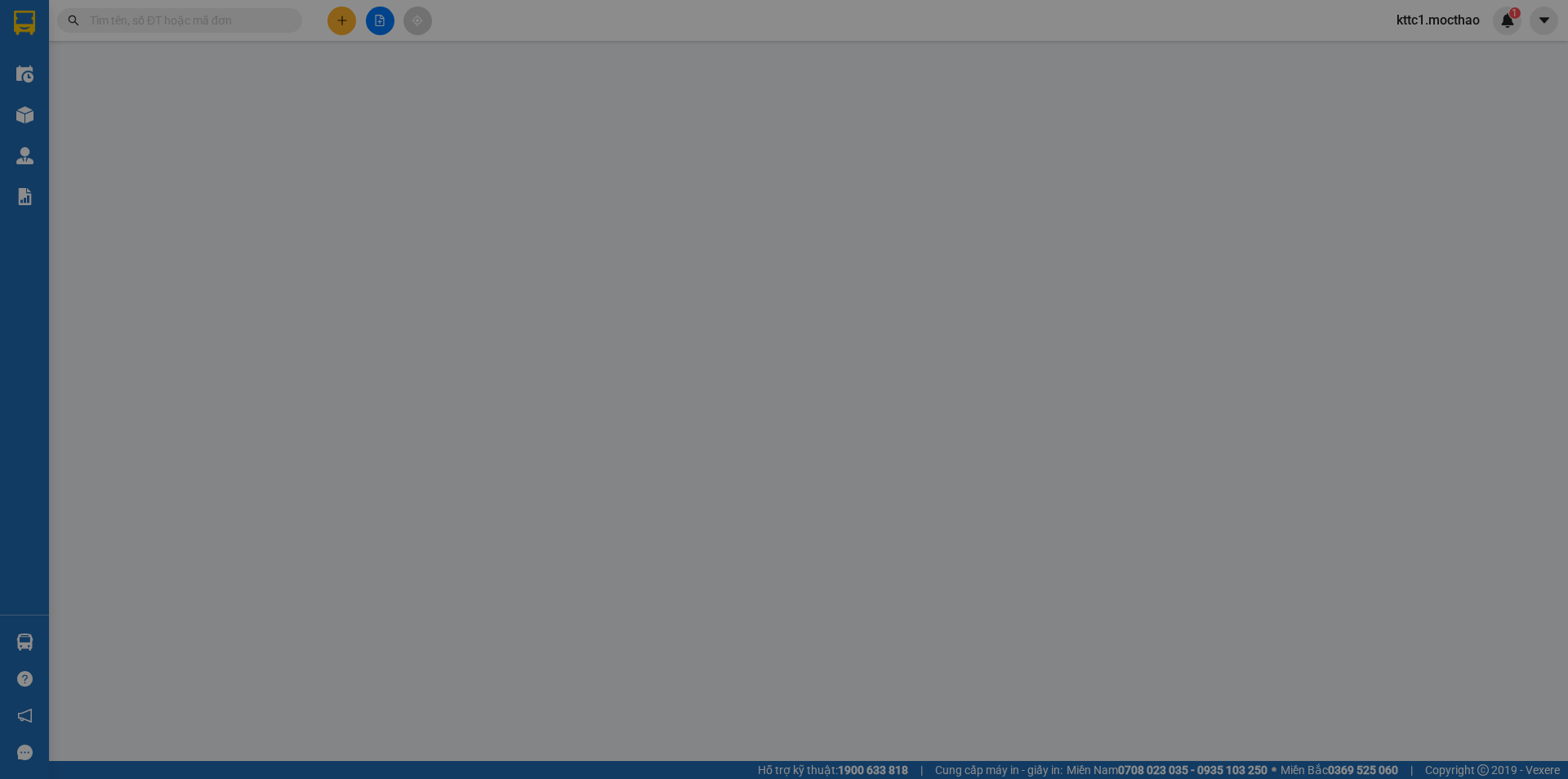
type input "0983488770"
type input "TÙNG"
type input "0914197539"
type input "HOA"
type input "1"
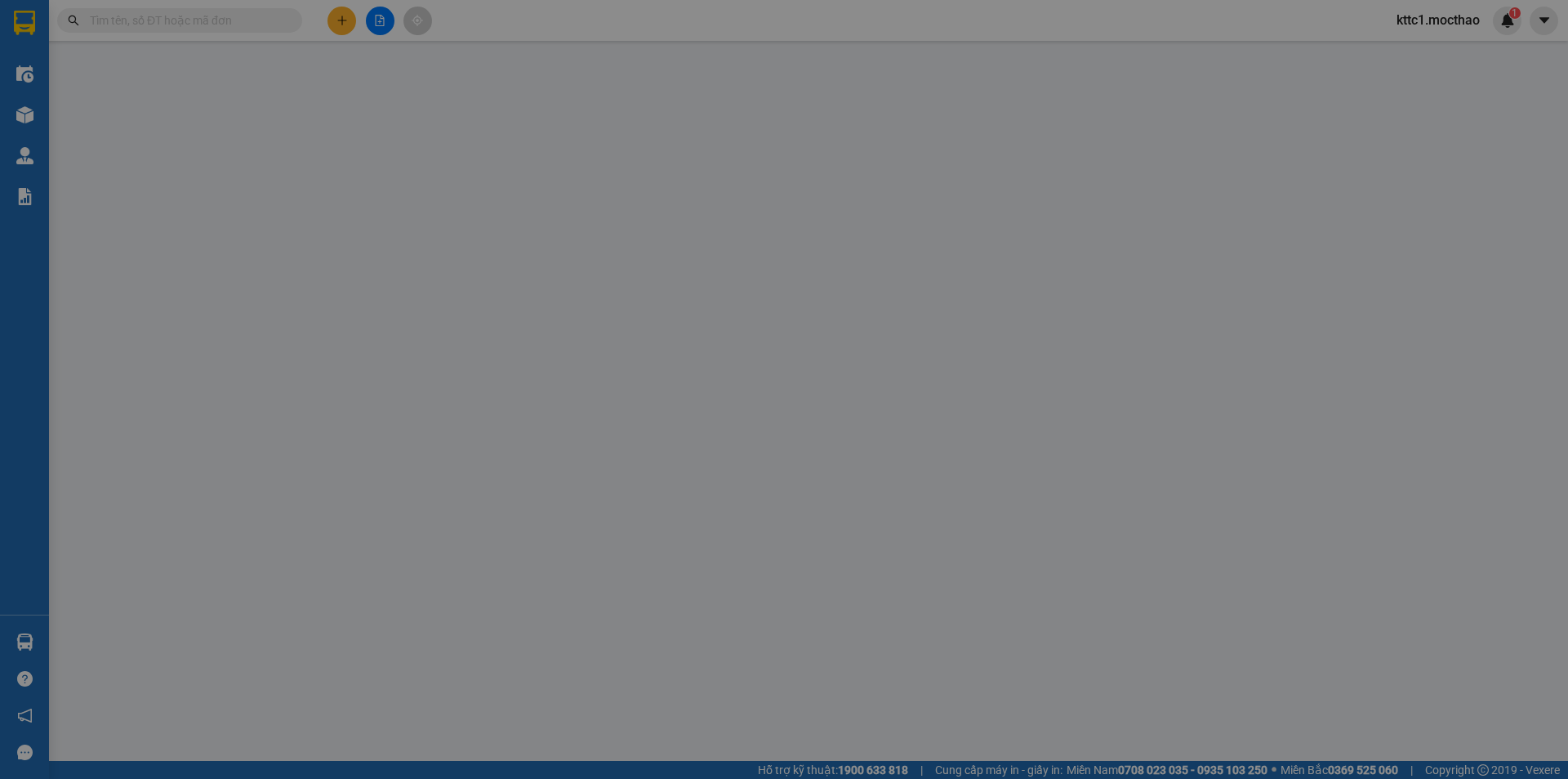
type input "20.000"
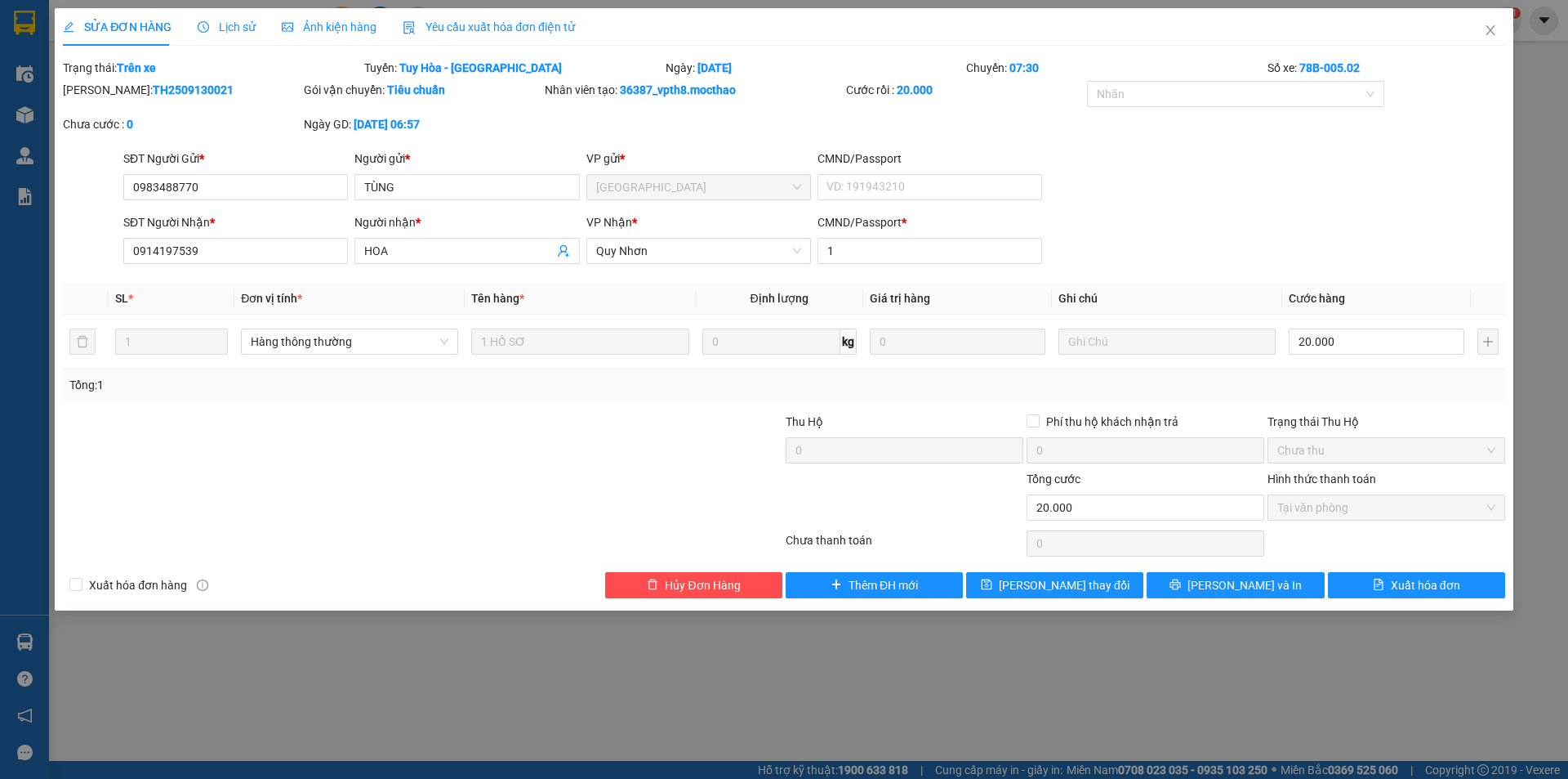
click at [442, 27] on span "Yêu cầu xuất hóa đơn điện tử" at bounding box center [489, 26] width 172 height 13
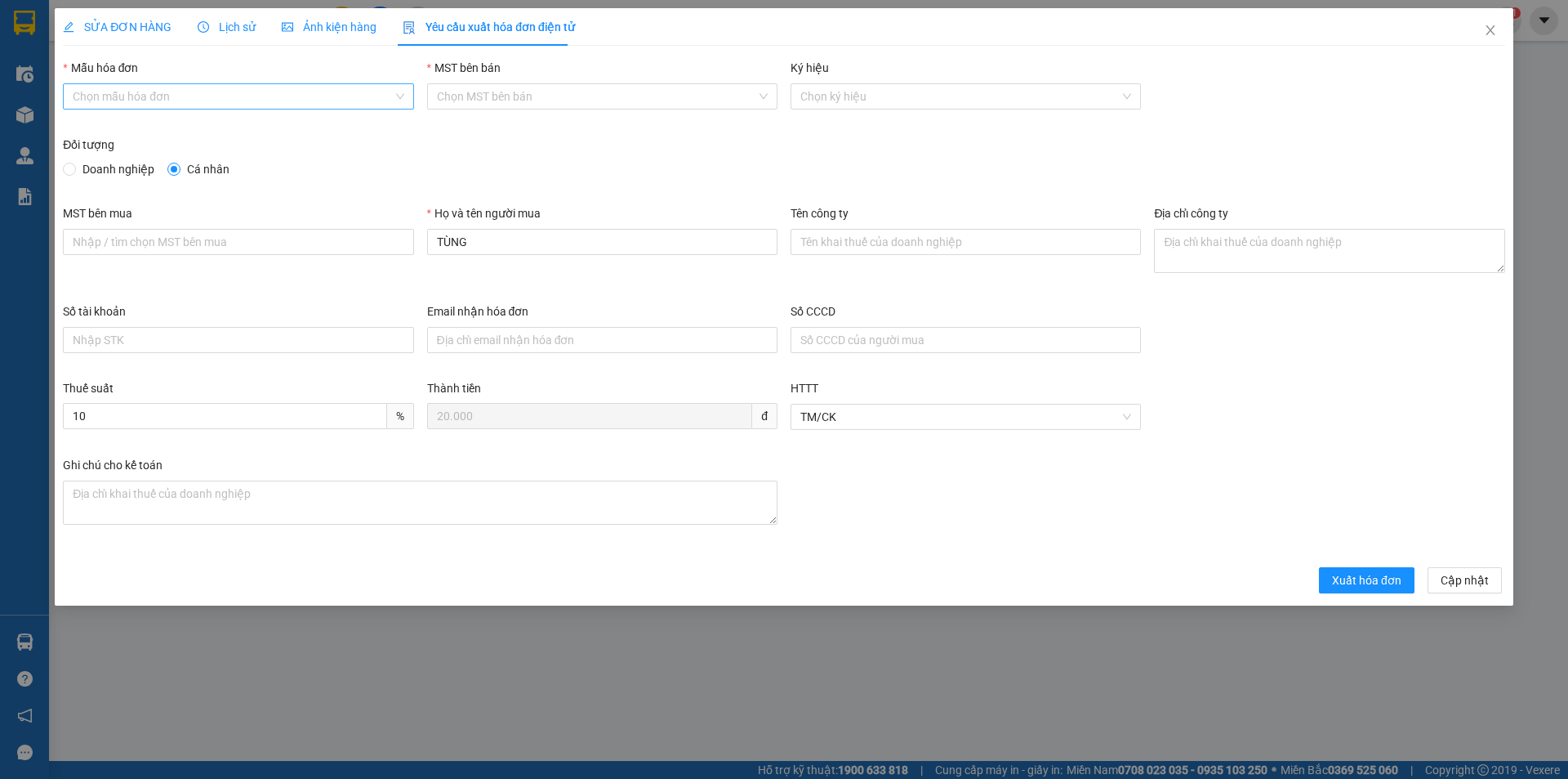
click at [239, 93] on input "Mẫu hóa đơn" at bounding box center [232, 96] width 319 height 25
click at [159, 124] on div "HĐH" at bounding box center [238, 128] width 331 height 18
type input "8"
drag, startPoint x: 507, startPoint y: 231, endPoint x: 414, endPoint y: 248, distance: 94.5
click at [414, 248] on div "MST bên mua Họ và tên người mua TÙNG Tên công ty Địa chỉ công ty" at bounding box center [784, 253] width 1455 height 98
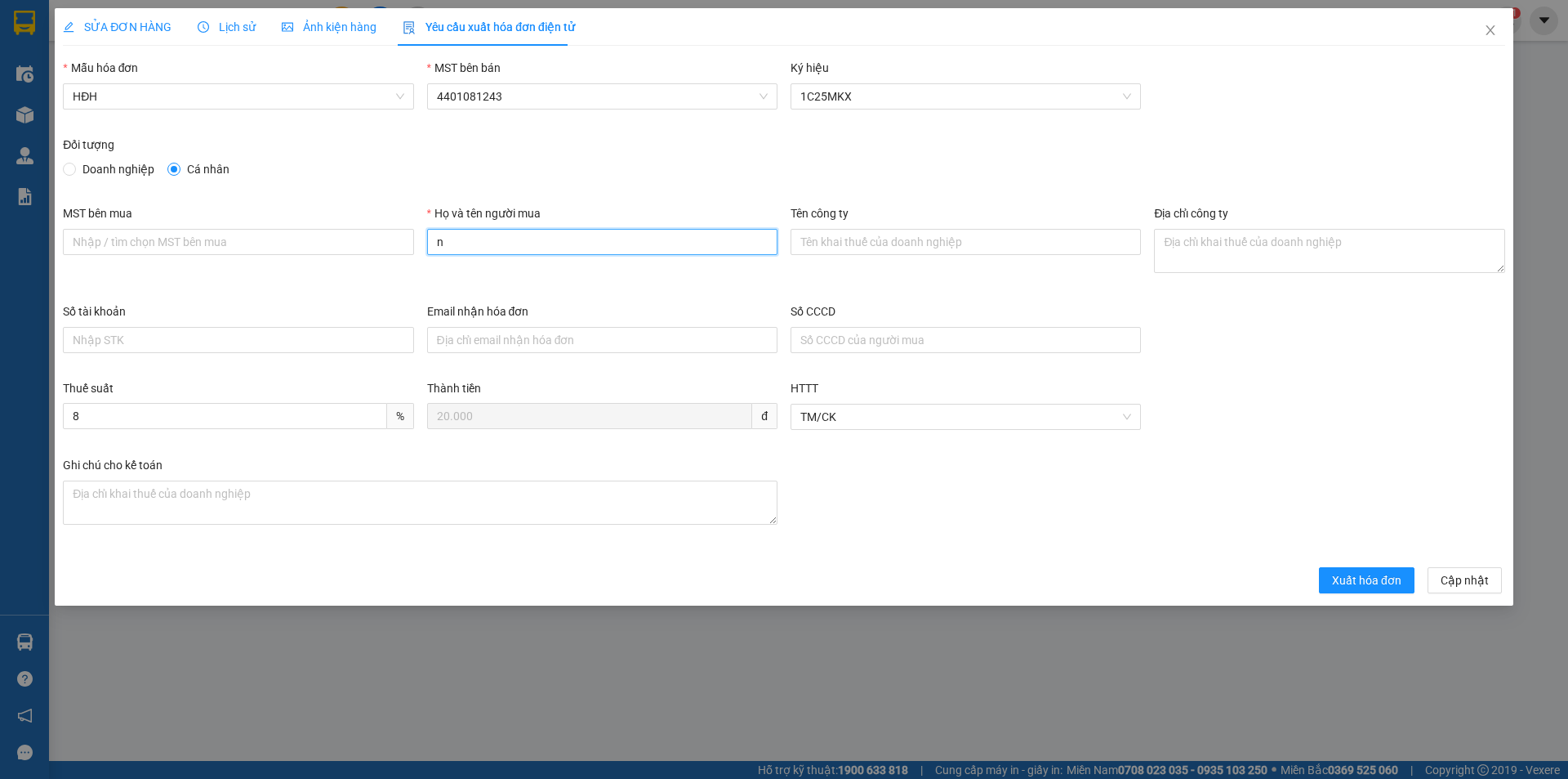
type input "Người mua không lấy hóa đơn"
click at [1348, 577] on span "Xuất hóa đơn" at bounding box center [1366, 580] width 69 height 18
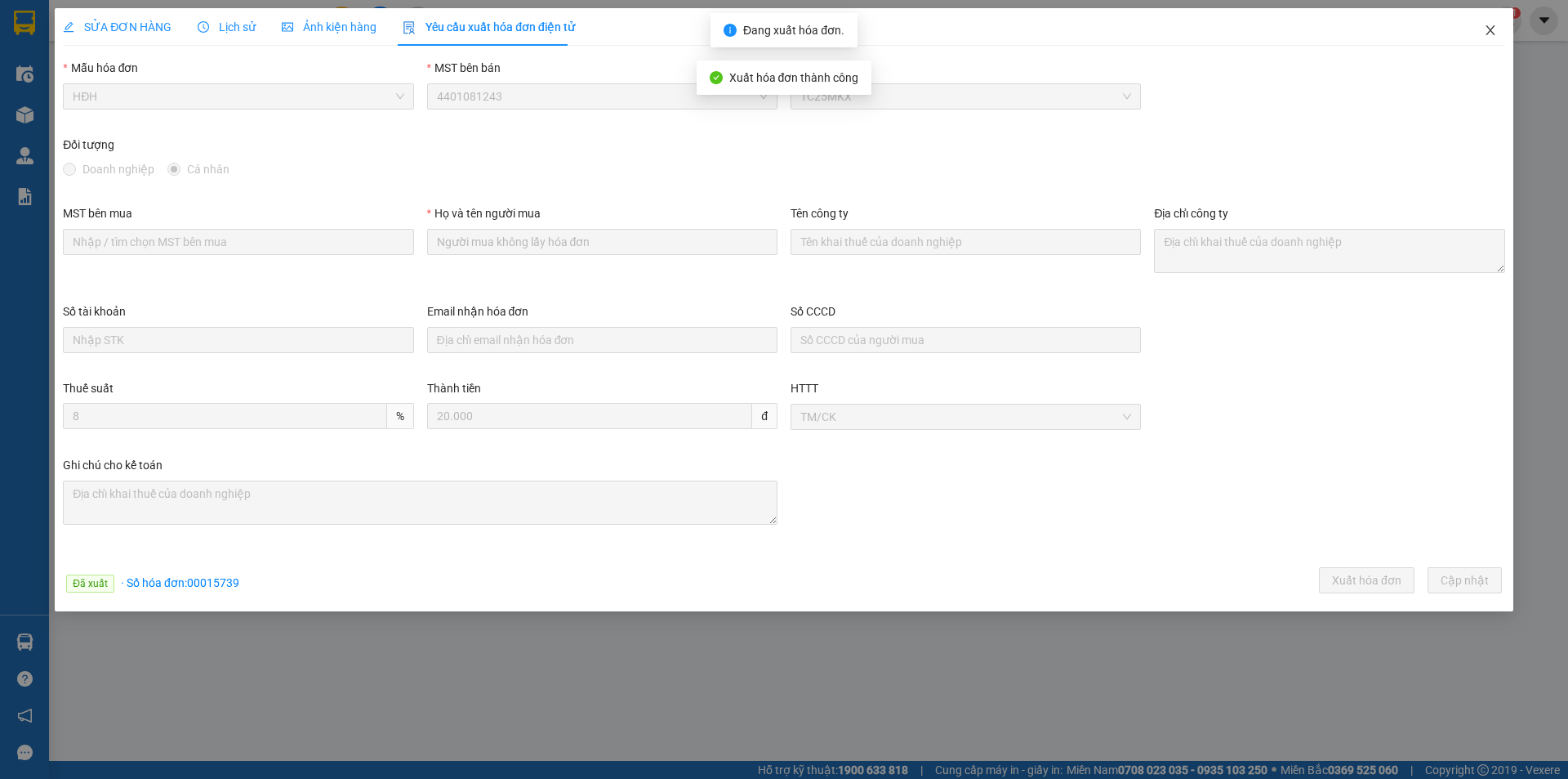
click at [1490, 31] on icon "close" at bounding box center [1489, 30] width 9 height 10
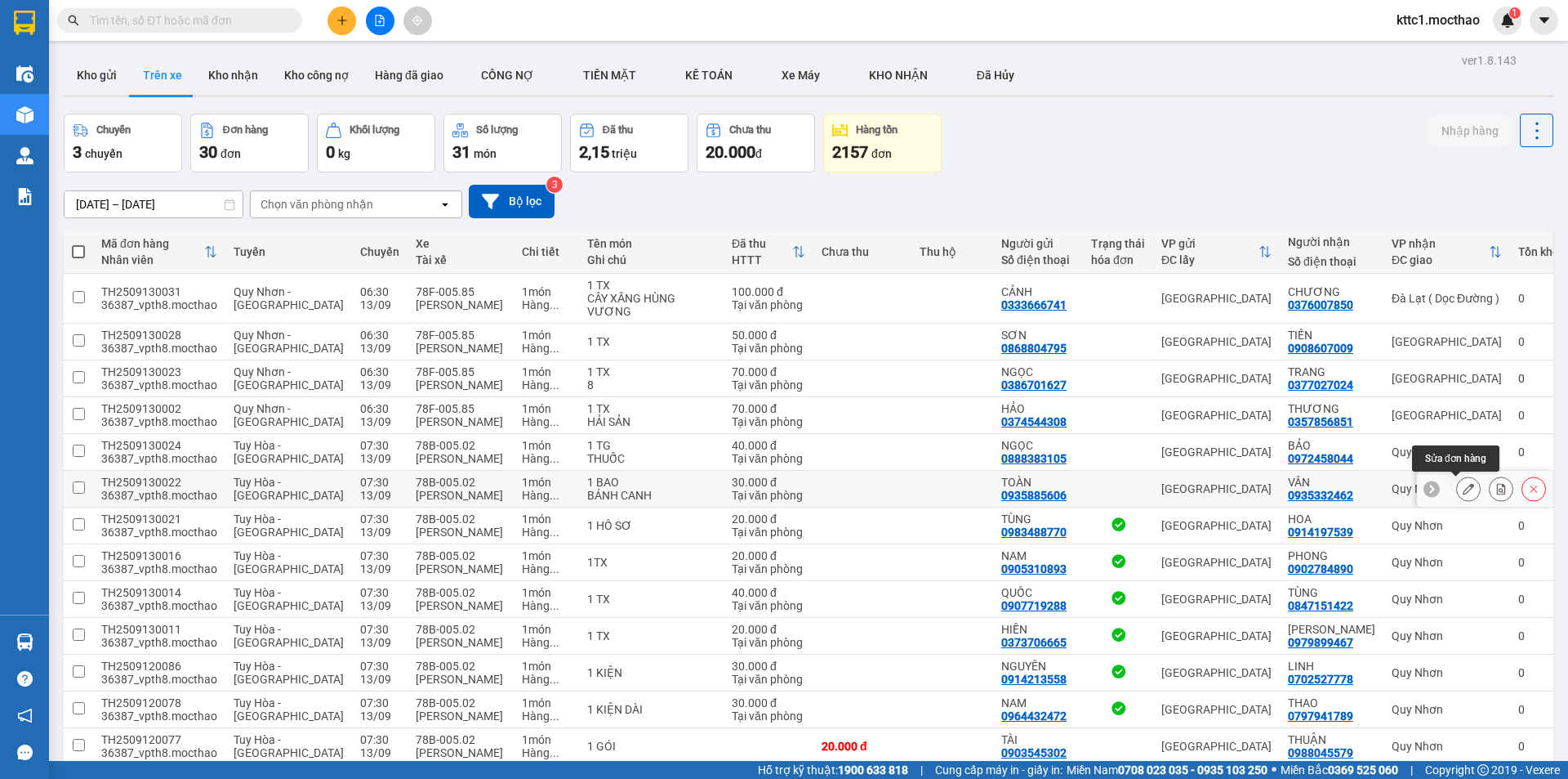
click at [1462, 488] on icon at bounding box center [1468, 489] width 12 height 12
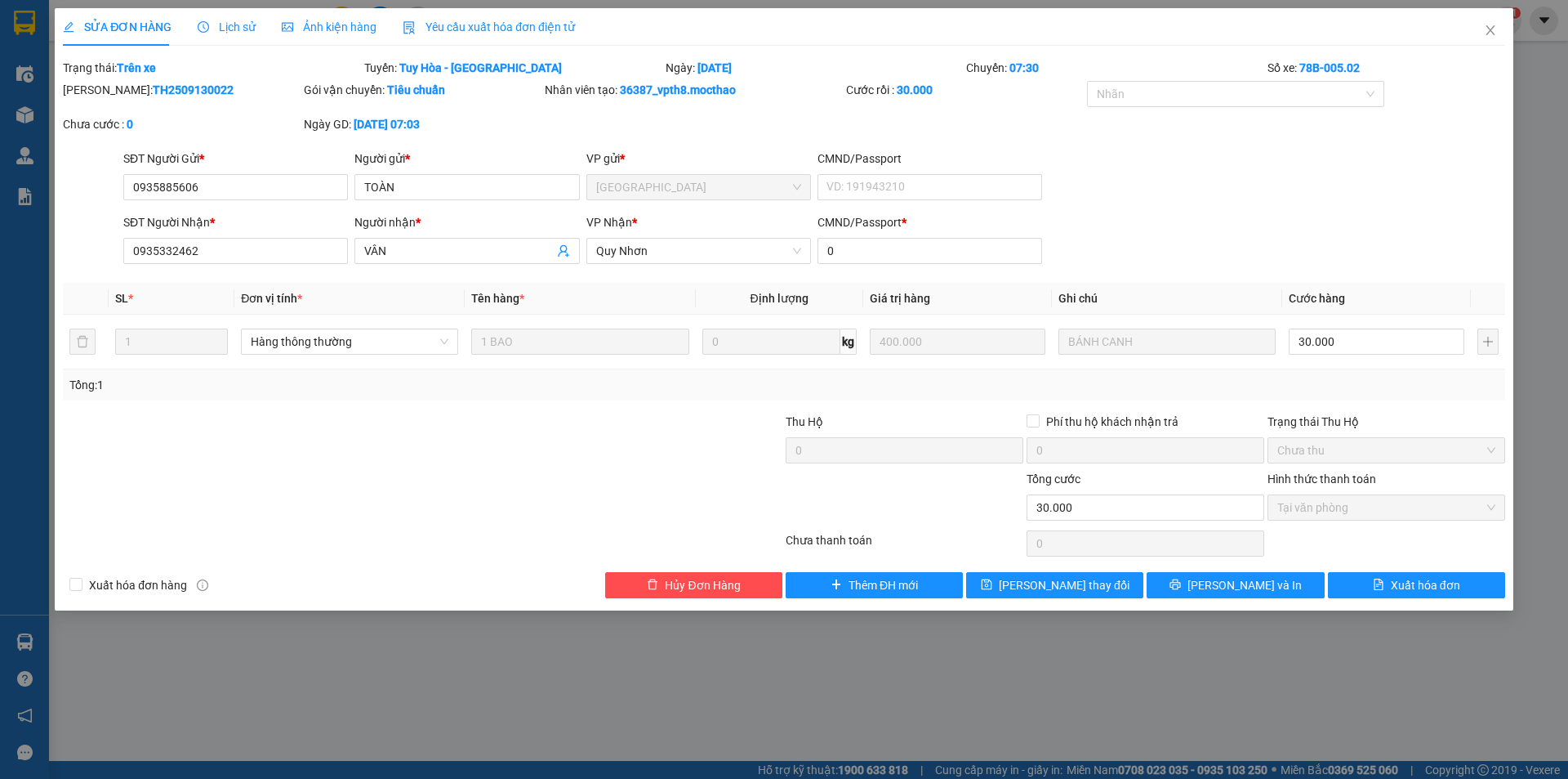
click at [474, 29] on span "Yêu cầu xuất hóa đơn điện tử" at bounding box center [489, 26] width 172 height 13
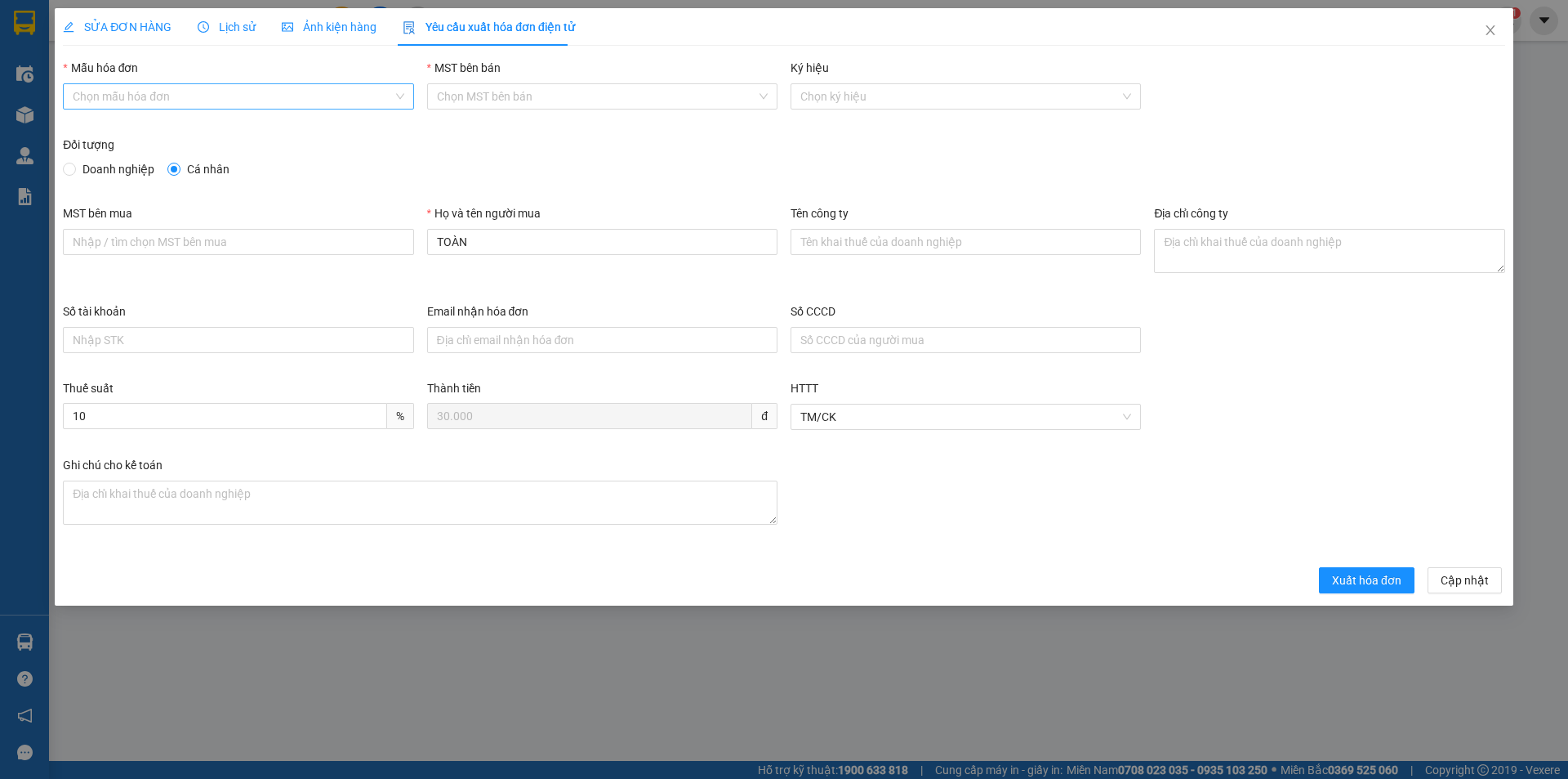
click at [231, 103] on input "Mẫu hóa đơn" at bounding box center [232, 96] width 319 height 25
click at [186, 127] on div "HĐH" at bounding box center [238, 128] width 331 height 18
type input "8"
drag, startPoint x: 529, startPoint y: 245, endPoint x: 415, endPoint y: 255, distance: 114.4
click at [415, 255] on div "MST bên mua Họ và tên người mua TOÀN Tên công ty Địa chỉ công ty" at bounding box center [784, 253] width 1455 height 98
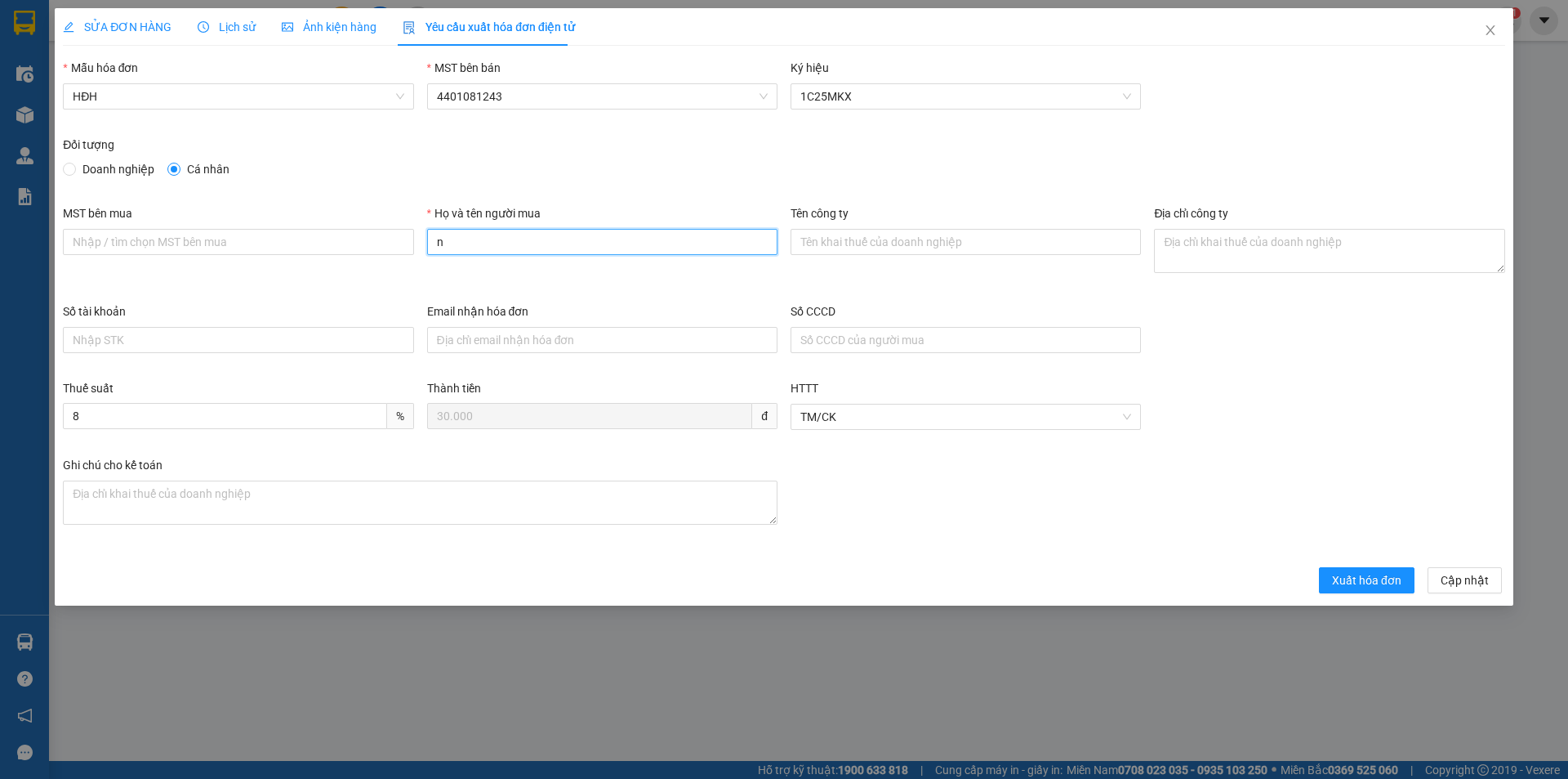
type input "Người mua không lấy hóa đơn"
click at [1362, 592] on button "Xuất hóa đơn" at bounding box center [1366, 580] width 95 height 26
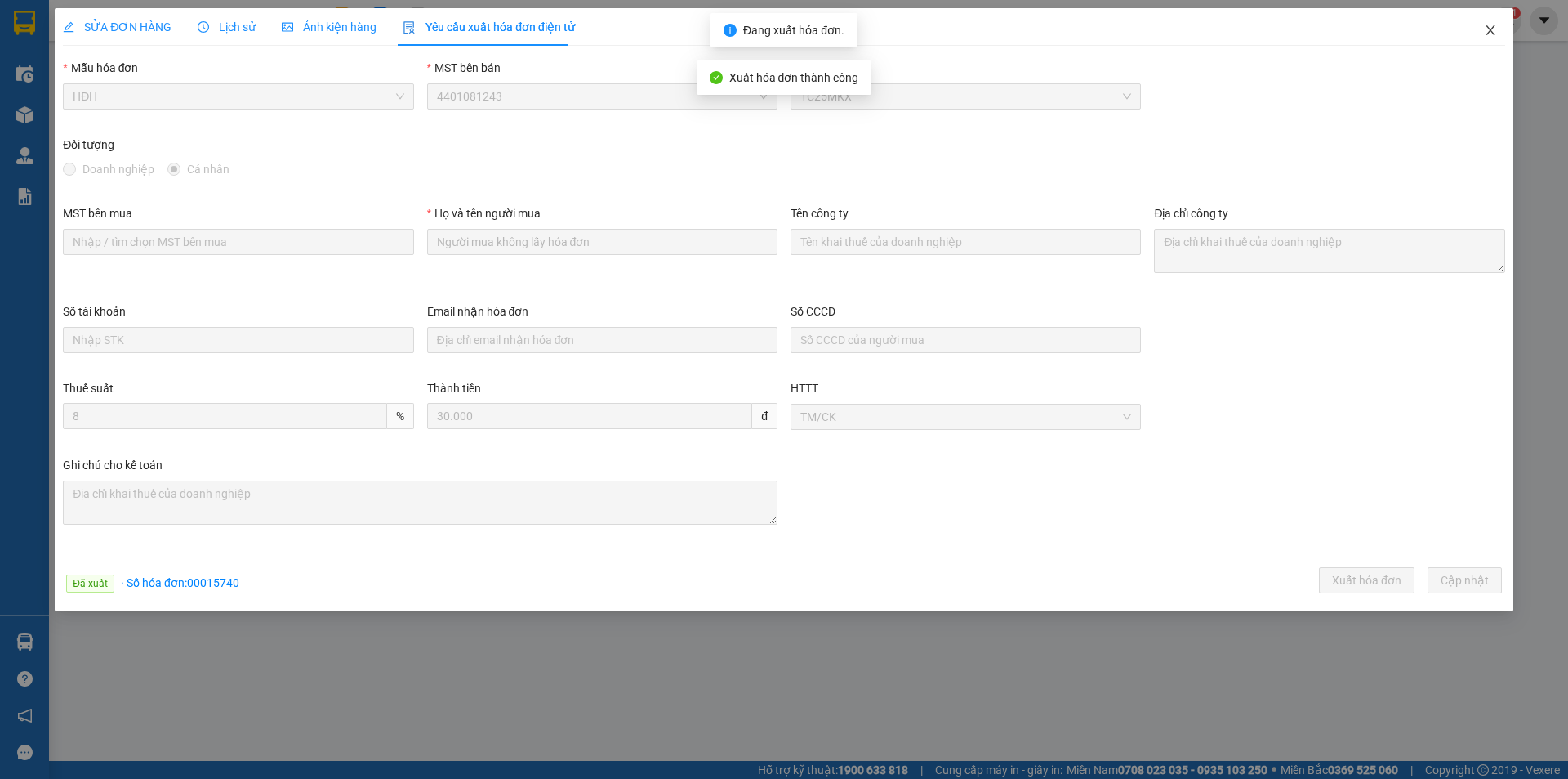
click at [1496, 30] on icon "close" at bounding box center [1489, 30] width 13 height 13
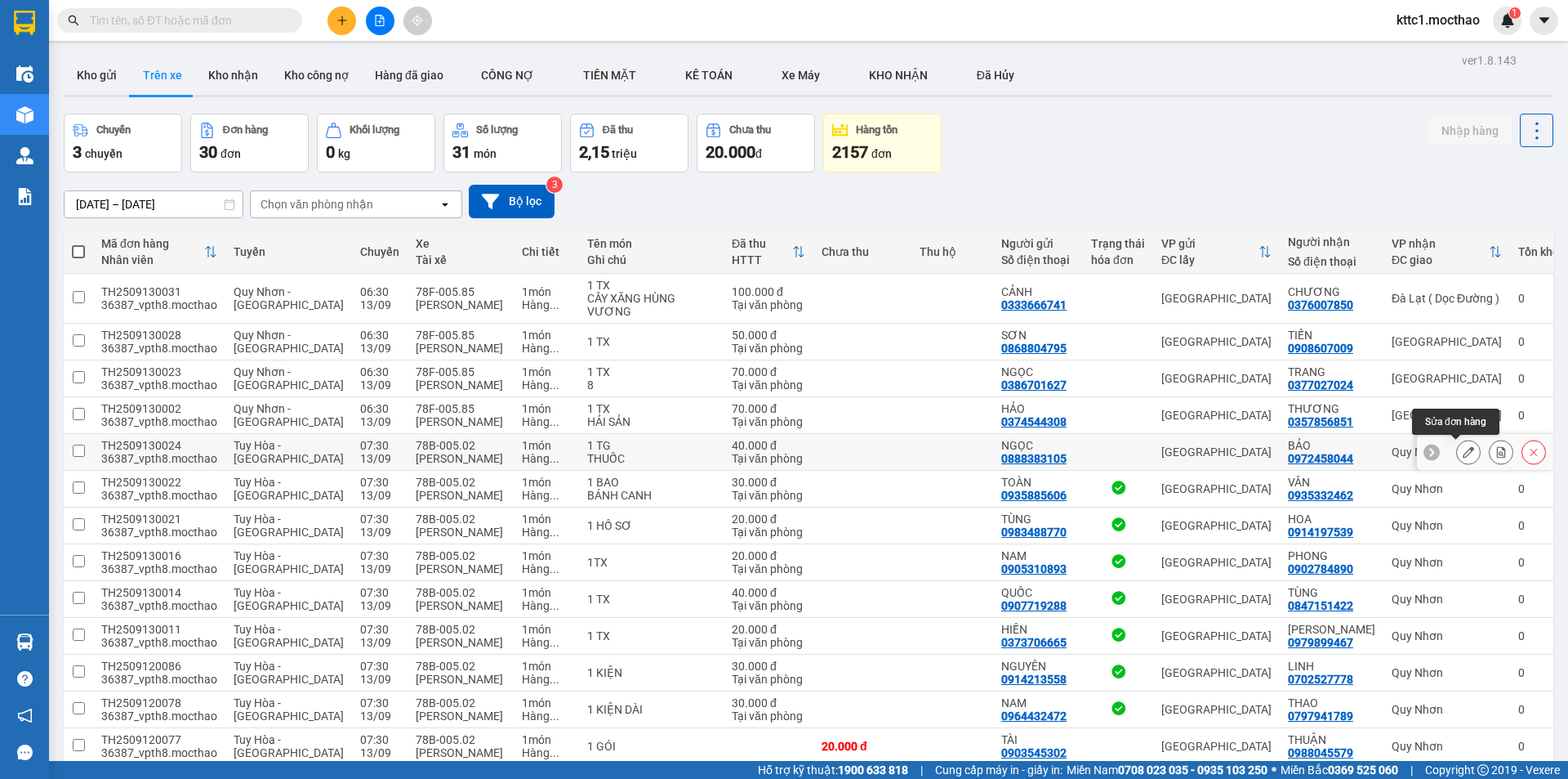
click at [1462, 448] on icon at bounding box center [1468, 452] width 12 height 12
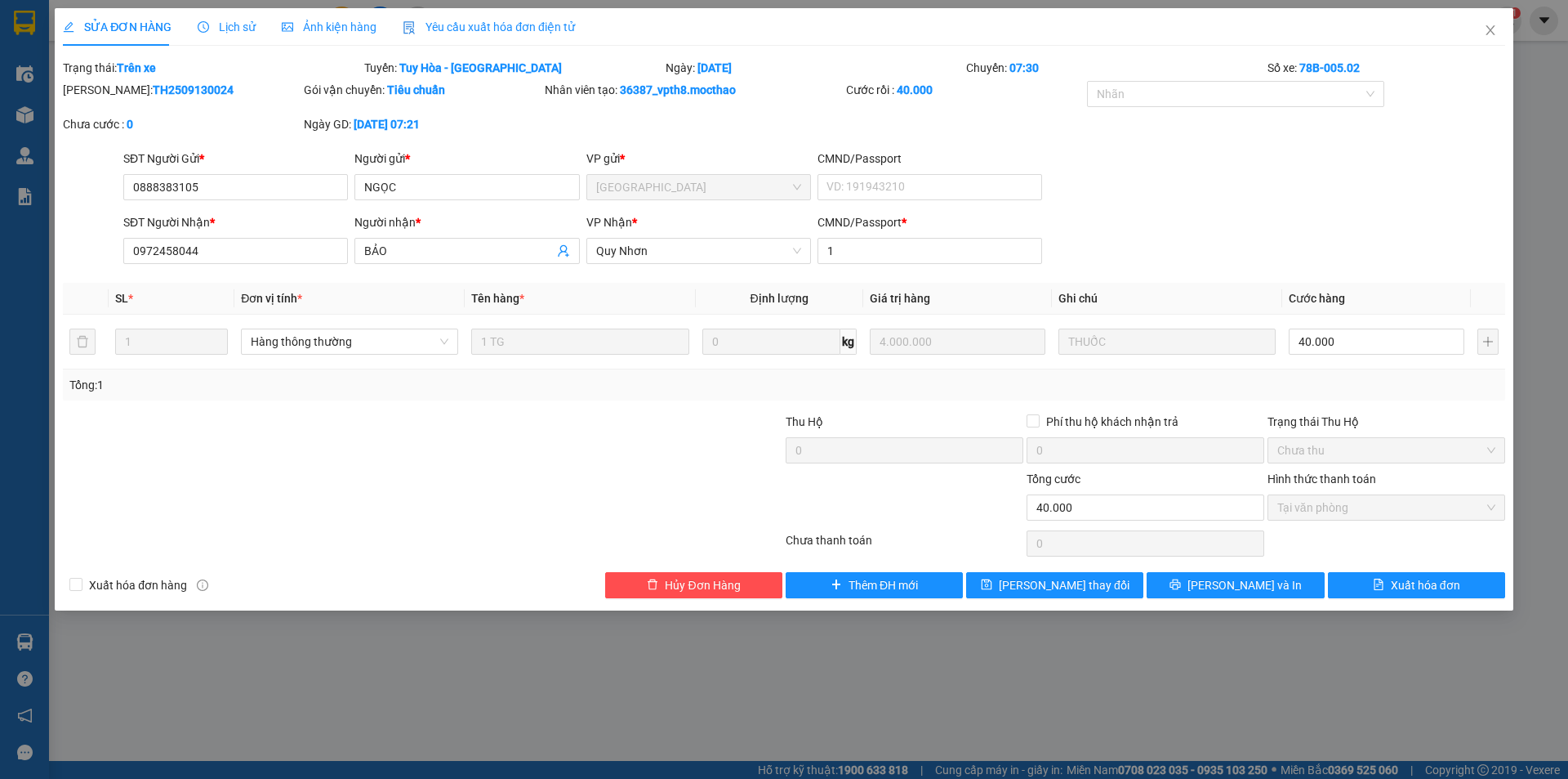
click at [473, 29] on span "Yêu cầu xuất hóa đơn điện tử" at bounding box center [489, 26] width 172 height 13
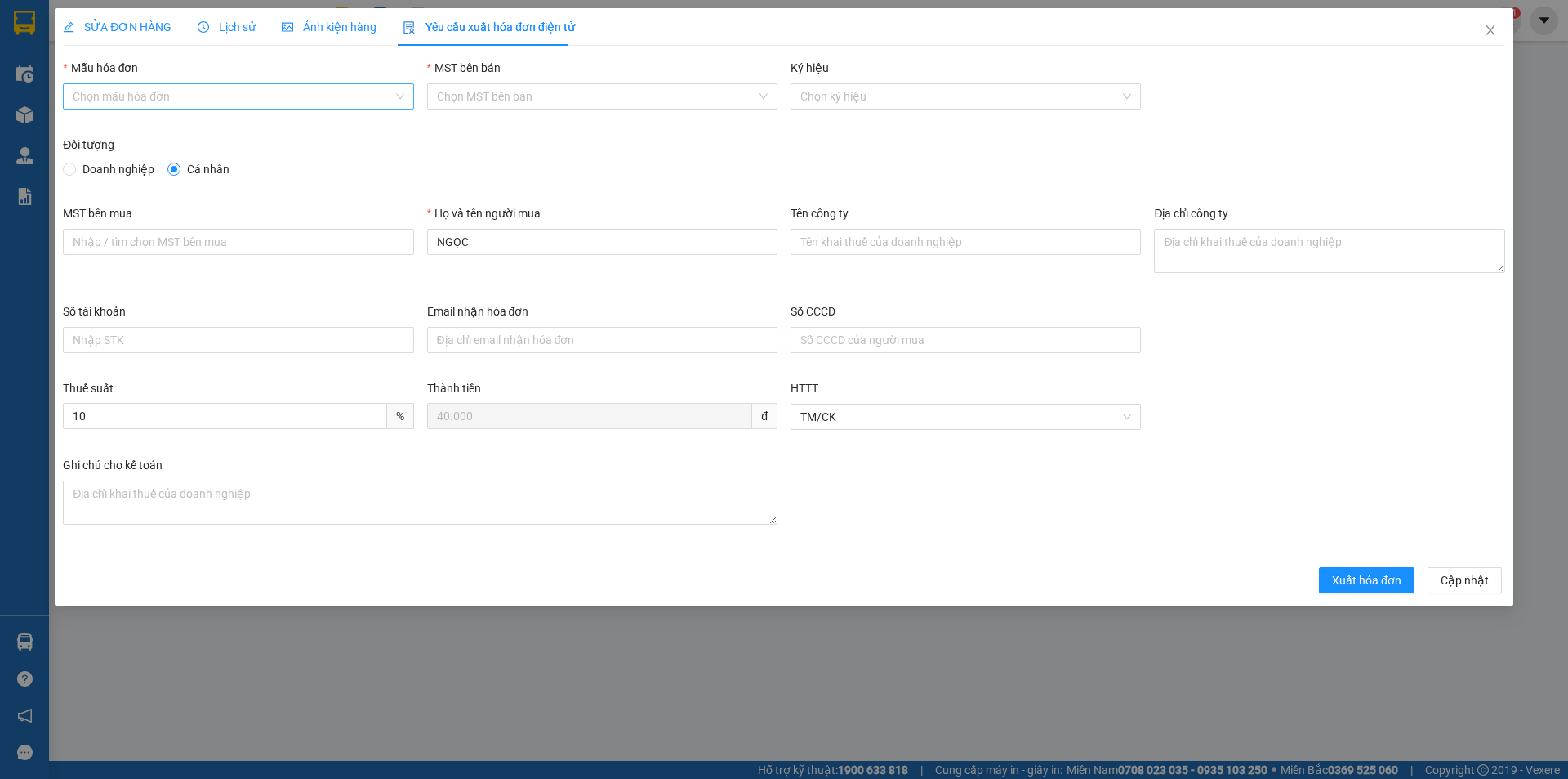
click at [241, 98] on input "Mẫu hóa đơn" at bounding box center [232, 96] width 319 height 25
click at [148, 132] on div "HĐH" at bounding box center [238, 128] width 331 height 18
type input "8"
drag, startPoint x: 498, startPoint y: 242, endPoint x: 369, endPoint y: 260, distance: 130.2
click at [370, 260] on div "MST bên mua Họ và tên người mua NGỌC Tên công ty Địa chỉ công ty" at bounding box center [784, 253] width 1455 height 98
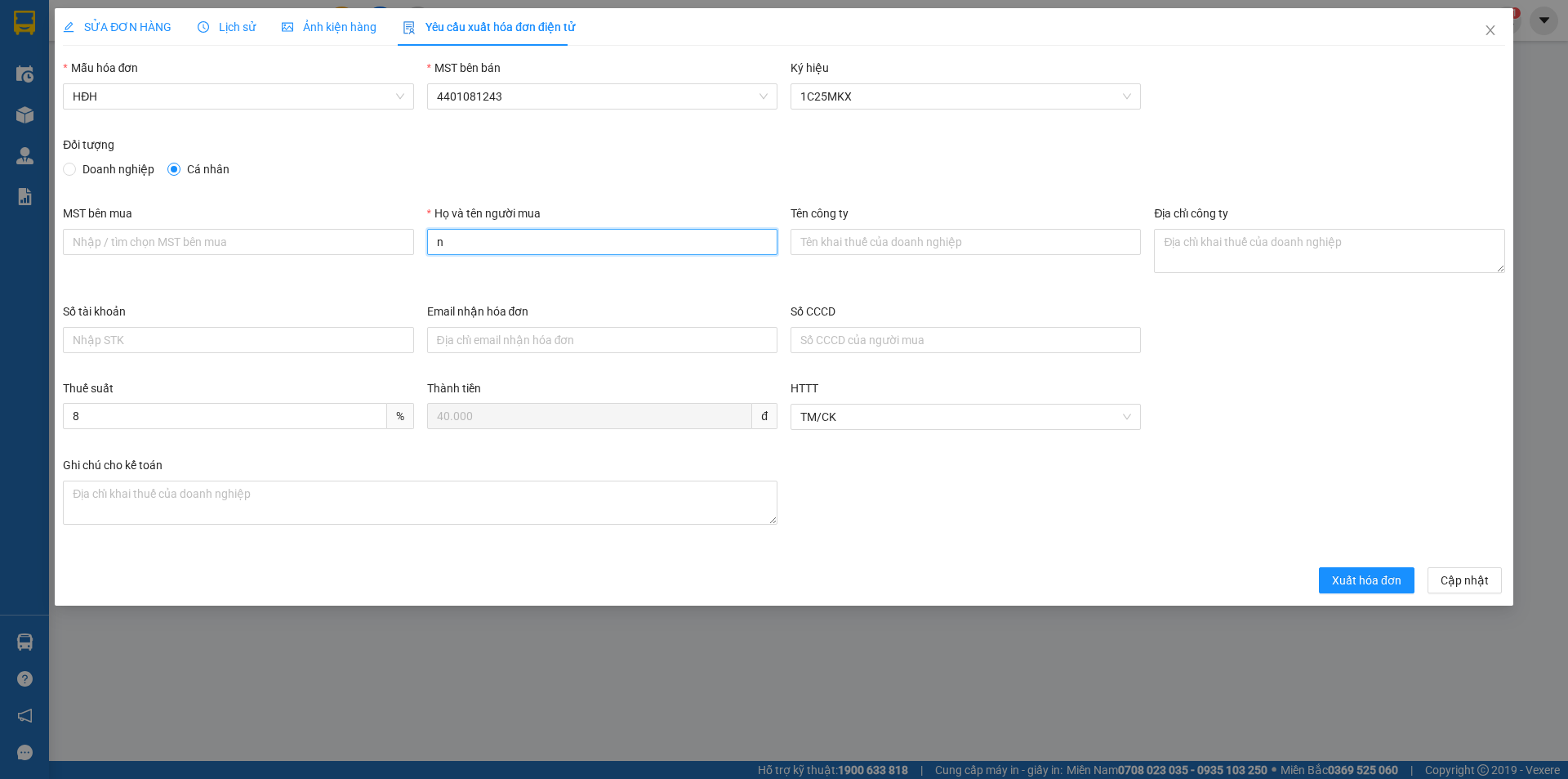
type input "Người mua không lấy hóa đơn"
click at [1387, 582] on span "Xuất hóa đơn" at bounding box center [1366, 580] width 69 height 18
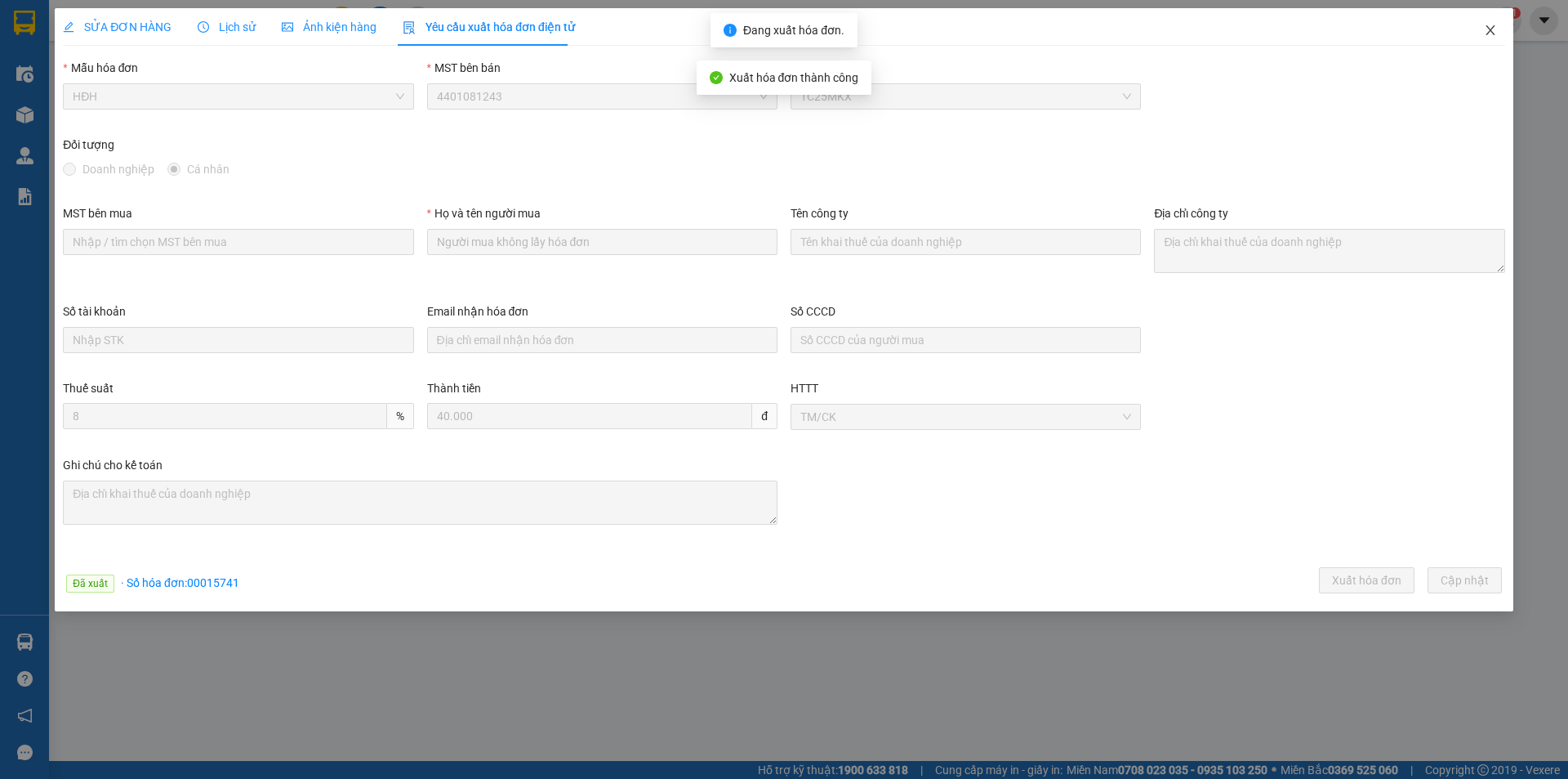
click at [1488, 30] on icon "close" at bounding box center [1489, 30] width 13 height 13
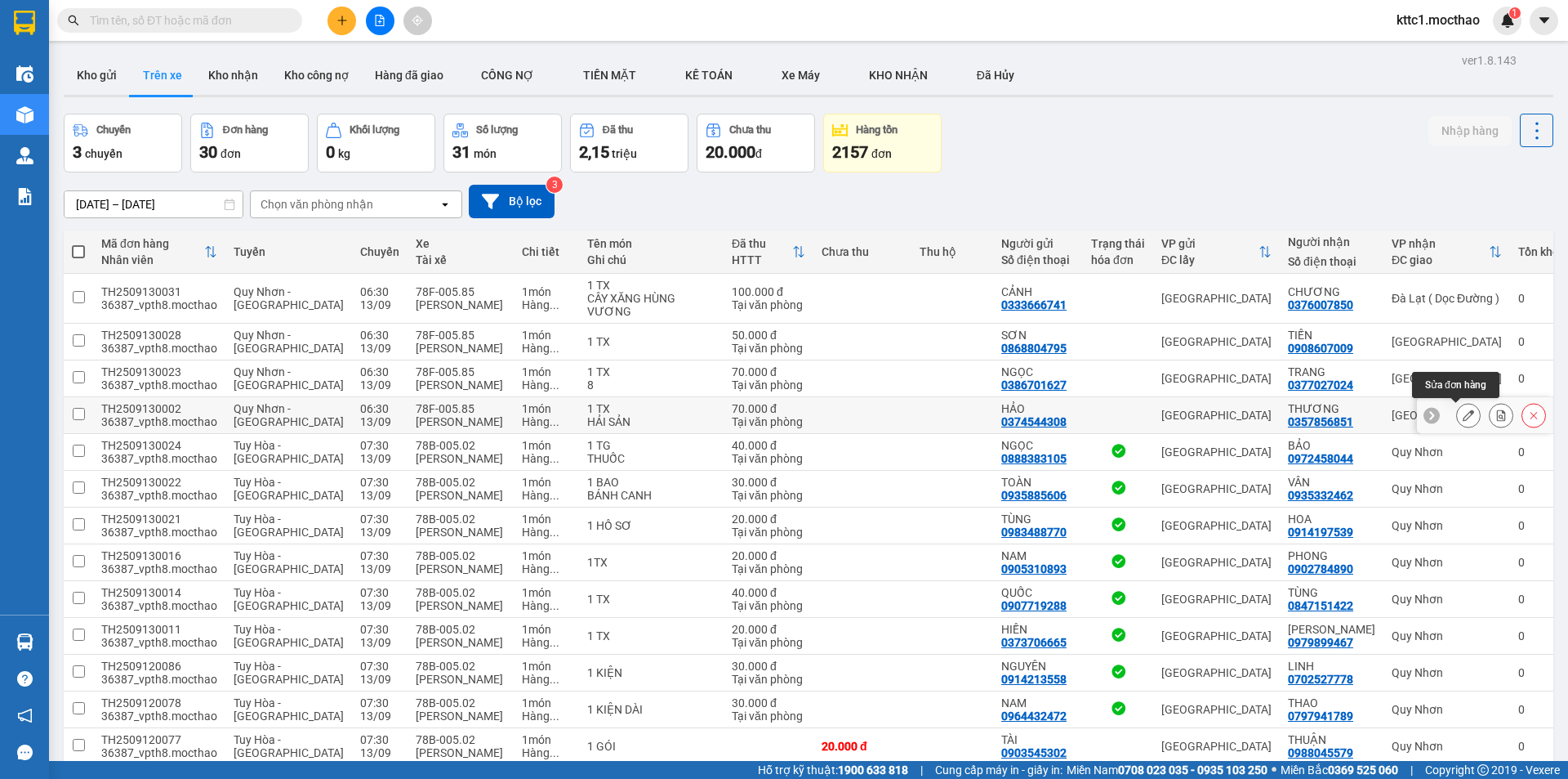
click at [1462, 415] on icon at bounding box center [1468, 416] width 12 height 12
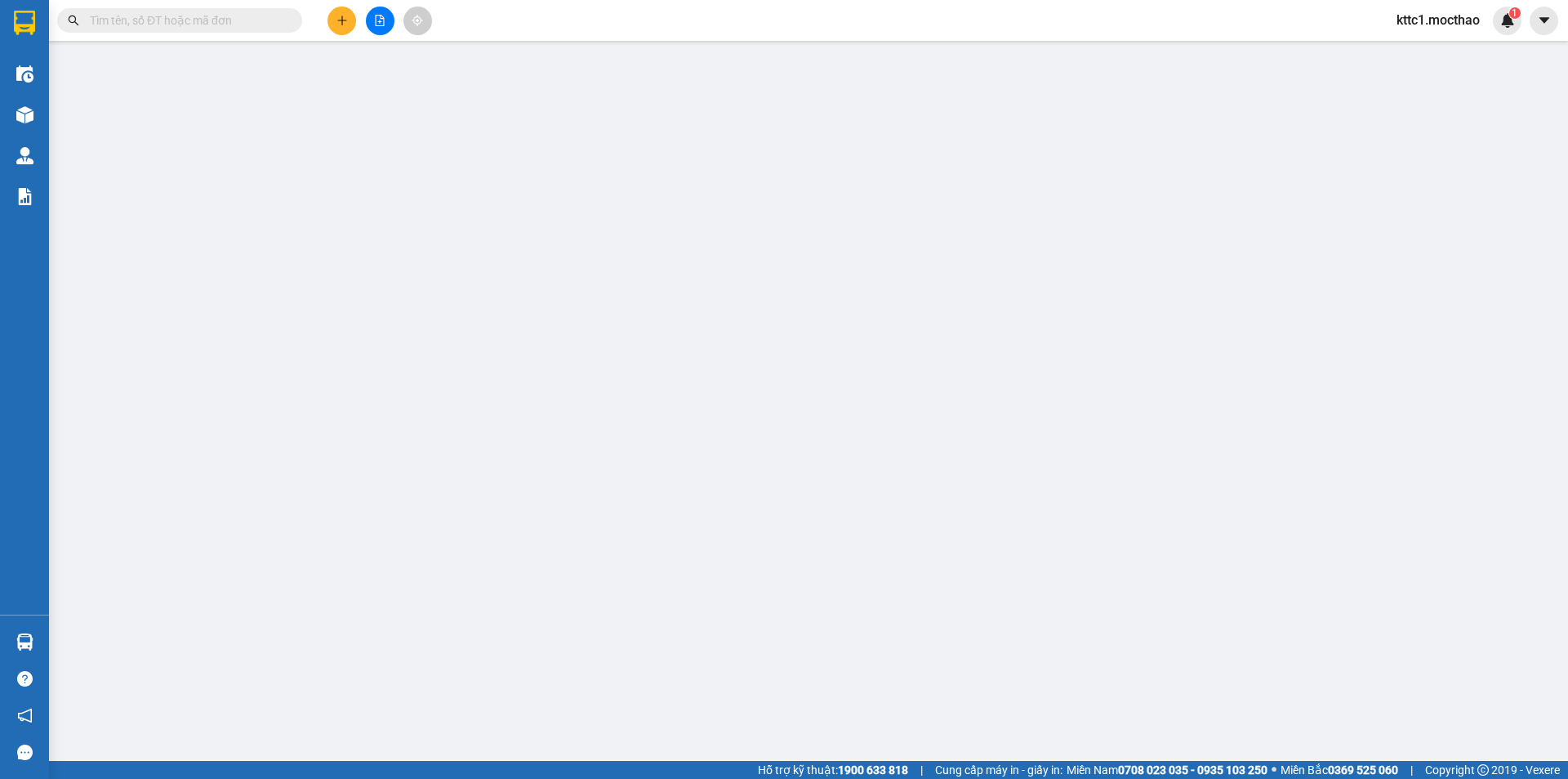
type input "0374544308"
type input "HẢO"
type input "0357856851"
type input "THƯƠNG"
type input "1"
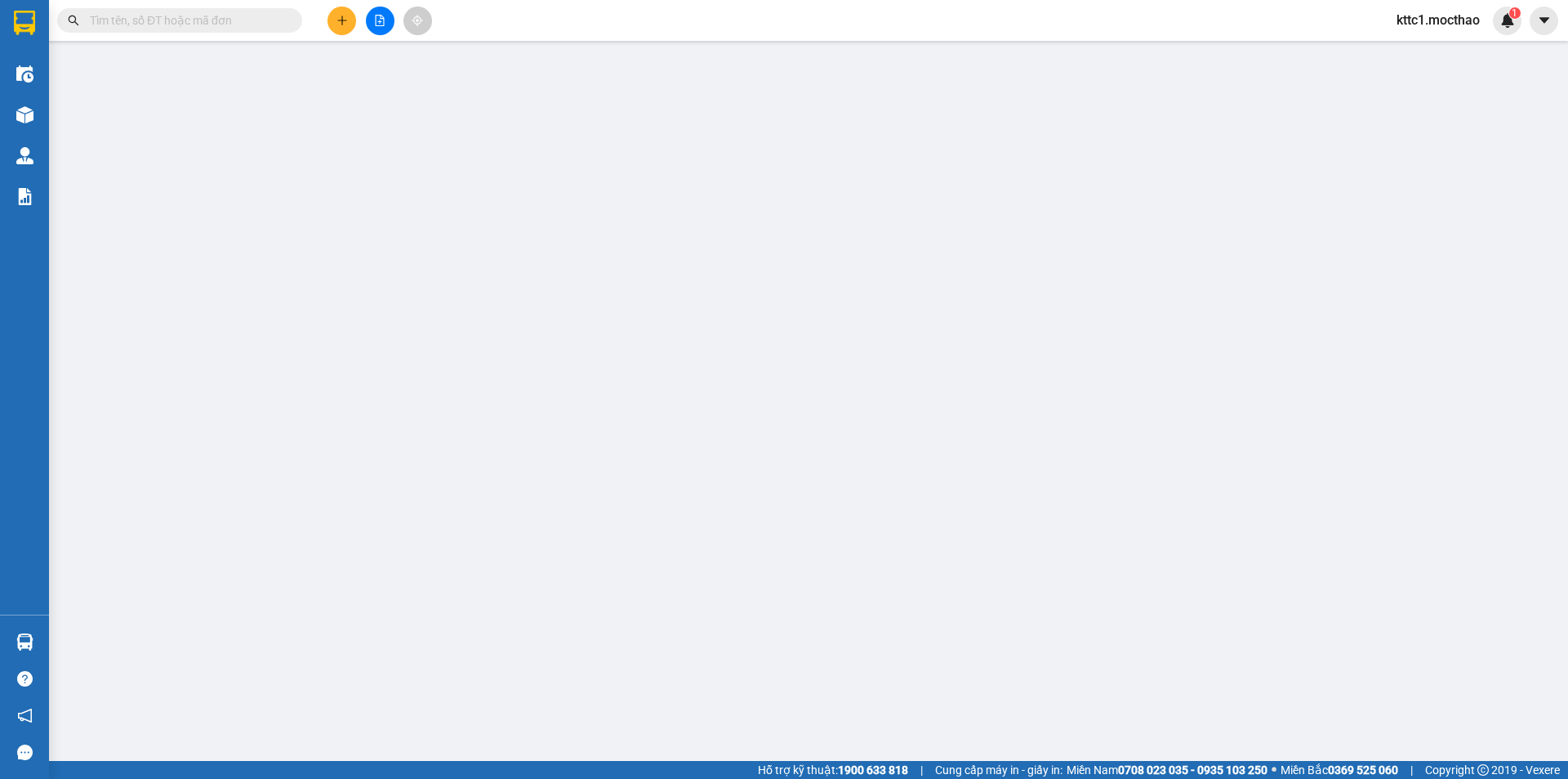
type input "70.000"
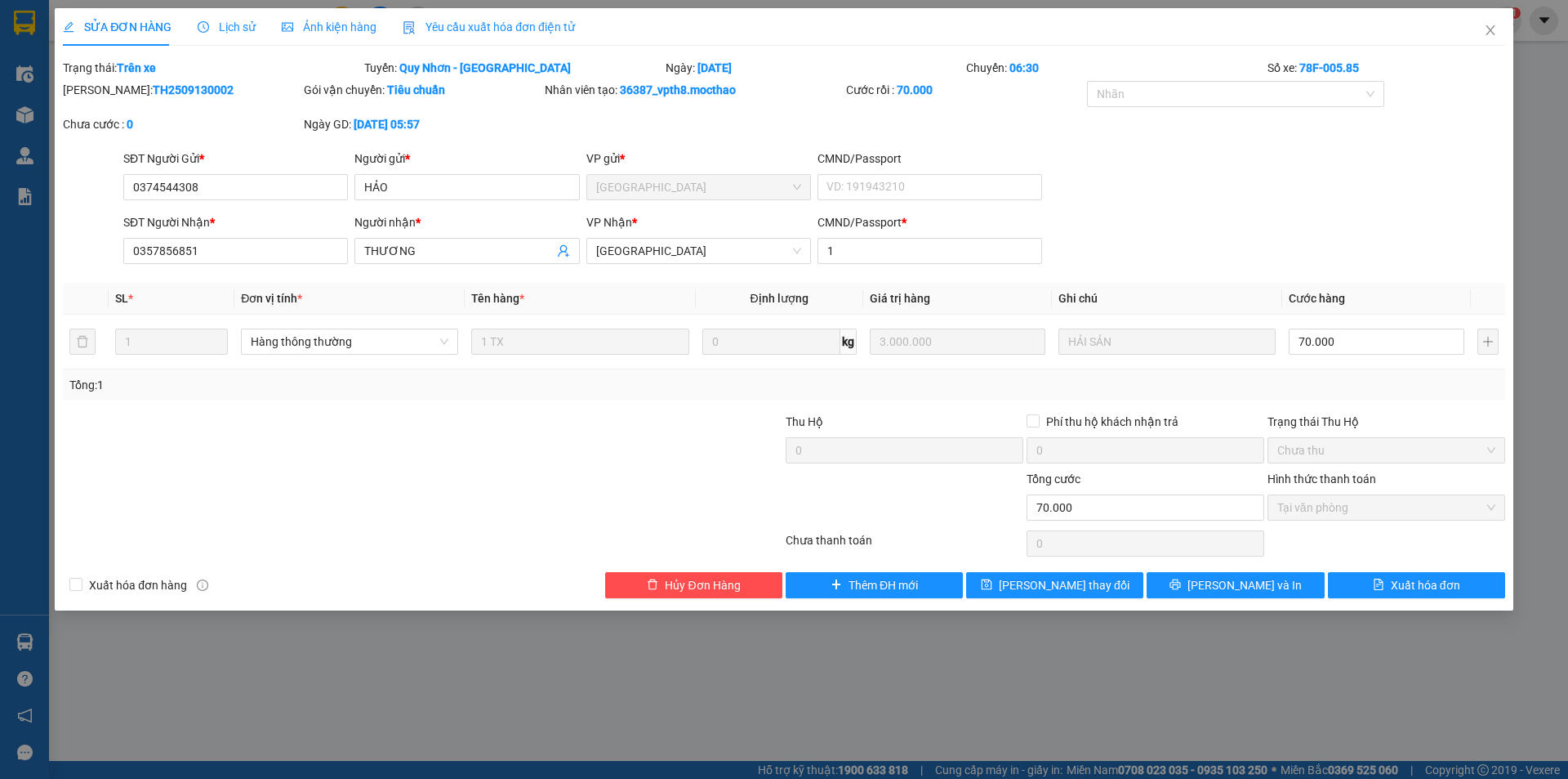
click at [455, 29] on span "Yêu cầu xuất hóa đơn điện tử" at bounding box center [489, 26] width 172 height 13
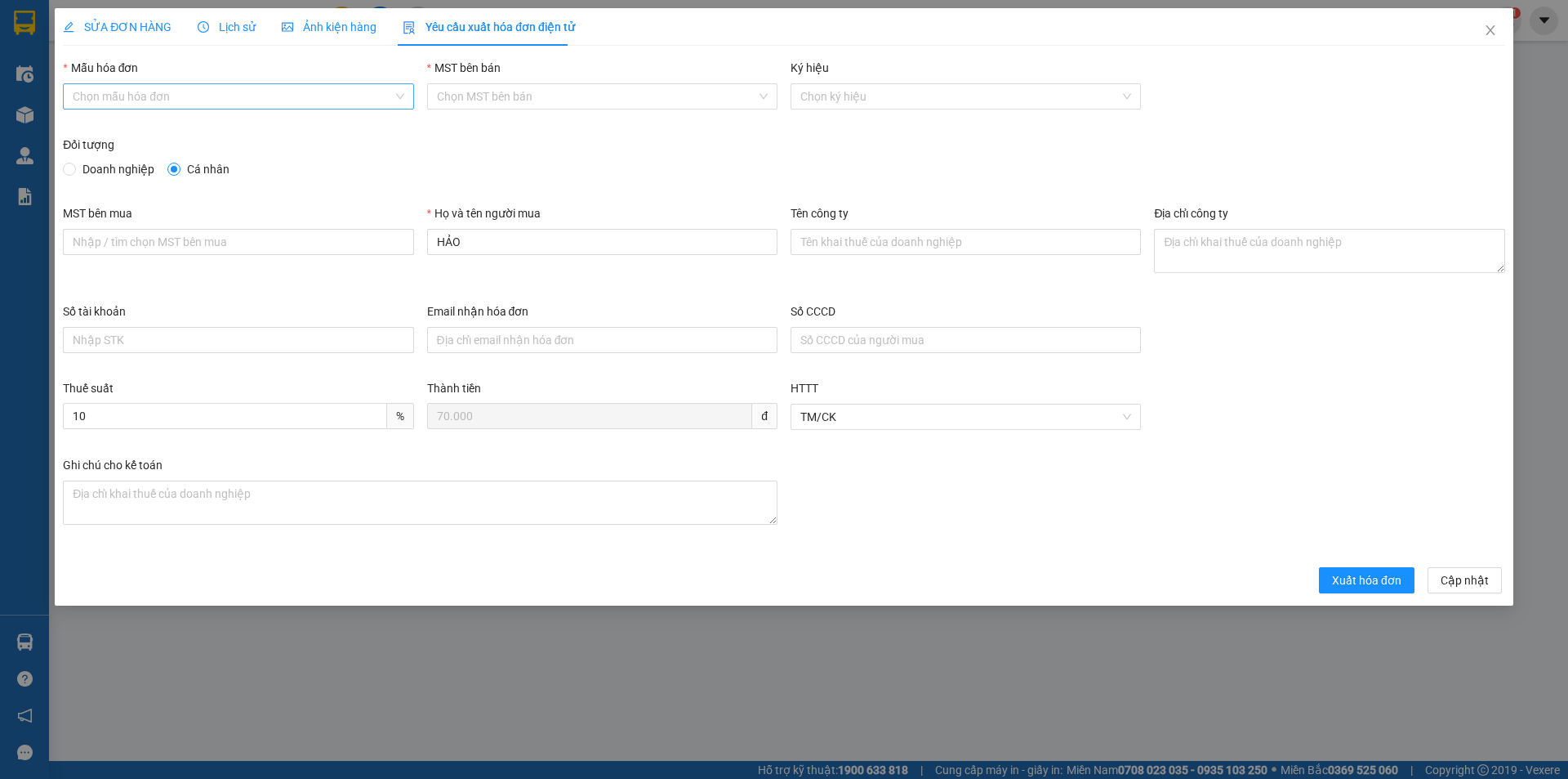
click at [218, 106] on input "Mẫu hóa đơn" at bounding box center [232, 96] width 319 height 25
click at [158, 123] on div "HĐH" at bounding box center [238, 128] width 331 height 18
type input "8"
drag, startPoint x: 430, startPoint y: 247, endPoint x: 407, endPoint y: 250, distance: 23.2
click at [407, 250] on div "MST bên mua Họ và tên người mua HẢO Tên công ty Địa chỉ công ty" at bounding box center [784, 253] width 1455 height 98
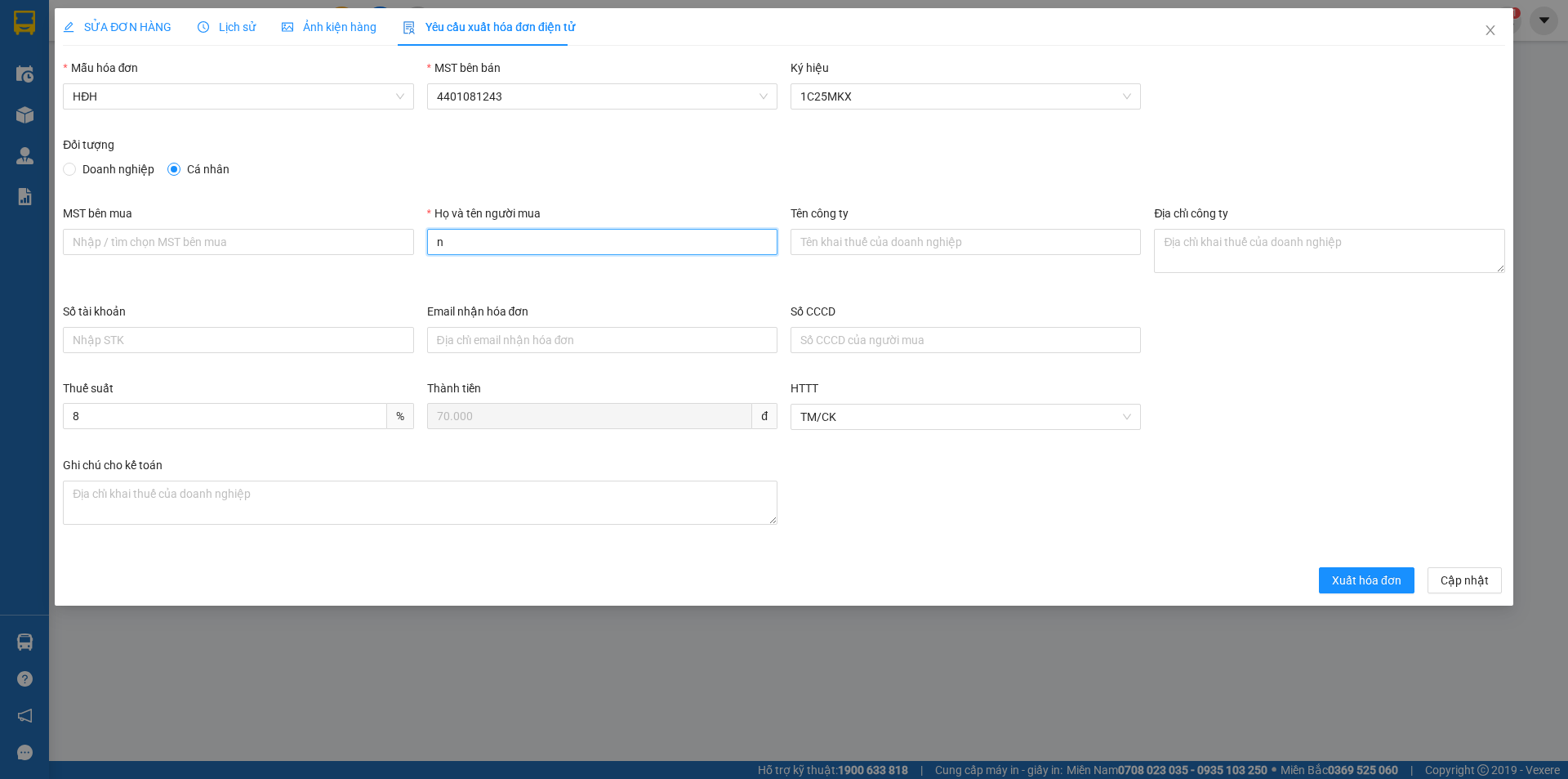
type input "Người mua không lấy hóa đơn"
click at [1354, 586] on span "Xuất hóa đơn" at bounding box center [1366, 580] width 69 height 18
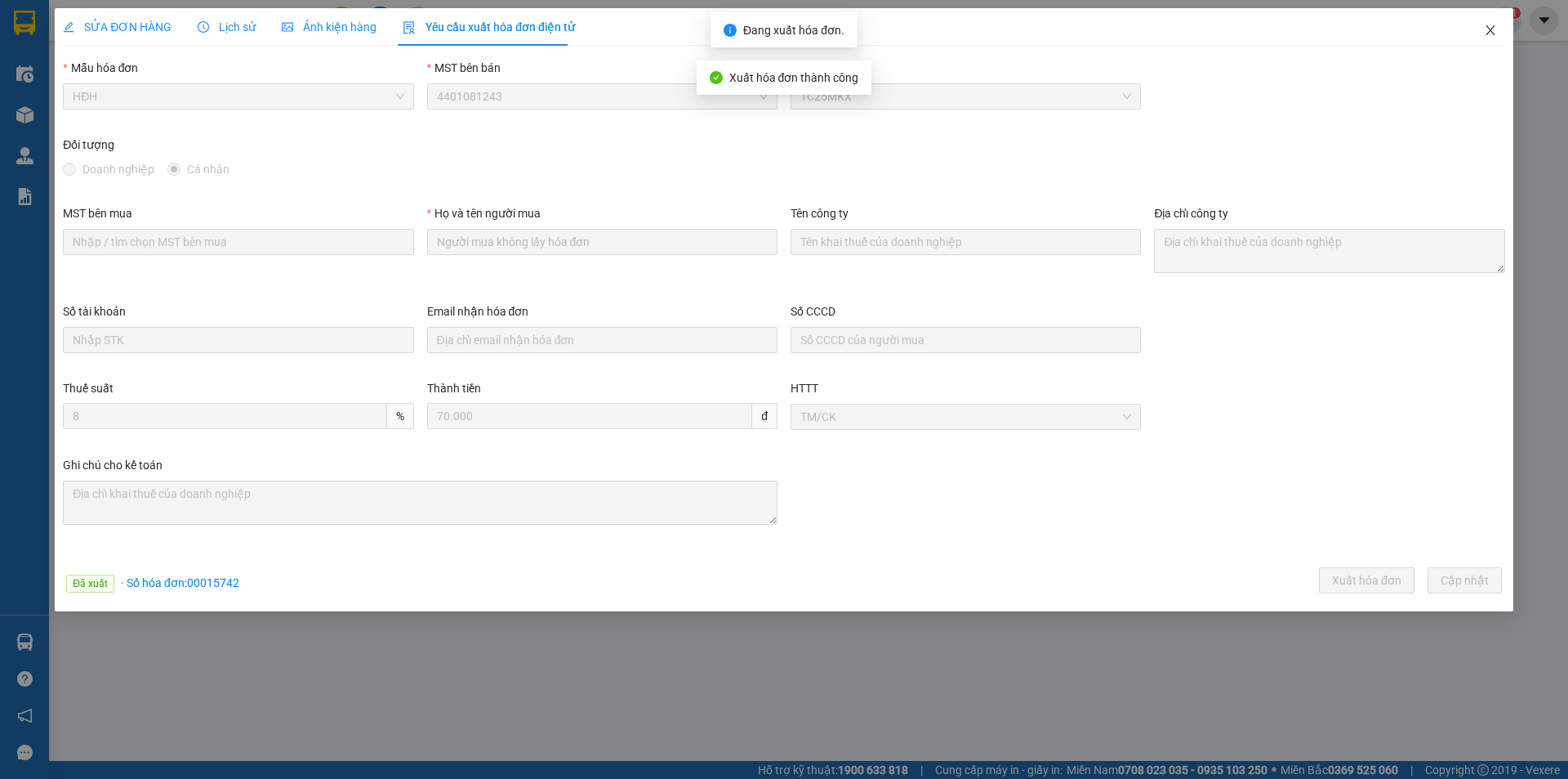
click at [1485, 33] on icon "close" at bounding box center [1489, 30] width 13 height 13
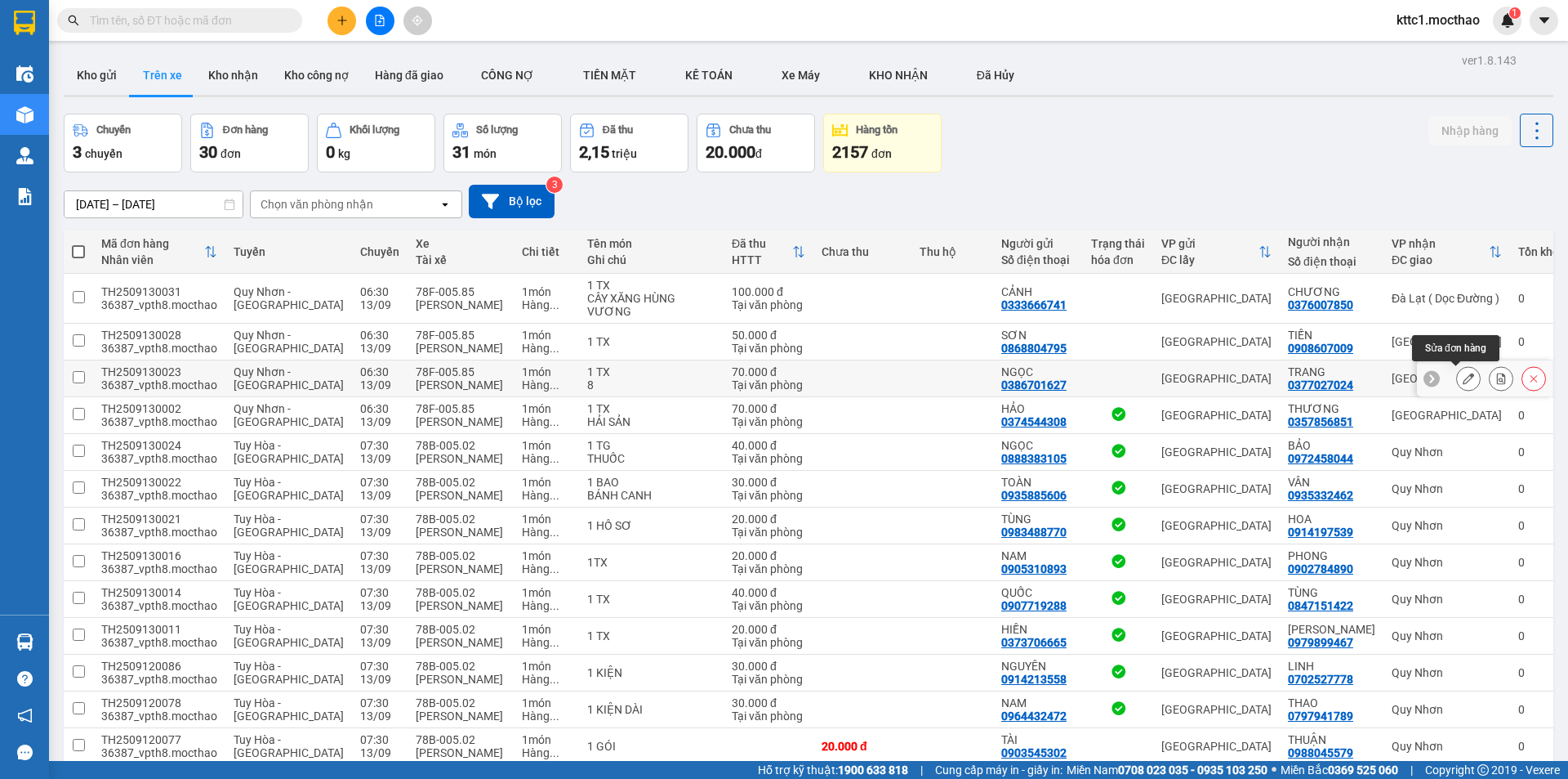
click at [1457, 376] on button at bounding box center [1468, 379] width 23 height 29
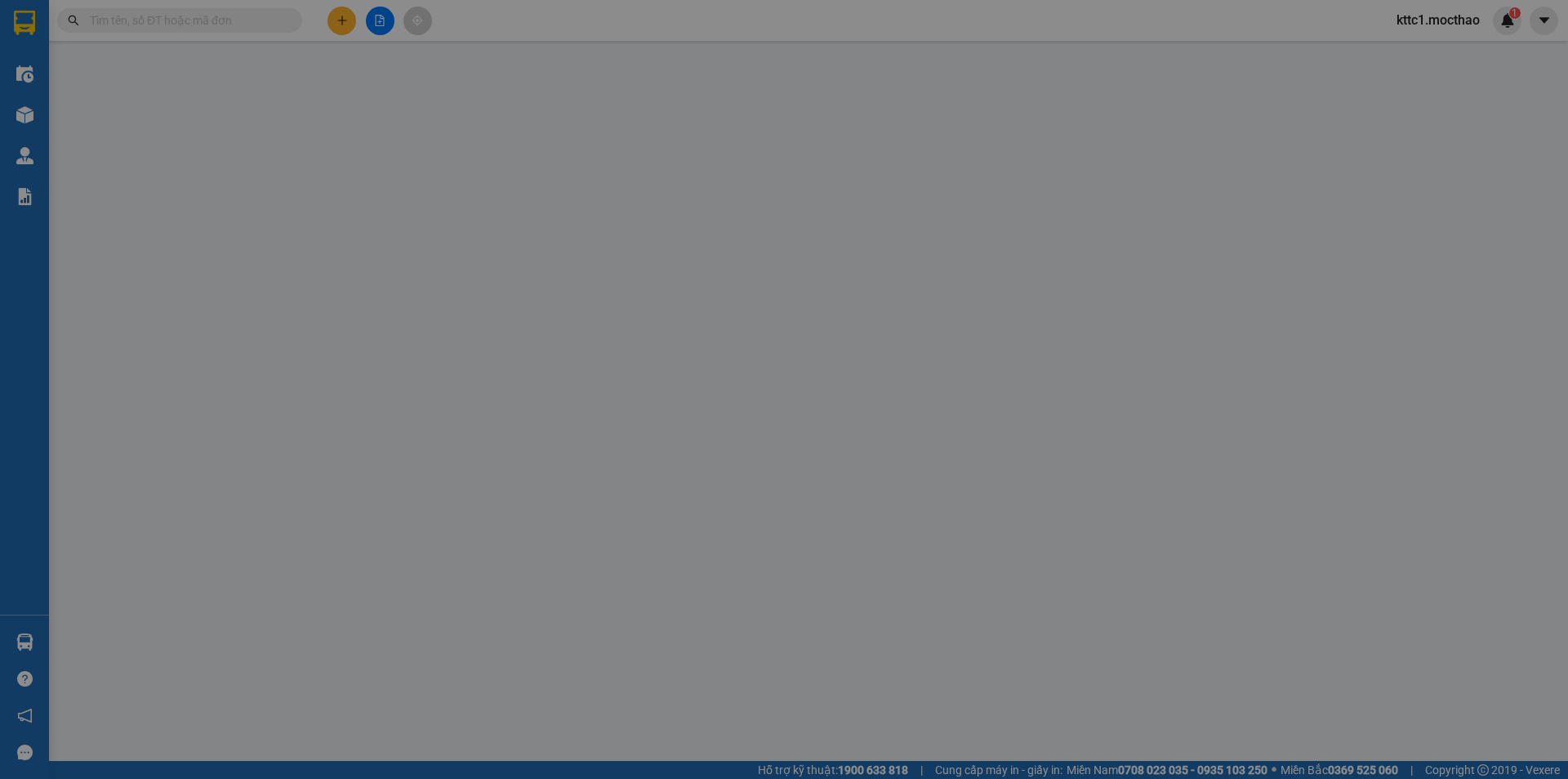
type input "0386701627"
type input "NGỌC"
type input "0377027024"
type input "TRANG"
type input "1"
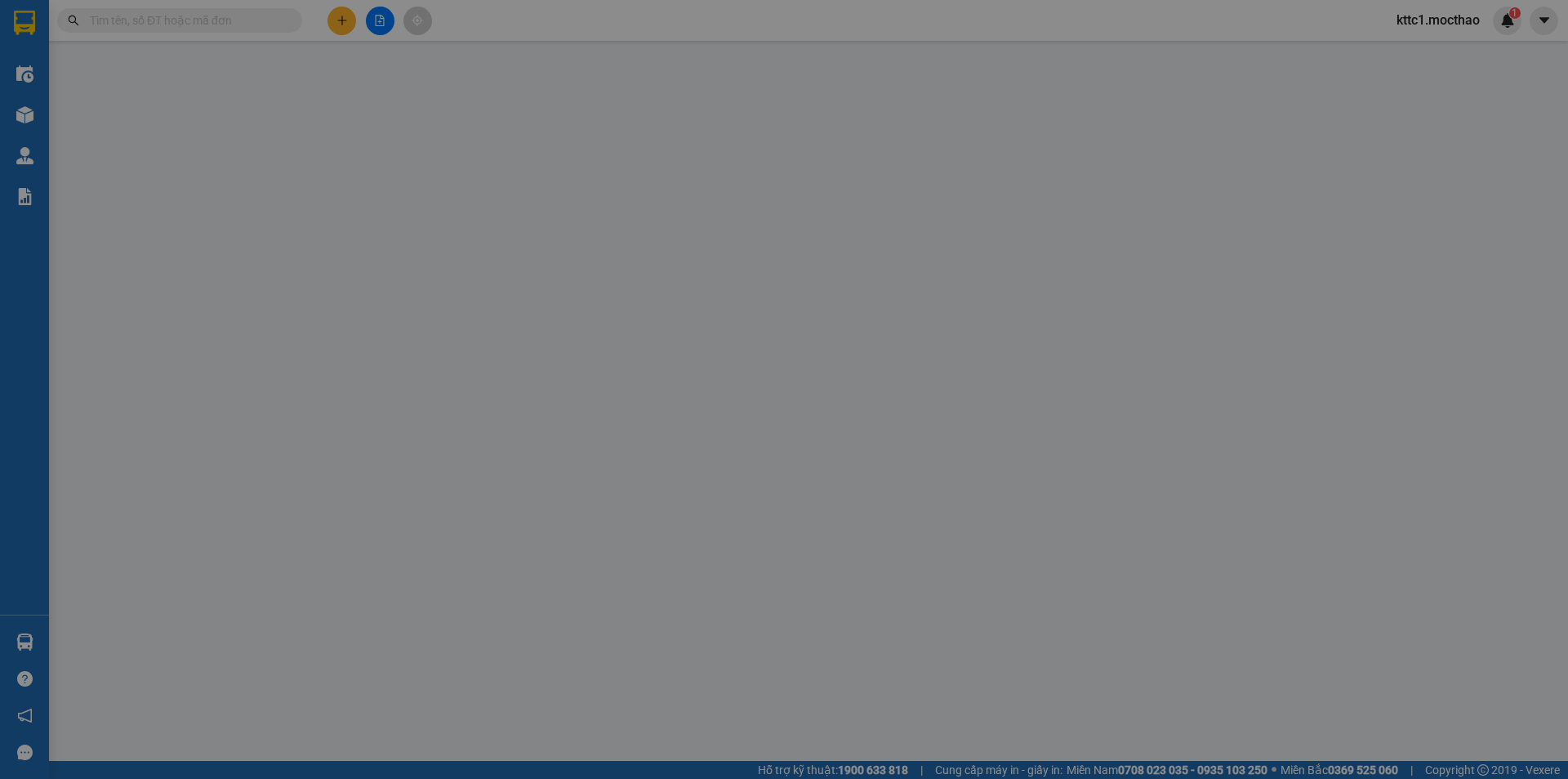
type input "70.000"
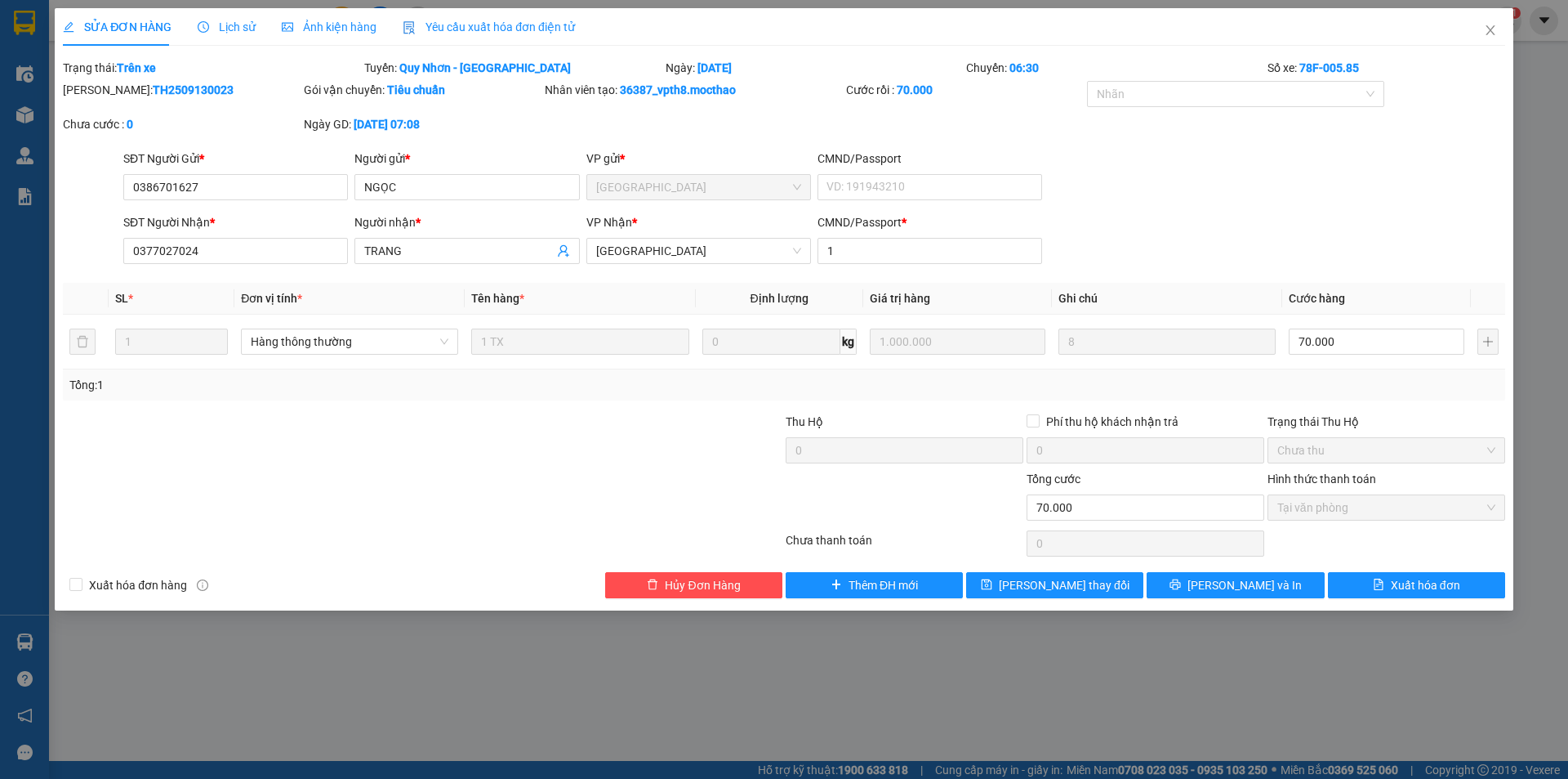
click at [498, 27] on span "Yêu cầu xuất hóa đơn điện tử" at bounding box center [489, 26] width 172 height 13
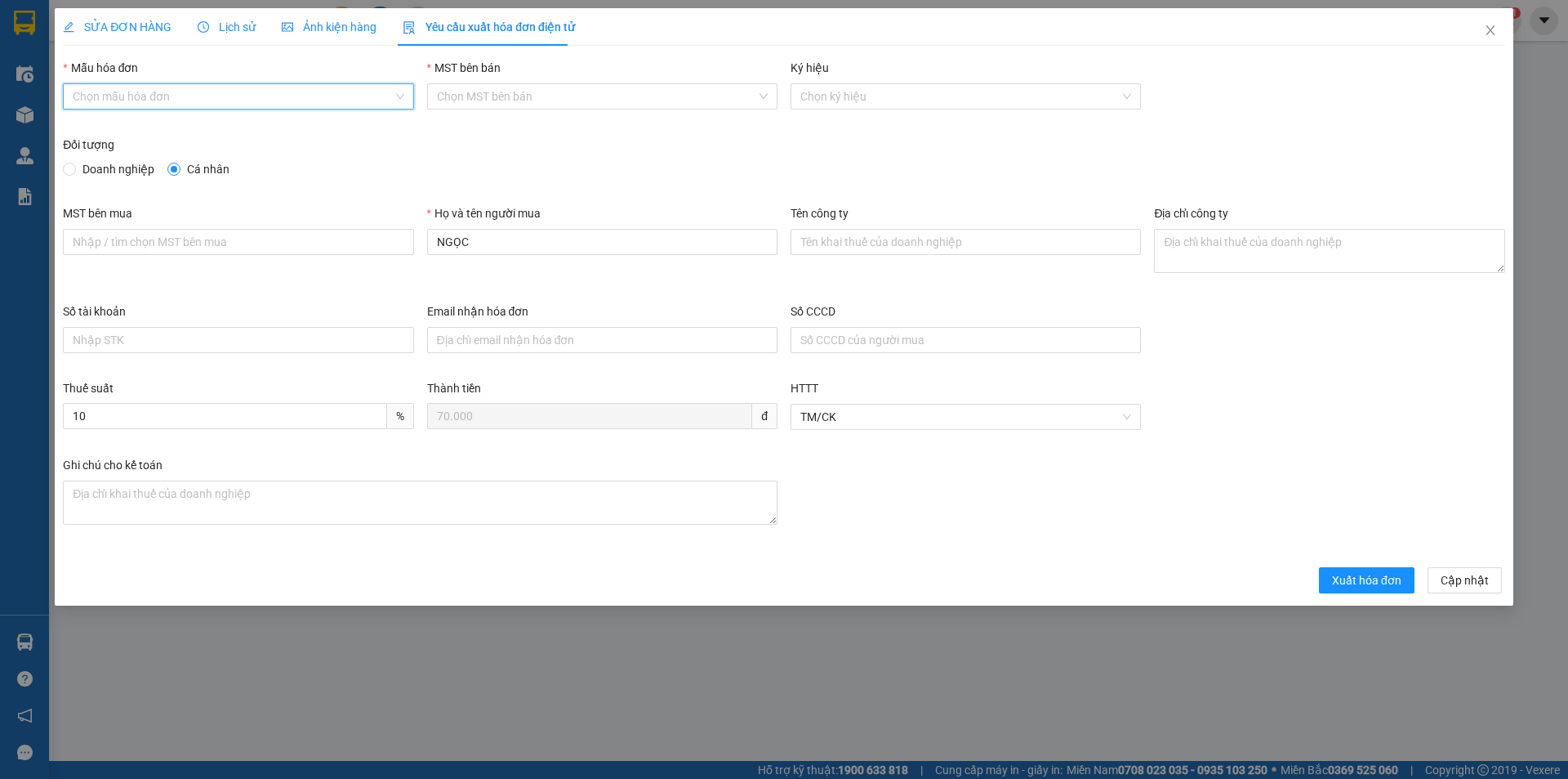
click at [269, 91] on input "Mẫu hóa đơn" at bounding box center [232, 96] width 319 height 25
click at [240, 130] on div "HĐH" at bounding box center [238, 128] width 331 height 18
type input "8"
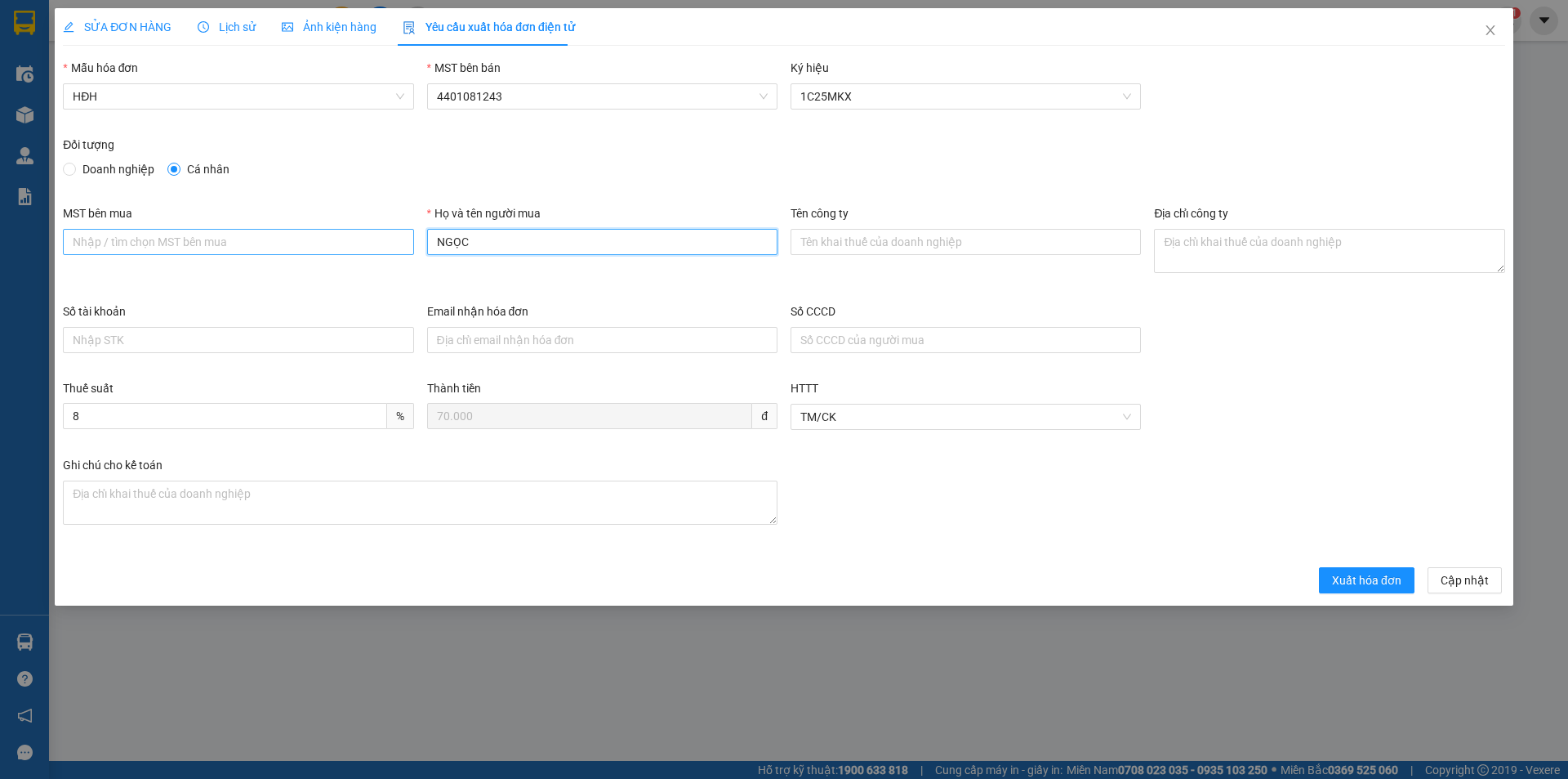
drag, startPoint x: 473, startPoint y: 237, endPoint x: 401, endPoint y: 241, distance: 72.1
click at [401, 241] on div "MST bên mua Họ và tên người mua NGỌC Tên công ty Địa chỉ công ty" at bounding box center [784, 253] width 1455 height 98
type input "Người mua không lấy hóa đơn"
drag, startPoint x: 1369, startPoint y: 577, endPoint x: 1424, endPoint y: 505, distance: 90.6
click at [1368, 577] on span "Xuất hóa đơn" at bounding box center [1366, 580] width 69 height 18
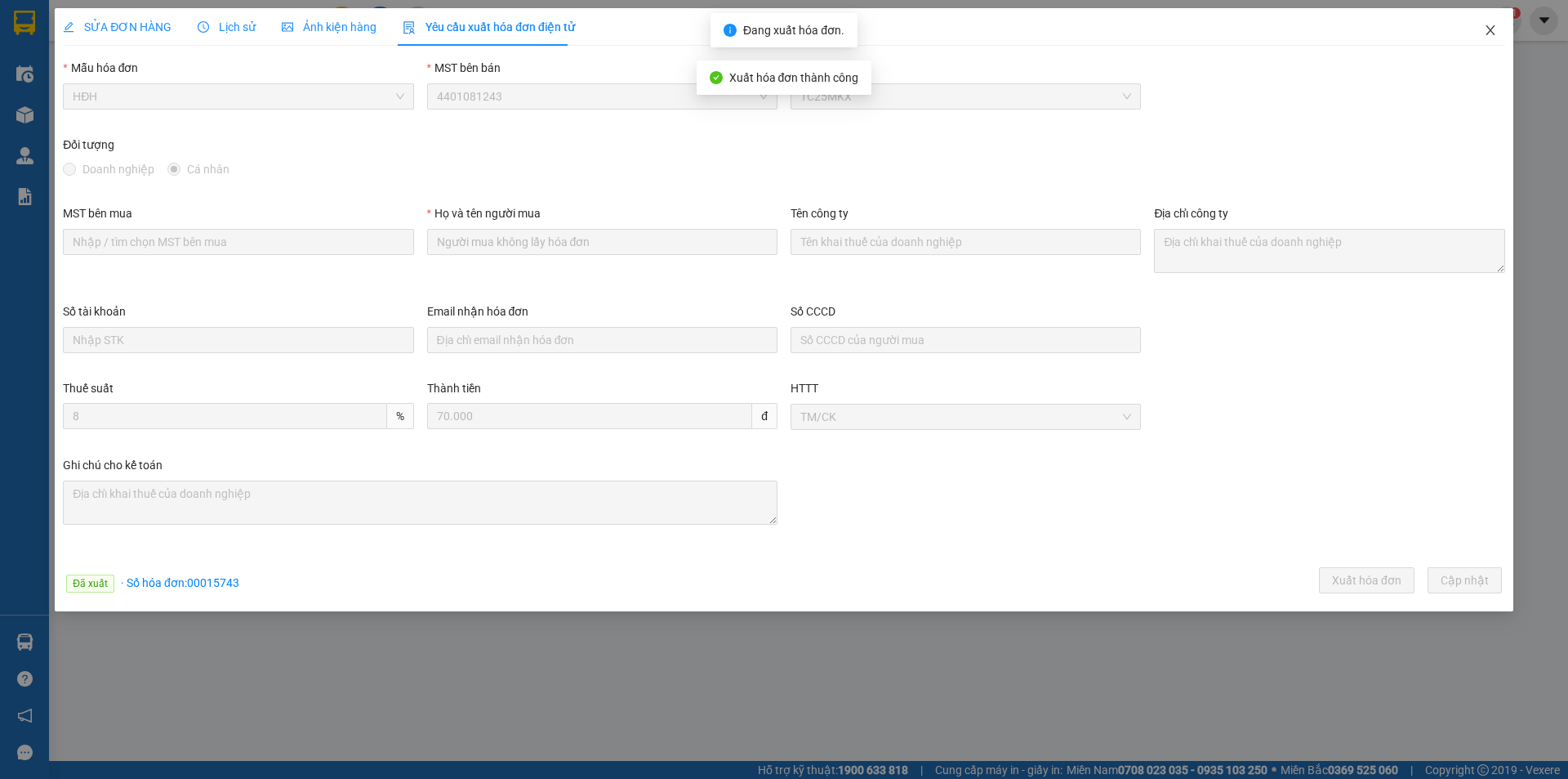
click at [1489, 31] on icon "close" at bounding box center [1489, 30] width 13 height 13
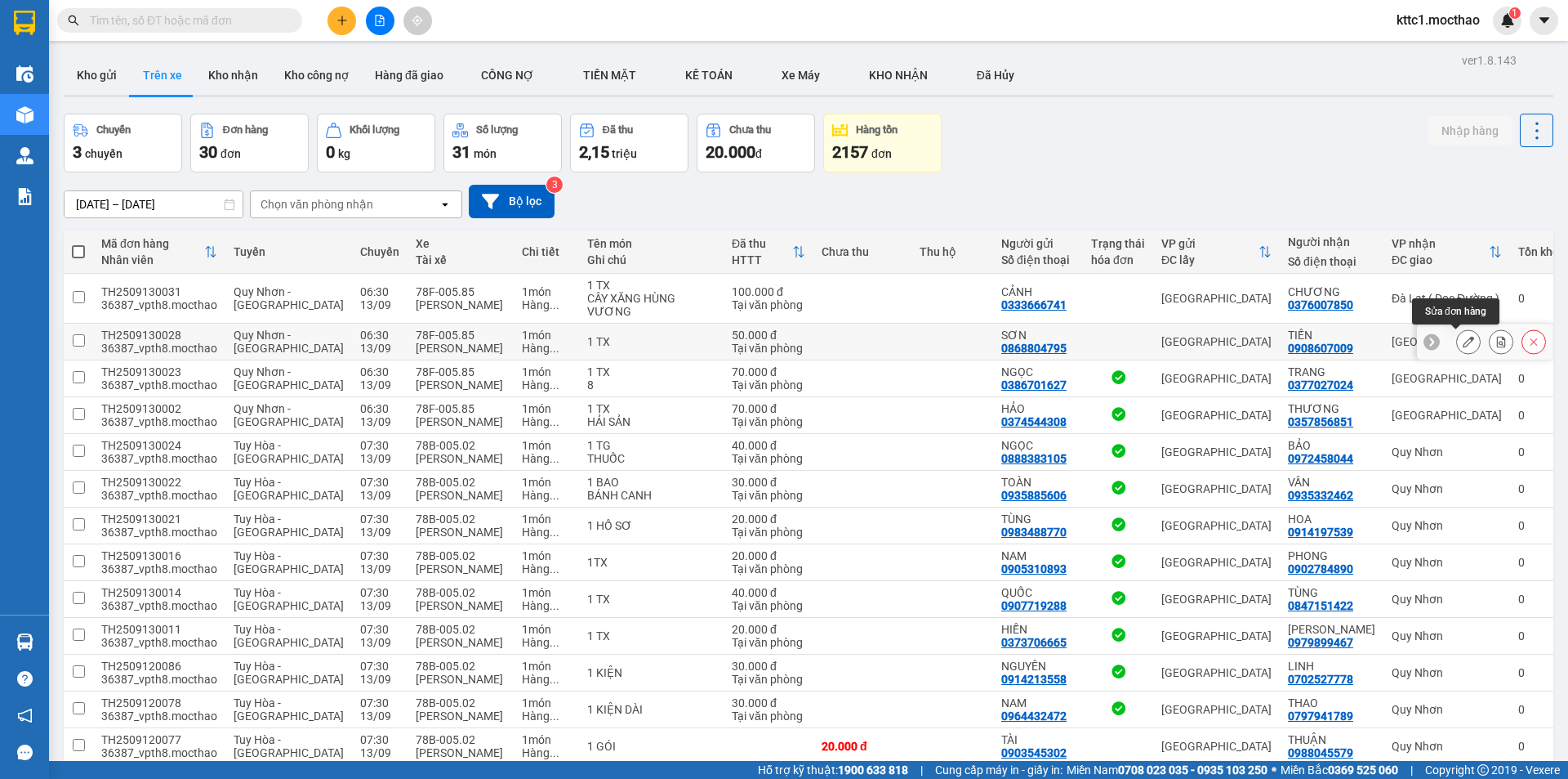
click at [1462, 338] on icon at bounding box center [1468, 341] width 12 height 12
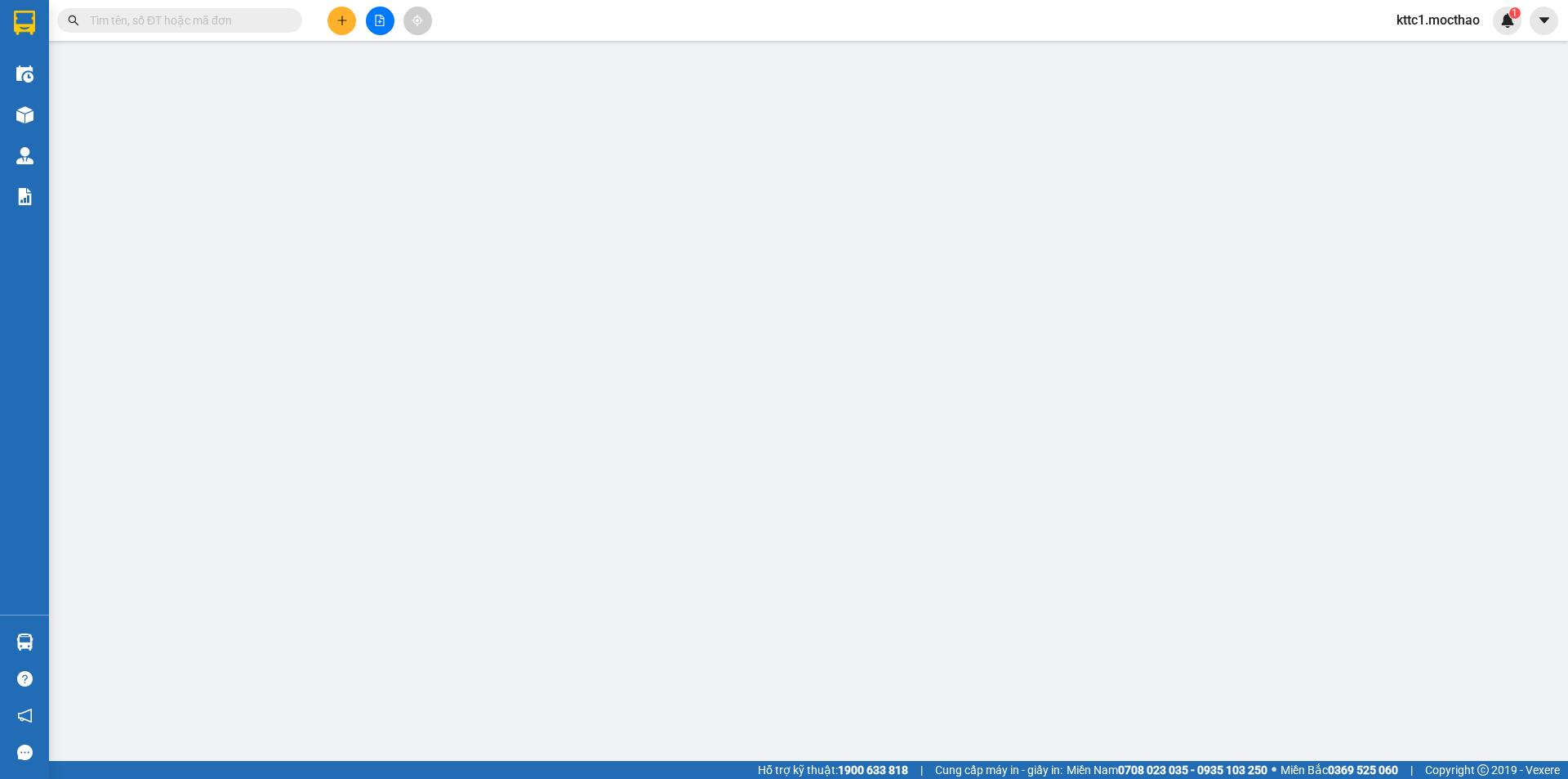
type input "0868804795"
type input "SƠN"
type input "0908607009"
type input "TIẾN"
type input "1"
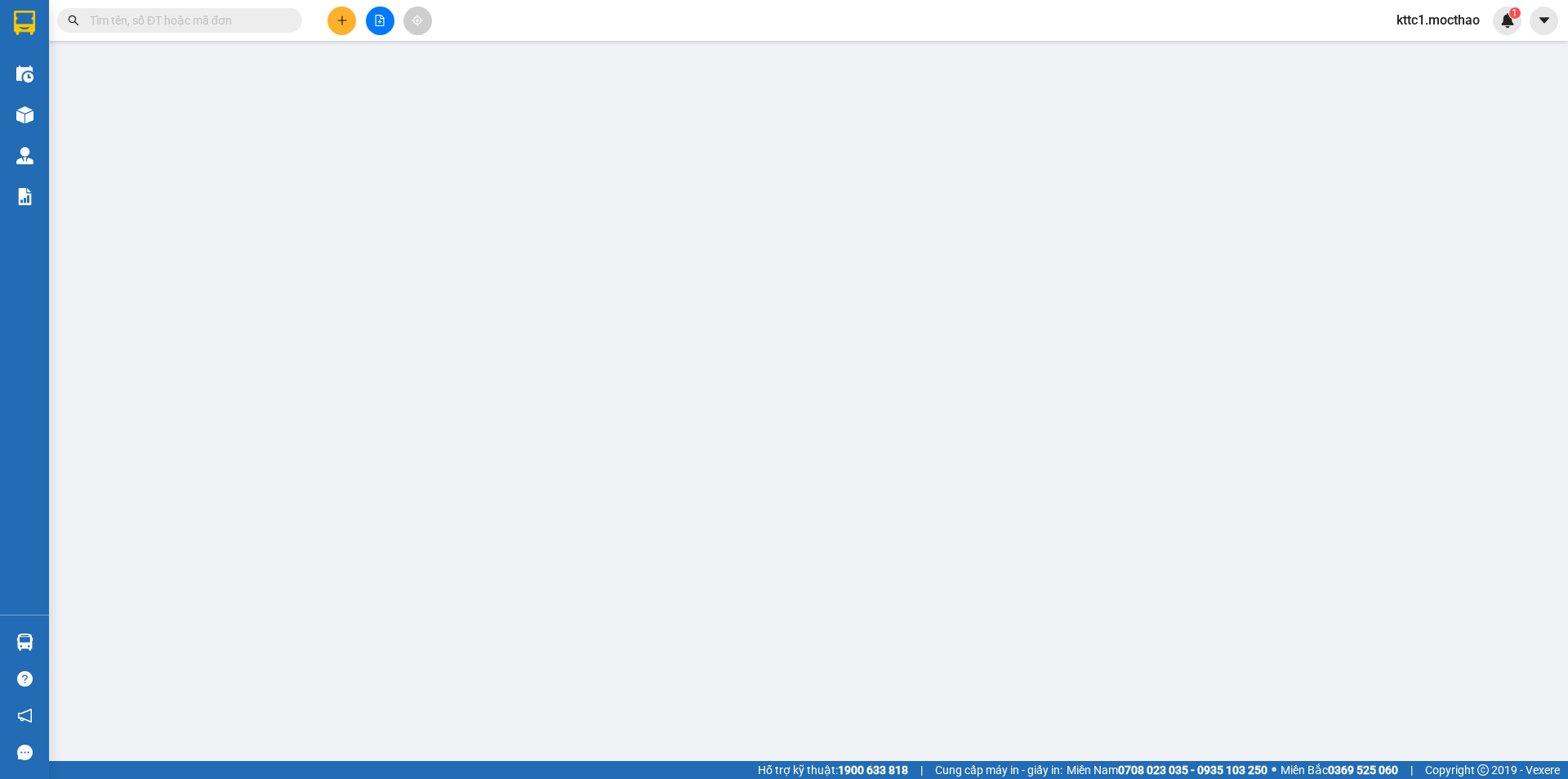
type input "50.000"
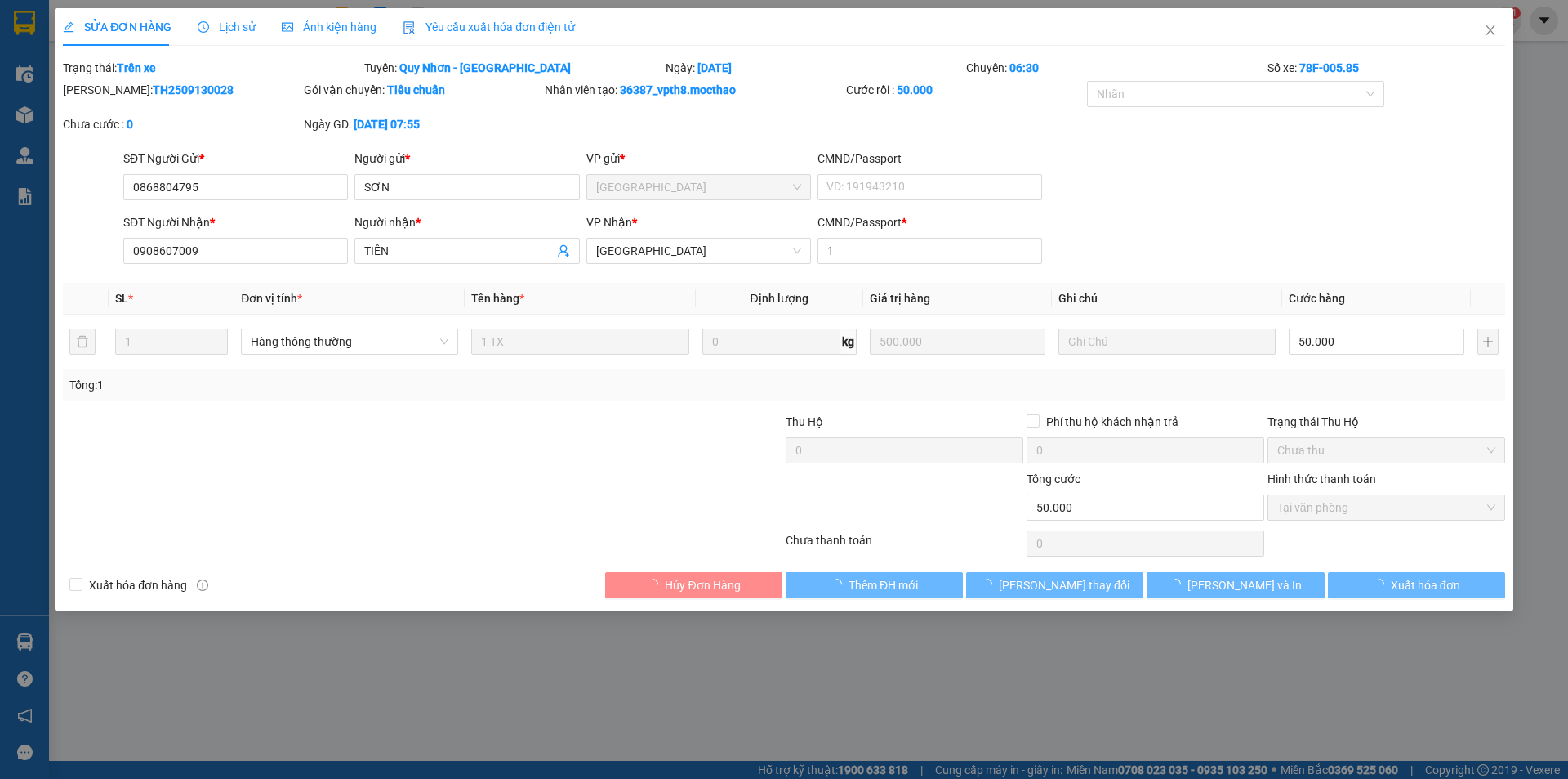
click at [458, 18] on div "Yêu cầu xuất hóa đơn điện tử" at bounding box center [489, 26] width 172 height 18
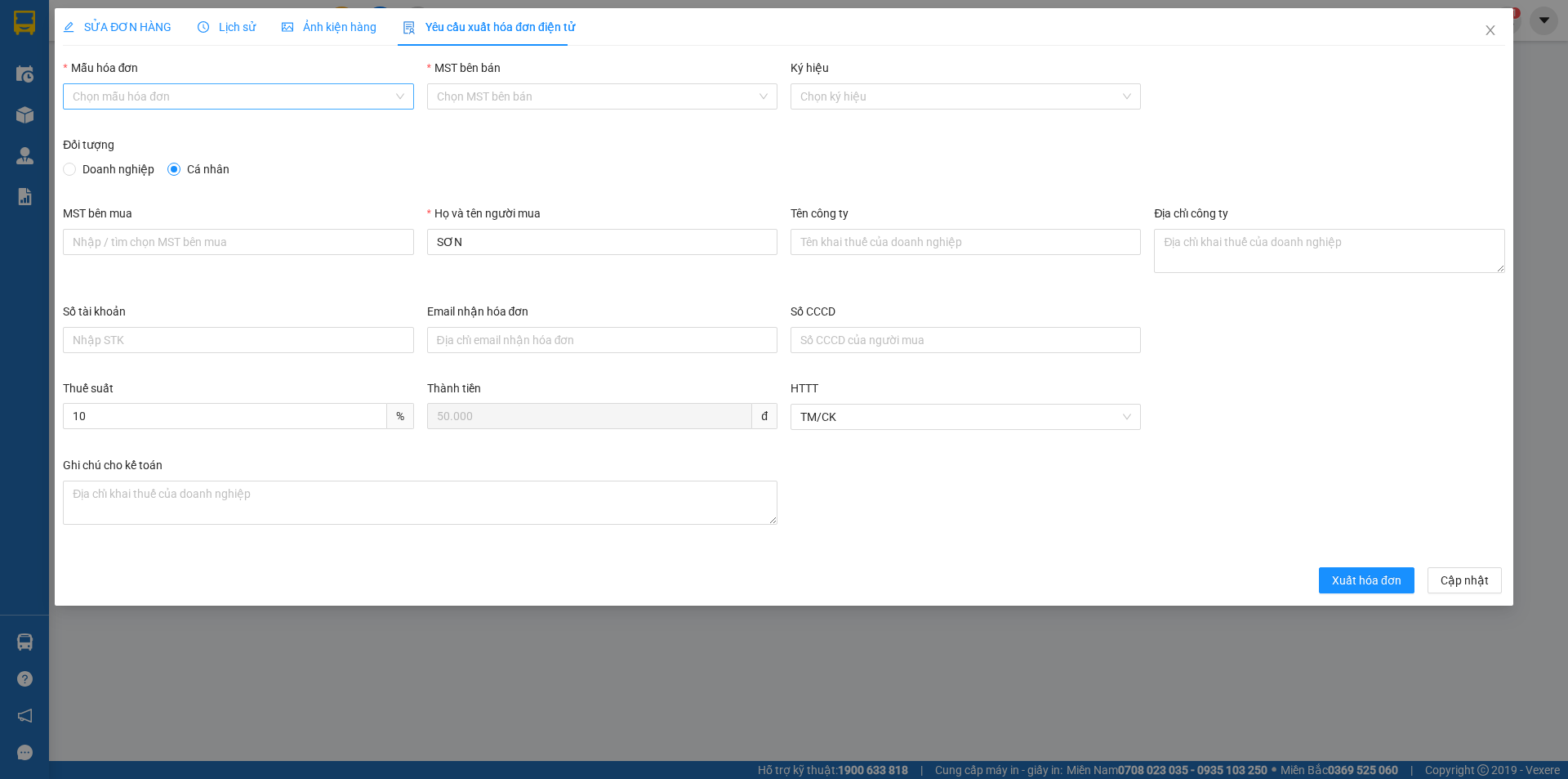
click at [261, 97] on input "Mẫu hóa đơn" at bounding box center [232, 96] width 319 height 25
click at [211, 123] on div "HĐH" at bounding box center [238, 128] width 331 height 18
type input "8"
drag, startPoint x: 496, startPoint y: 234, endPoint x: 391, endPoint y: 272, distance: 111.7
click at [391, 272] on div "MST bên mua Họ và tên người mua SƠN Tên công ty Địa chỉ công ty" at bounding box center [784, 253] width 1455 height 98
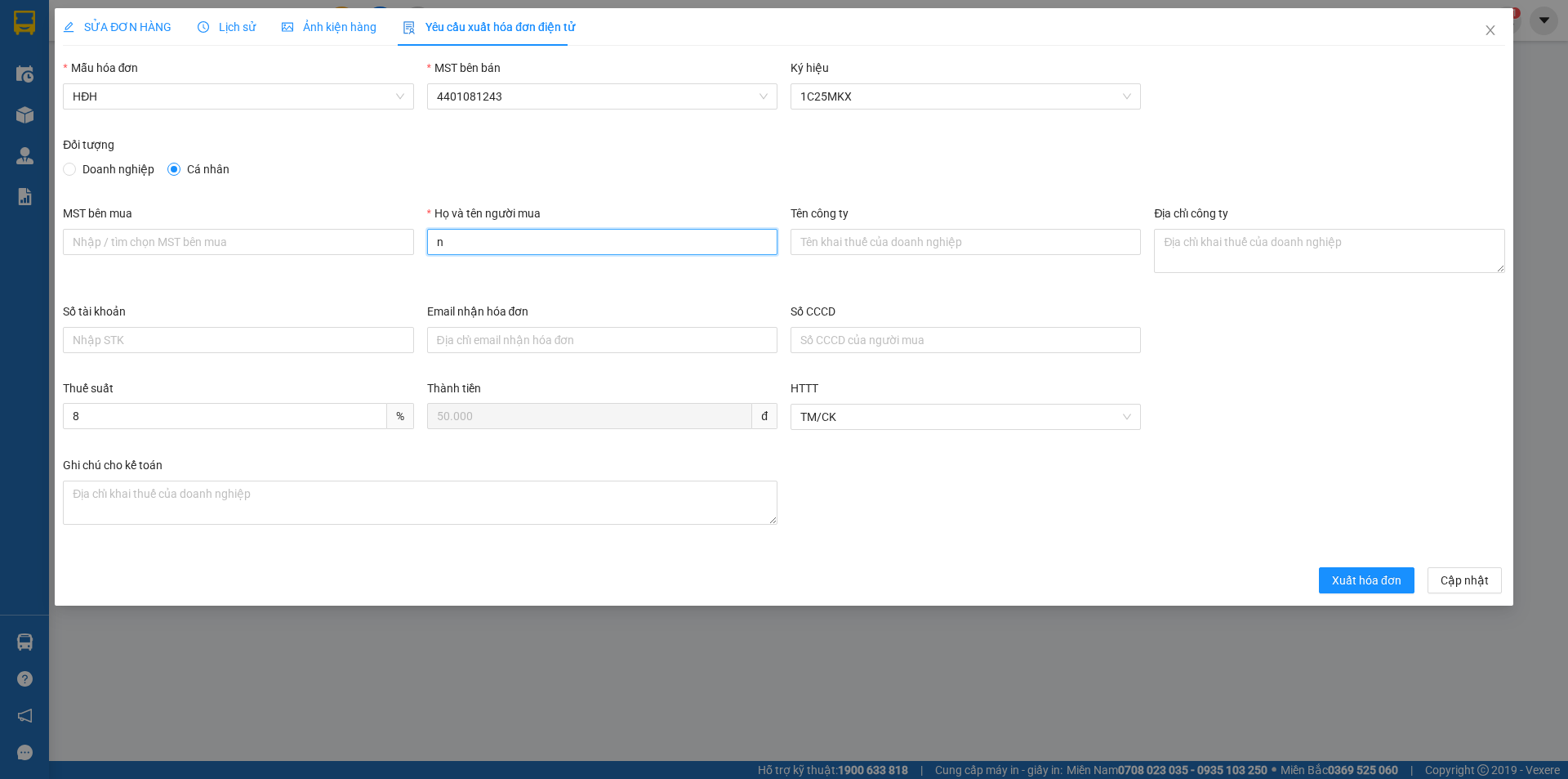
type input "Người mua không lấy hóa đơn"
click at [1372, 584] on span "Xuất hóa đơn" at bounding box center [1366, 580] width 69 height 18
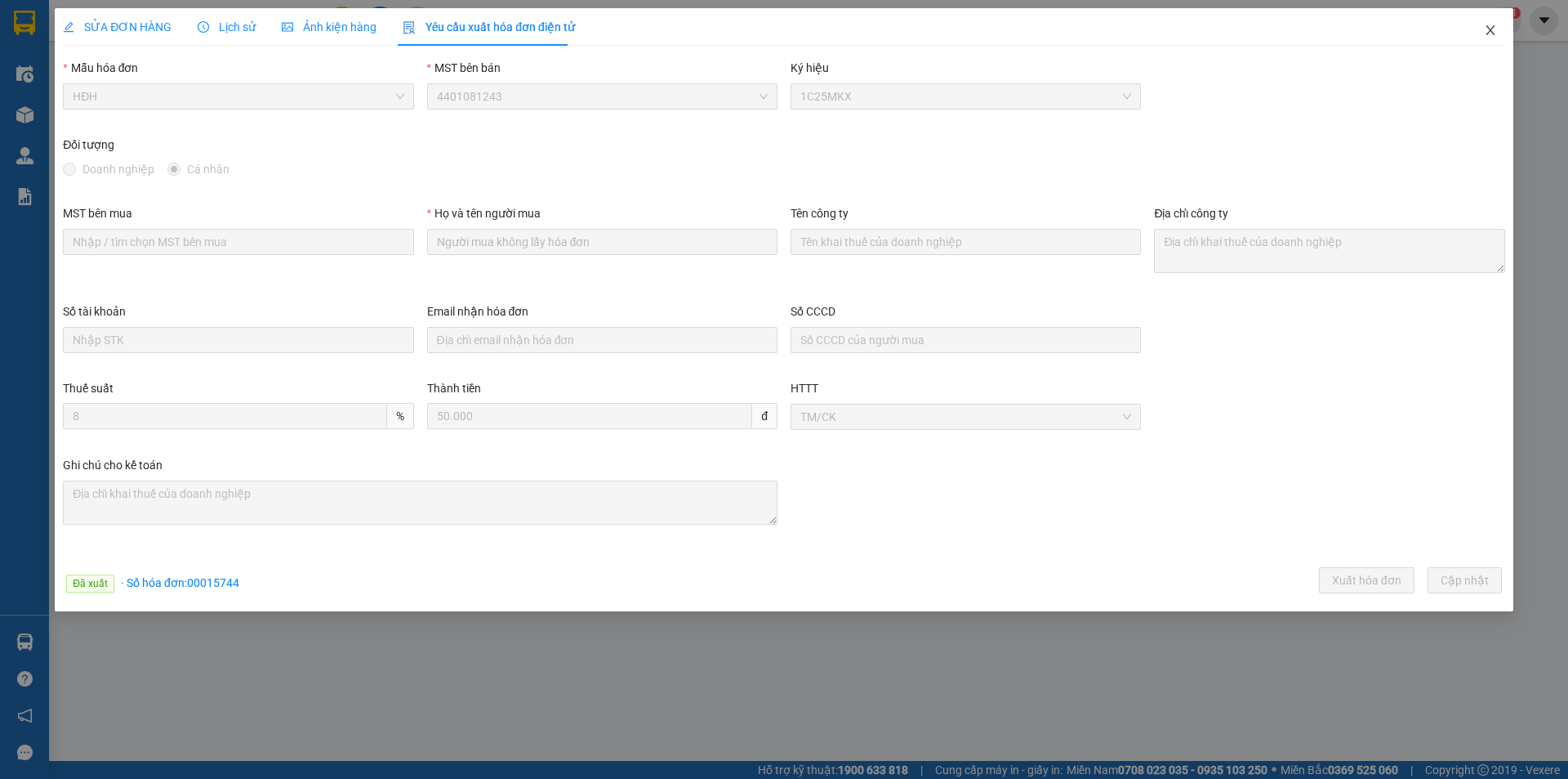
click at [1488, 30] on icon "close" at bounding box center [1489, 30] width 13 height 13
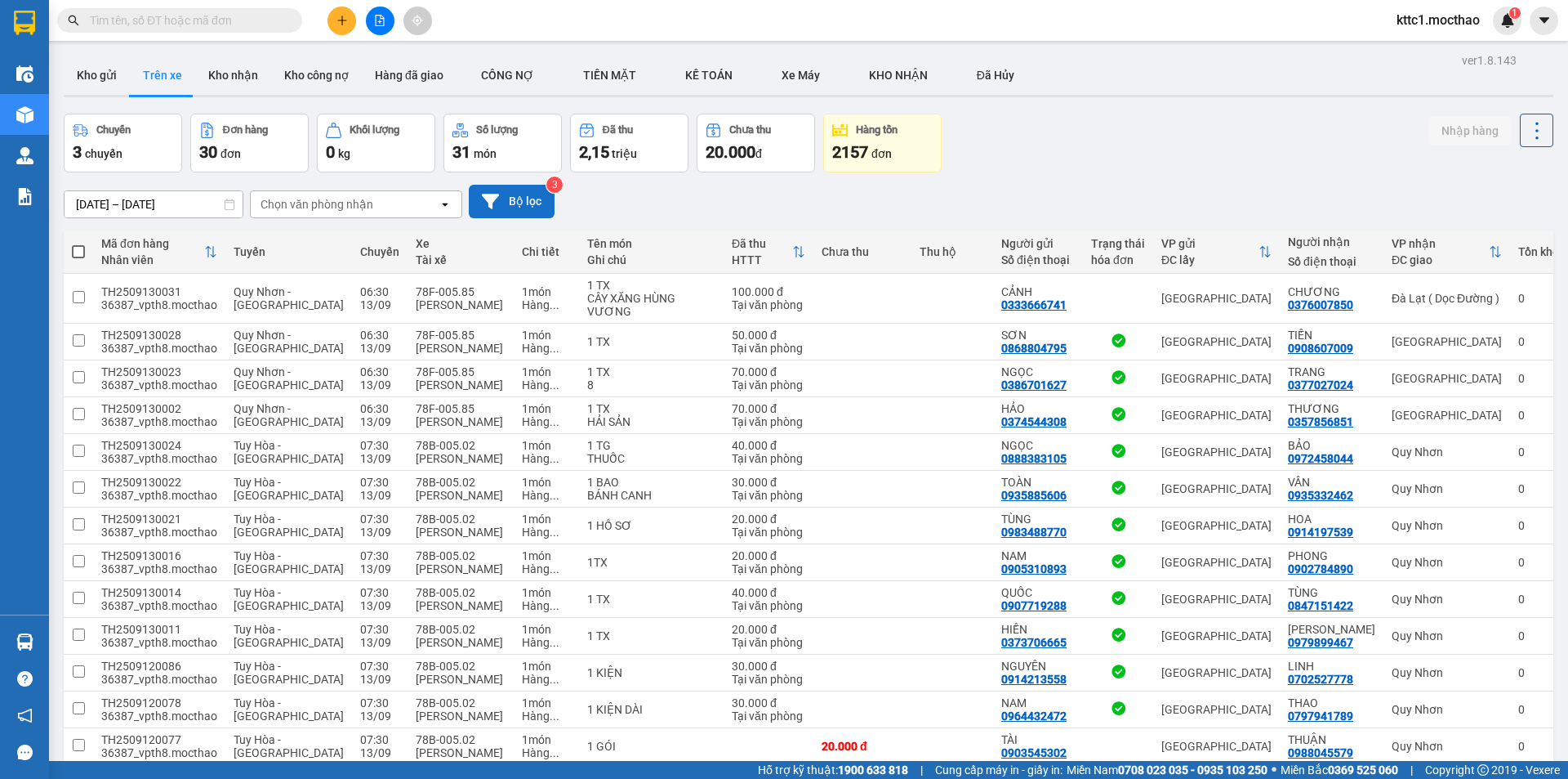
click at [516, 193] on button "Bộ lọc" at bounding box center [512, 202] width 86 height 34
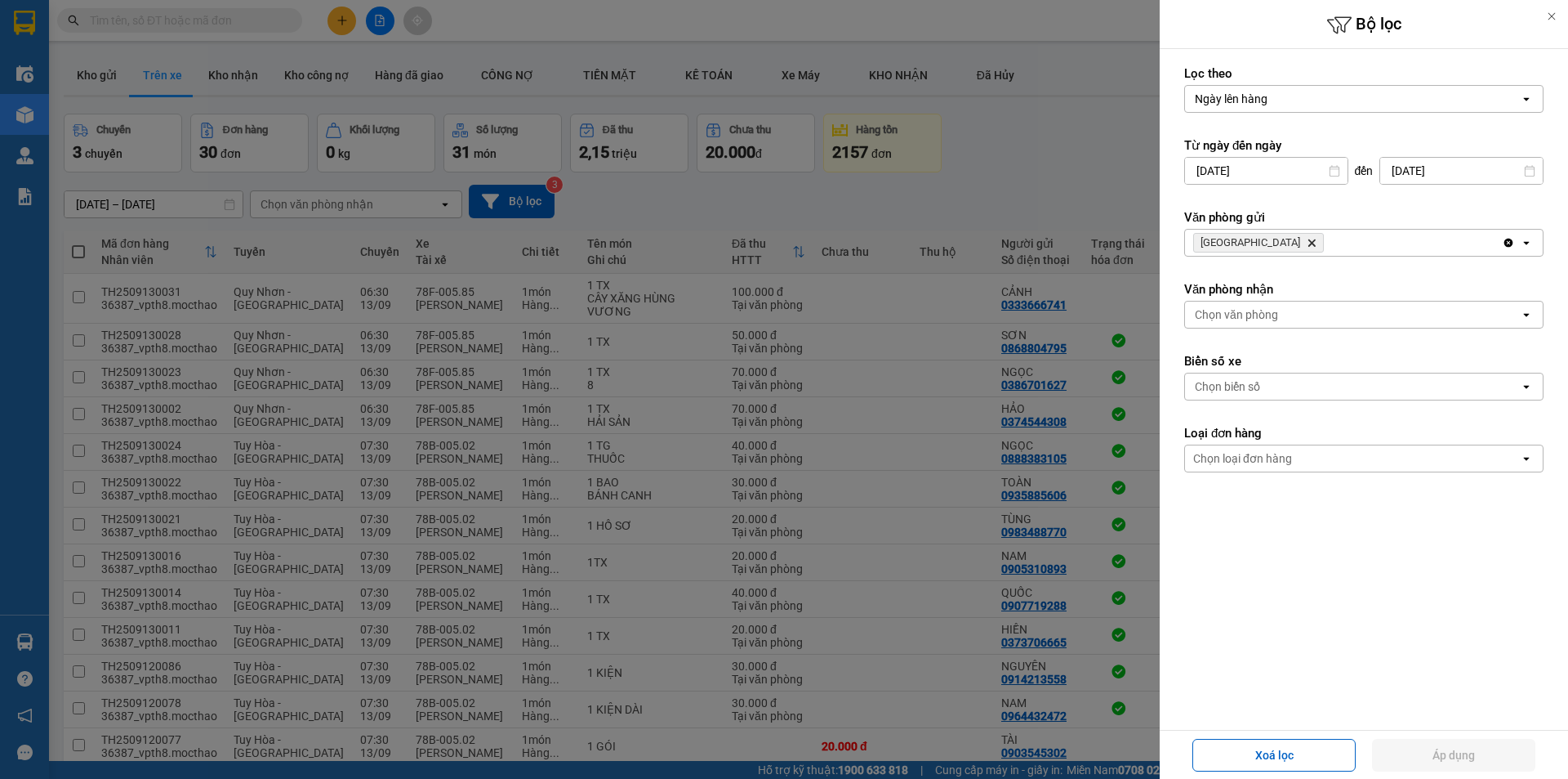
click at [1306, 241] on icon "Delete" at bounding box center [1311, 242] width 10 height 10
click at [1245, 241] on div "Chọn văn phòng" at bounding box center [1236, 242] width 84 height 16
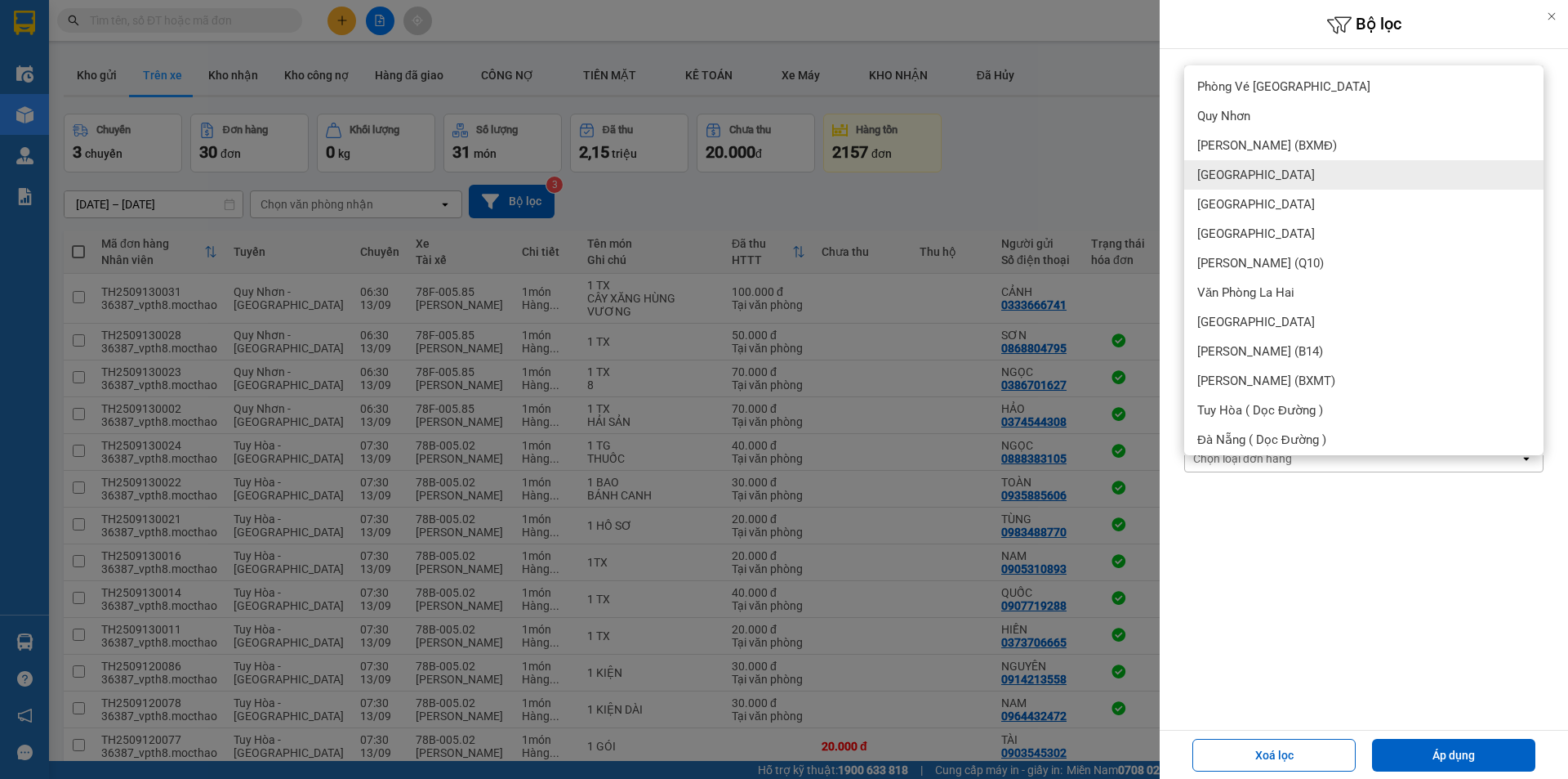
click at [1251, 177] on div "[GEOGRAPHIC_DATA]" at bounding box center [1364, 175] width 360 height 30
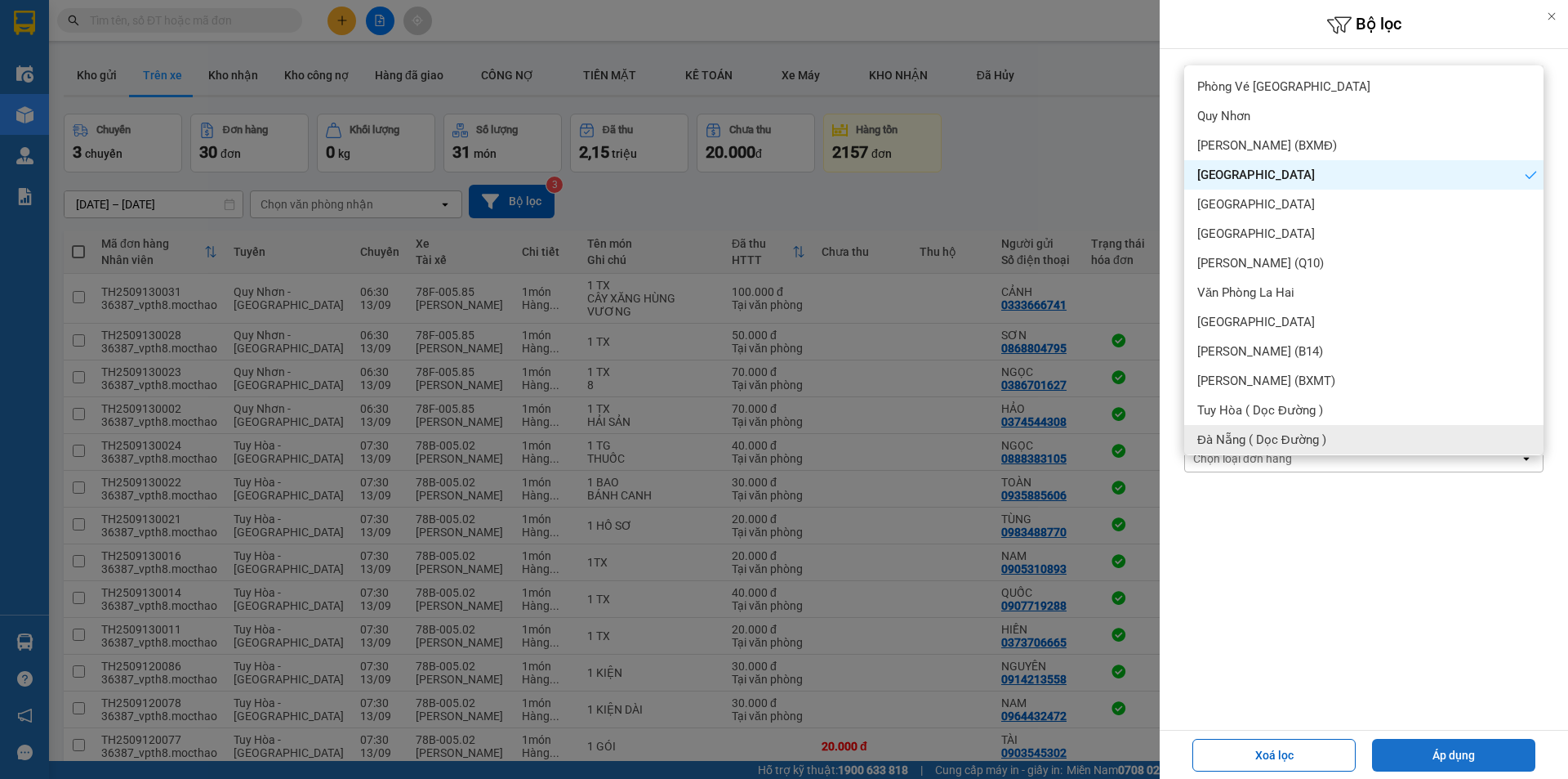
click at [1486, 758] on button "Áp dụng" at bounding box center [1453, 754] width 163 height 33
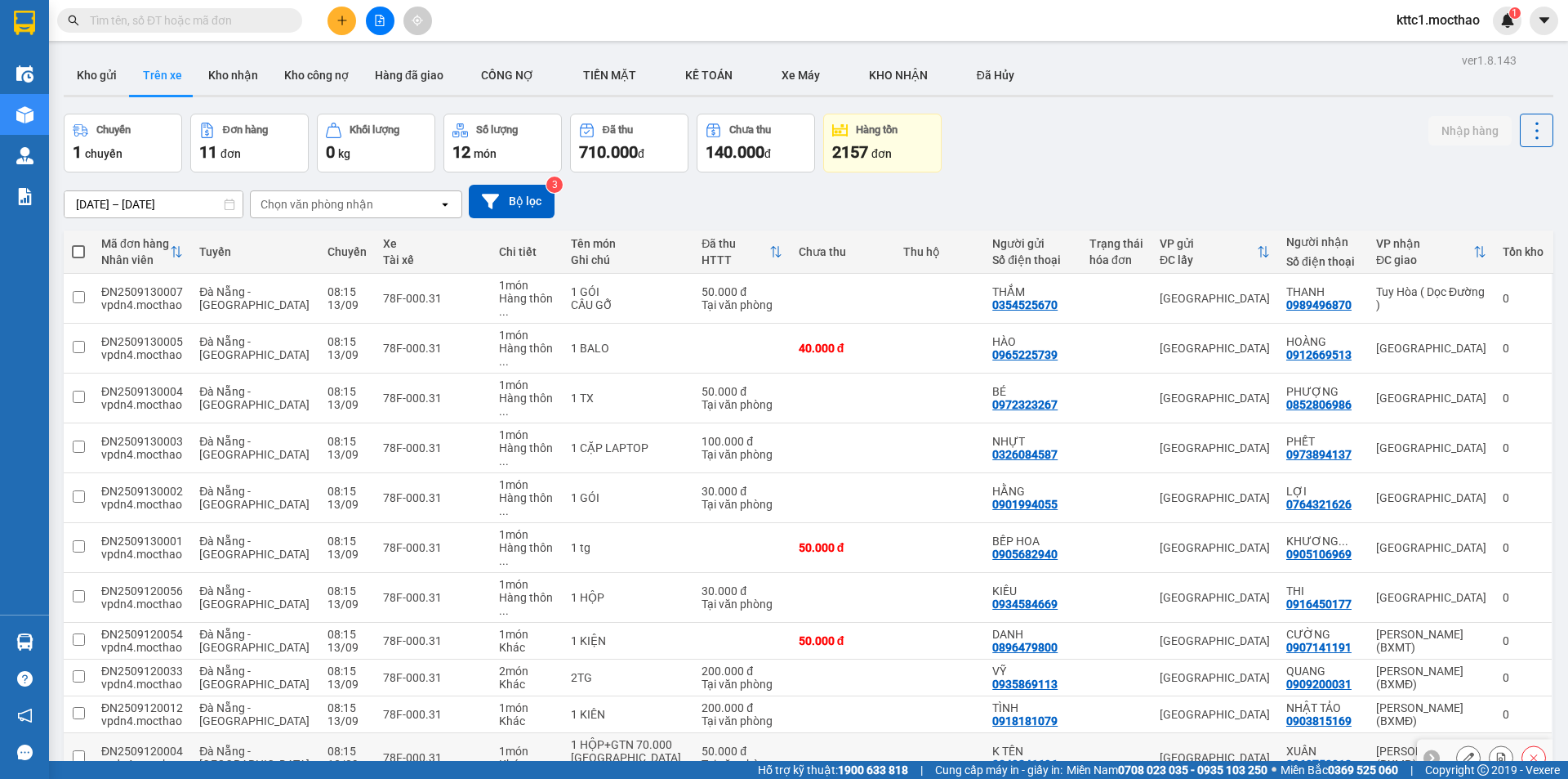
scroll to position [75, 0]
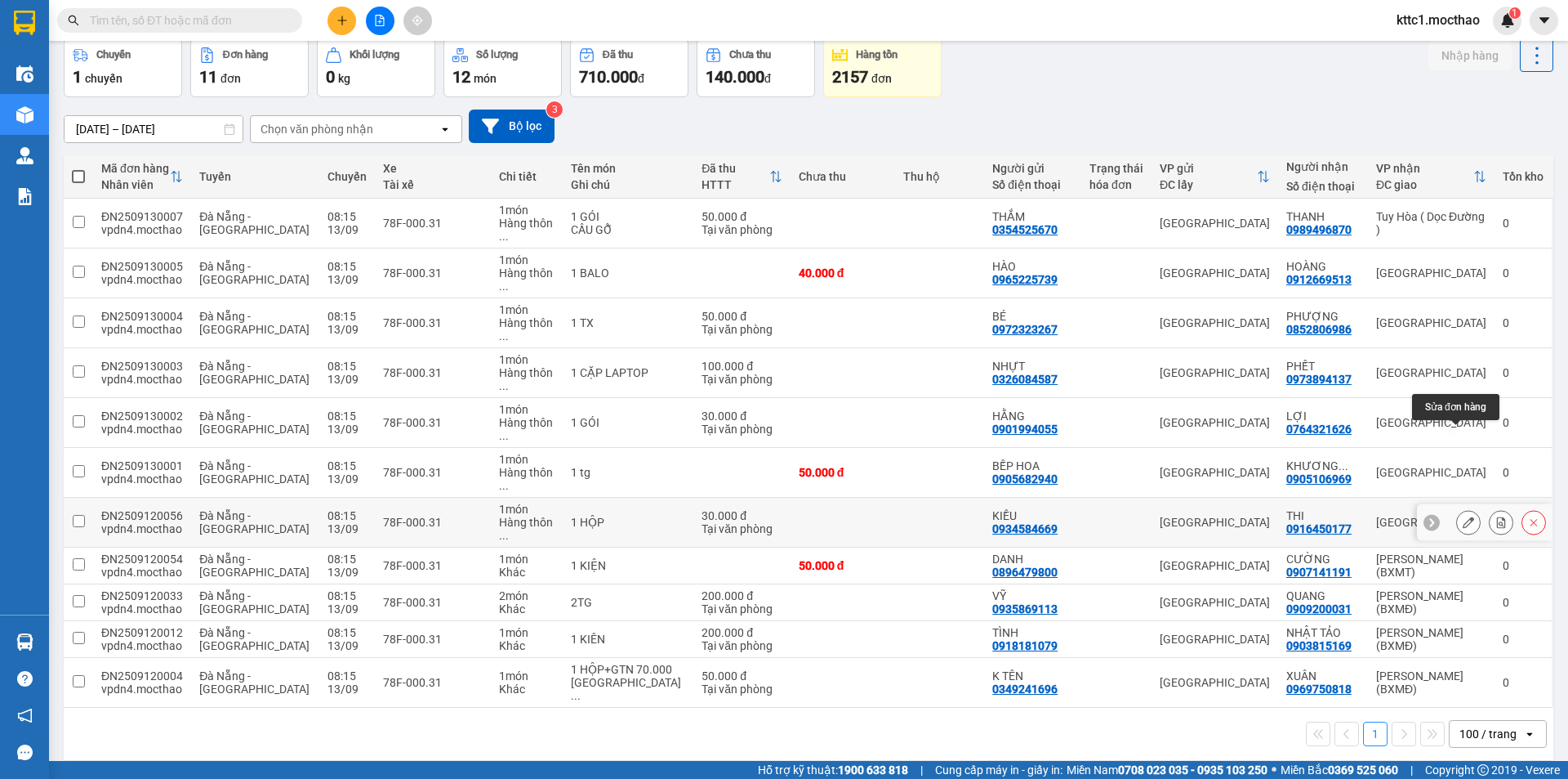
click at [1462, 516] on icon at bounding box center [1468, 522] width 12 height 12
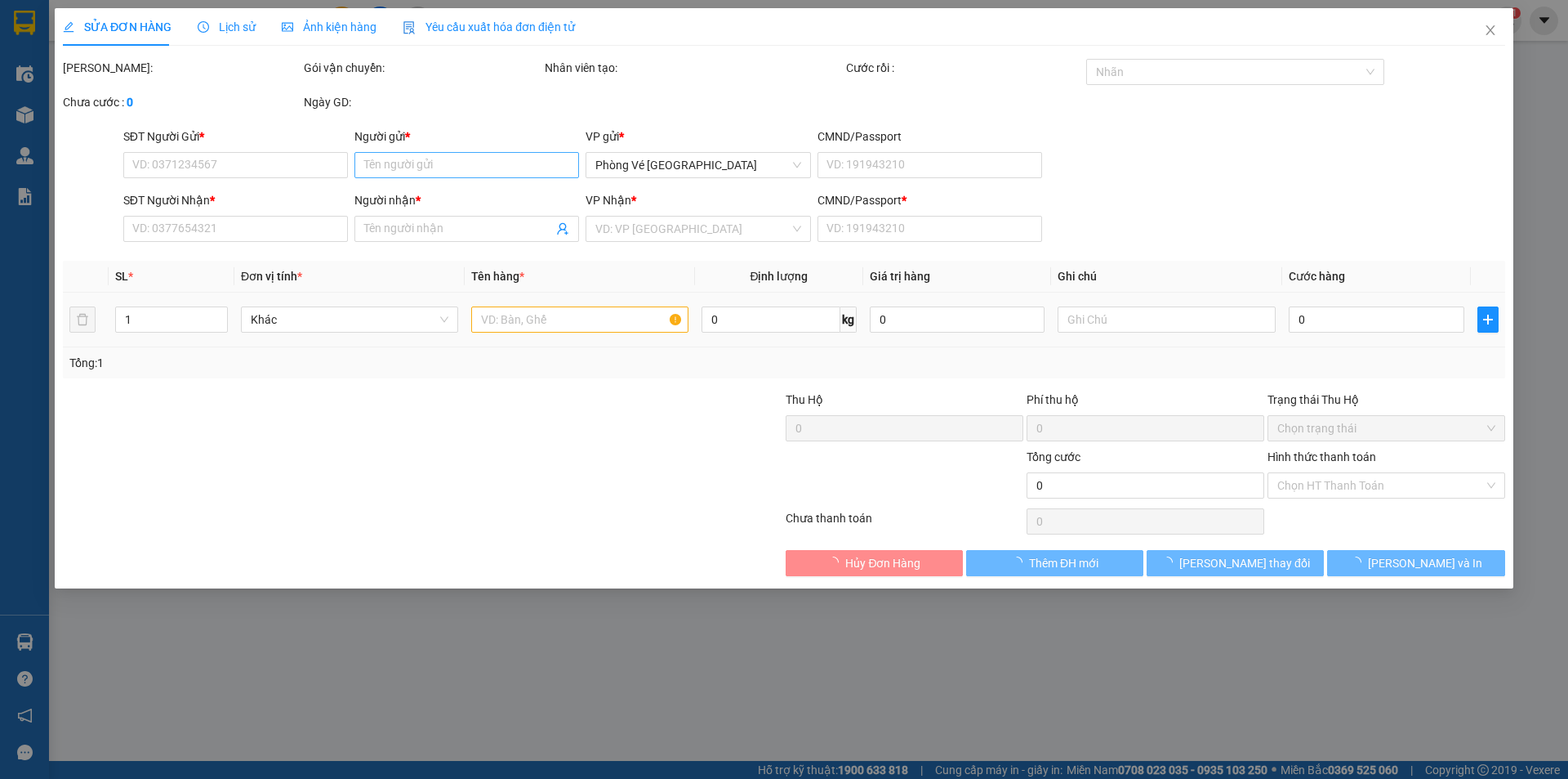
type input "0934584669"
type input "KIỀU"
type input "0916450177"
type input "THI"
type input "0"
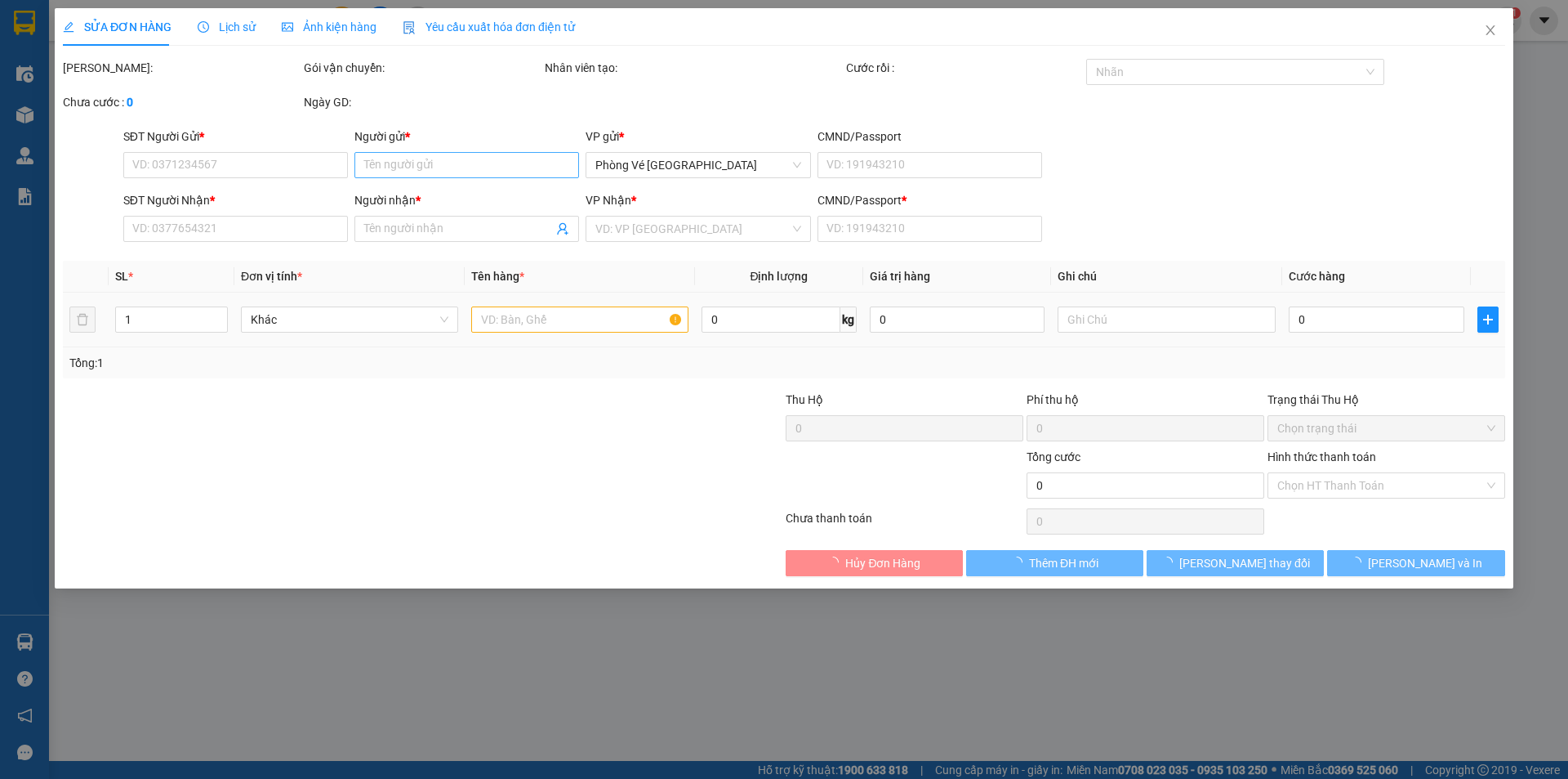
type input "30.000"
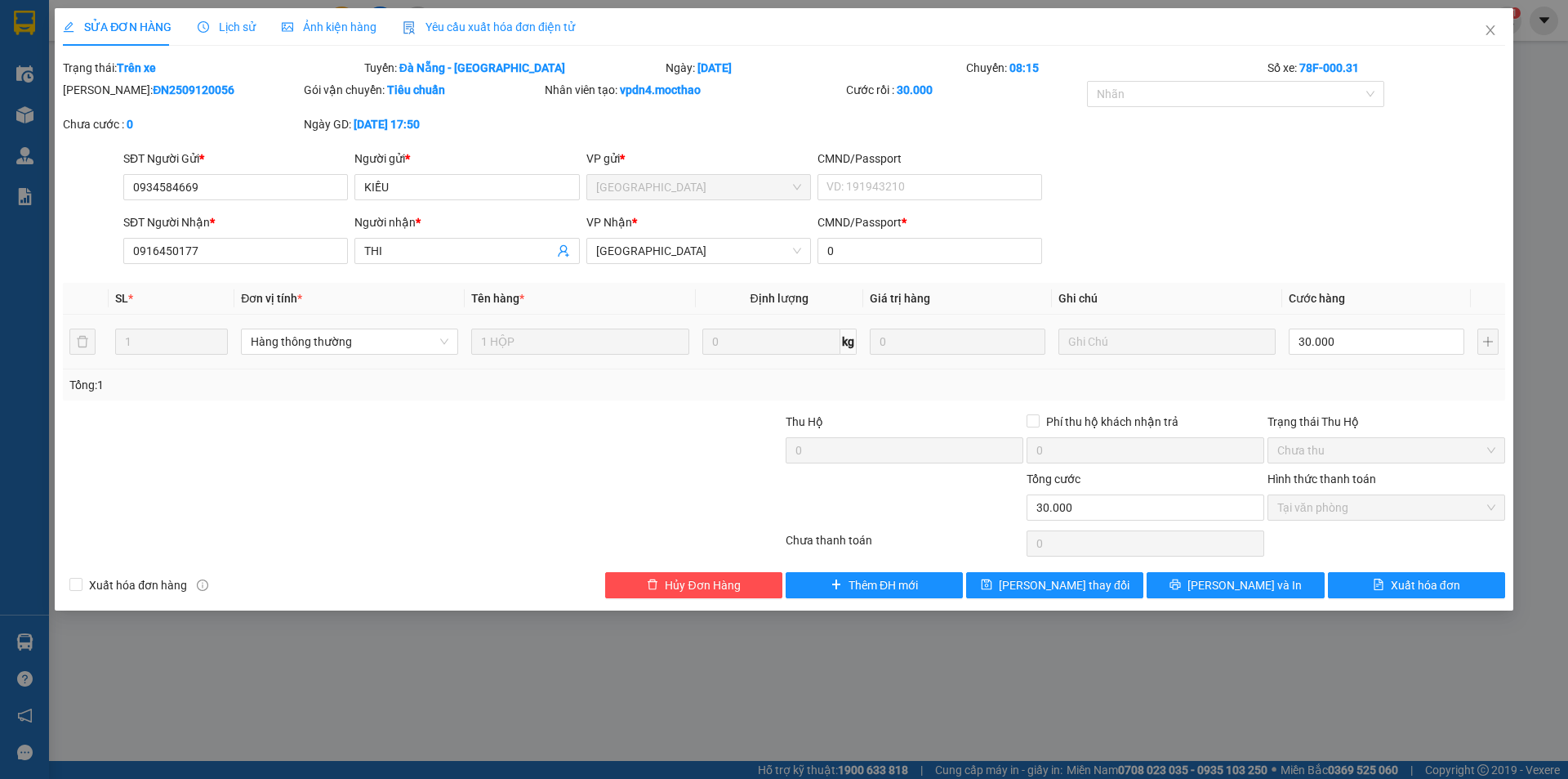
click at [478, 21] on span "Yêu cầu xuất hóa đơn điện tử" at bounding box center [489, 26] width 172 height 13
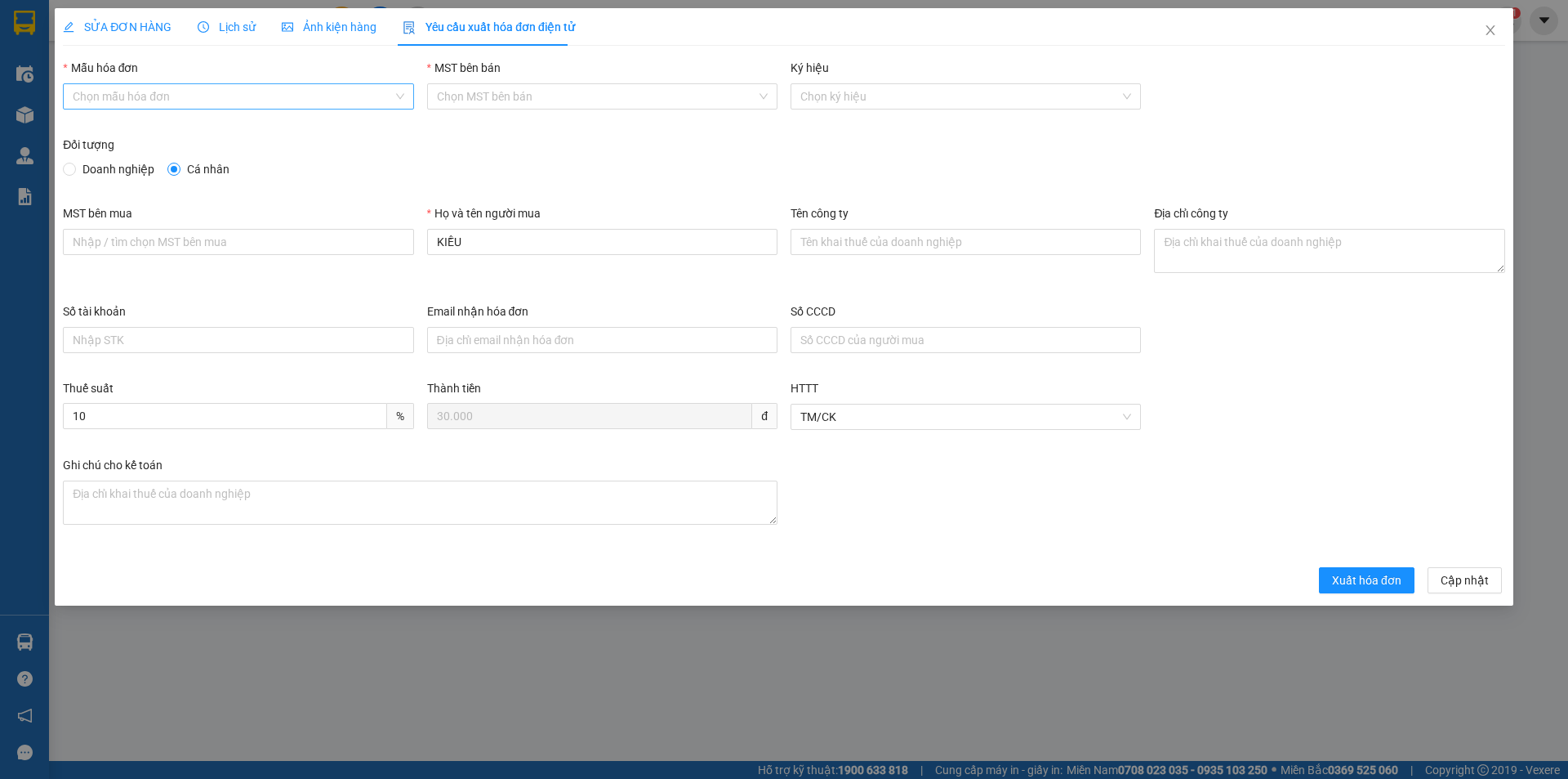
click at [227, 101] on input "Mẫu hóa đơn" at bounding box center [232, 96] width 319 height 25
click at [195, 128] on div "HĐH" at bounding box center [238, 128] width 331 height 18
type input "8"
drag, startPoint x: 472, startPoint y: 235, endPoint x: 377, endPoint y: 260, distance: 98.2
click at [377, 260] on div "MST bên mua Họ và tên người mua KIỀU Tên công ty Địa chỉ công ty" at bounding box center [784, 253] width 1455 height 98
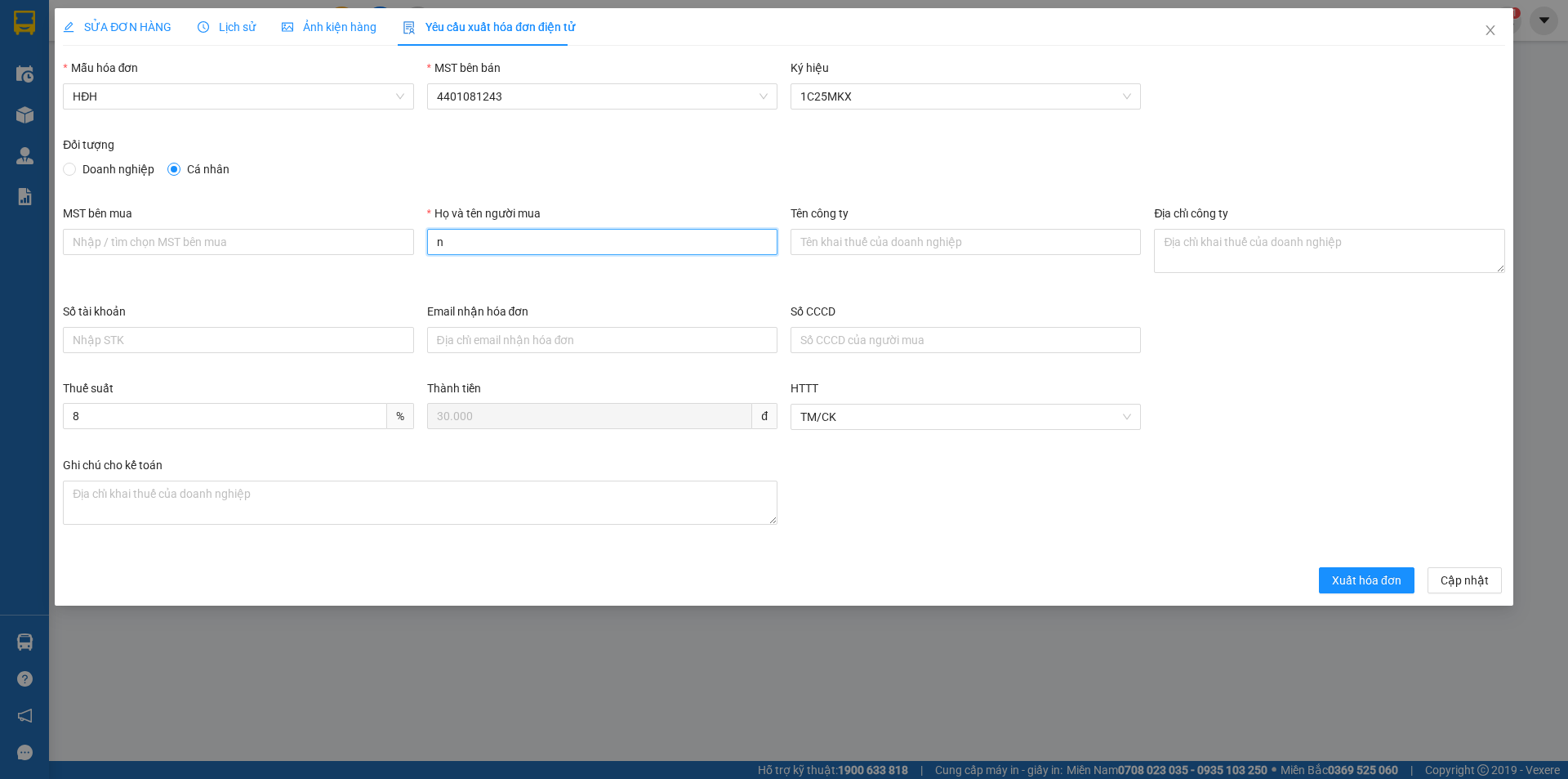
type input "Người mua không lấy hóa đơn"
click at [1386, 575] on span "Xuất hóa đơn" at bounding box center [1366, 580] width 69 height 18
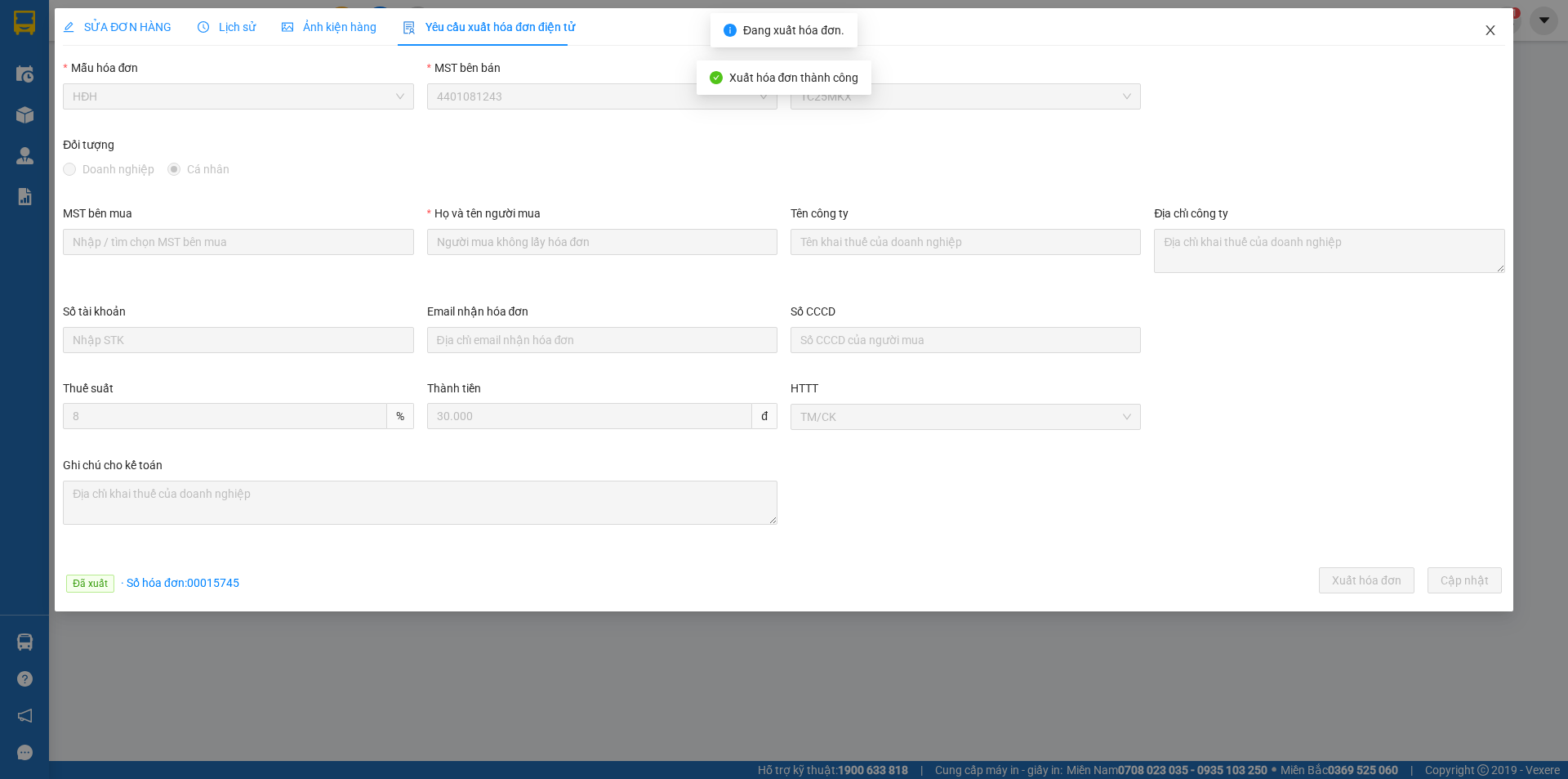
click at [1488, 25] on icon "close" at bounding box center [1489, 30] width 13 height 13
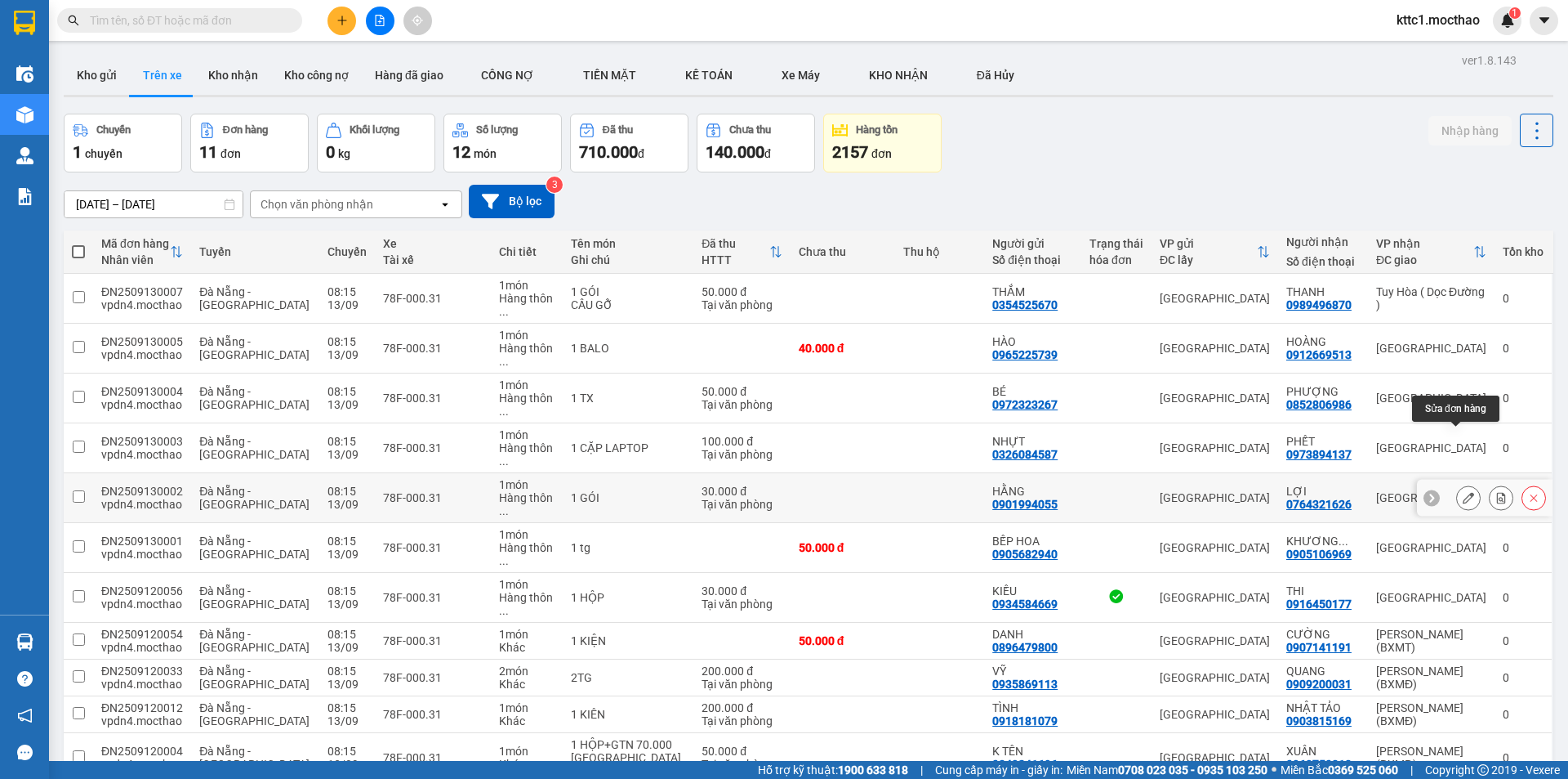
click at [1462, 492] on icon at bounding box center [1468, 498] width 12 height 12
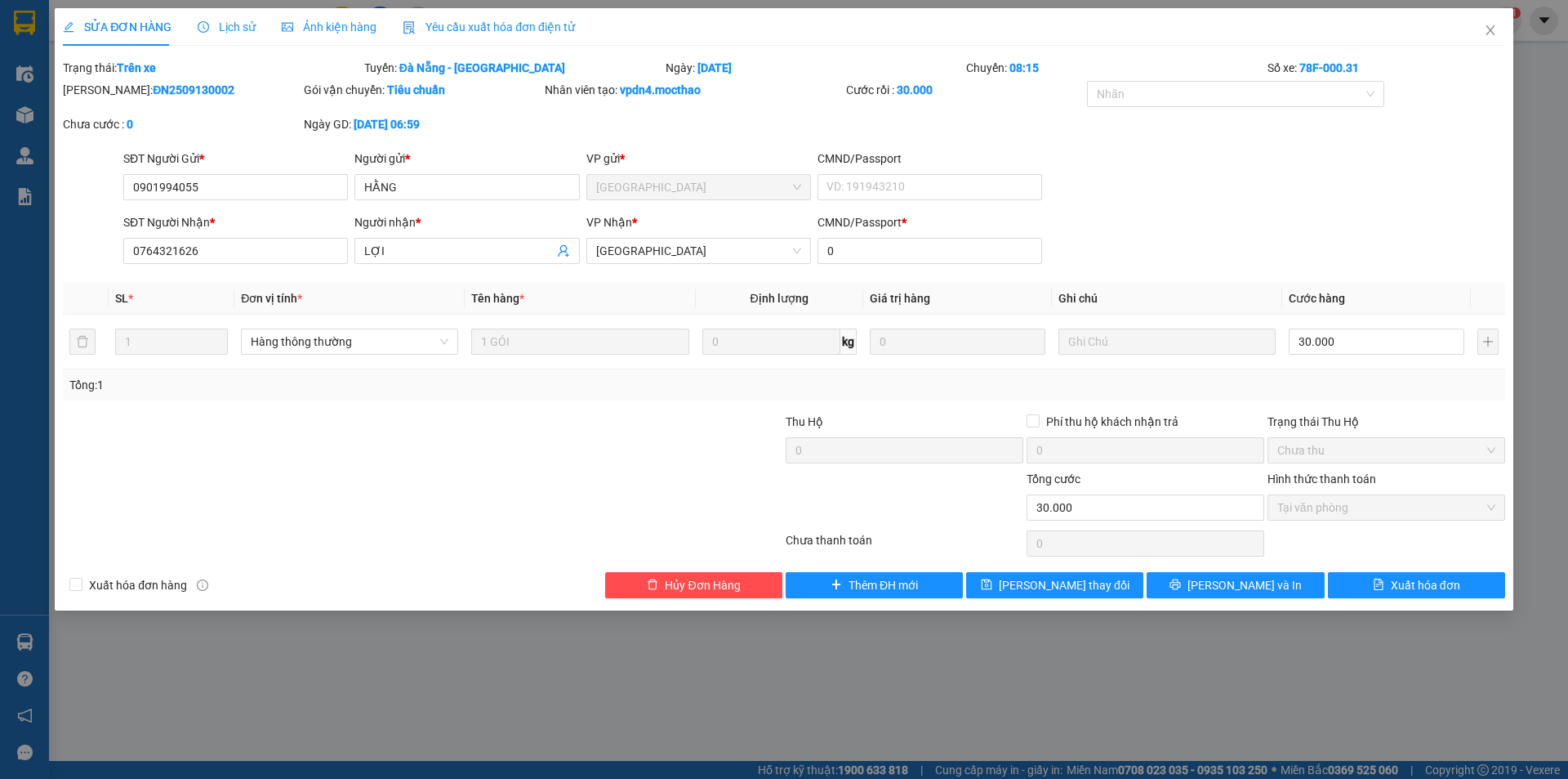
click at [483, 30] on span "Yêu cầu xuất hóa đơn điện tử" at bounding box center [489, 26] width 172 height 13
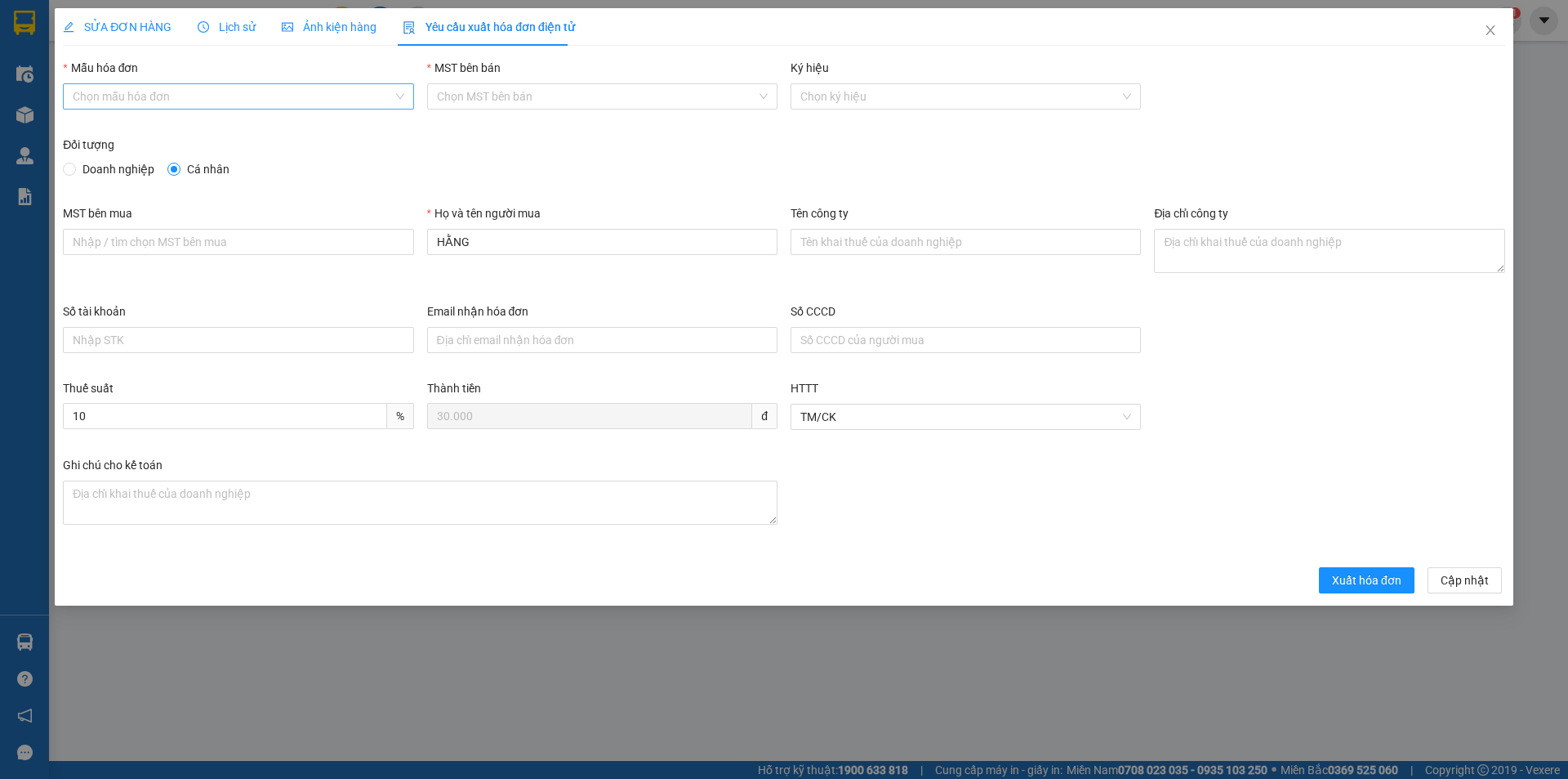
click at [249, 104] on input "Mẫu hóa đơn" at bounding box center [232, 96] width 319 height 25
click at [236, 130] on div "HĐH" at bounding box center [238, 128] width 331 height 18
type input "8"
drag, startPoint x: 431, startPoint y: 233, endPoint x: 405, endPoint y: 232, distance: 26.0
click at [405, 232] on div "MST bên mua Họ và tên người mua HẰNG Tên công ty Địa chỉ công ty" at bounding box center [784, 253] width 1455 height 98
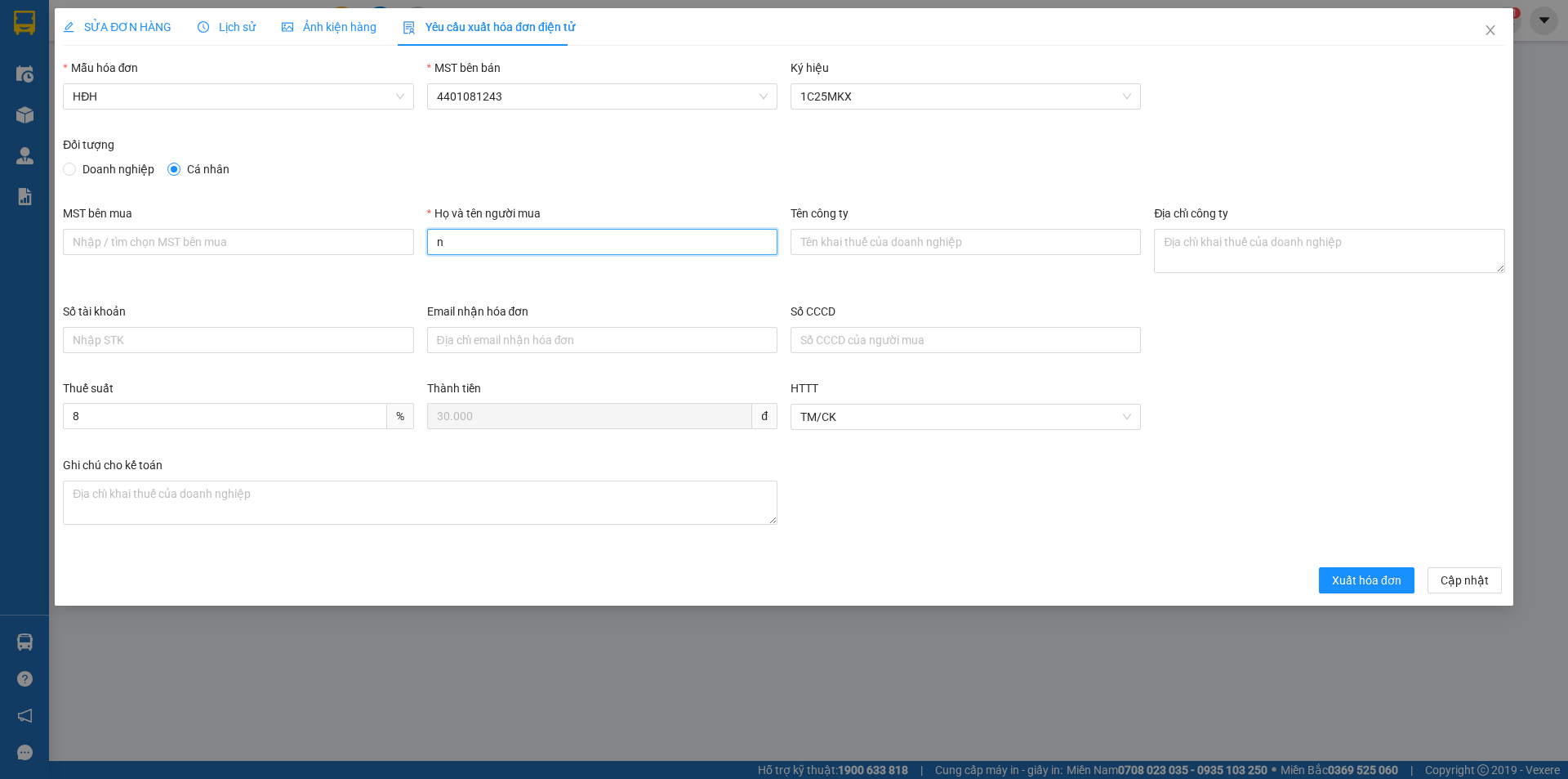
type input "Người mua không lấy hóa đơn"
click at [1366, 573] on span "Xuất hóa đơn" at bounding box center [1366, 580] width 69 height 18
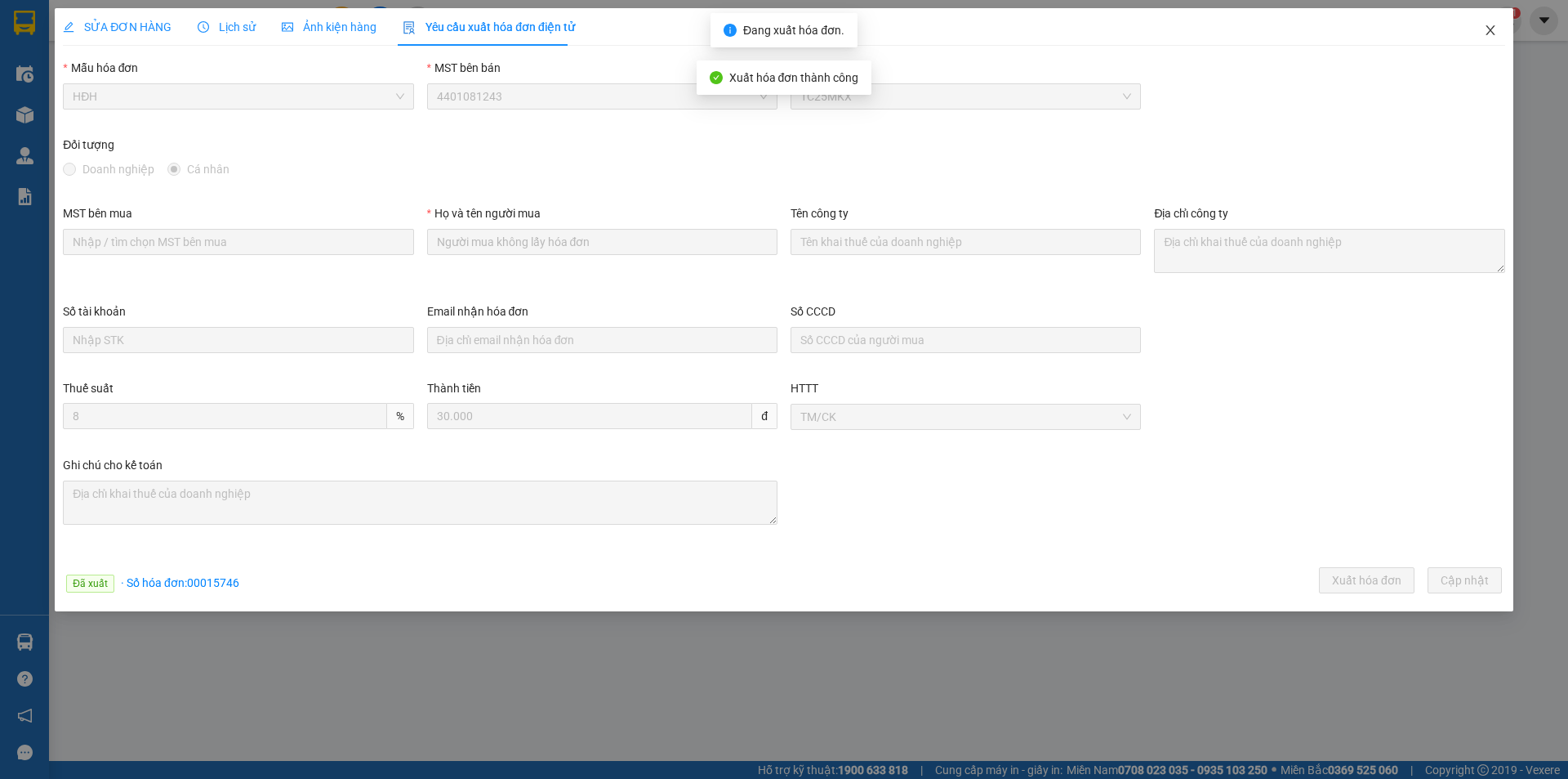
click at [1494, 30] on icon "close" at bounding box center [1489, 30] width 13 height 13
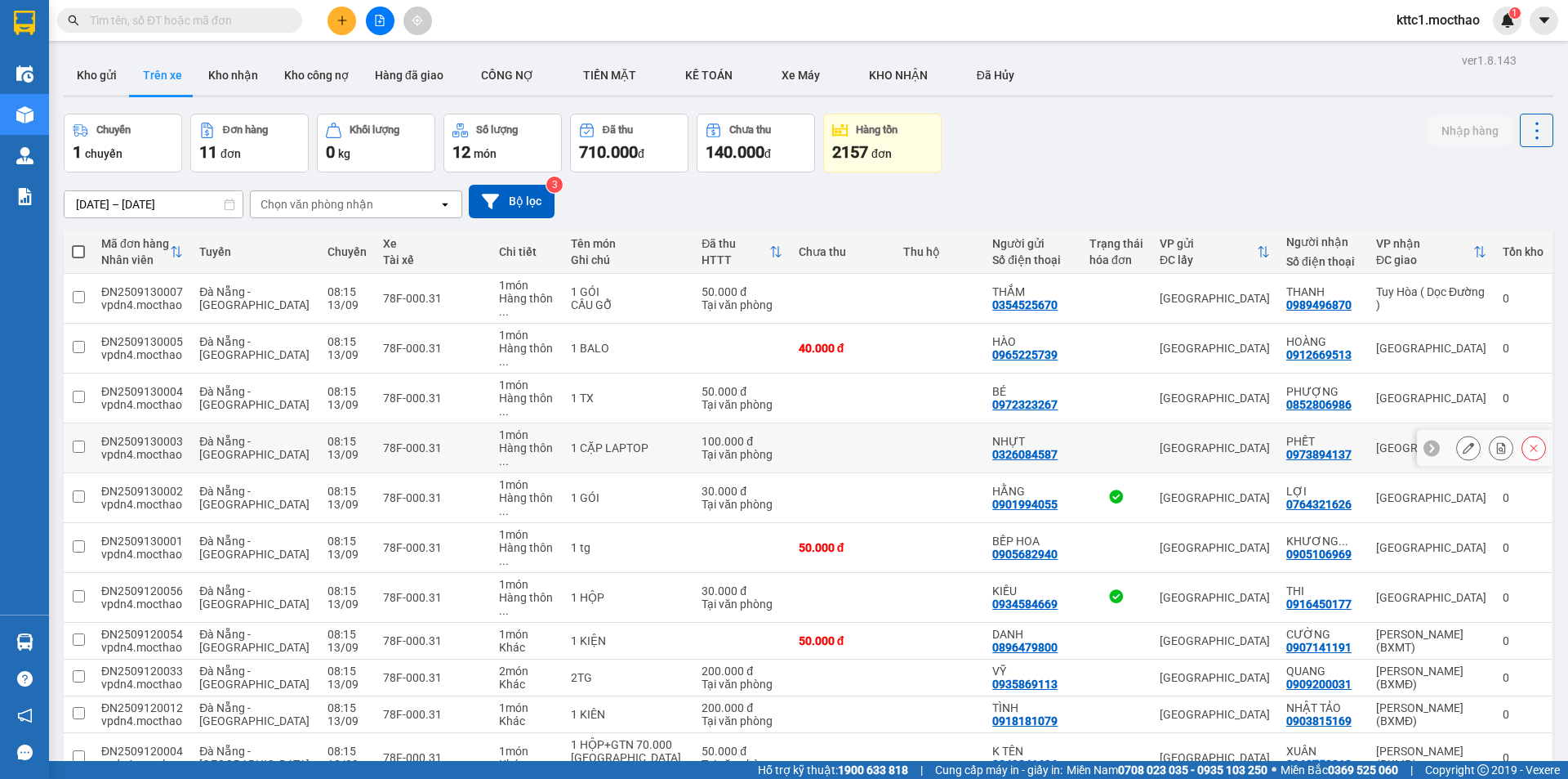
click at [1462, 442] on icon at bounding box center [1468, 448] width 12 height 12
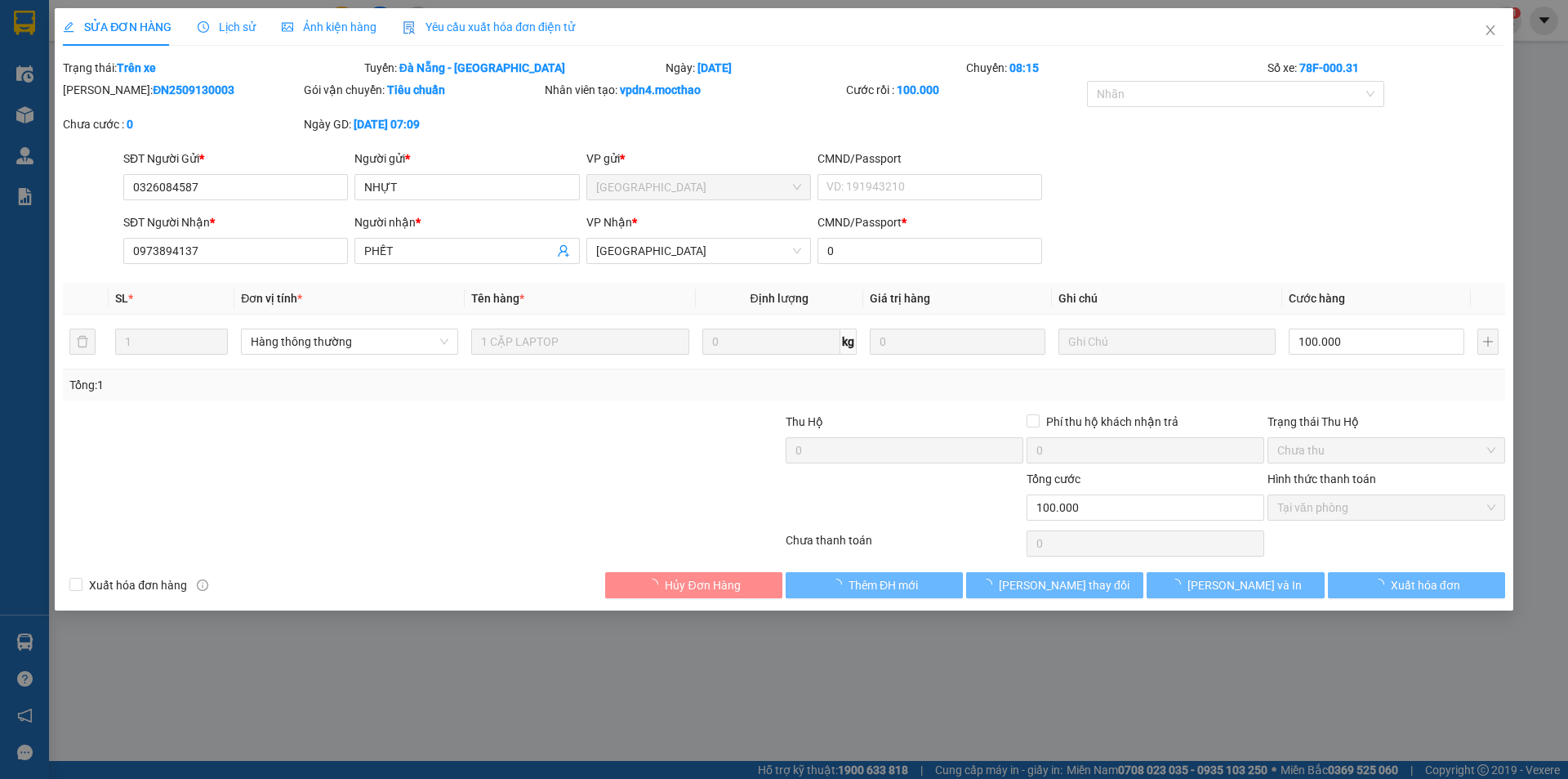
type input "0326084587"
type input "NHỰT"
type input "0973894137"
type input "PHẾT"
type input "0"
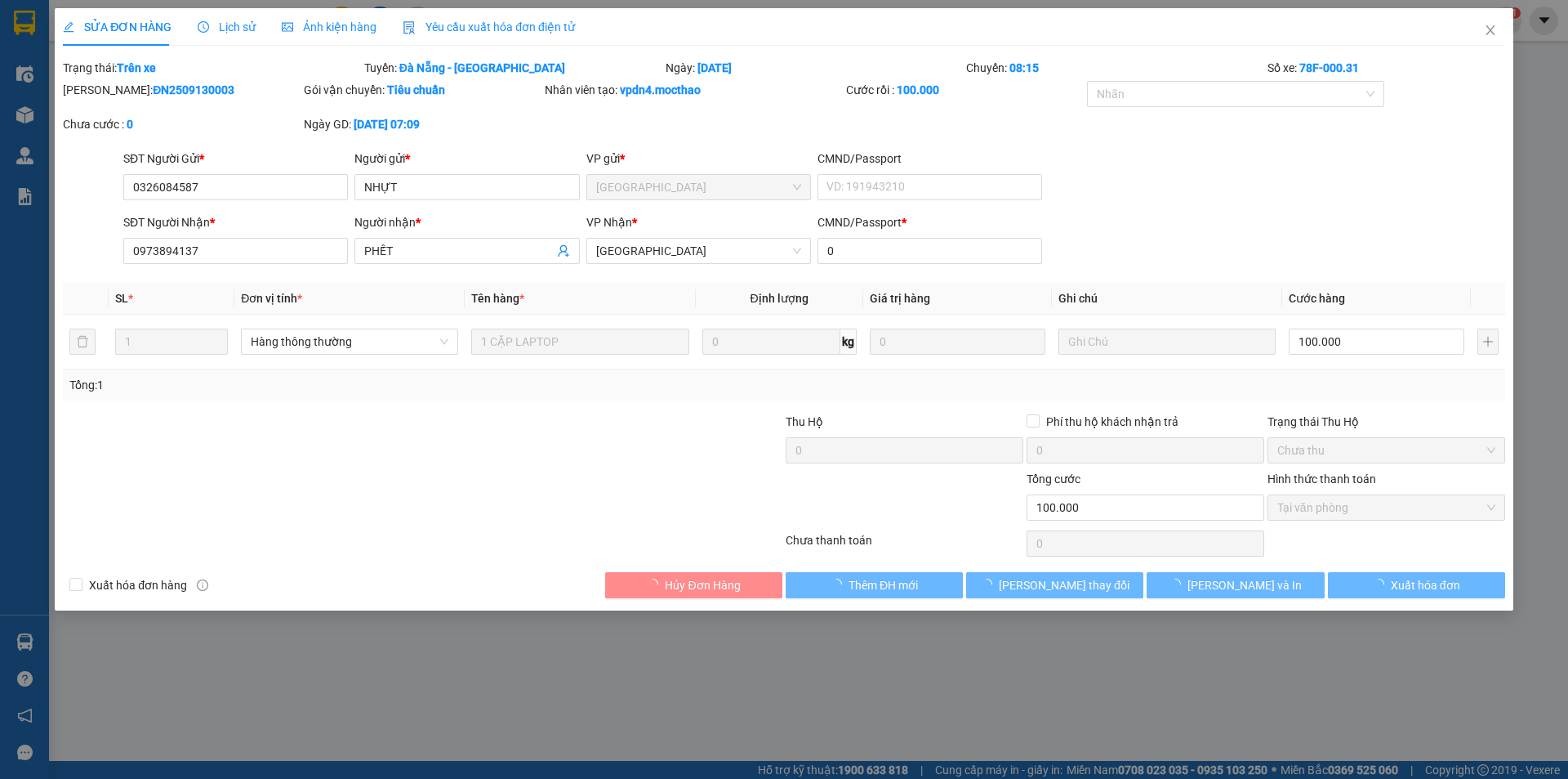
type input "100.000"
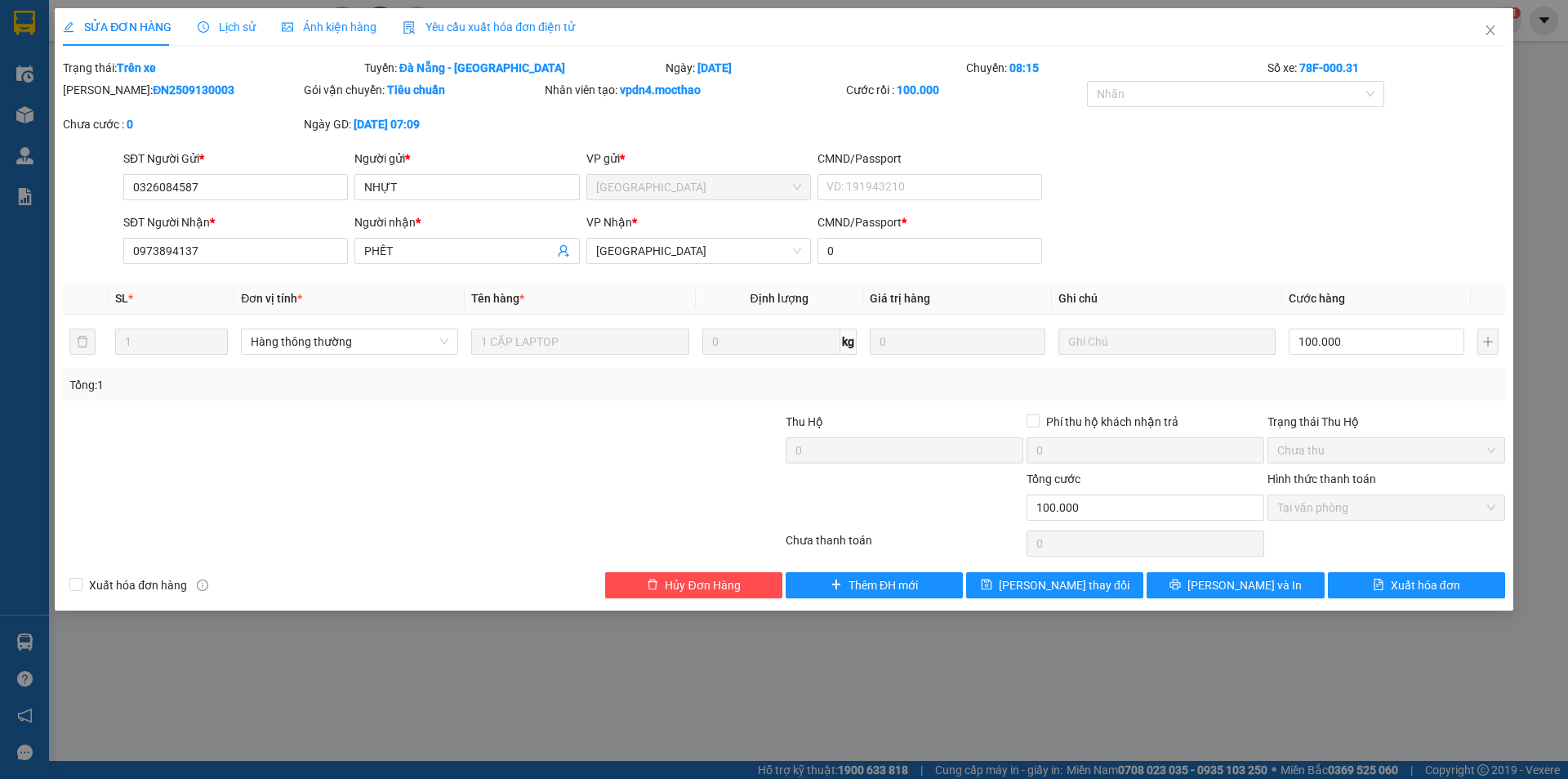
click at [471, 30] on span "Yêu cầu xuất hóa đơn điện tử" at bounding box center [489, 26] width 172 height 13
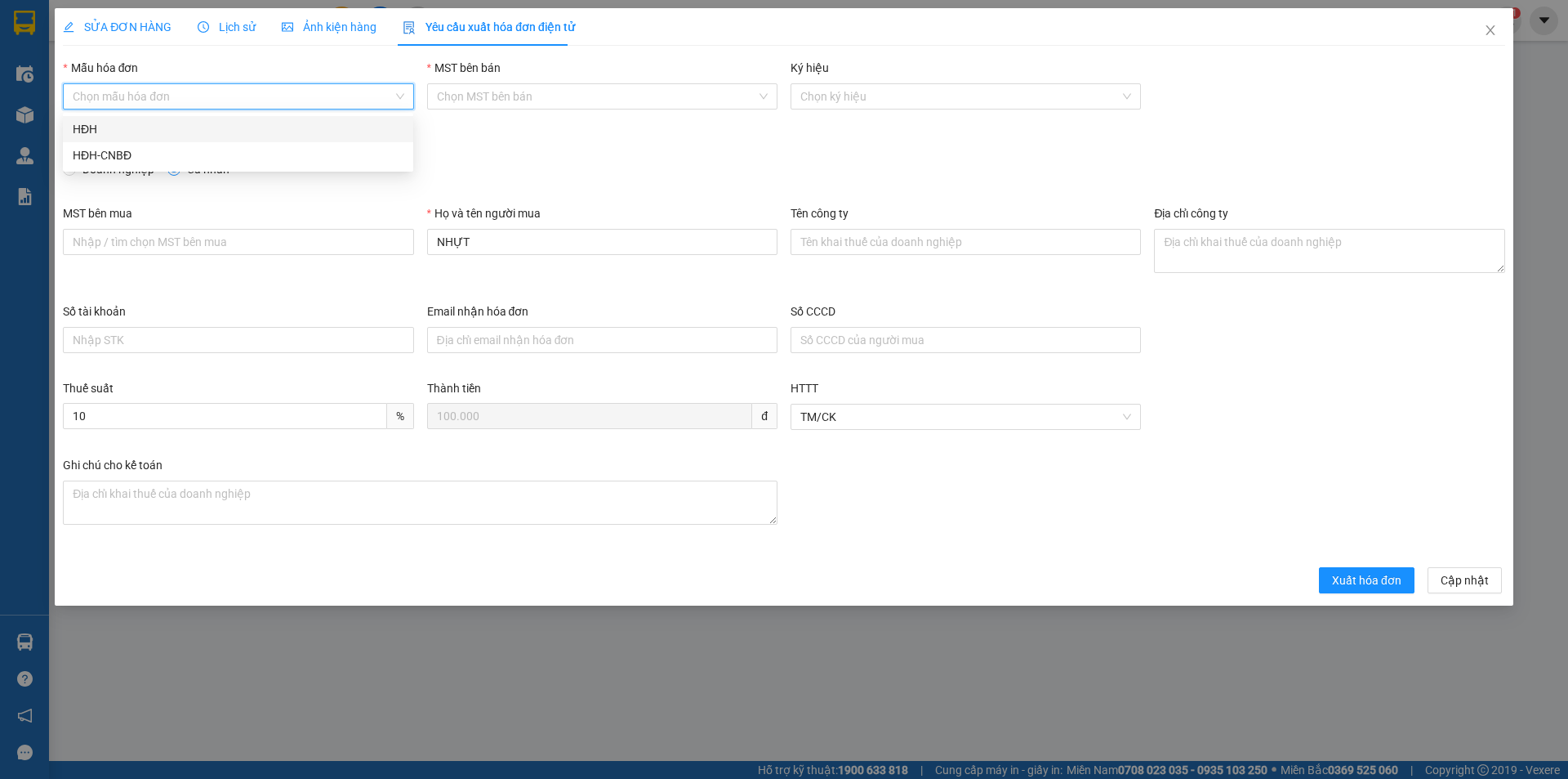
click at [199, 92] on input "Mẫu hóa đơn" at bounding box center [232, 96] width 319 height 25
click at [160, 131] on div "HĐH" at bounding box center [238, 128] width 331 height 18
type input "8"
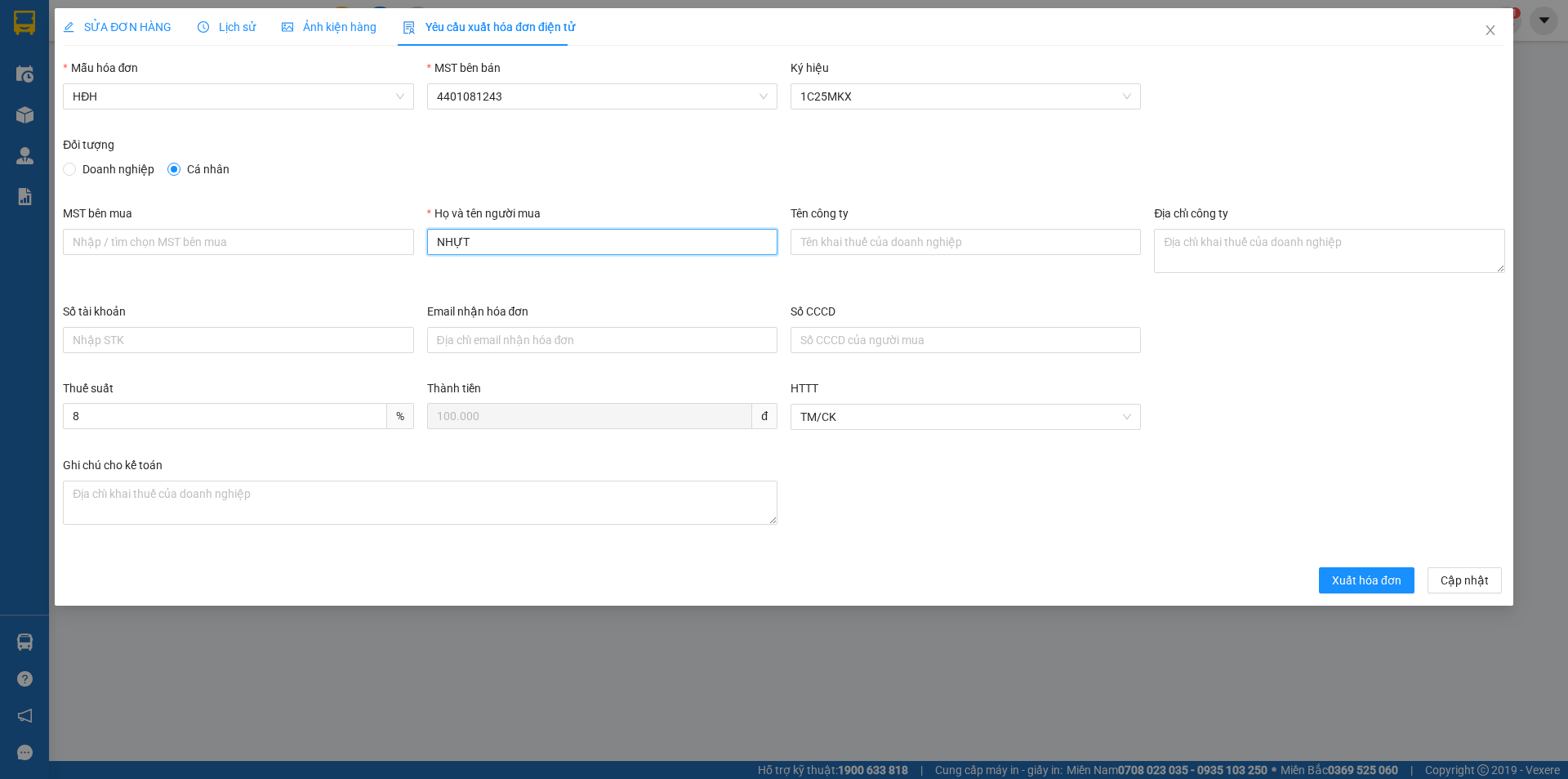
drag, startPoint x: 413, startPoint y: 259, endPoint x: 356, endPoint y: 260, distance: 57.0
click at [357, 261] on div "MST bên mua Họ và tên người mua NHỰT Tên công ty Địa chỉ công ty" at bounding box center [784, 253] width 1455 height 98
type input "Người mua không lấy hóa đơn"
click at [1366, 587] on span "Xuất hóa đơn" at bounding box center [1366, 580] width 69 height 18
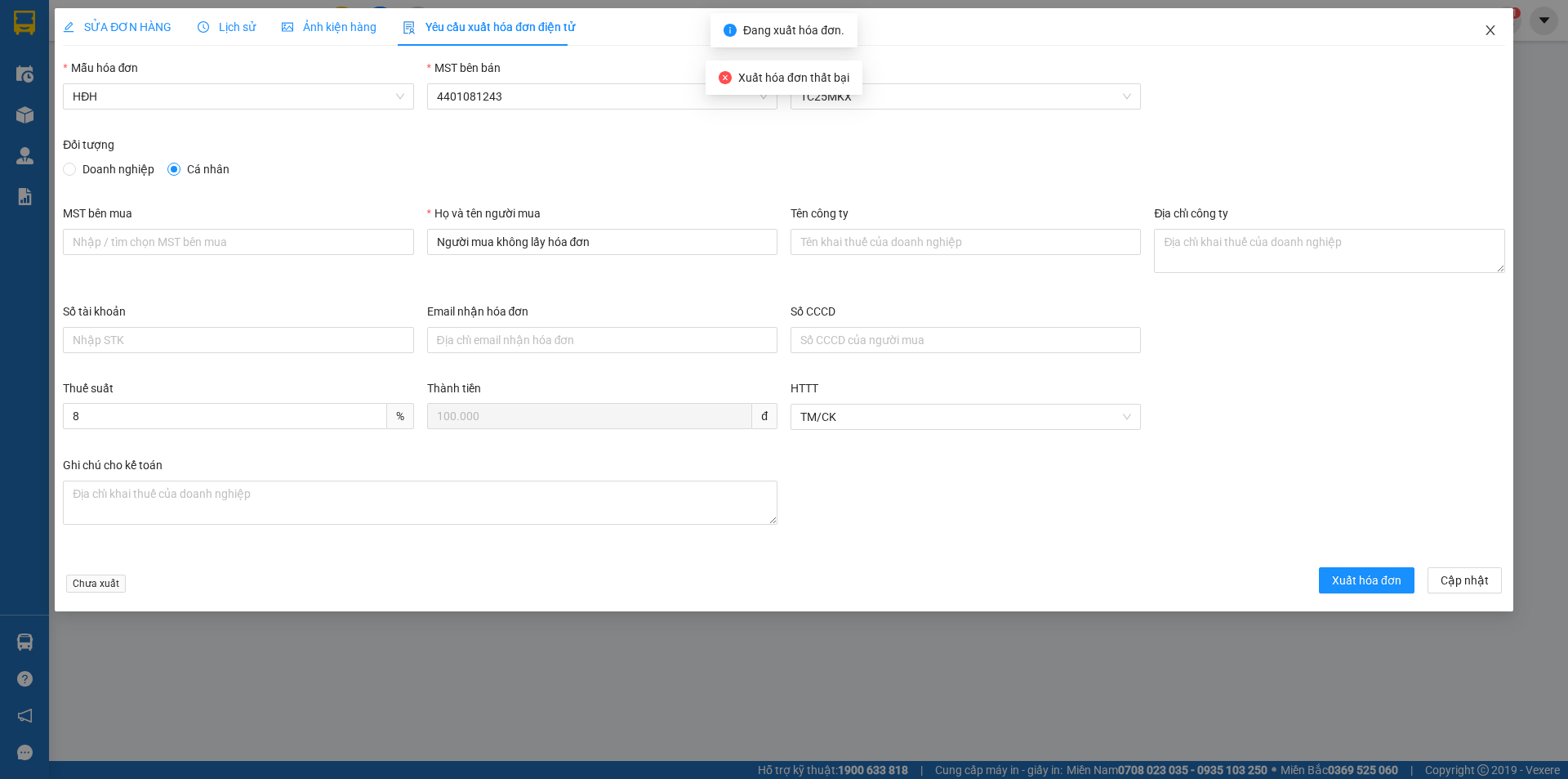
click at [1487, 33] on icon "close" at bounding box center [1489, 30] width 13 height 13
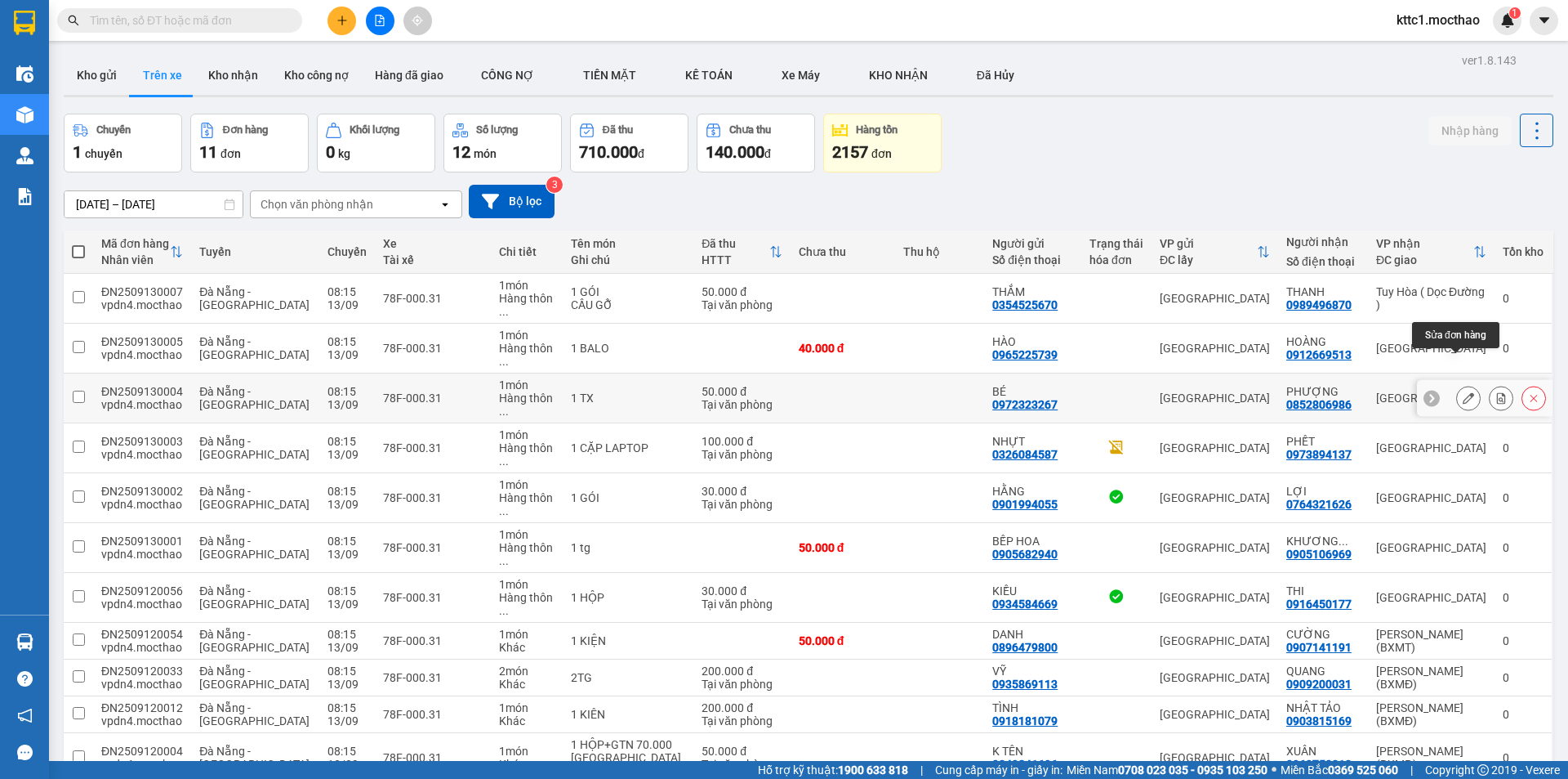
click at [1462, 392] on icon at bounding box center [1468, 398] width 12 height 12
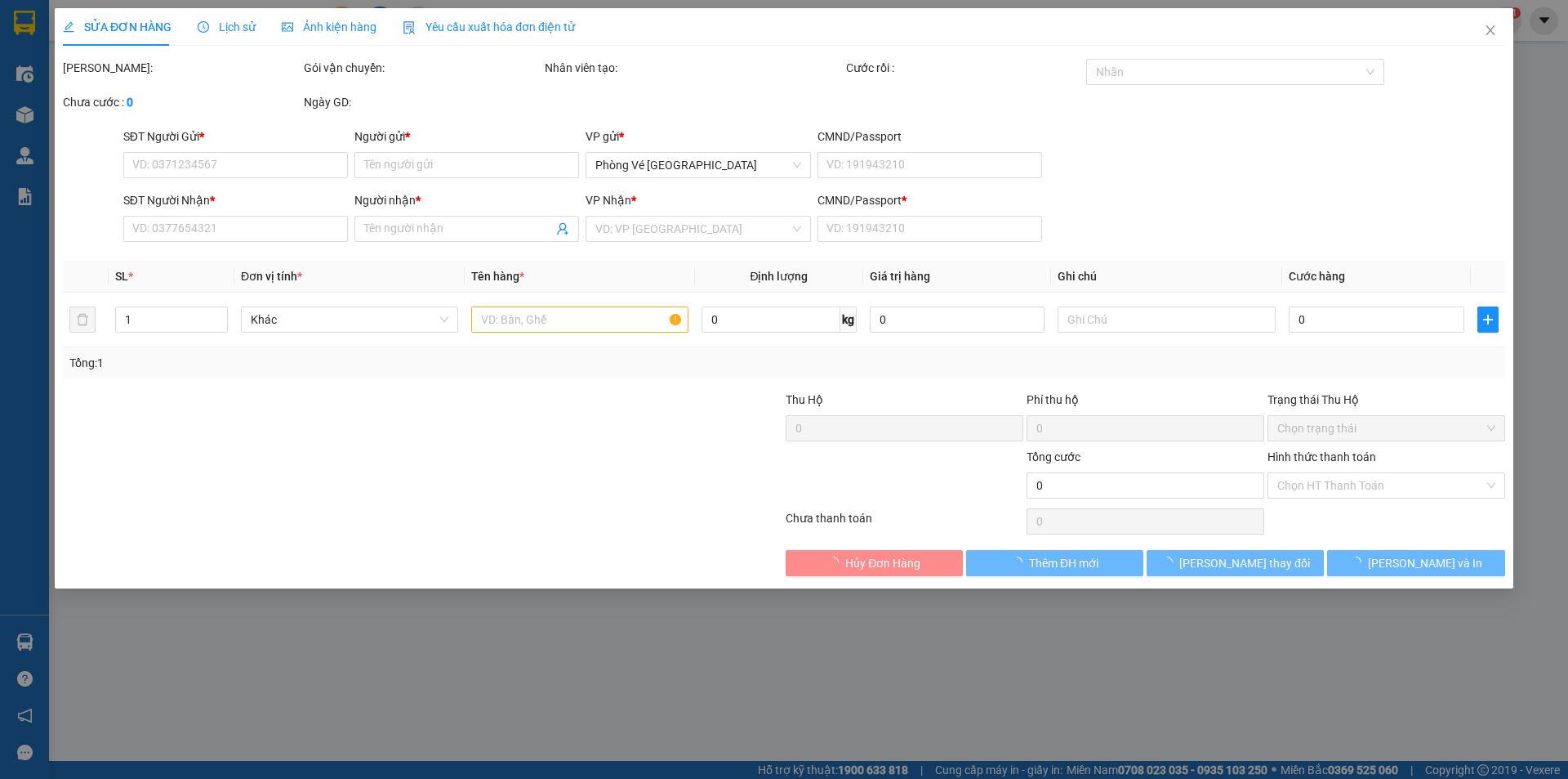
type input "0972323267"
type input "BÉ"
type input "0852806986"
type input "PHƯỢNG"
type input "0"
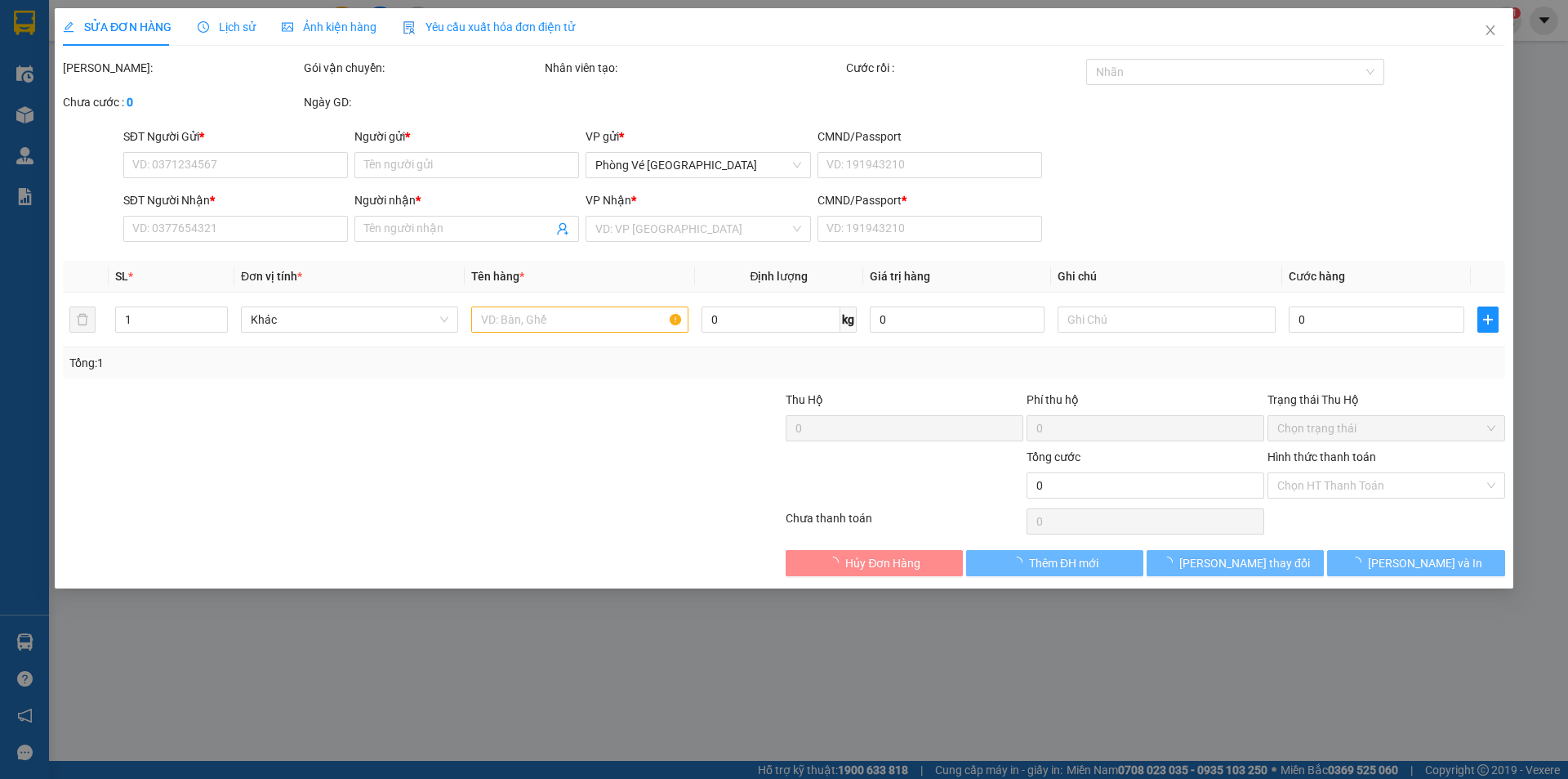
type input "50.000"
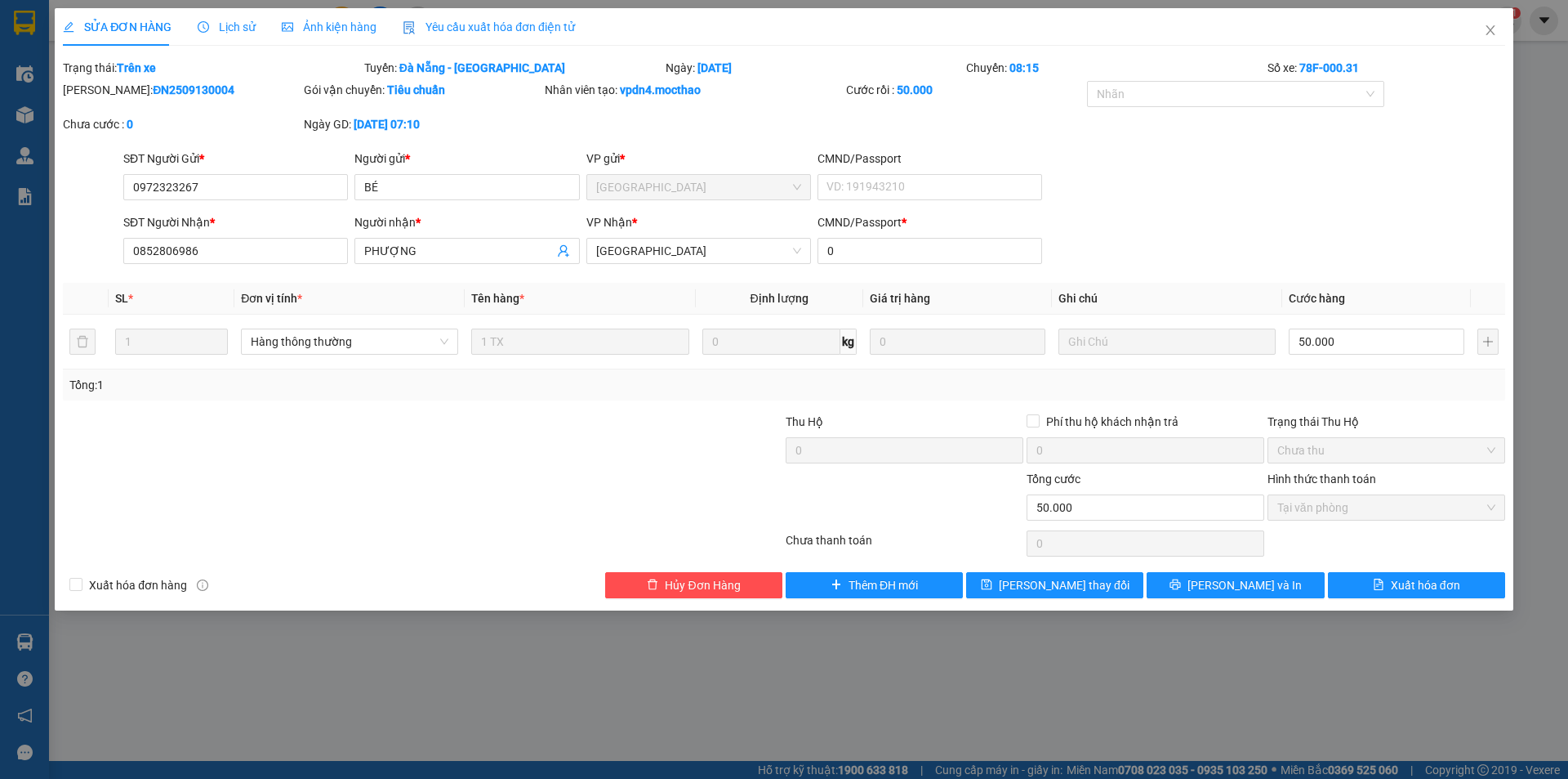
click at [501, 20] on span "Yêu cầu xuất hóa đơn điện tử" at bounding box center [489, 26] width 172 height 13
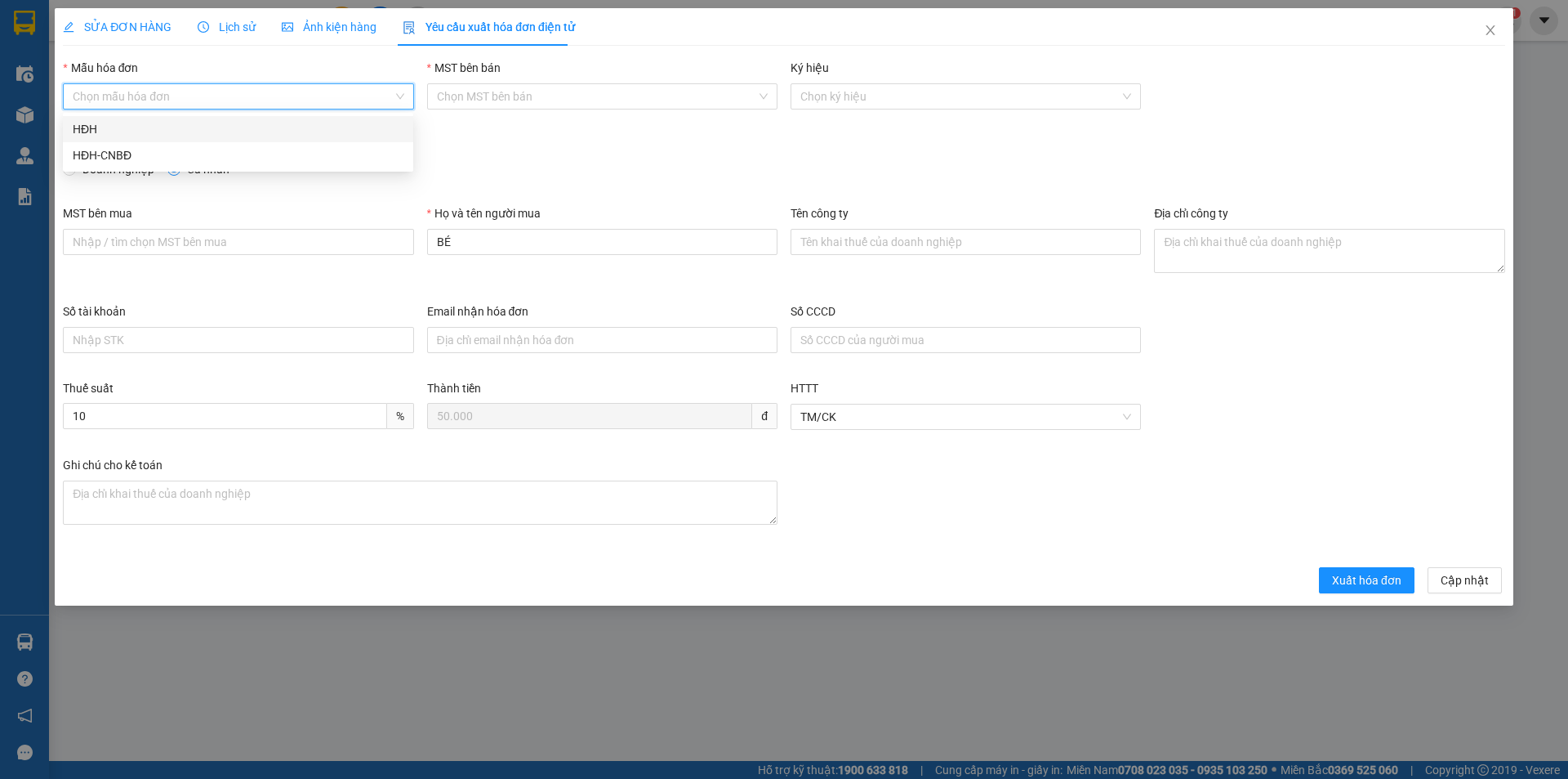
click at [250, 88] on input "Mẫu hóa đơn" at bounding box center [232, 96] width 319 height 25
drag, startPoint x: 199, startPoint y: 124, endPoint x: 261, endPoint y: 163, distance: 73.2
click at [199, 125] on div "HĐH" at bounding box center [238, 128] width 331 height 18
type input "8"
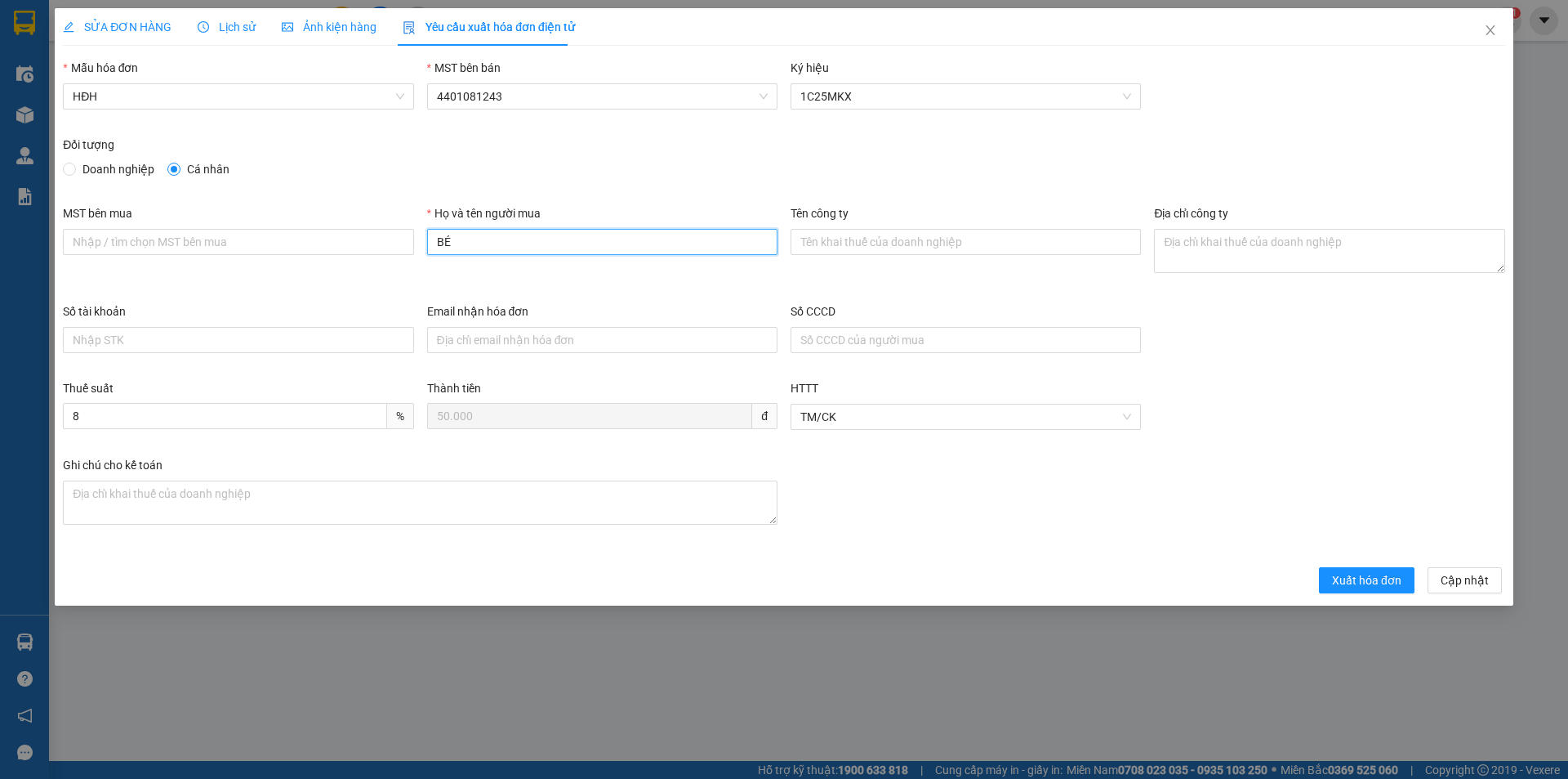
drag, startPoint x: 494, startPoint y: 254, endPoint x: 405, endPoint y: 261, distance: 89.3
click at [405, 261] on div "MST bên mua Họ và tên người mua BÉ Tên công ty Địa chỉ công ty" at bounding box center [784, 253] width 1455 height 98
type input "Người mua không lấy hóa đơn"
click at [1363, 572] on span "Xuất hóa đơn" at bounding box center [1366, 580] width 69 height 18
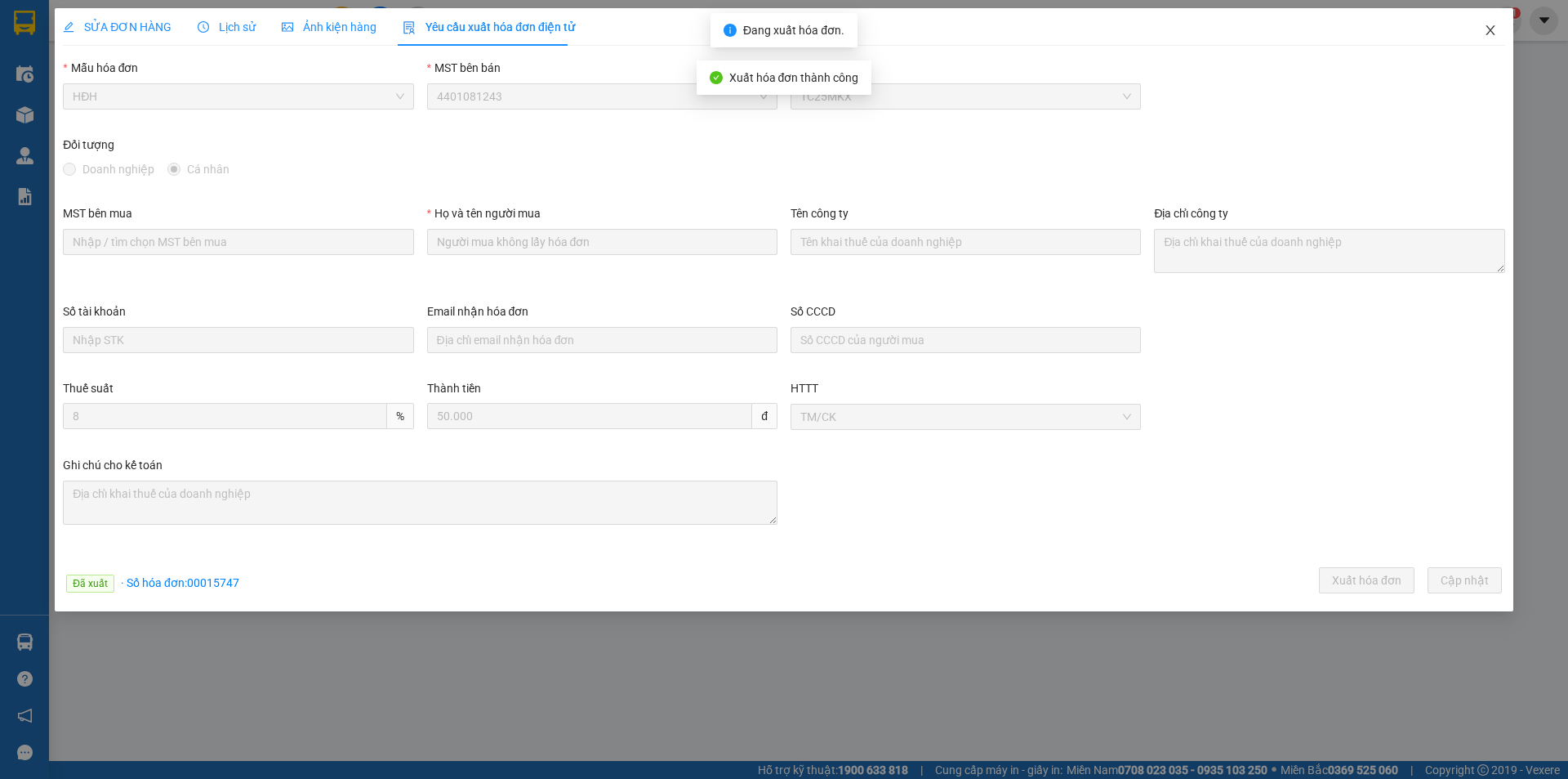
drag, startPoint x: 1495, startPoint y: 26, endPoint x: 1457, endPoint y: 3, distance: 44.4
click at [1493, 26] on icon "close" at bounding box center [1489, 30] width 13 height 13
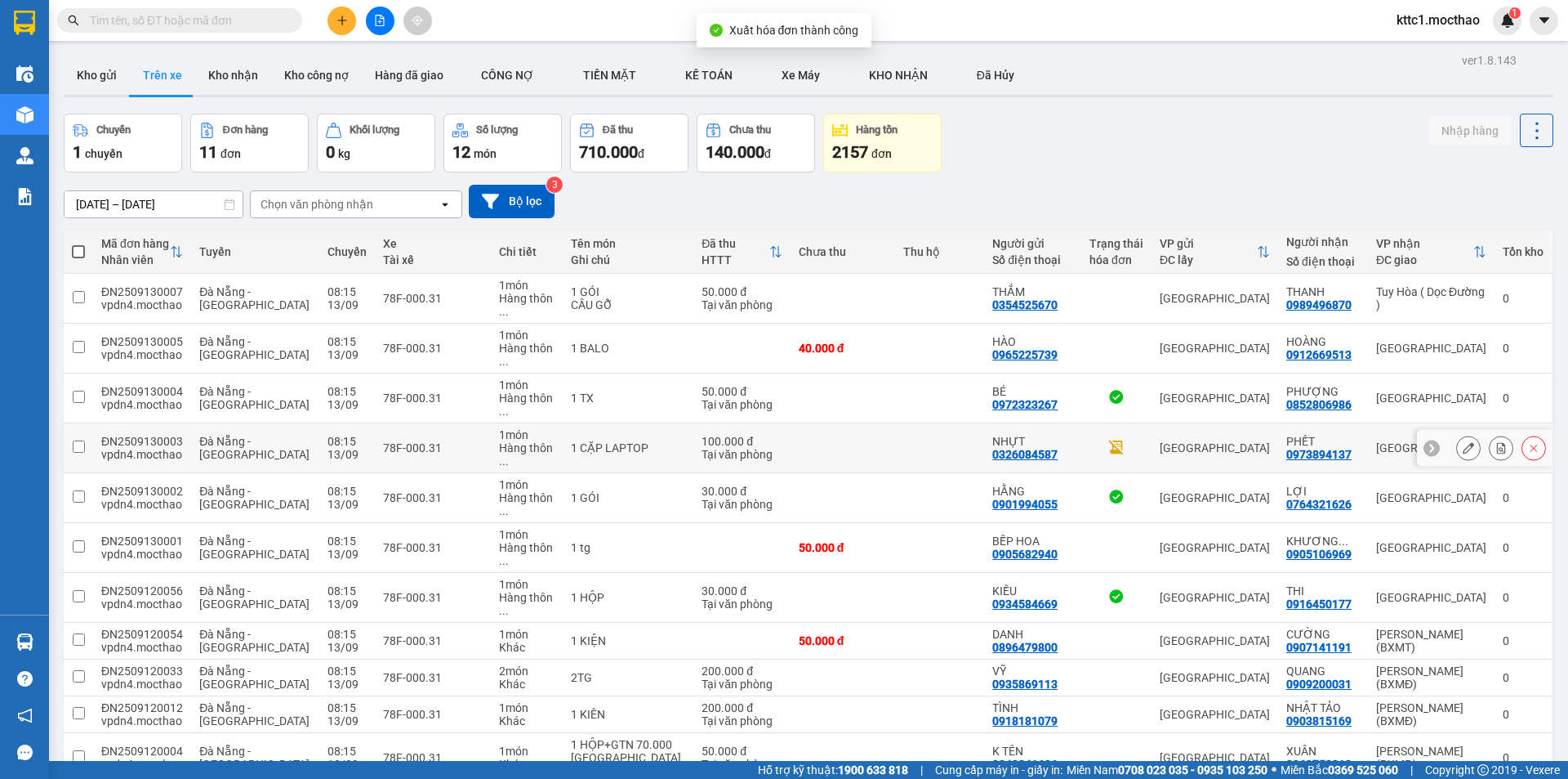
click at [1462, 442] on icon at bounding box center [1468, 448] width 12 height 12
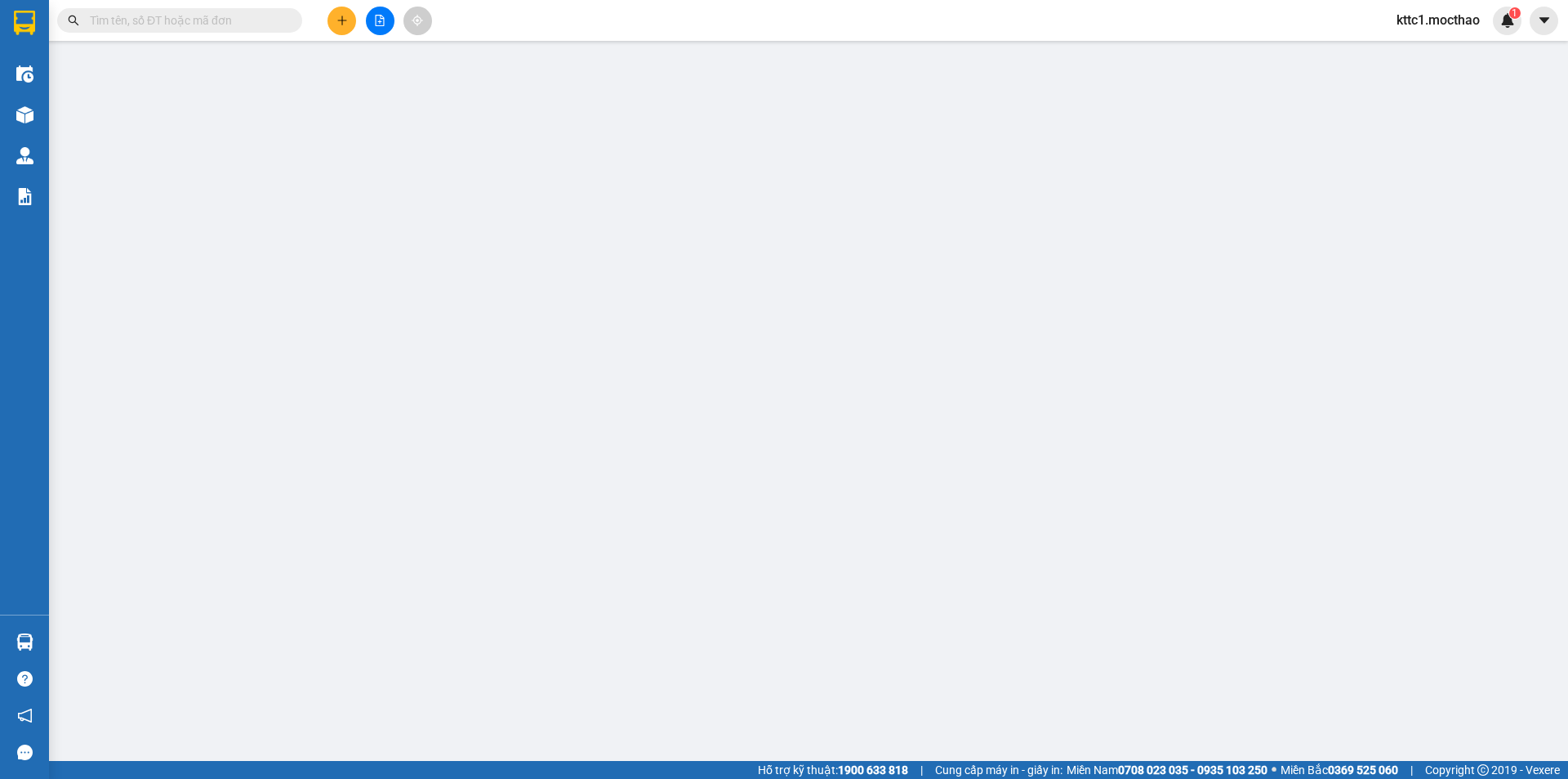
type input "0326084587"
type input "NHỰT"
type input "0973894137"
type input "PHẾT"
type input "0"
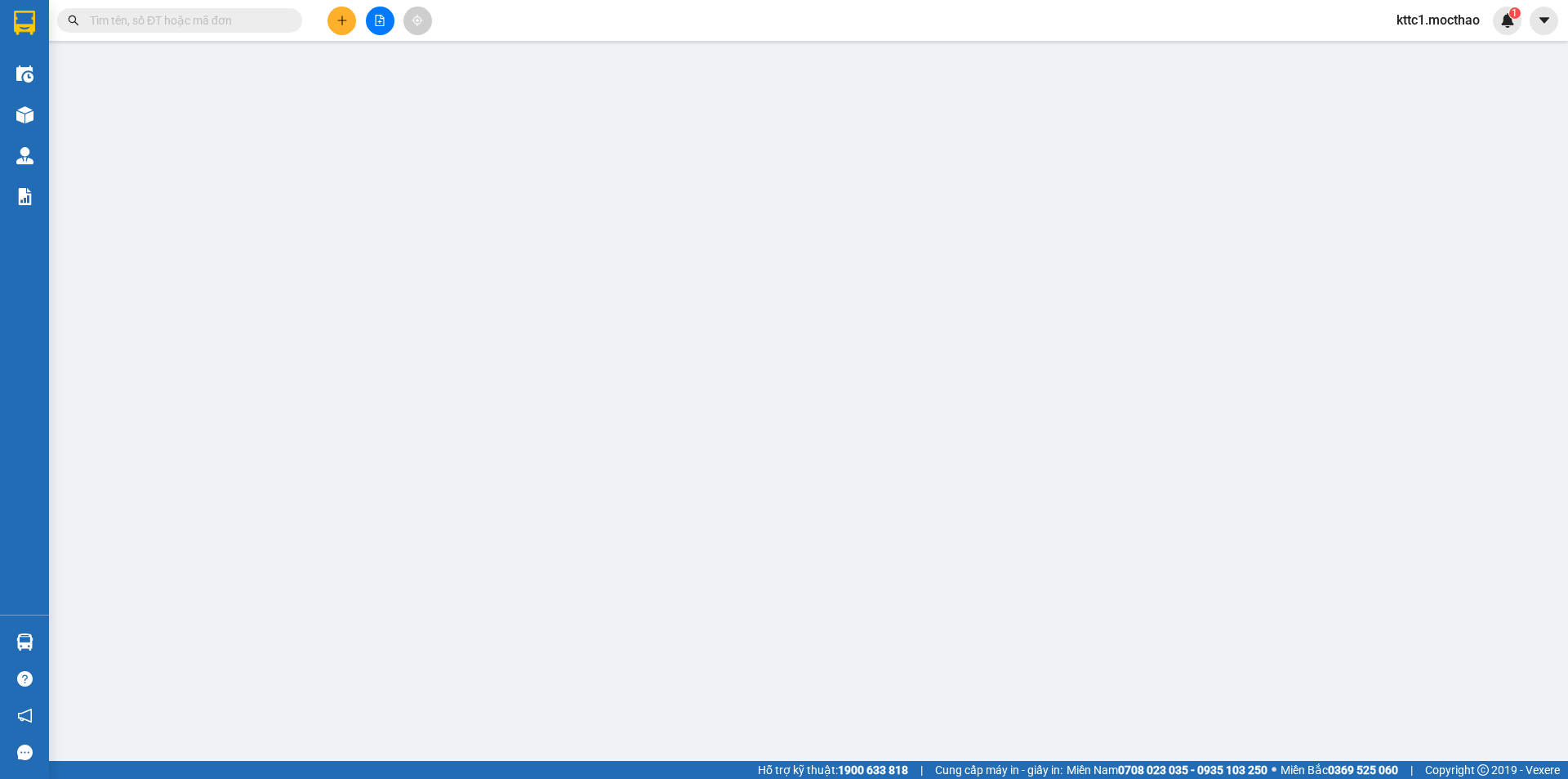
type input "100.000"
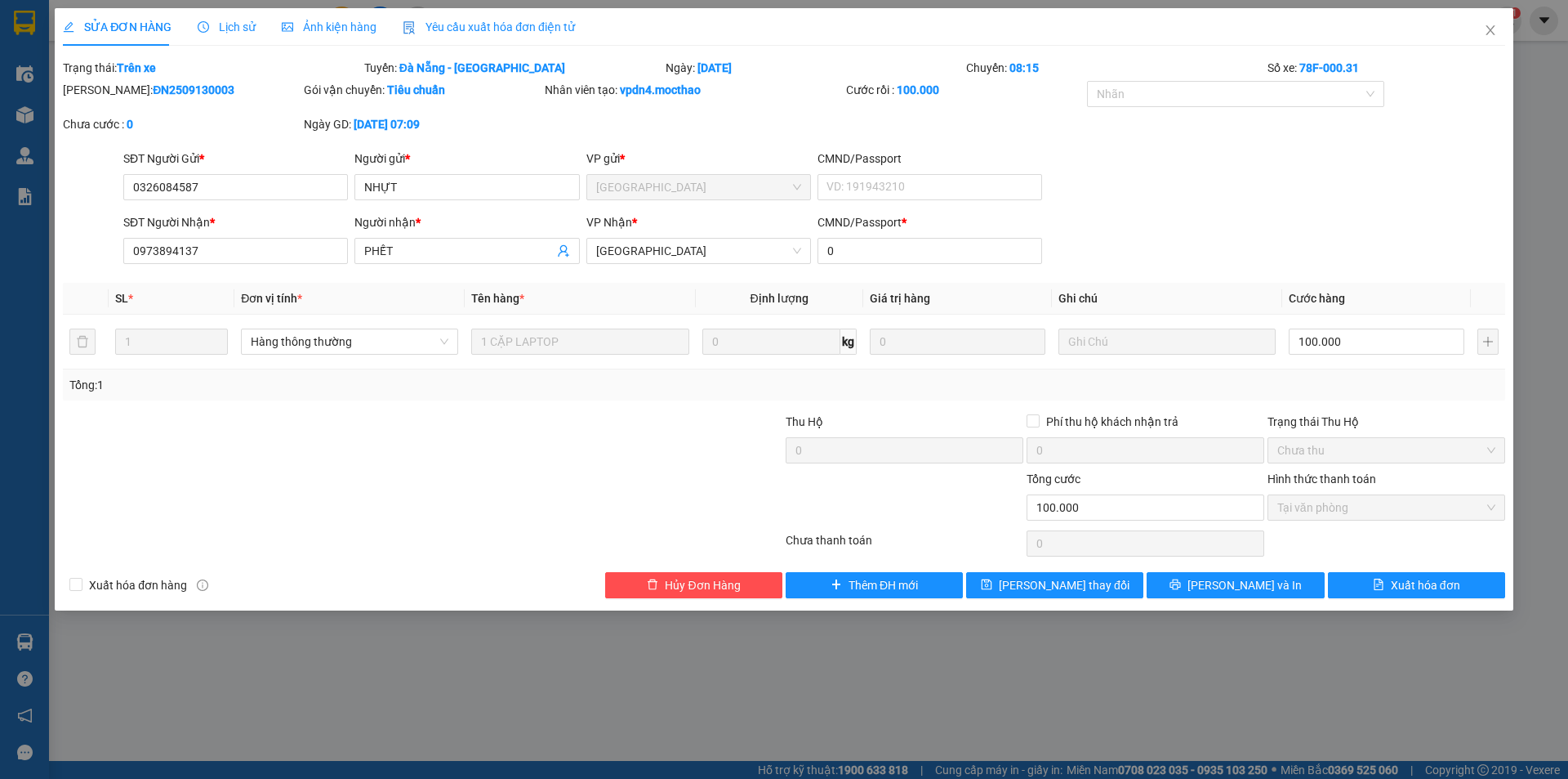
click at [459, 25] on span "Yêu cầu xuất hóa đơn điện tử" at bounding box center [489, 26] width 172 height 13
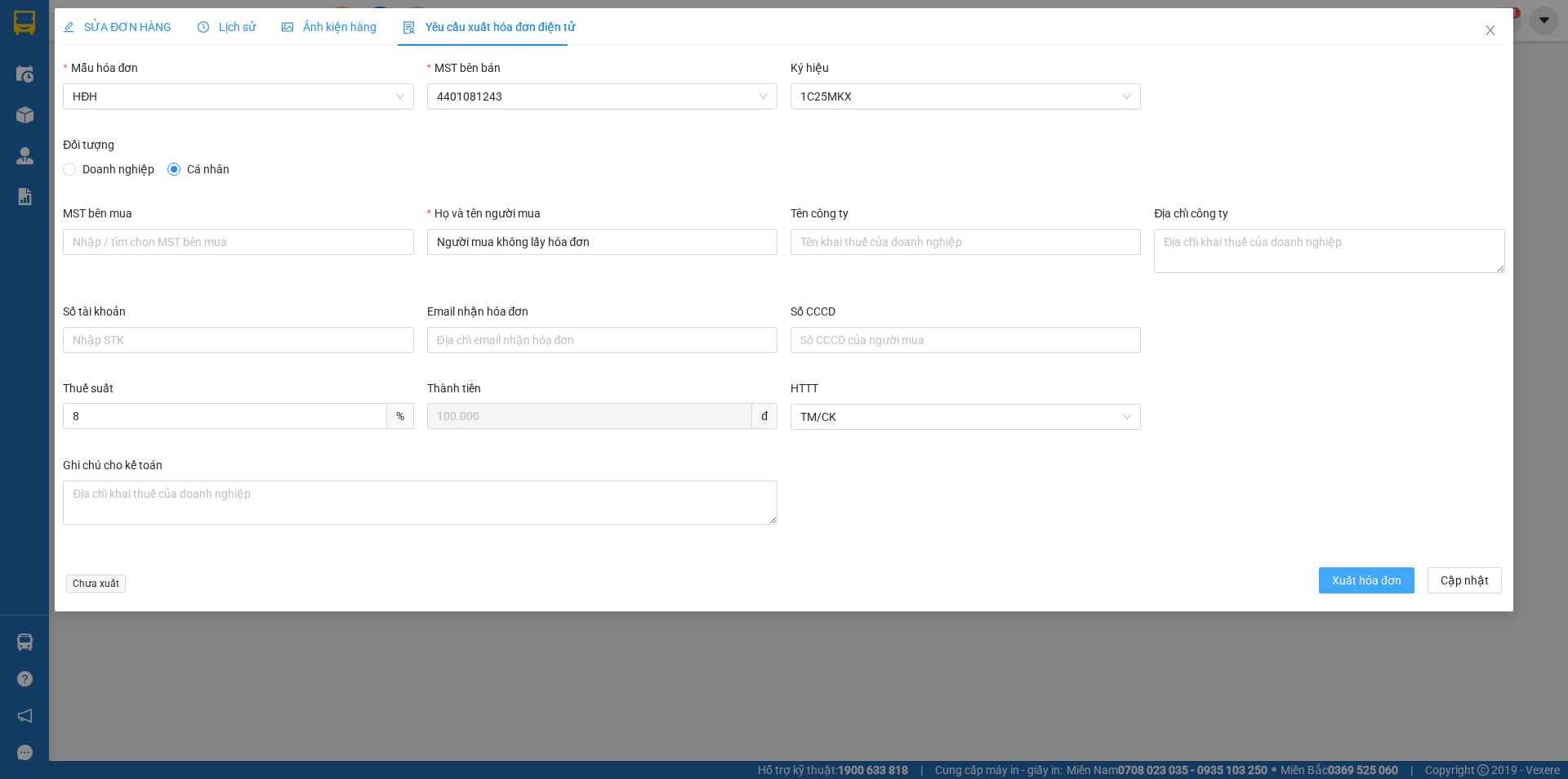
click at [1359, 580] on span "Xuất hóa đơn" at bounding box center [1366, 580] width 69 height 18
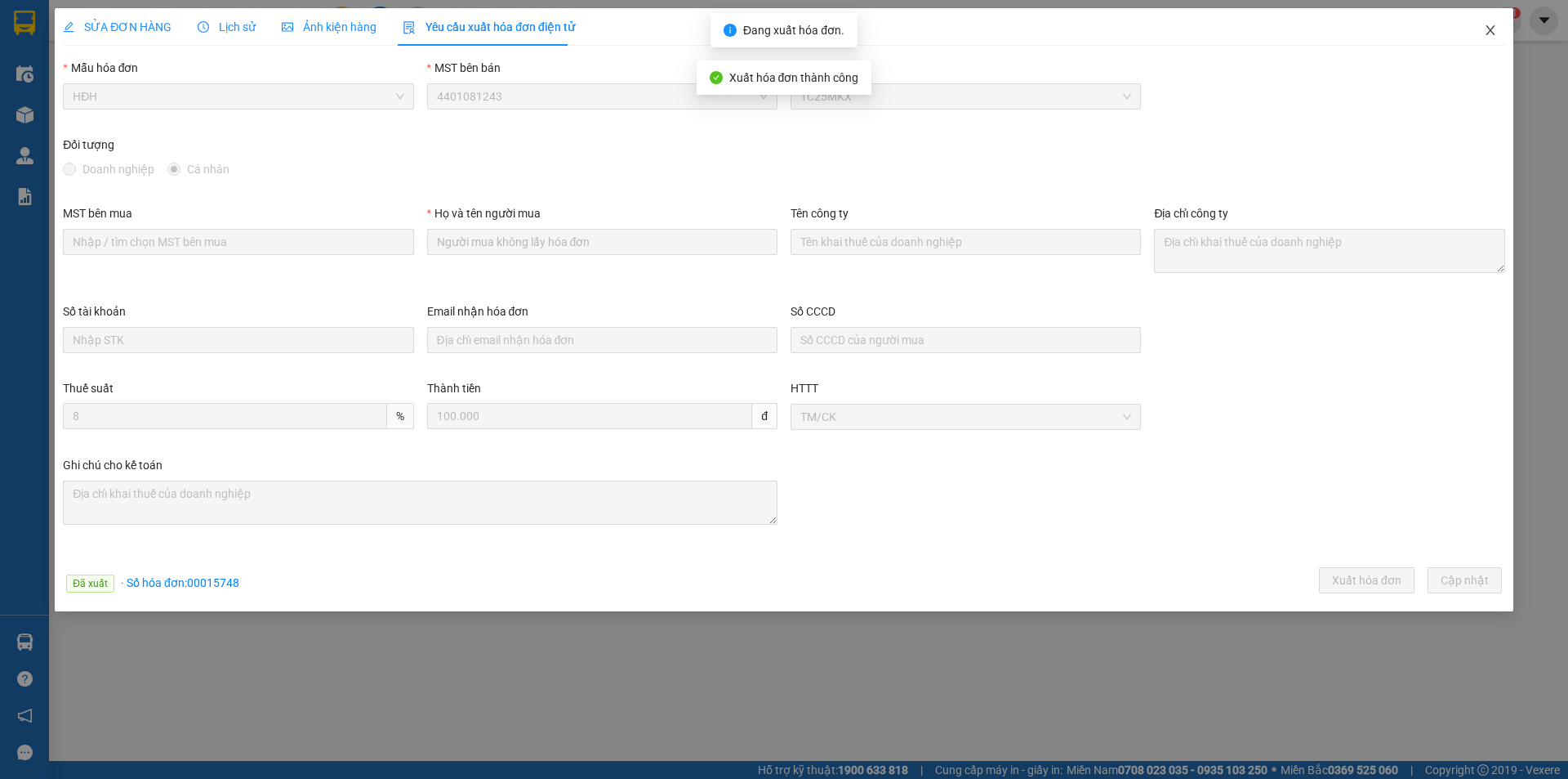
click at [1492, 26] on icon "close" at bounding box center [1489, 30] width 13 height 13
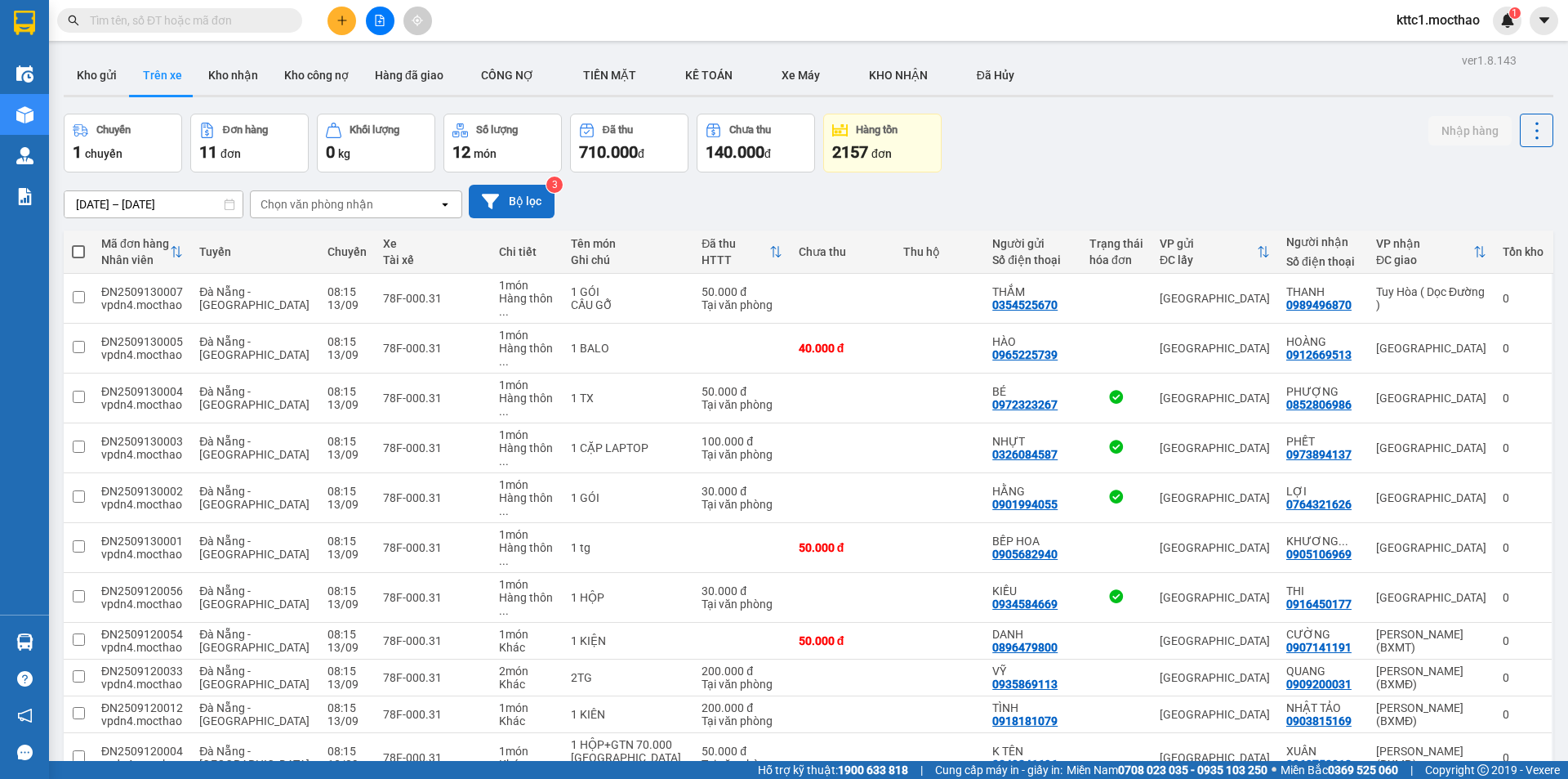
click at [500, 207] on button "Bộ lọc" at bounding box center [512, 202] width 86 height 34
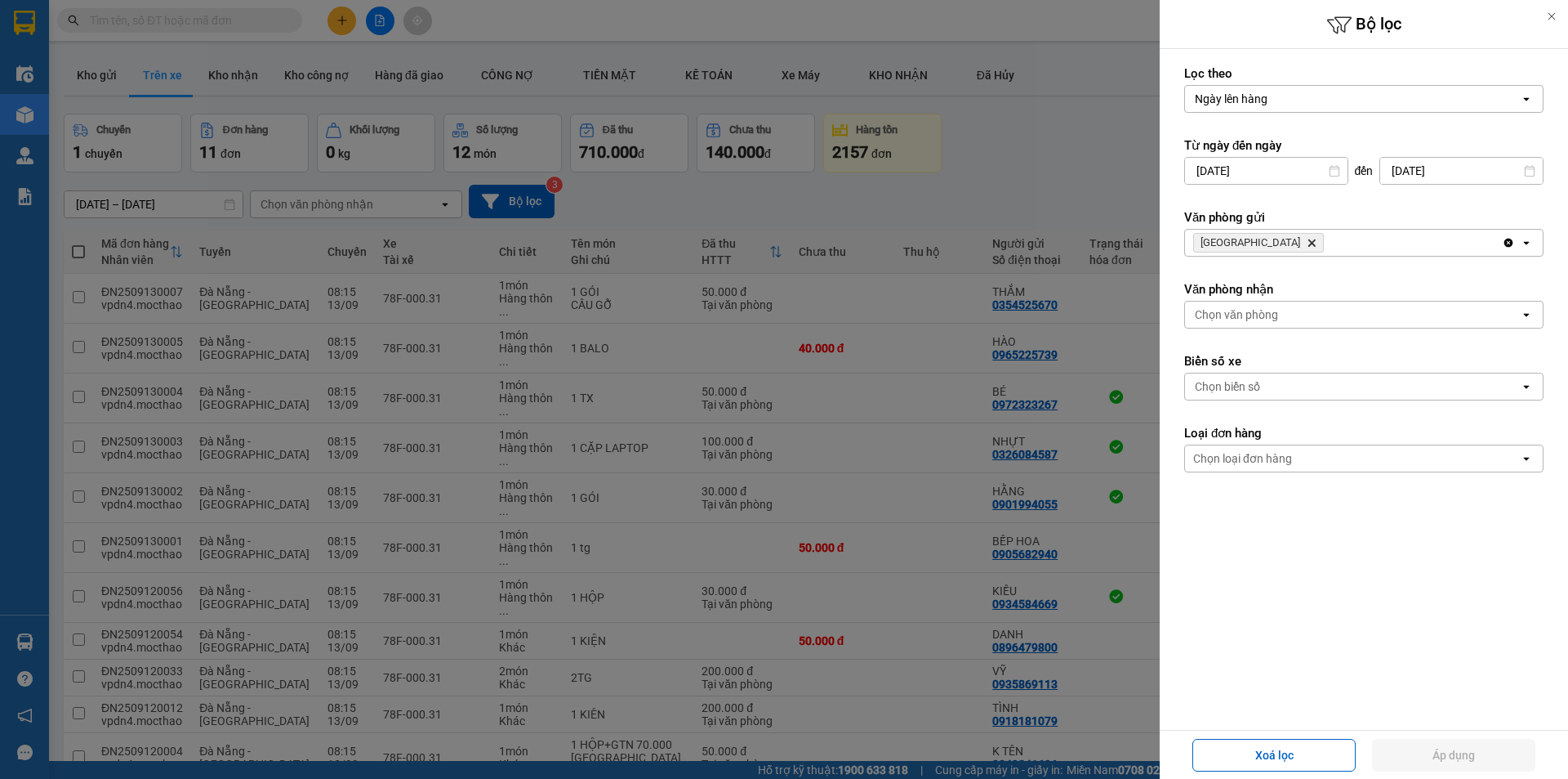
click at [1254, 236] on span "Đà Nẵng Delete" at bounding box center [1258, 242] width 131 height 19
click at [1308, 243] on icon "Đà Nẵng, close by backspace" at bounding box center [1311, 242] width 8 height 8
click at [1249, 243] on div "Chọn văn phòng" at bounding box center [1236, 242] width 84 height 16
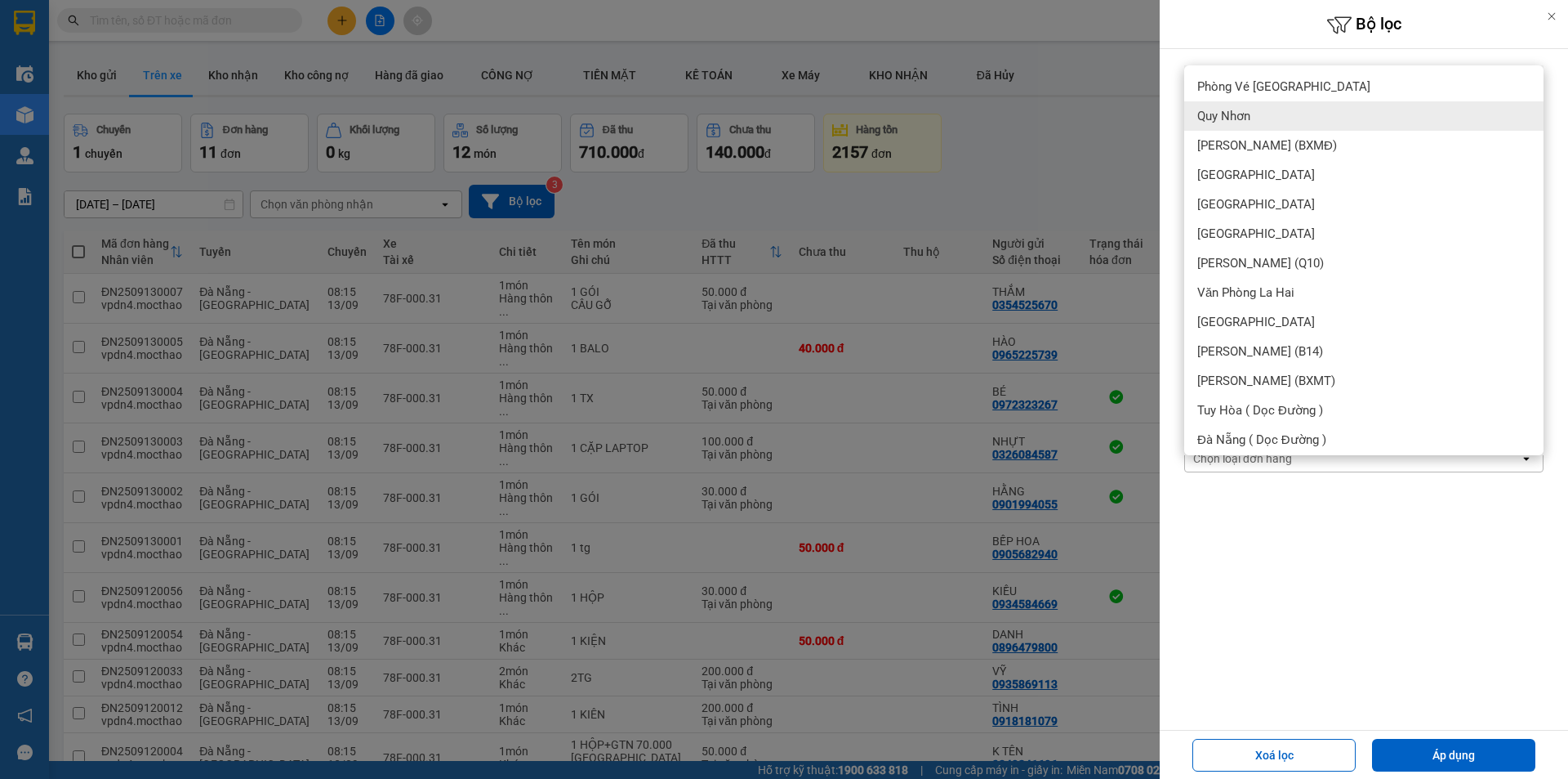
click at [1254, 110] on div "Quy Nhơn" at bounding box center [1364, 116] width 360 height 30
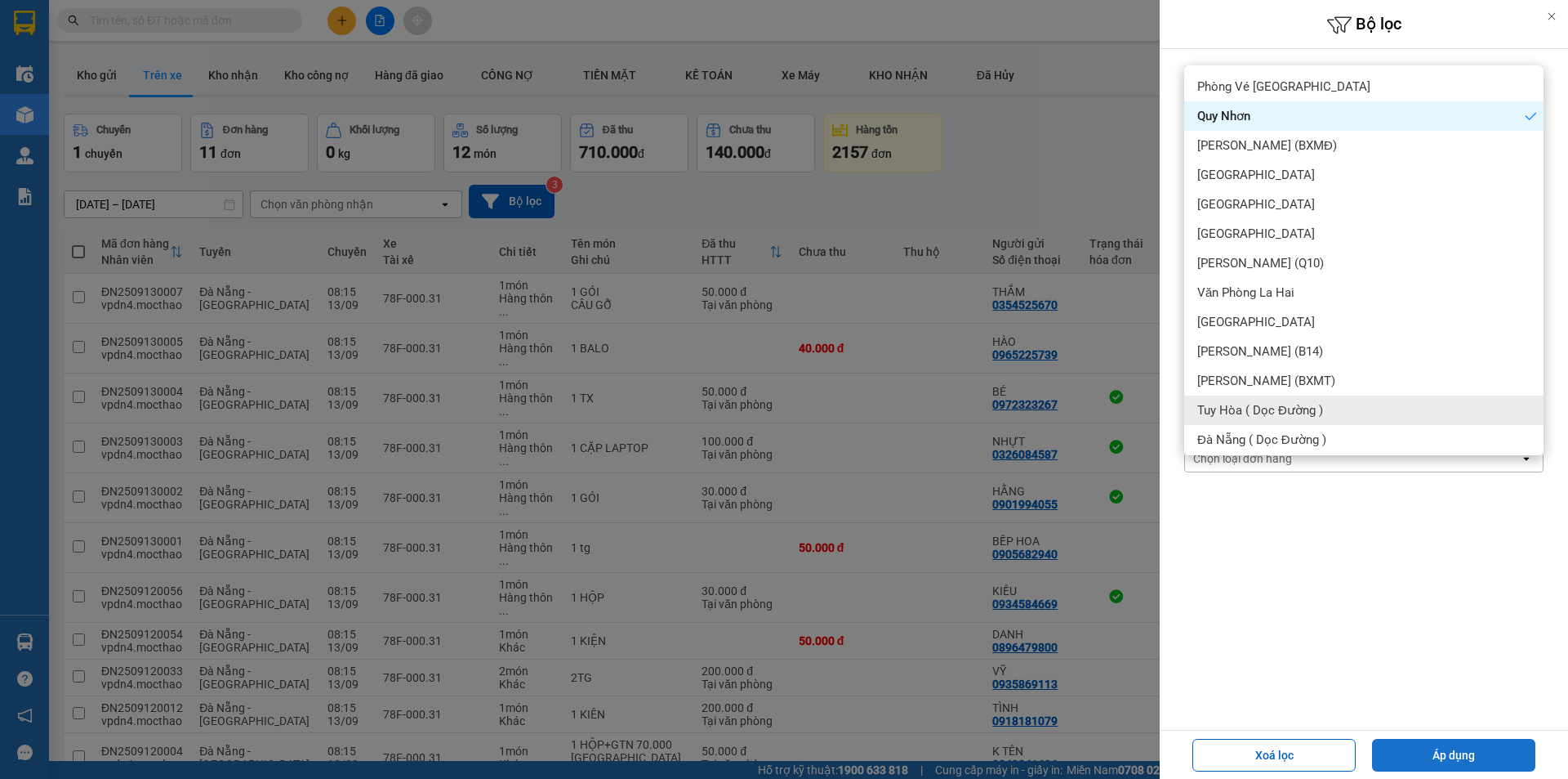
click at [1459, 741] on button "Áp dụng" at bounding box center [1453, 754] width 163 height 33
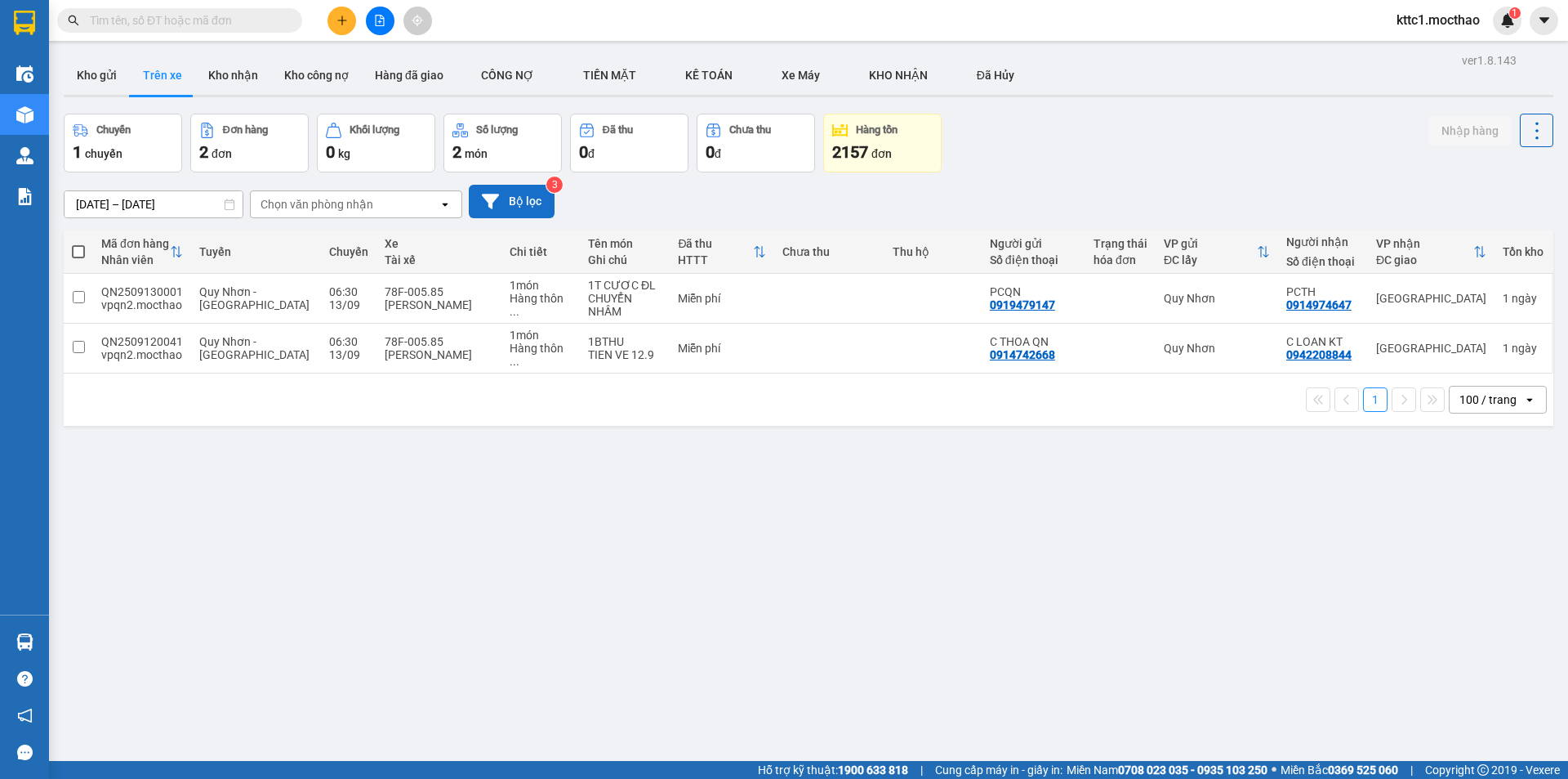
click at [517, 211] on button "Bộ lọc" at bounding box center [512, 202] width 86 height 34
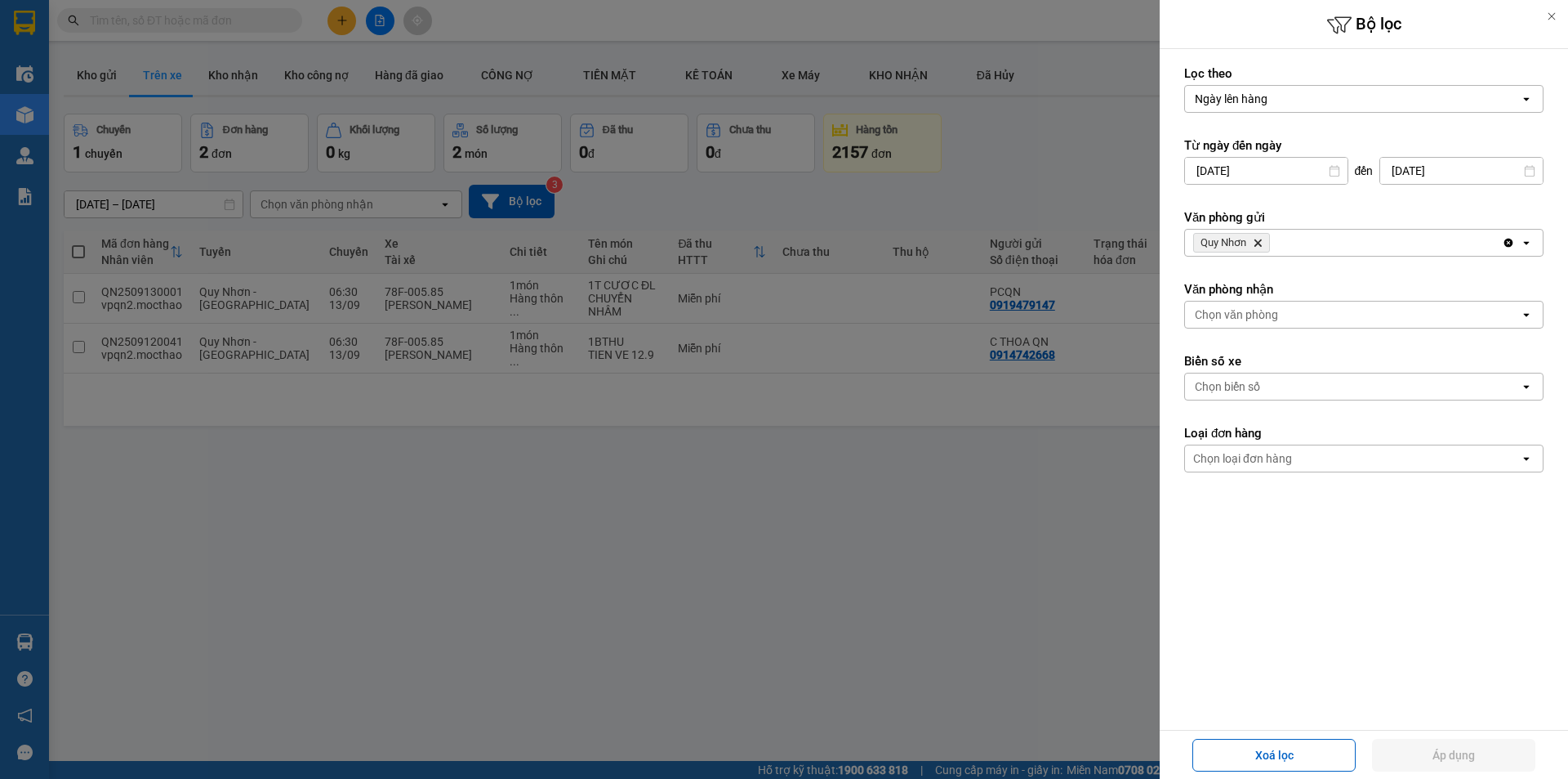
click at [1258, 238] on icon "Delete" at bounding box center [1258, 242] width 10 height 10
click at [1258, 238] on div "Chọn văn phòng" at bounding box center [1236, 242] width 84 height 16
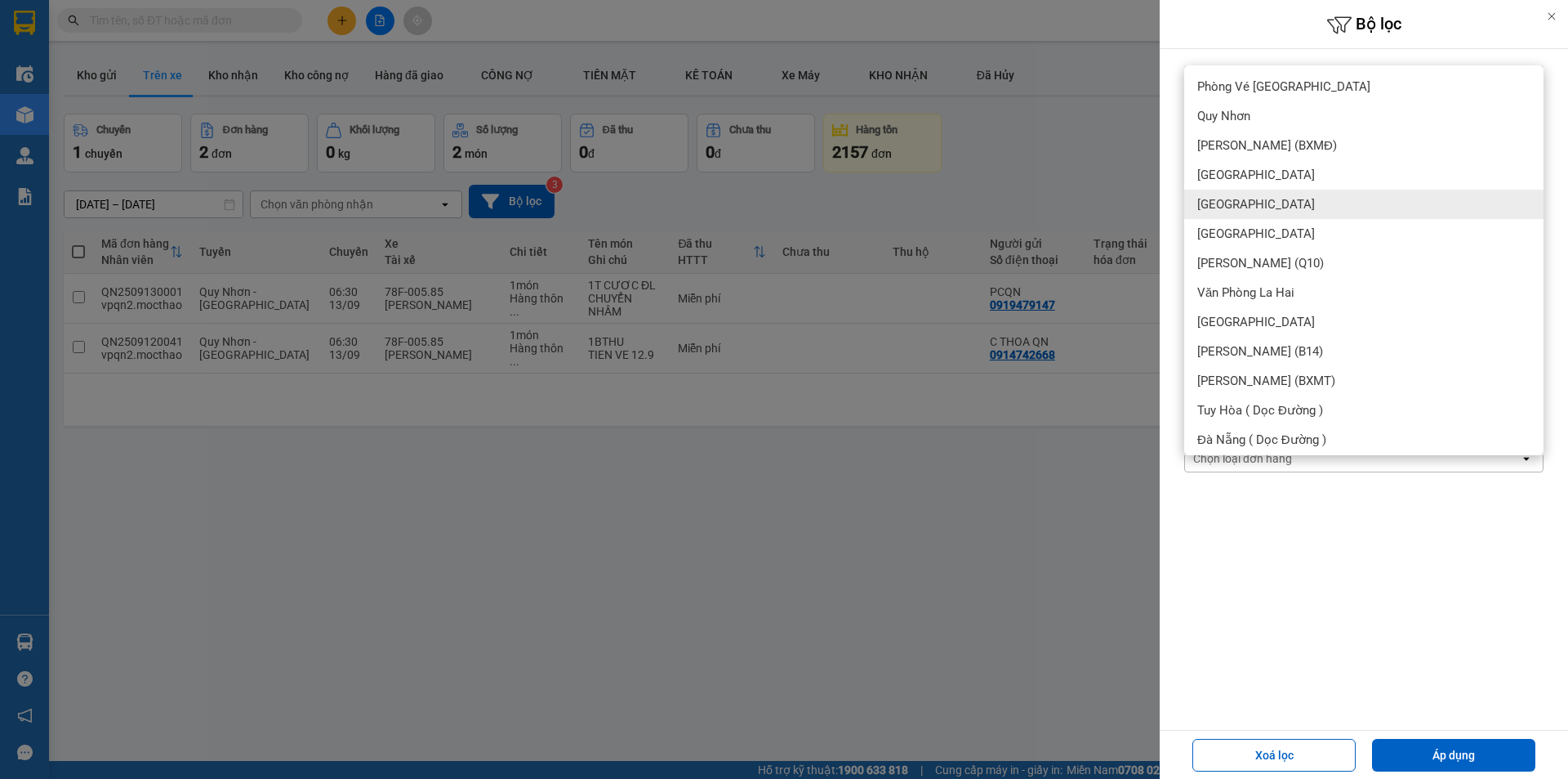
click at [1235, 194] on div "[GEOGRAPHIC_DATA]" at bounding box center [1364, 204] width 360 height 30
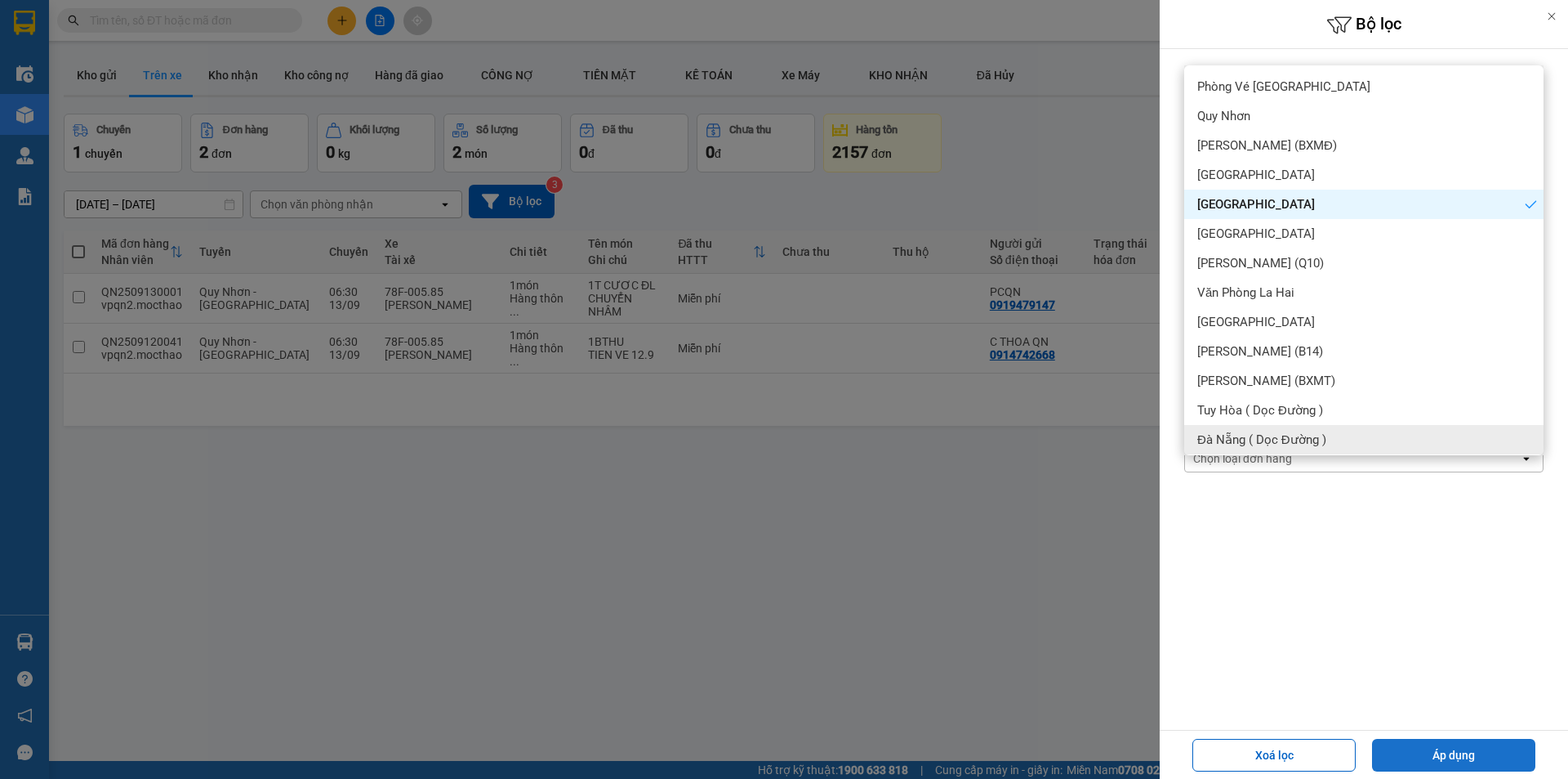
click at [1433, 759] on button "Áp dụng" at bounding box center [1453, 754] width 163 height 33
